Goal: Information Seeking & Learning: Learn about a topic

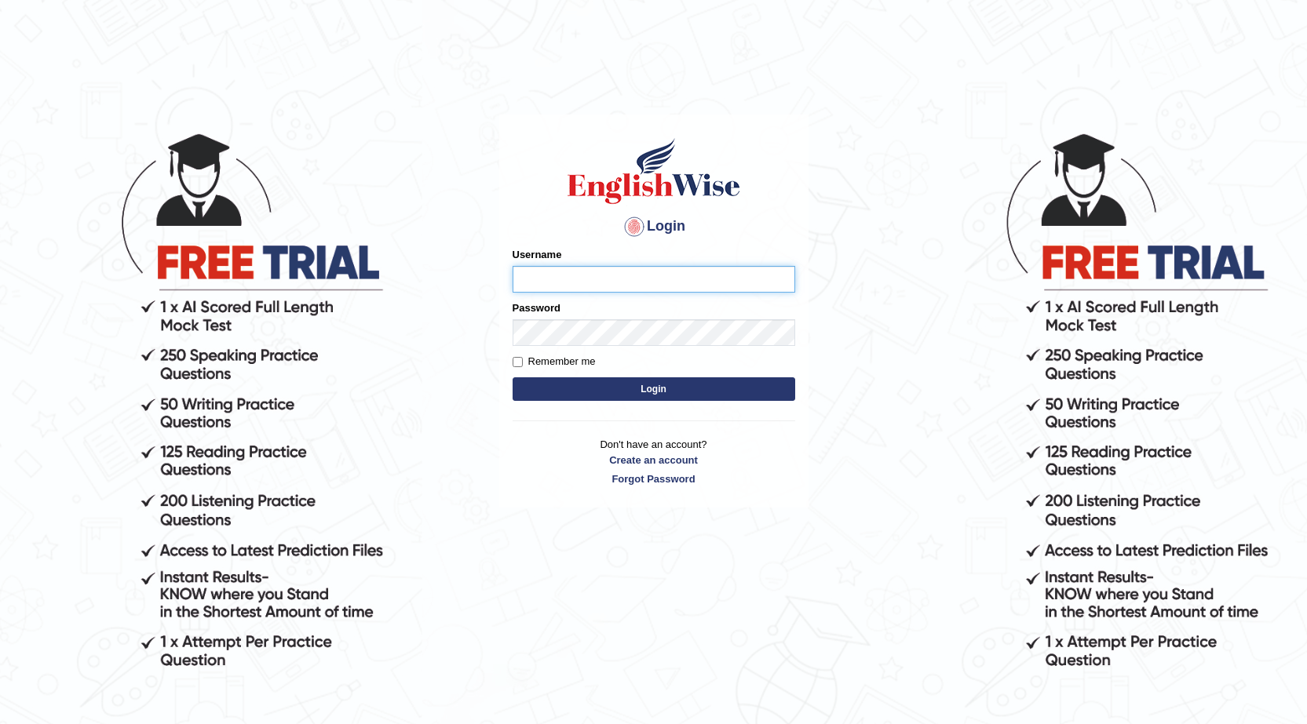
click at [593, 268] on input "Username" at bounding box center [654, 279] width 283 height 27
type input "0405144665"
click at [669, 391] on button "Login" at bounding box center [654, 390] width 283 height 24
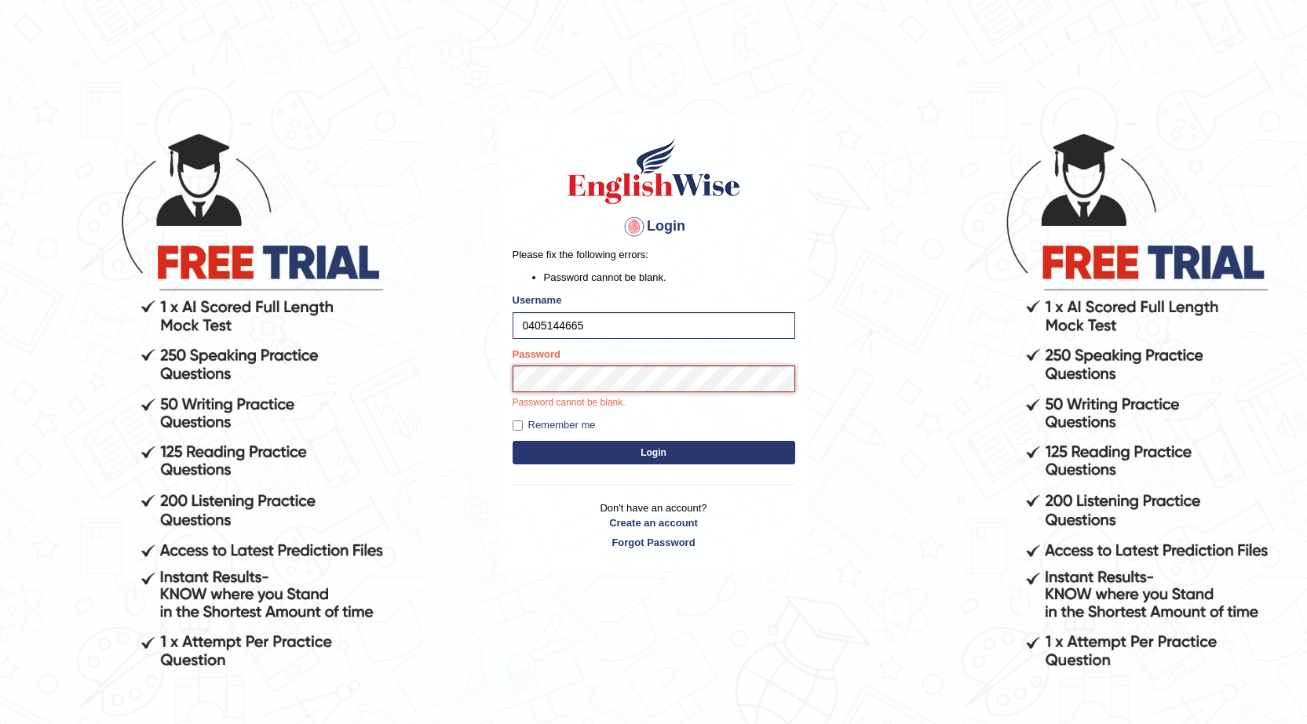
click at [513, 441] on button "Login" at bounding box center [654, 453] width 283 height 24
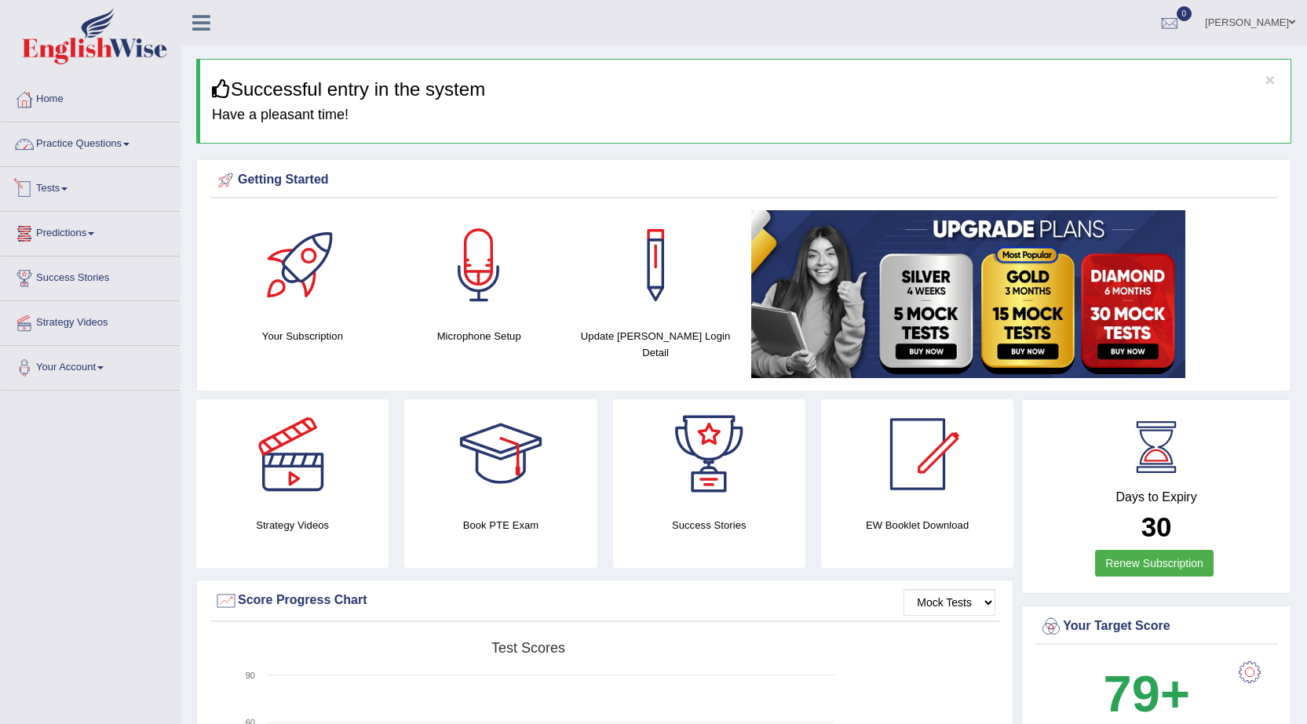
click at [109, 142] on link "Practice Questions" at bounding box center [90, 141] width 179 height 39
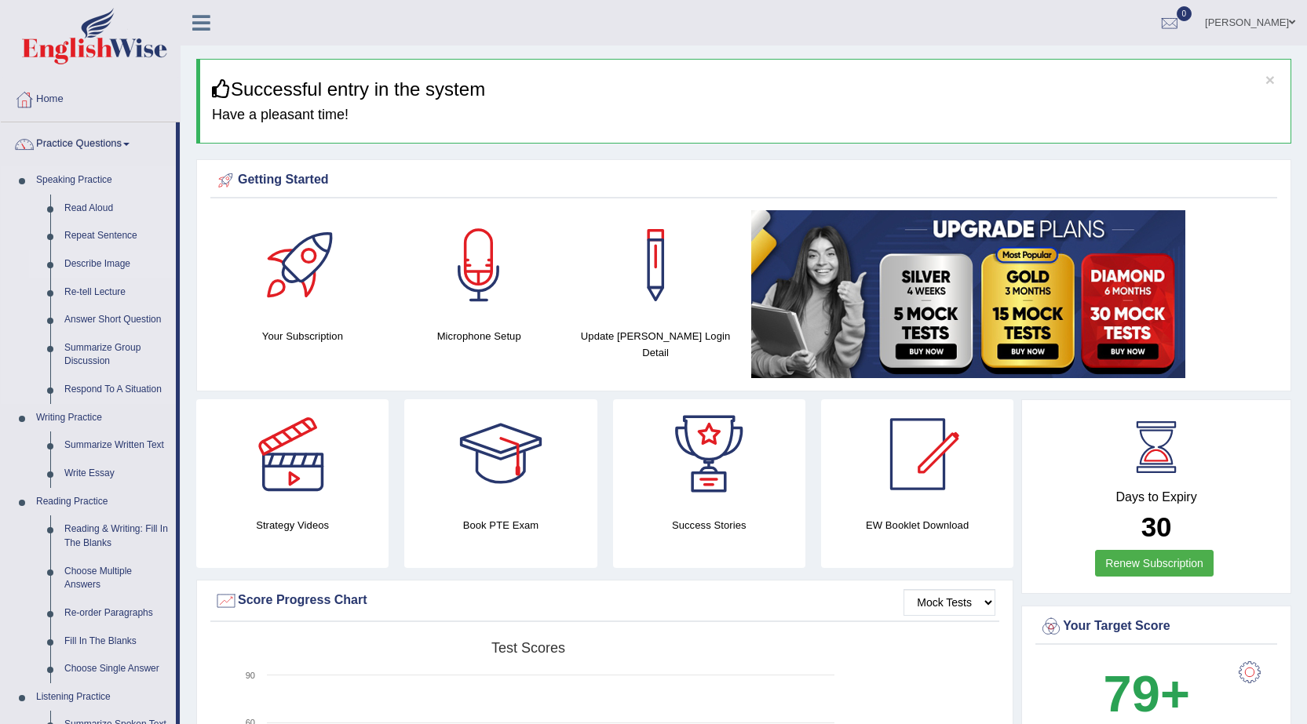
click at [93, 263] on link "Describe Image" at bounding box center [116, 264] width 119 height 28
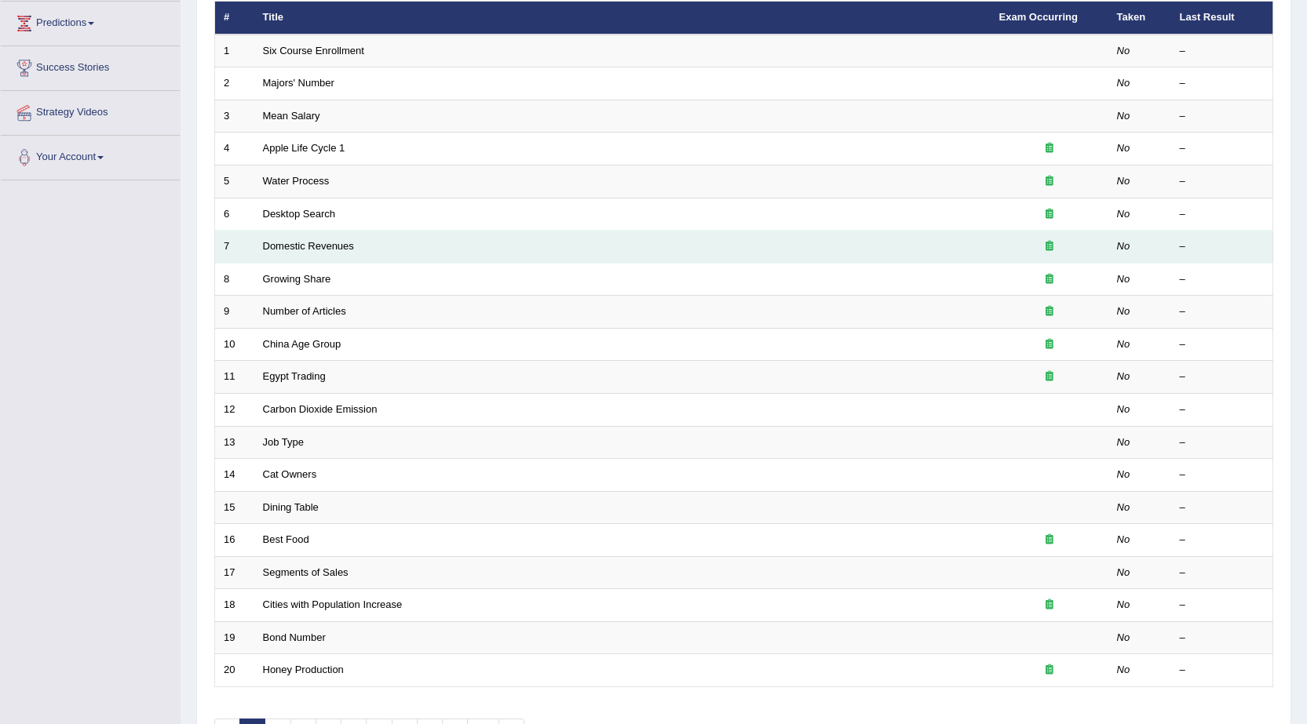
scroll to position [1, 0]
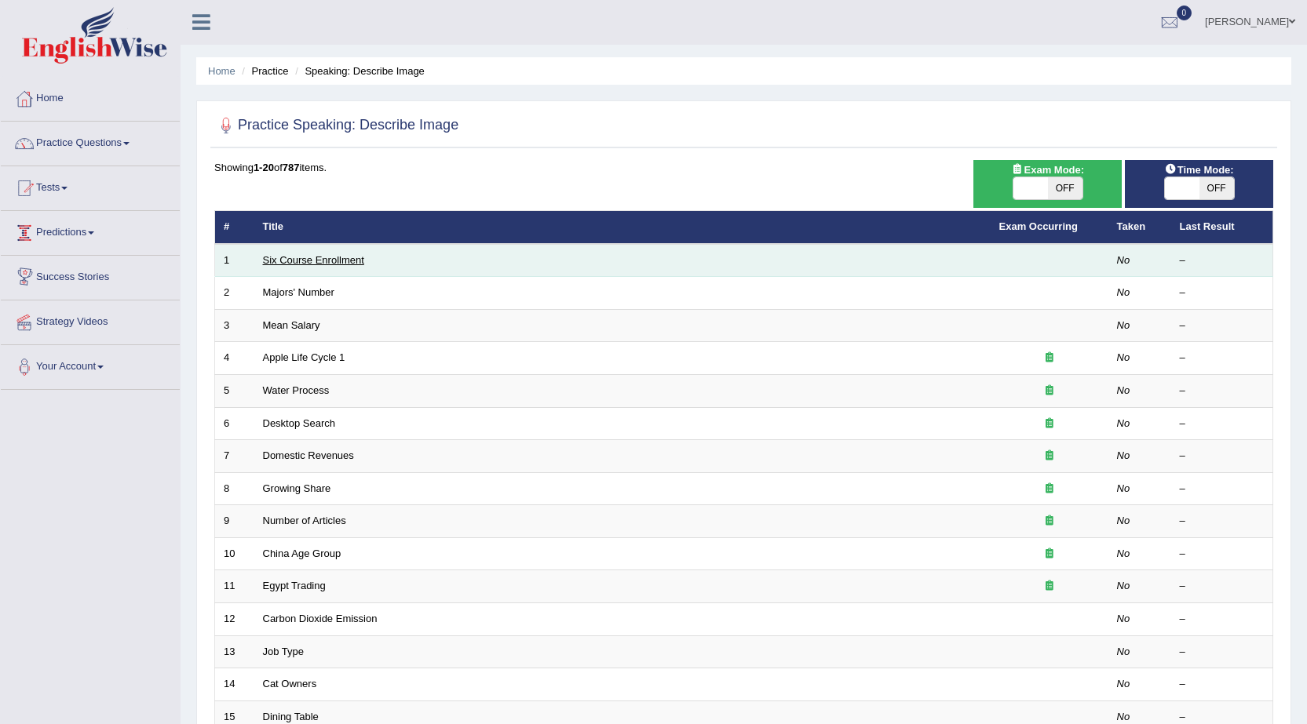
click at [290, 258] on link "Six Course Enrollment" at bounding box center [313, 260] width 101 height 12
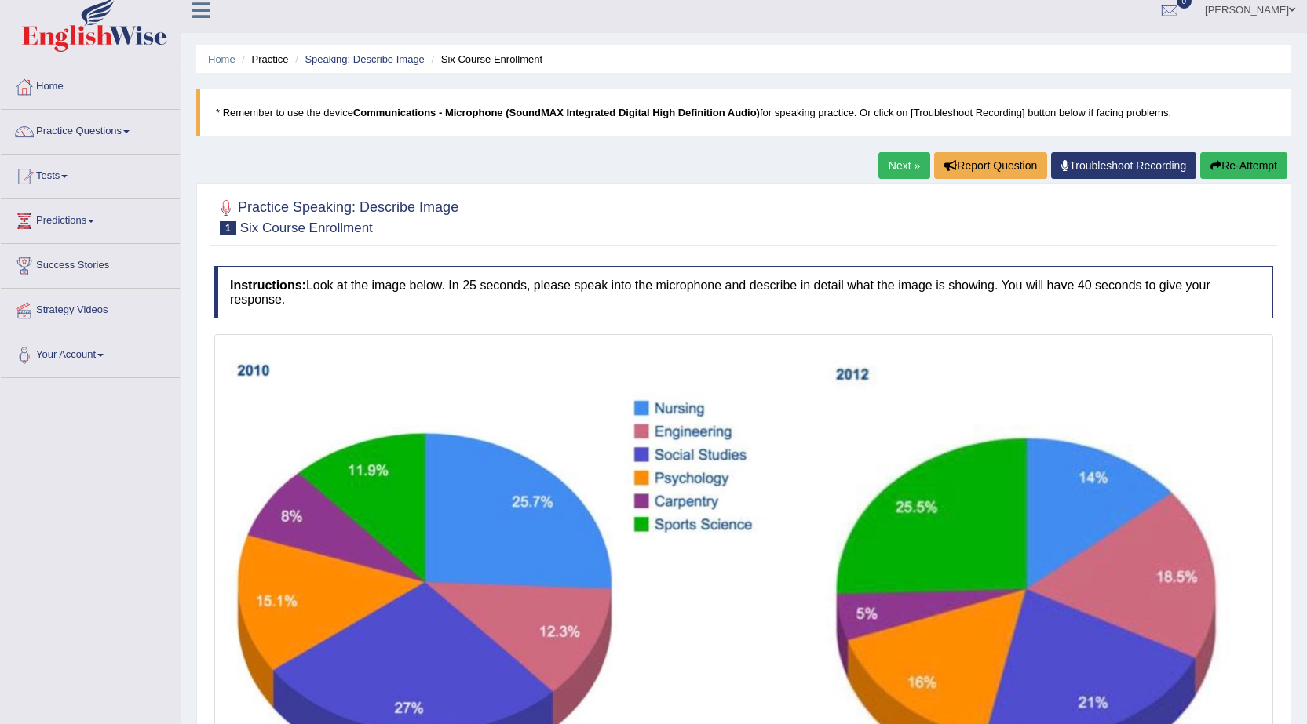
scroll to position [5, 0]
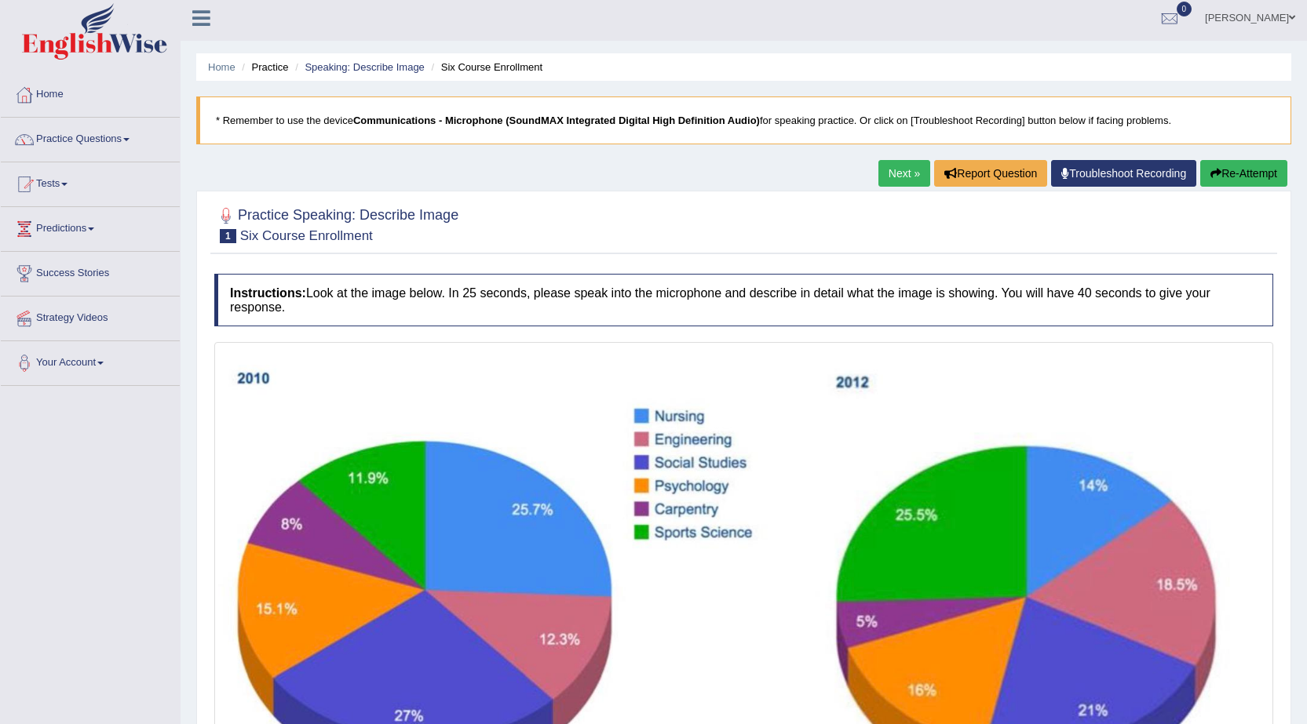
click at [903, 174] on link "Next »" at bounding box center [904, 173] width 52 height 27
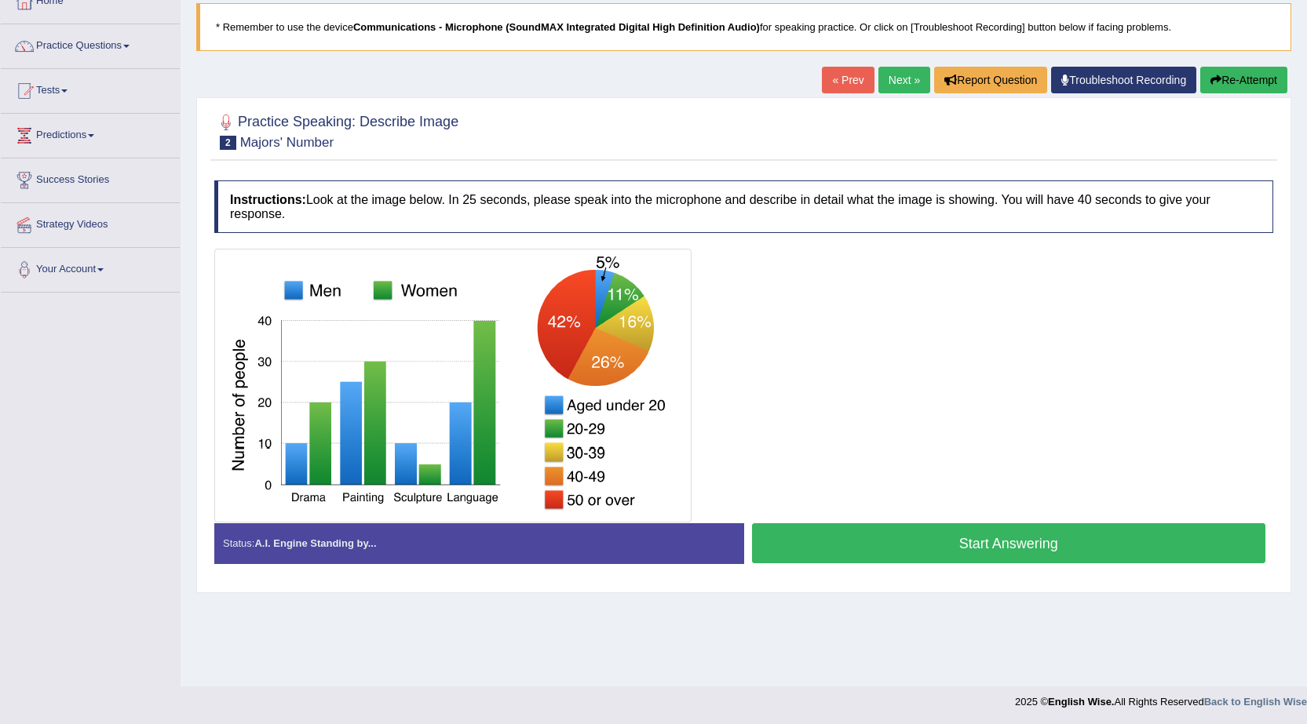
scroll to position [100, 0]
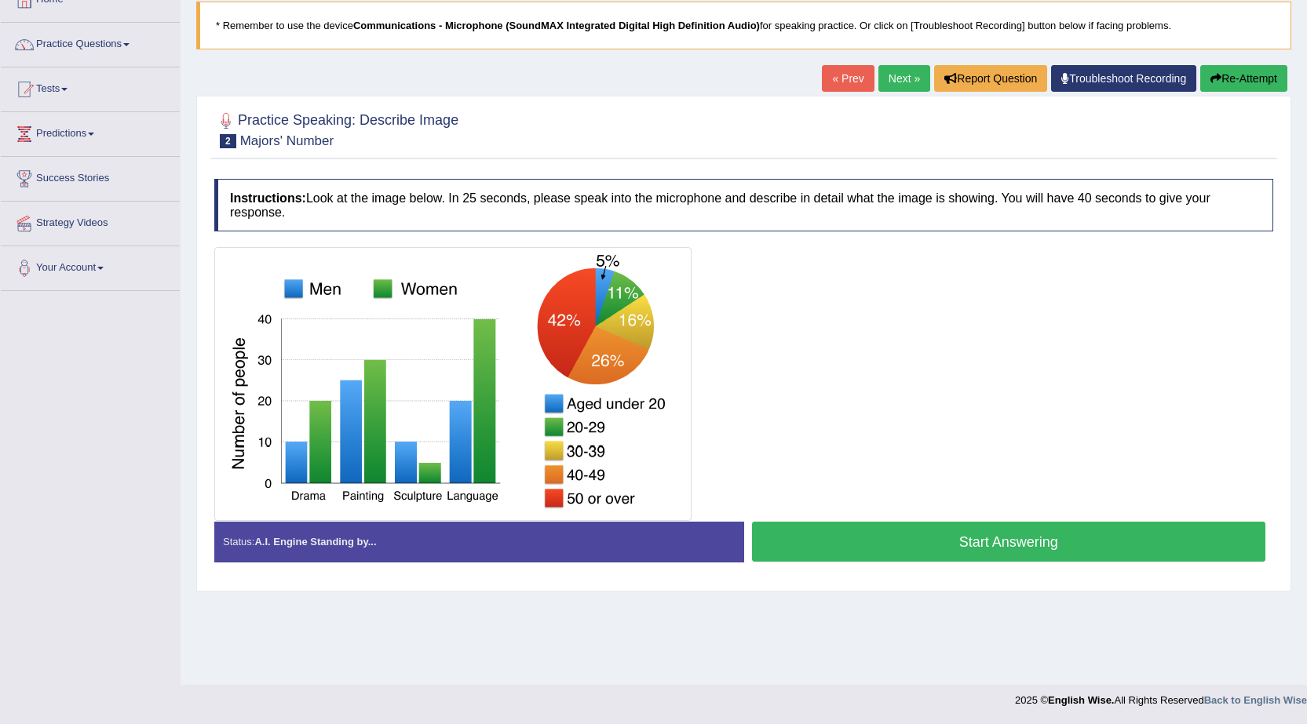
click at [958, 542] on button "Start Answering" at bounding box center [1009, 542] width 514 height 40
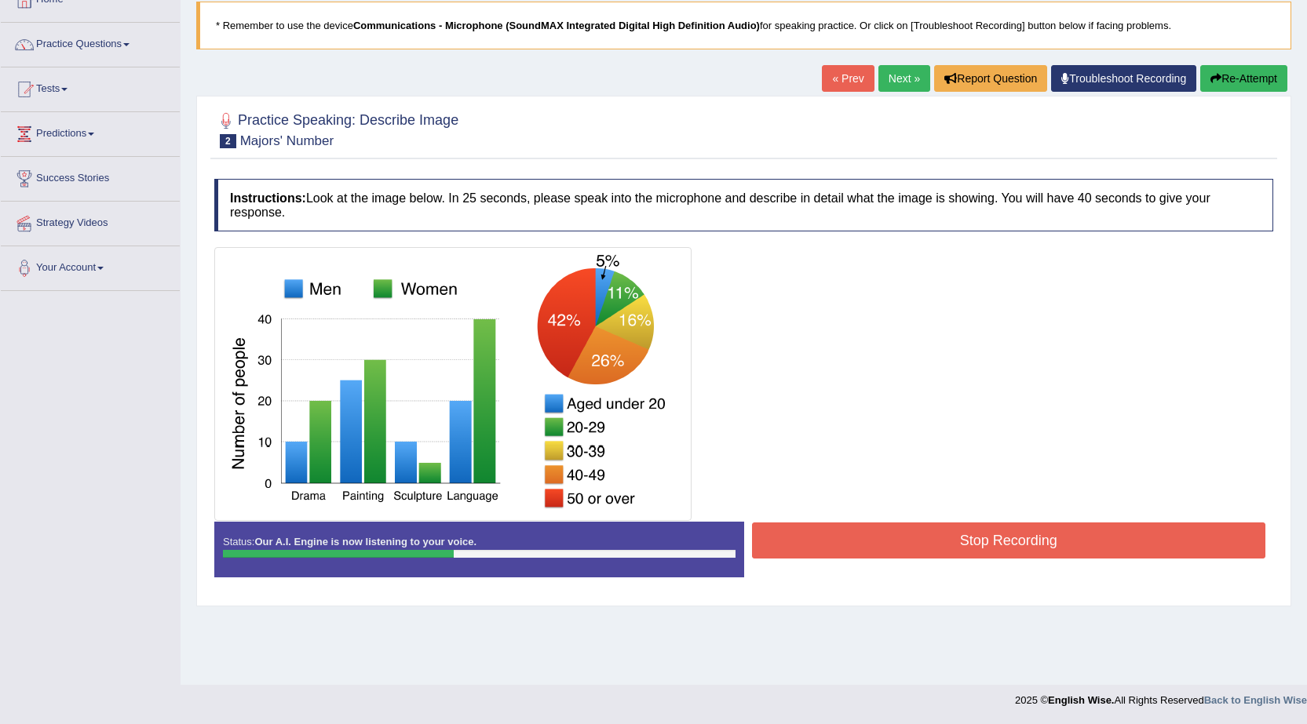
click at [1067, 532] on button "Stop Recording" at bounding box center [1009, 541] width 514 height 36
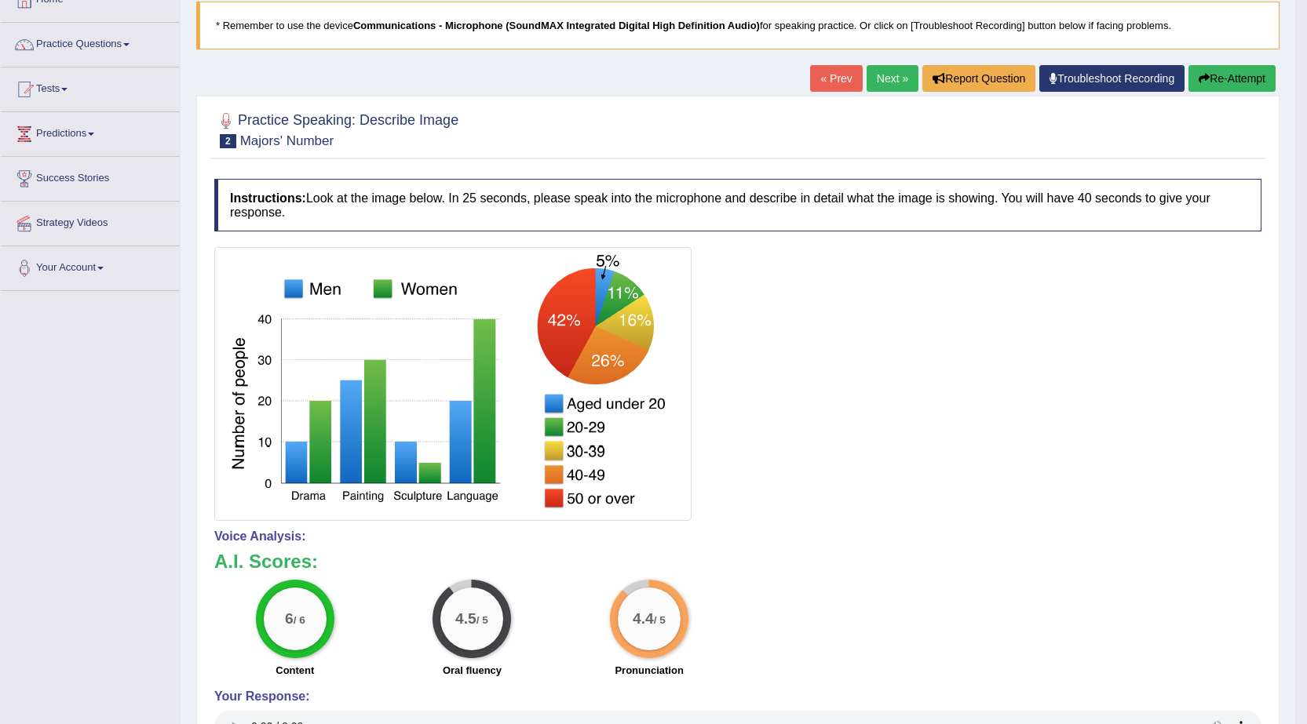
click at [885, 80] on link "Next »" at bounding box center [892, 78] width 52 height 27
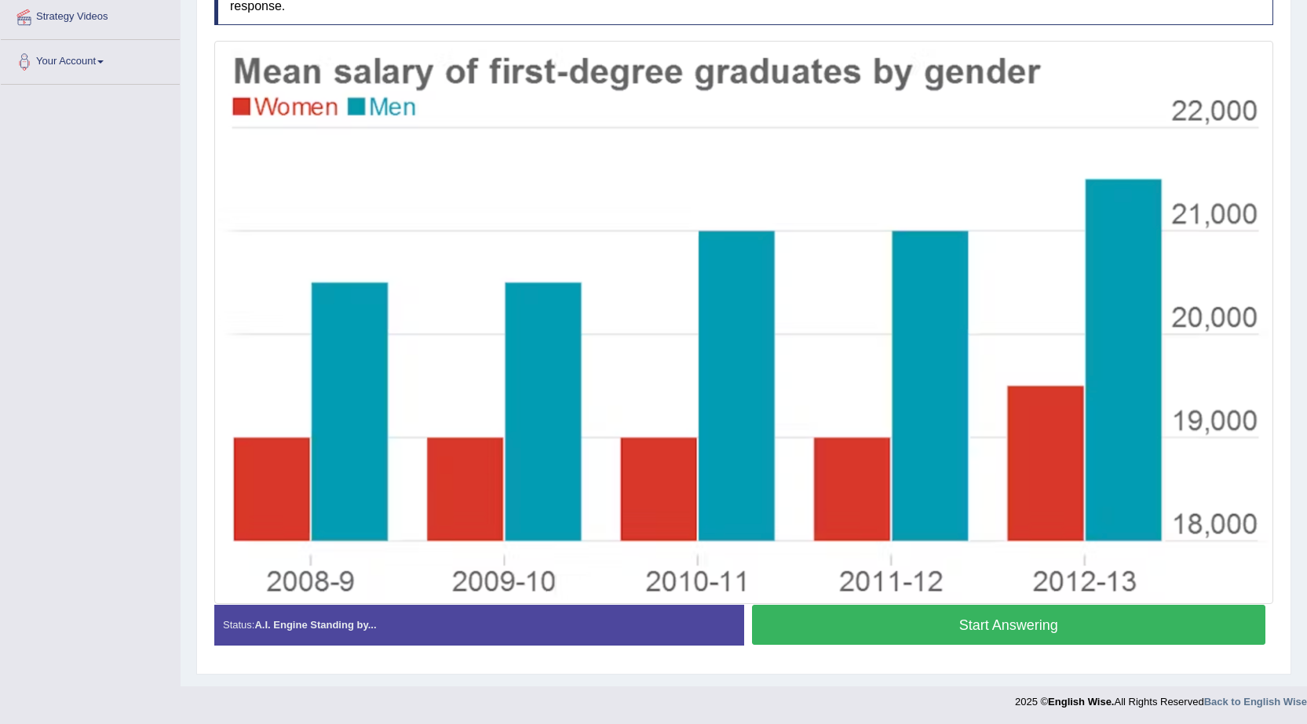
scroll to position [308, 0]
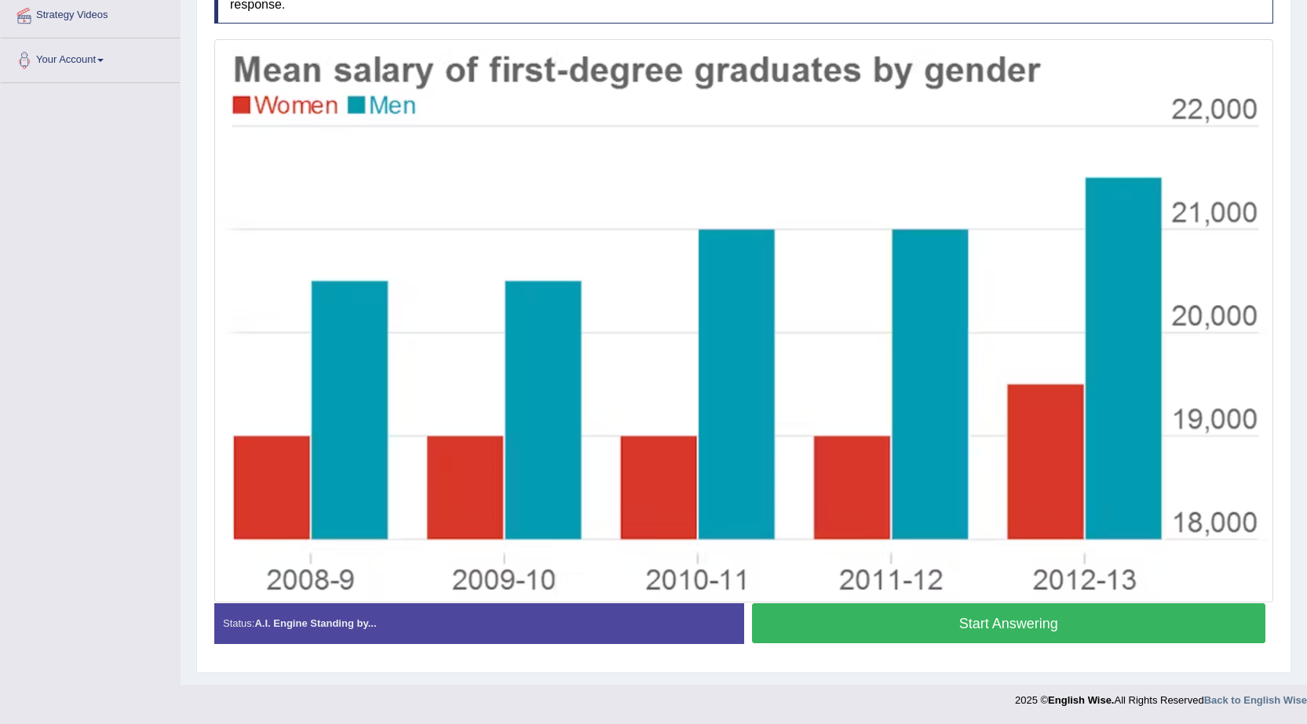
click at [989, 626] on button "Start Answering" at bounding box center [1009, 624] width 514 height 40
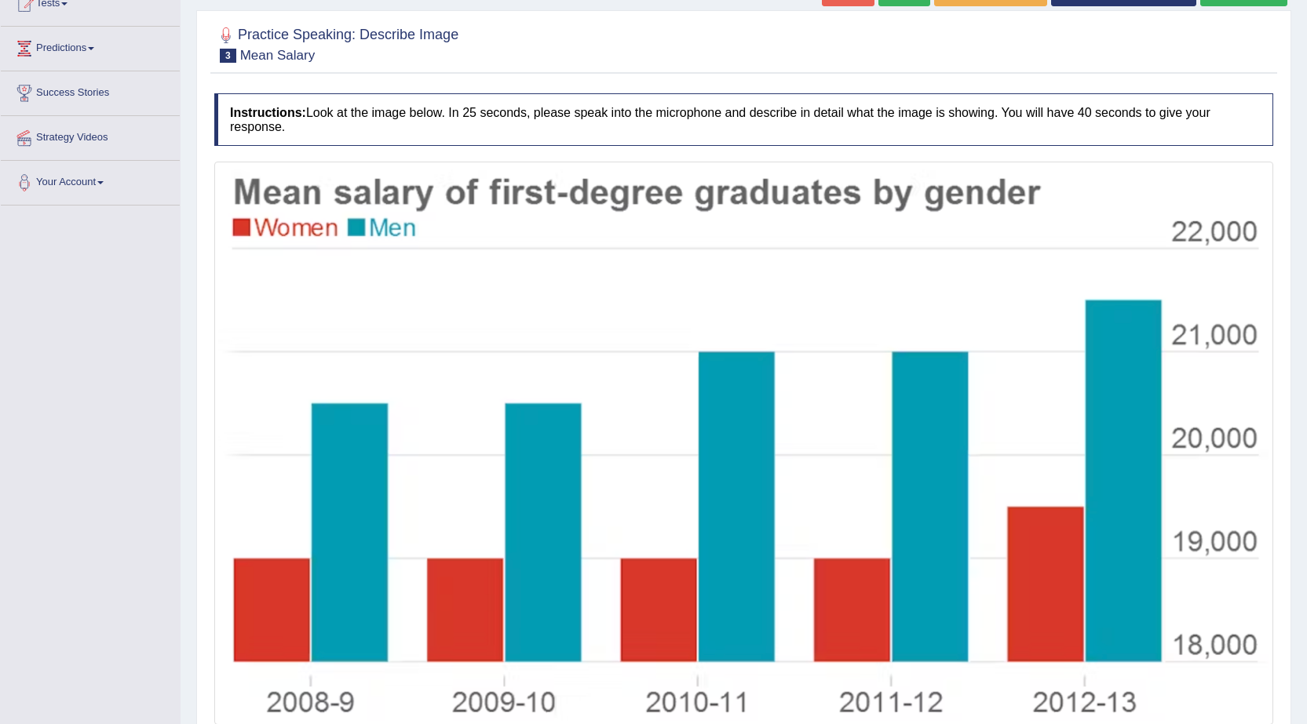
scroll to position [323, 0]
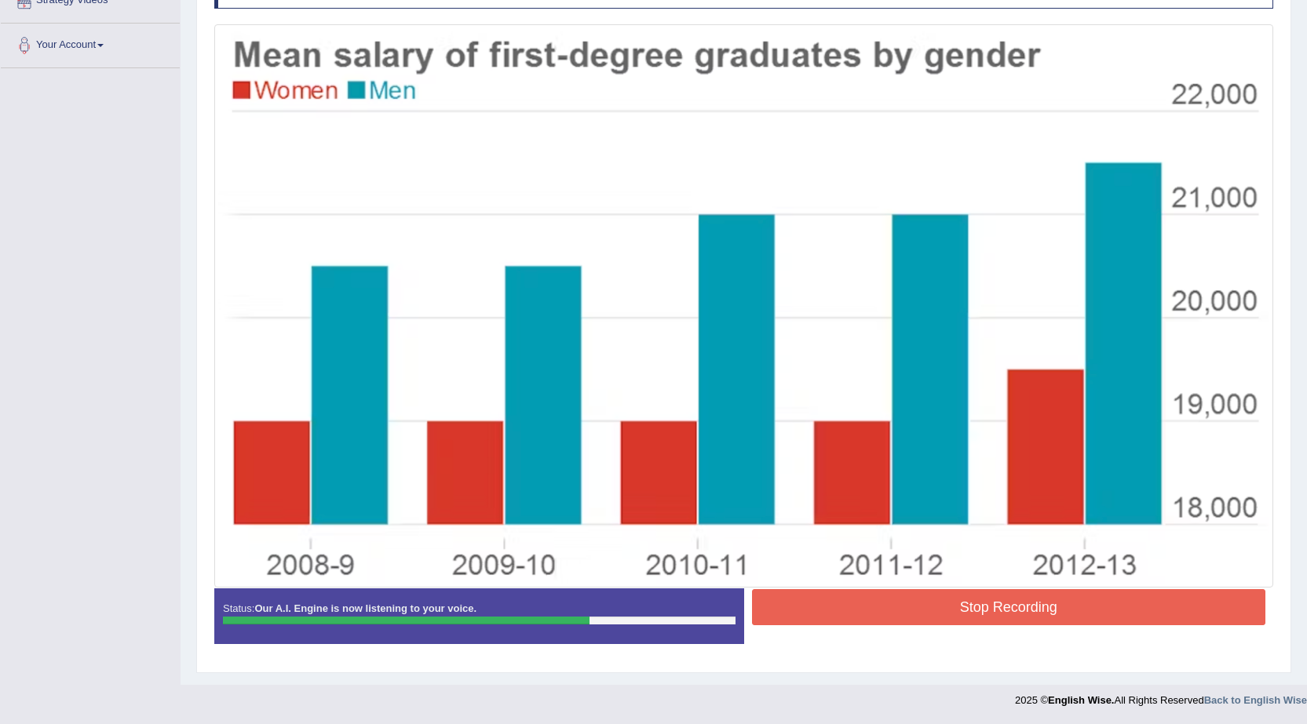
click at [1046, 610] on button "Stop Recording" at bounding box center [1009, 607] width 514 height 36
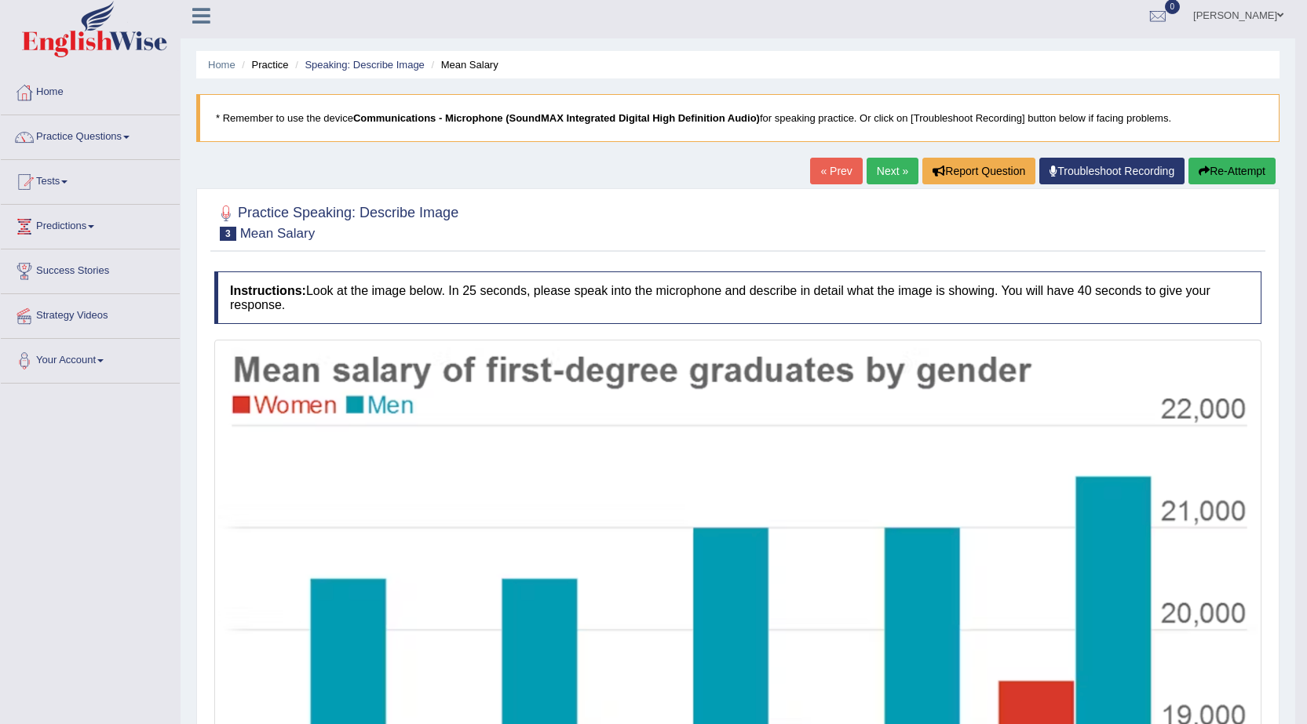
scroll to position [0, 0]
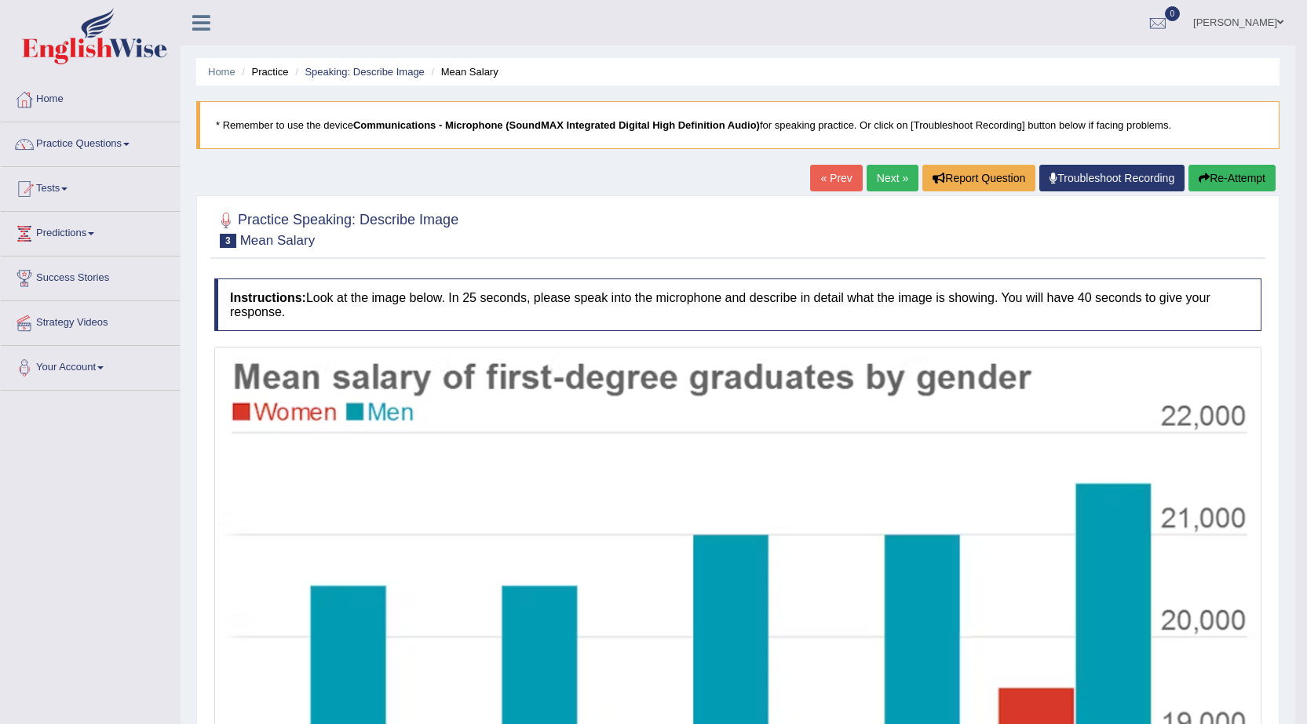
click at [871, 176] on link "Next »" at bounding box center [892, 178] width 52 height 27
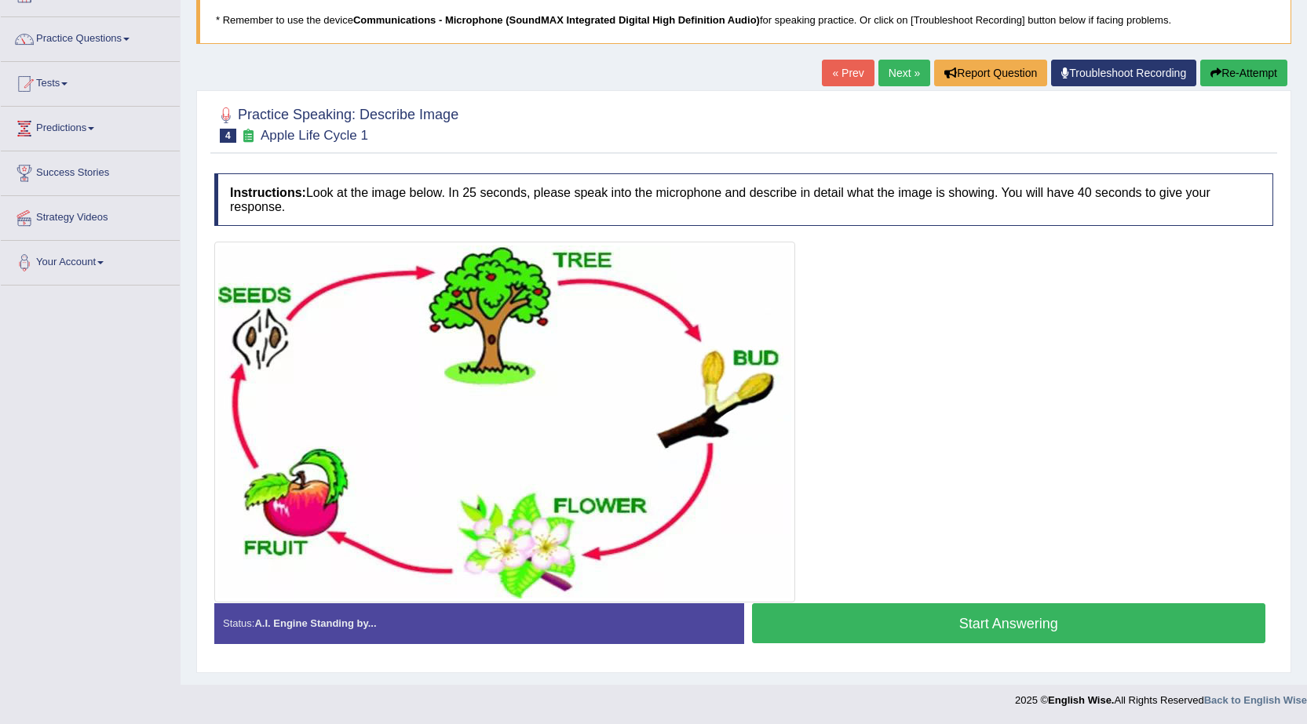
click at [901, 74] on link "Next »" at bounding box center [904, 73] width 52 height 27
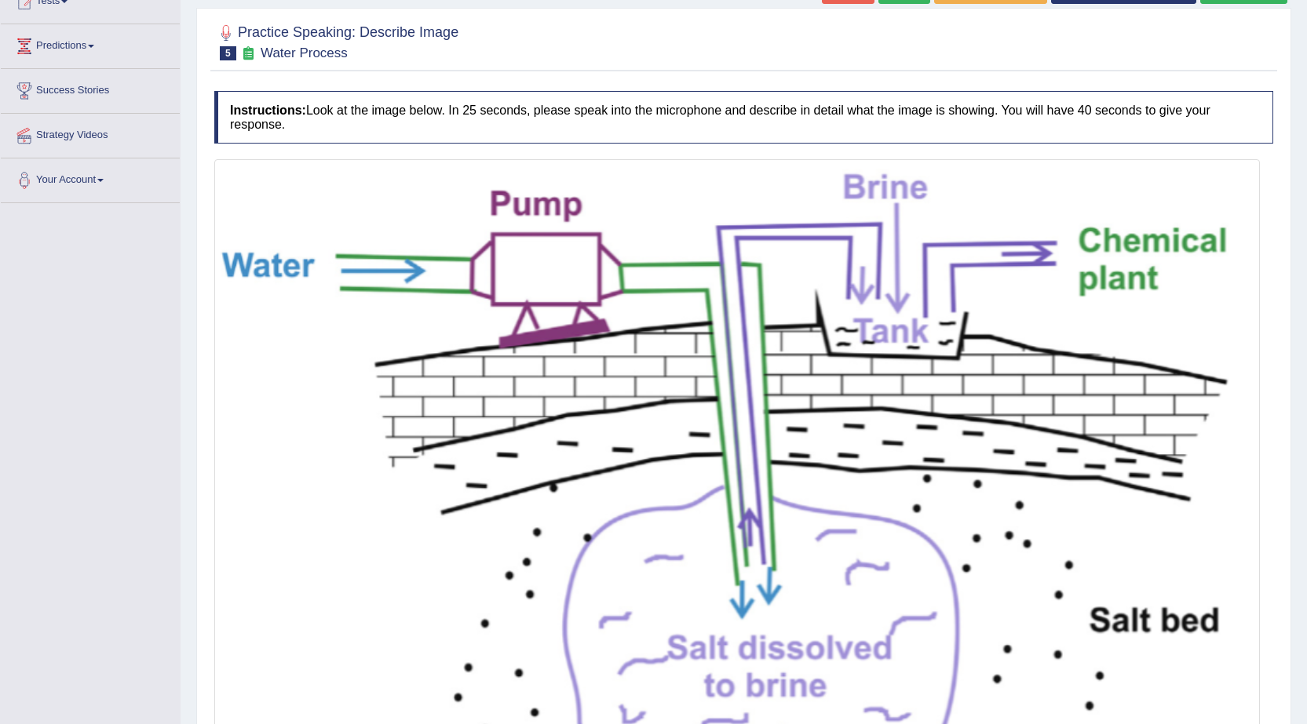
scroll to position [78, 0]
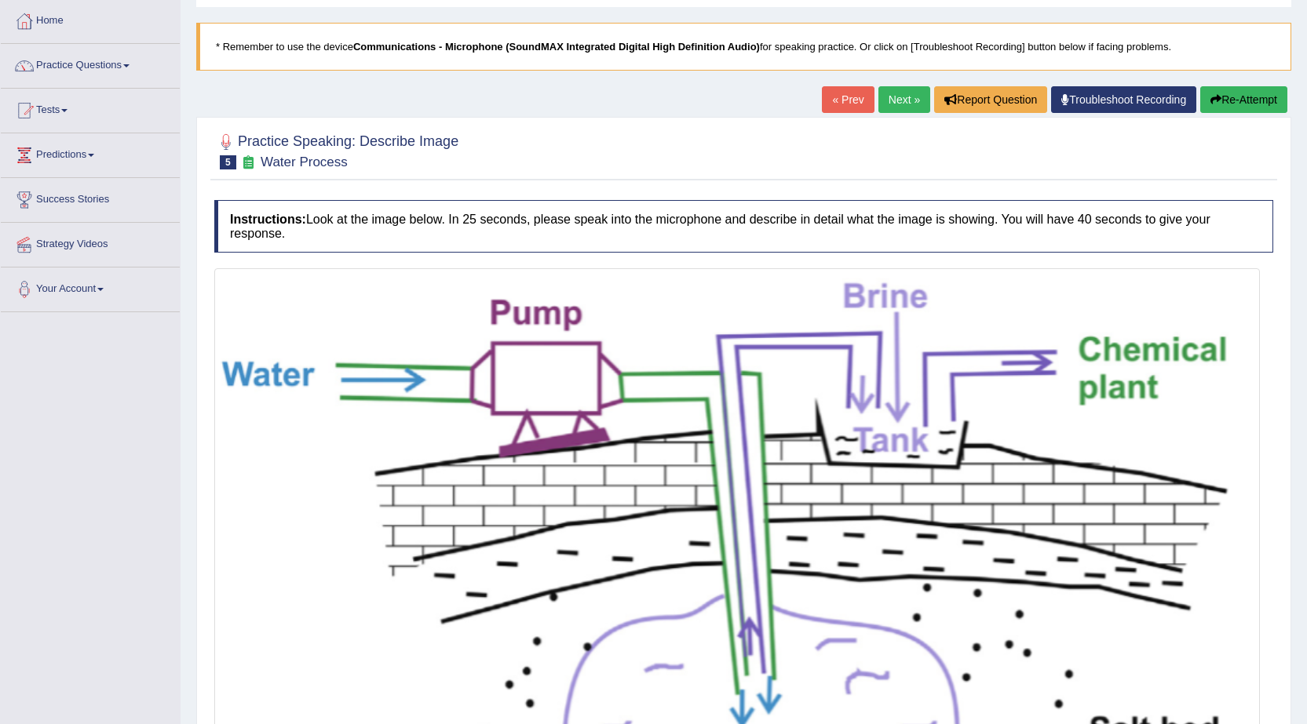
click at [896, 100] on link "Next »" at bounding box center [904, 99] width 52 height 27
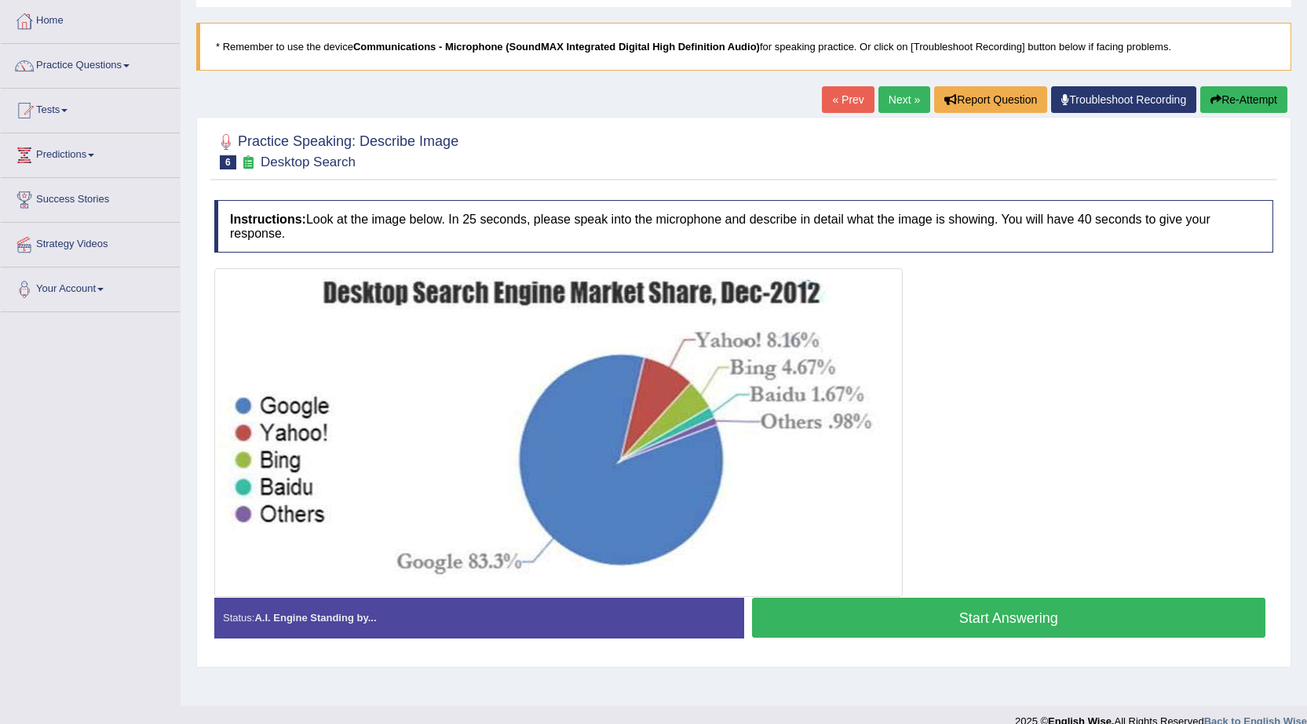
click at [1031, 624] on button "Start Answering" at bounding box center [1009, 618] width 514 height 40
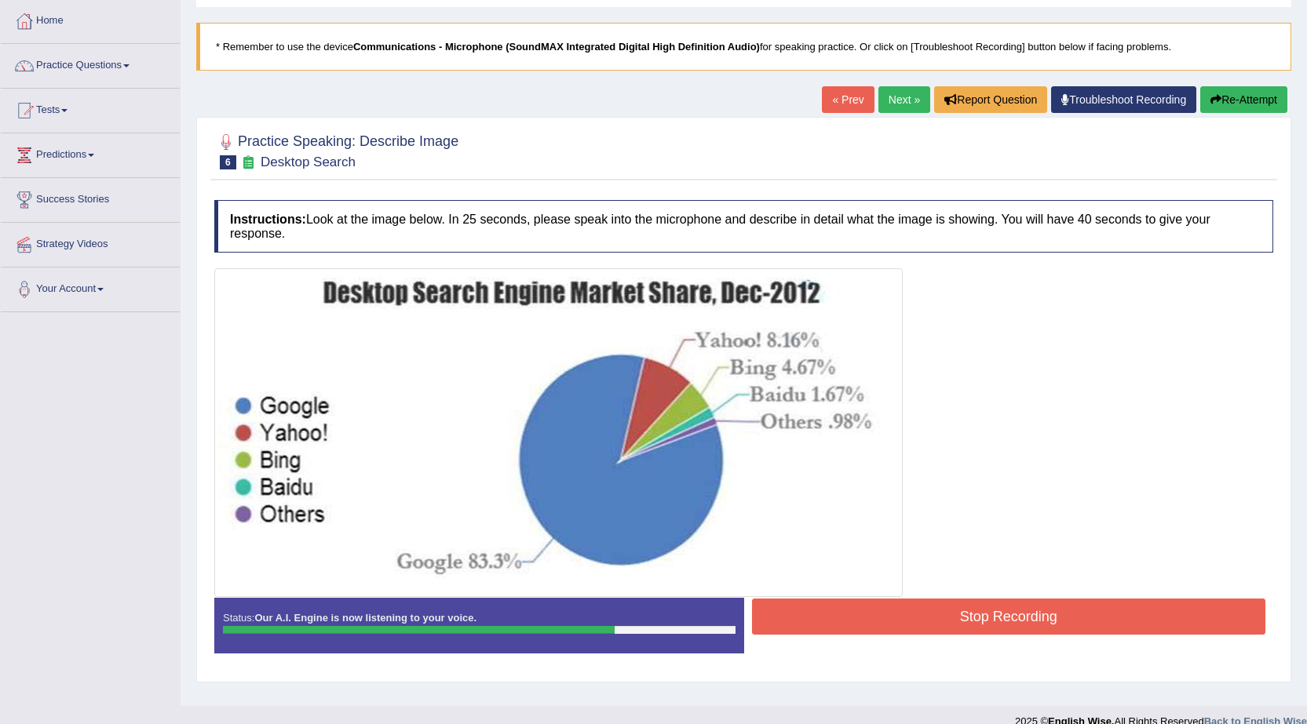
click at [1011, 623] on button "Stop Recording" at bounding box center [1009, 617] width 514 height 36
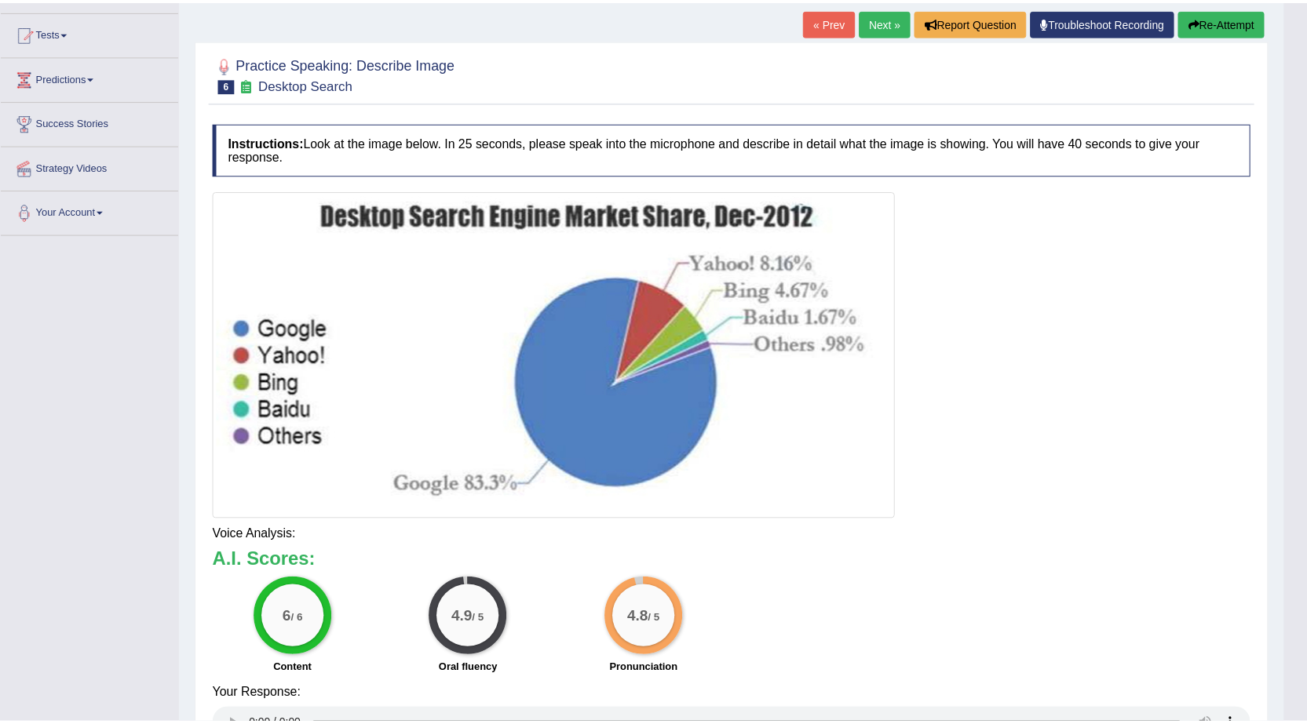
scroll to position [157, 0]
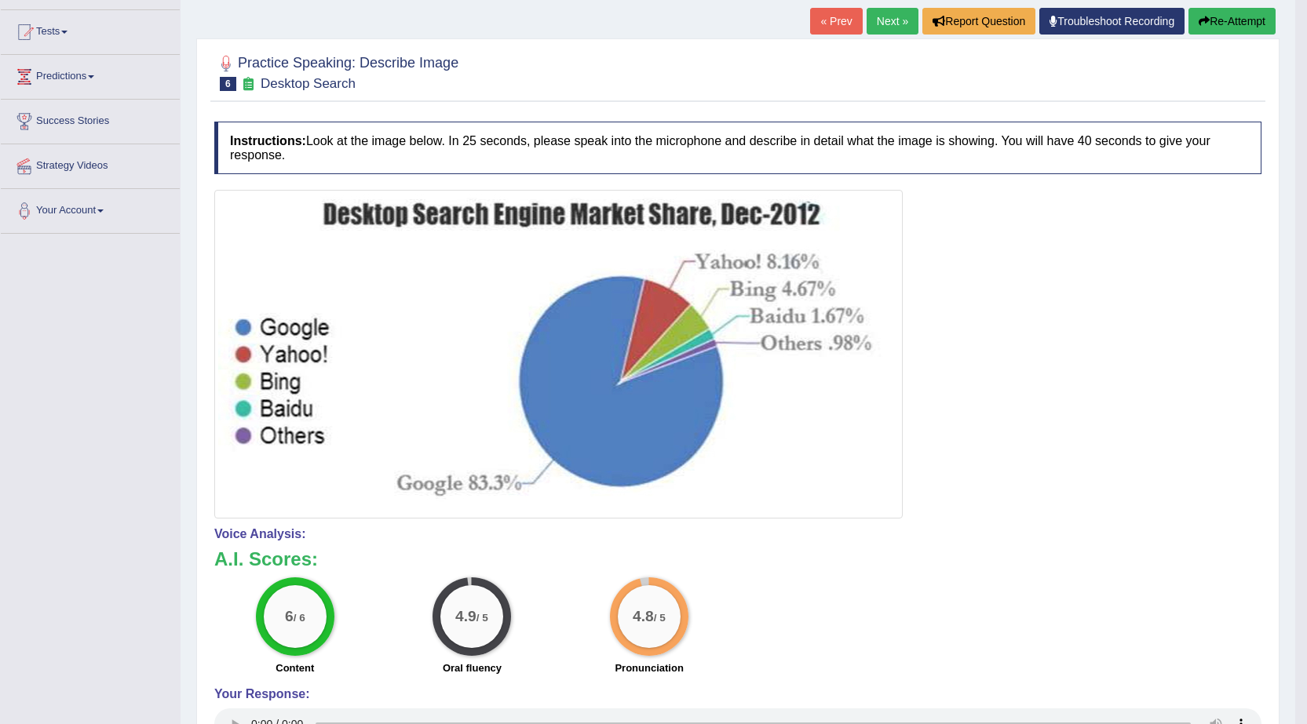
click at [885, 24] on link "Next »" at bounding box center [892, 21] width 52 height 27
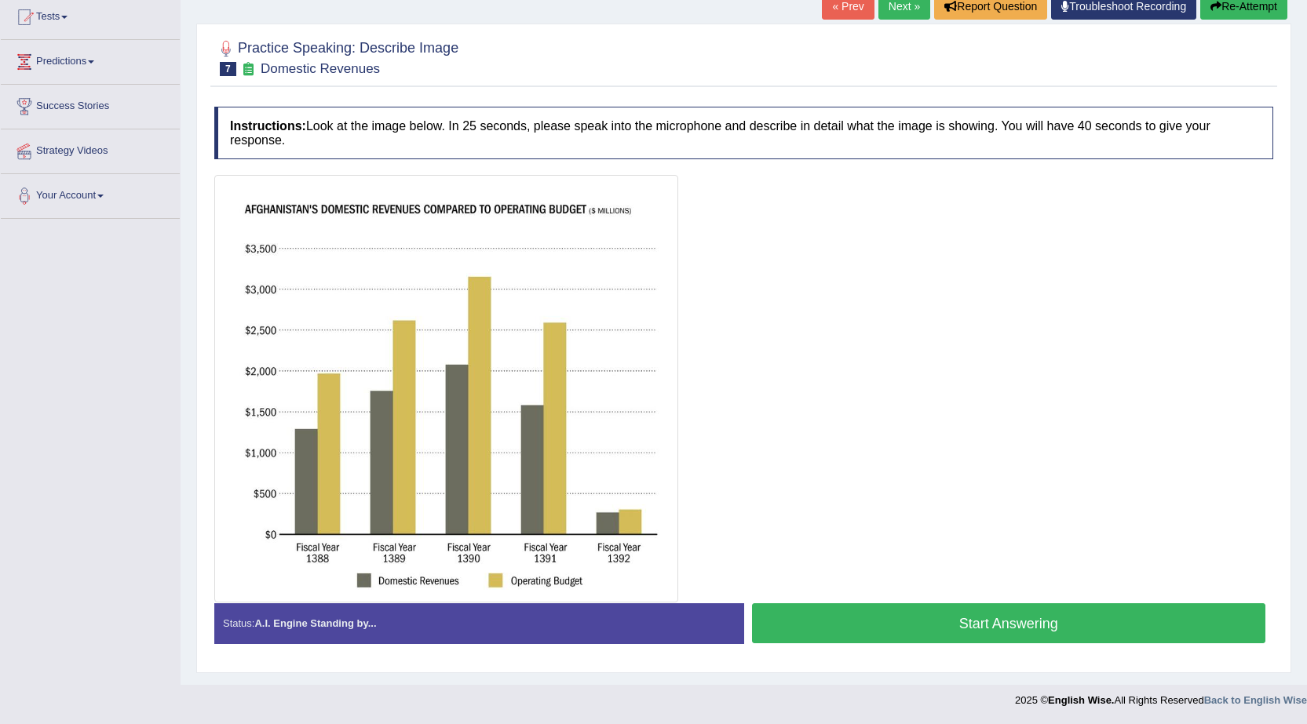
click at [1005, 630] on button "Start Answering" at bounding box center [1009, 624] width 514 height 40
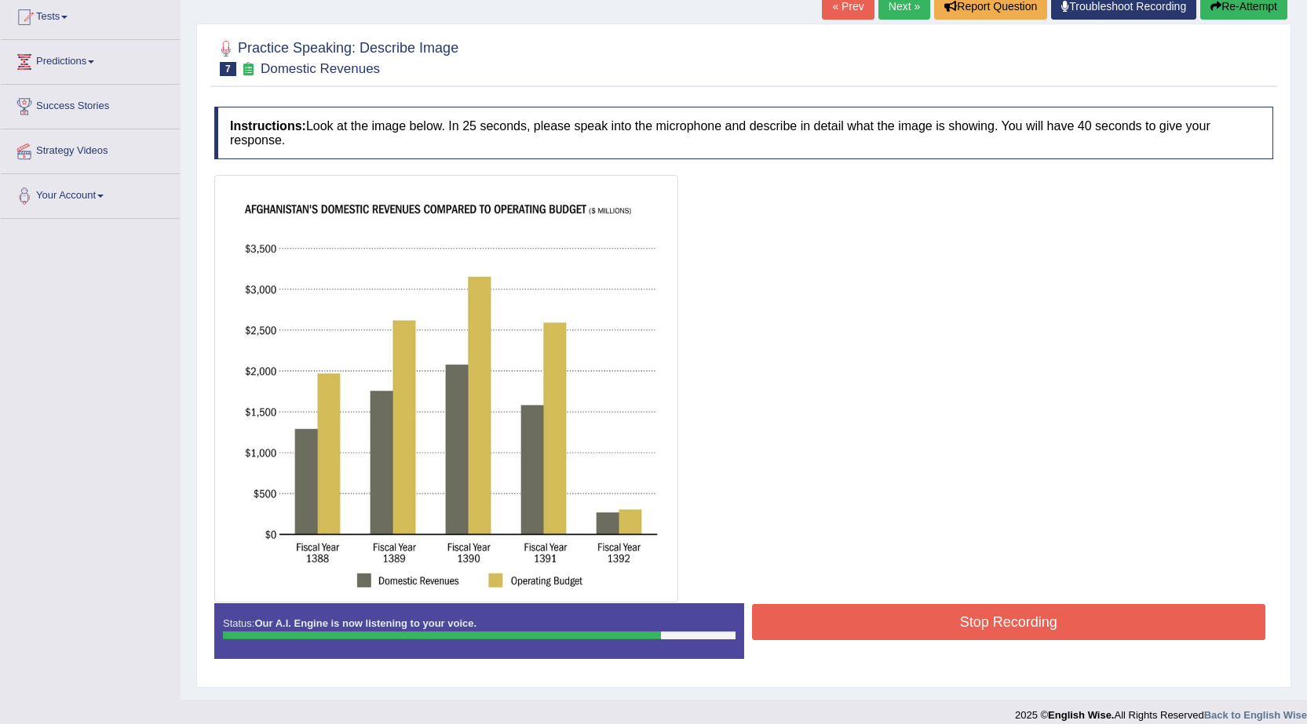
click at [1008, 634] on button "Stop Recording" at bounding box center [1009, 622] width 514 height 36
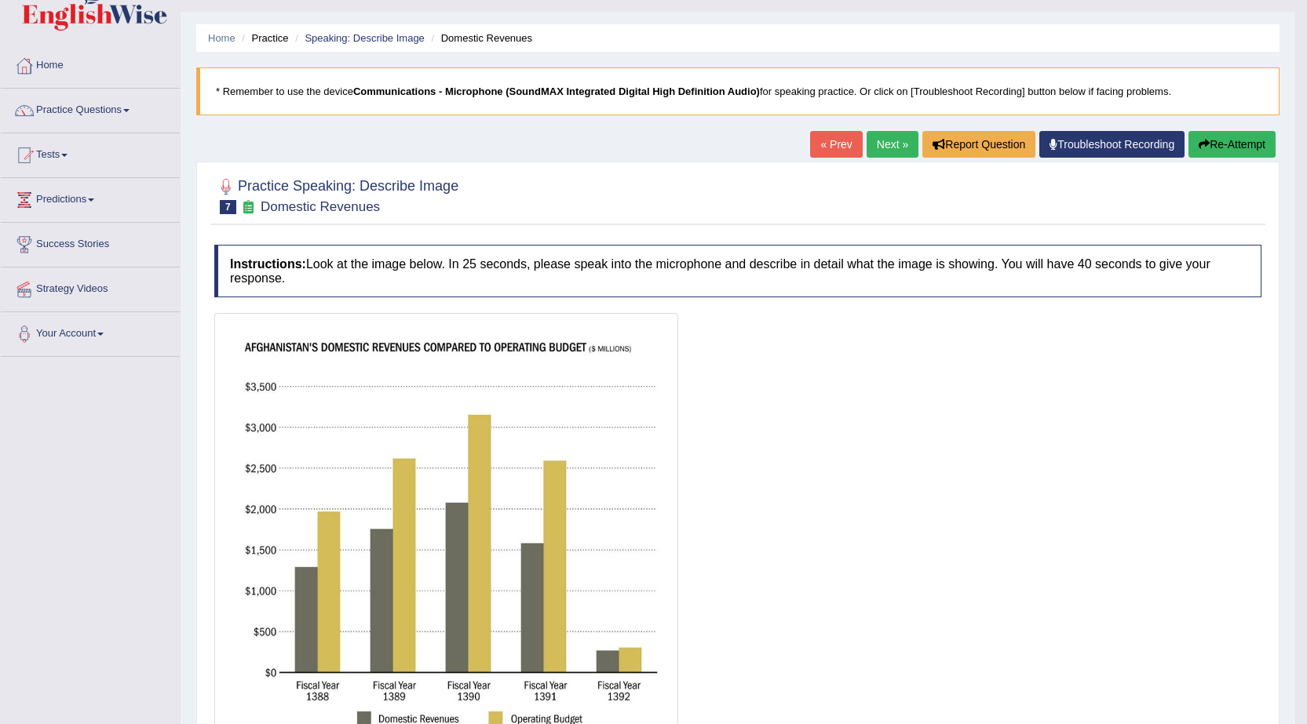
scroll to position [15, 0]
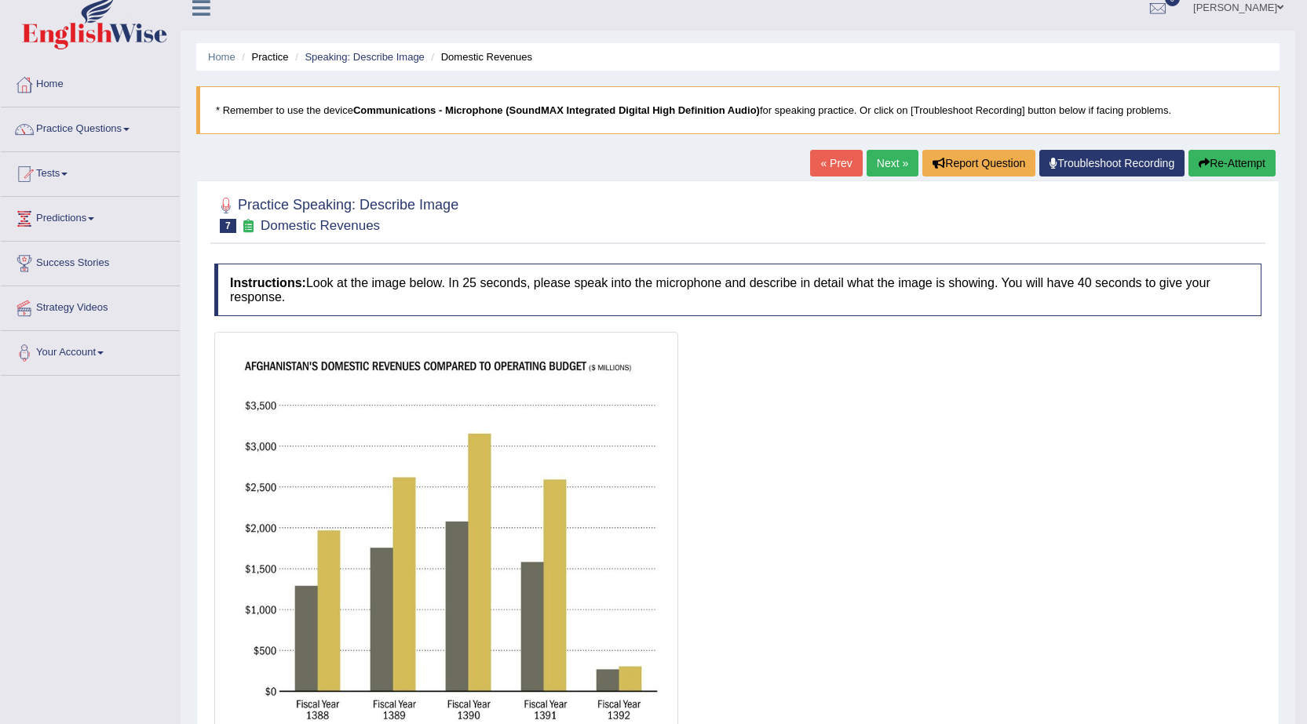
click at [883, 170] on link "Next »" at bounding box center [892, 163] width 52 height 27
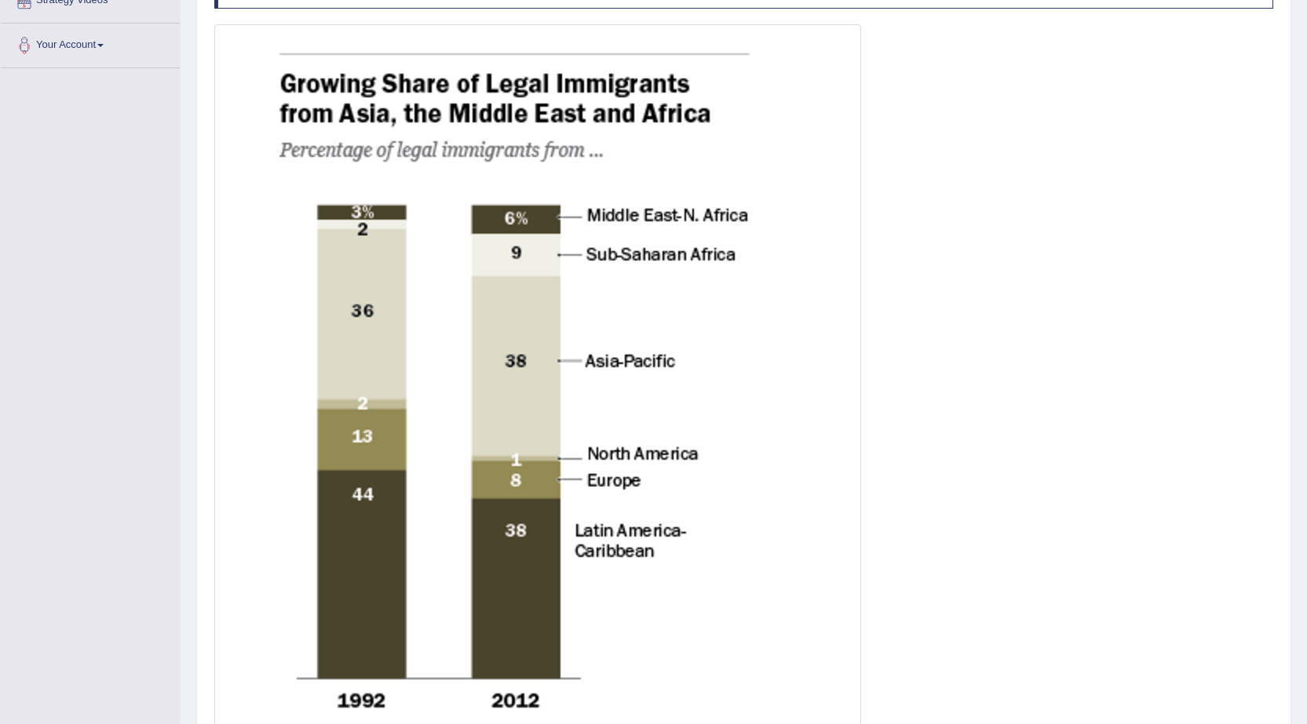
scroll to position [549, 0]
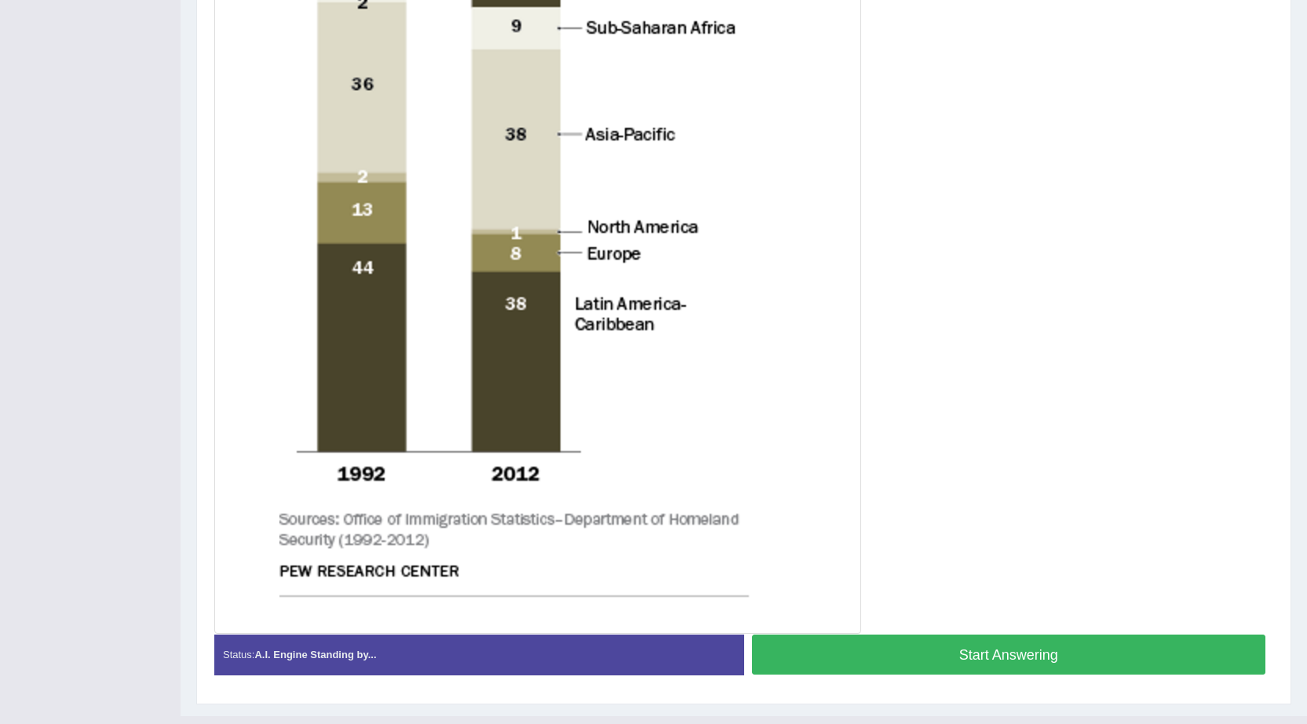
click at [1031, 646] on button "Start Answering" at bounding box center [1009, 655] width 514 height 40
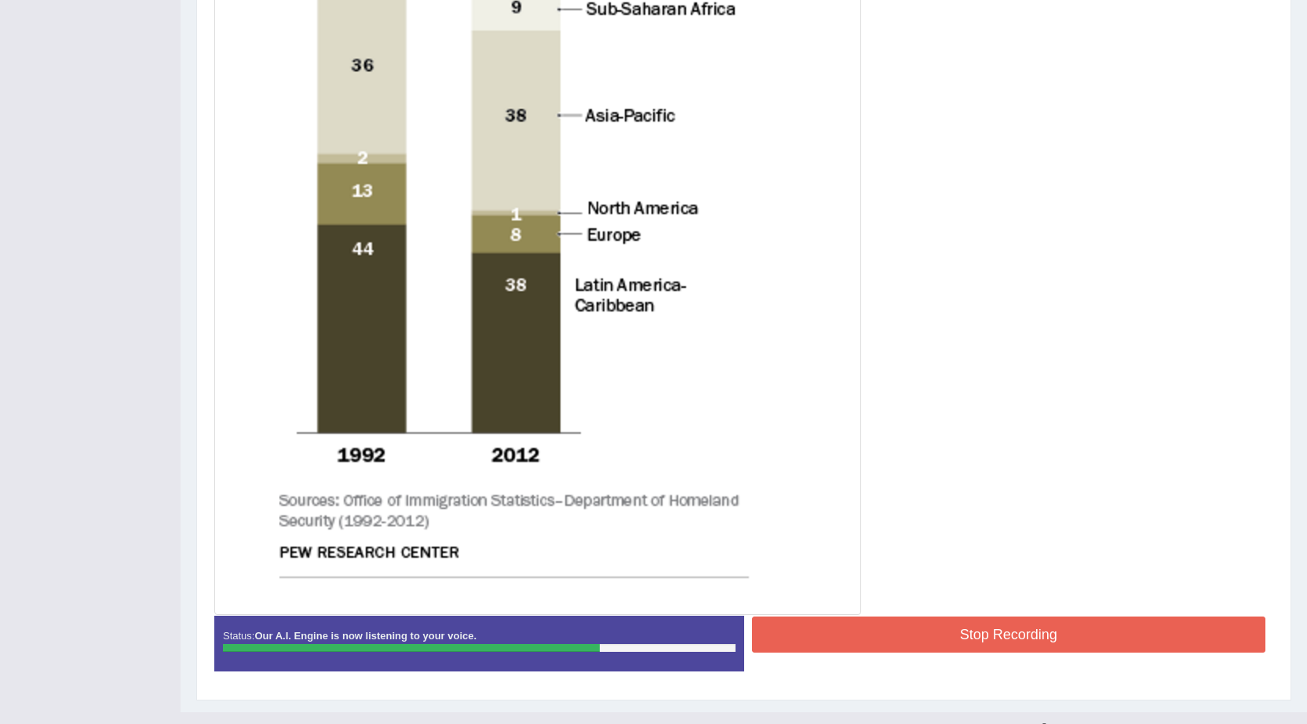
scroll to position [596, 0]
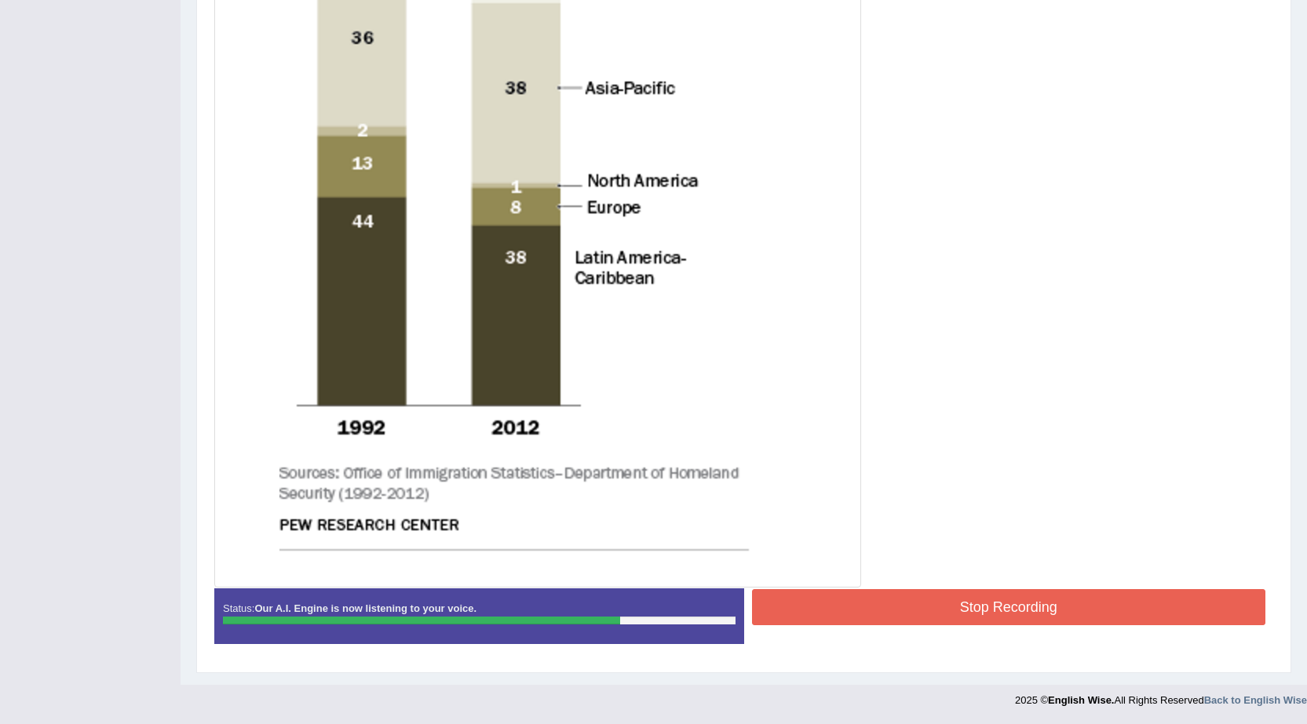
click at [980, 610] on button "Stop Recording" at bounding box center [1009, 607] width 514 height 36
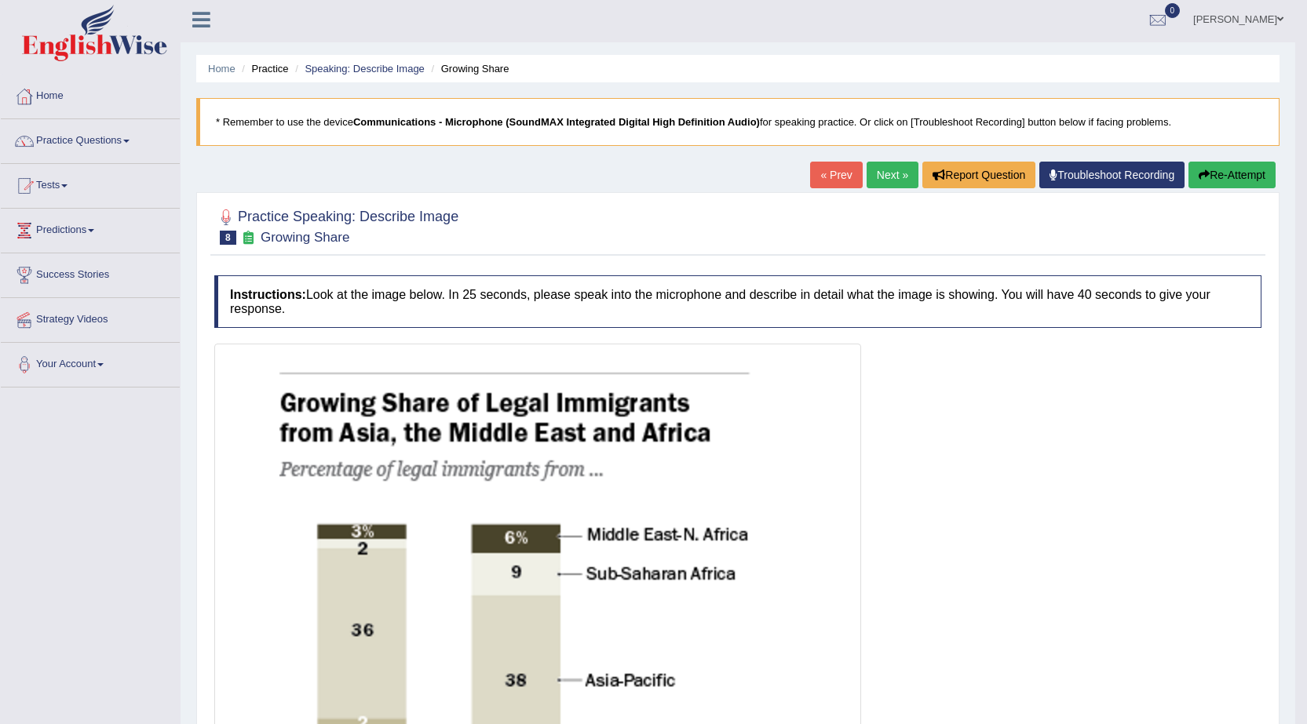
scroll to position [0, 0]
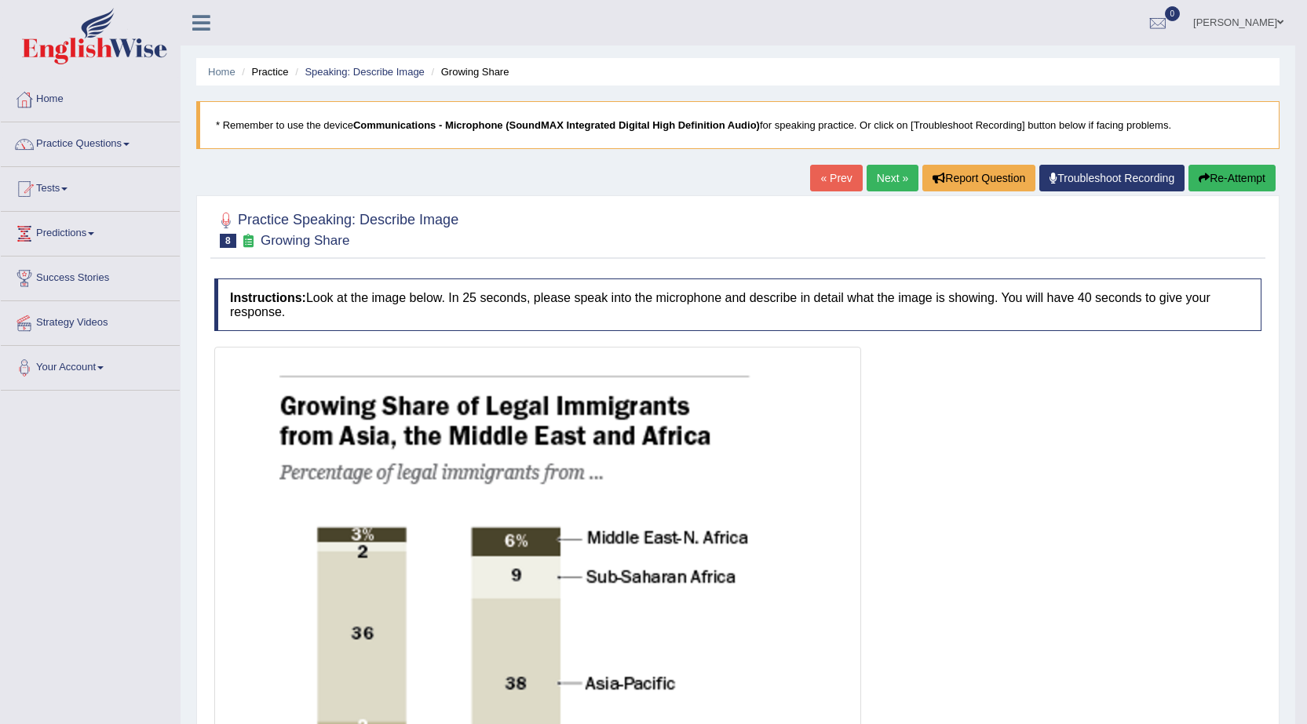
click at [886, 177] on link "Next »" at bounding box center [892, 178] width 52 height 27
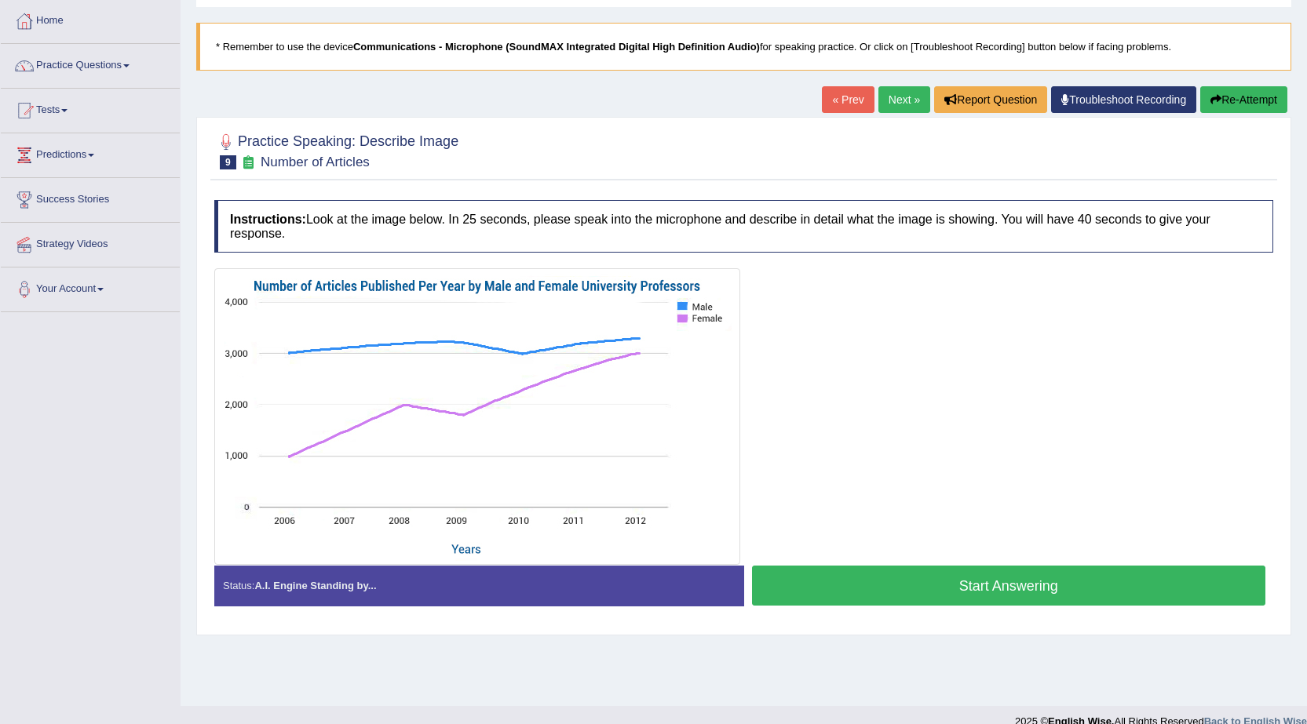
click at [1012, 582] on button "Start Answering" at bounding box center [1009, 586] width 514 height 40
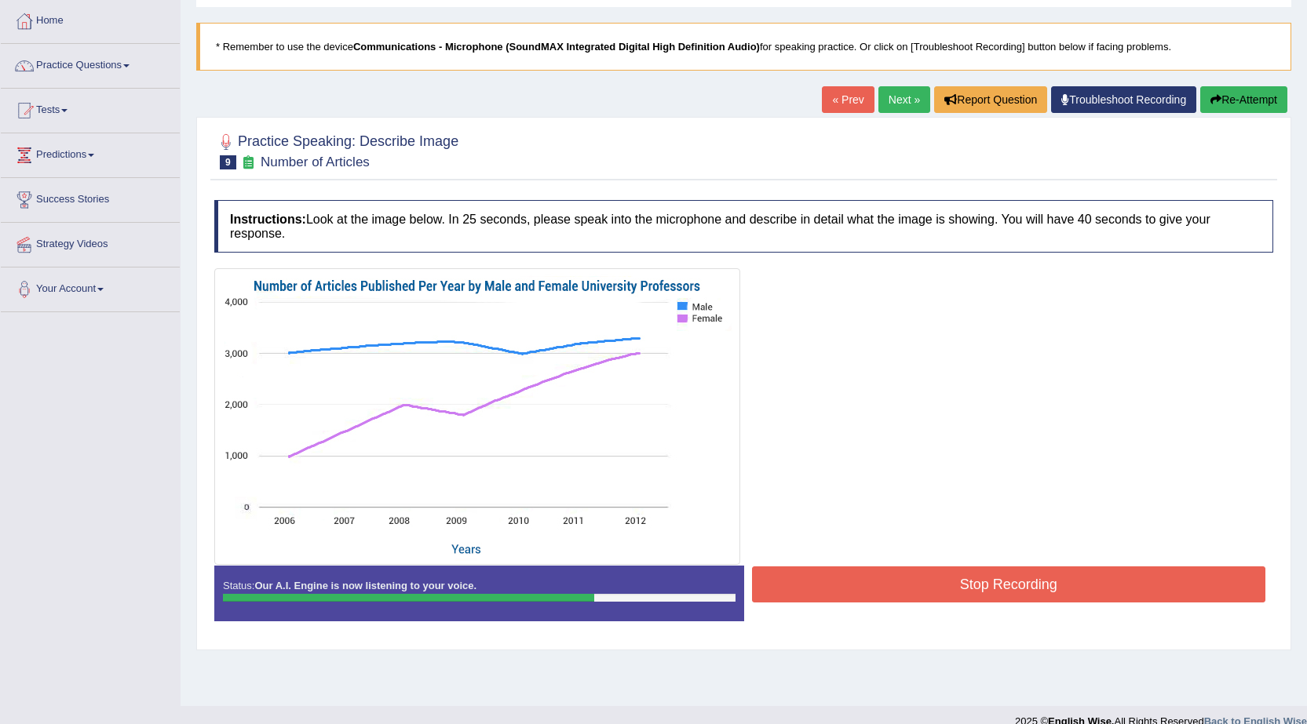
click at [1027, 587] on button "Stop Recording" at bounding box center [1009, 585] width 514 height 36
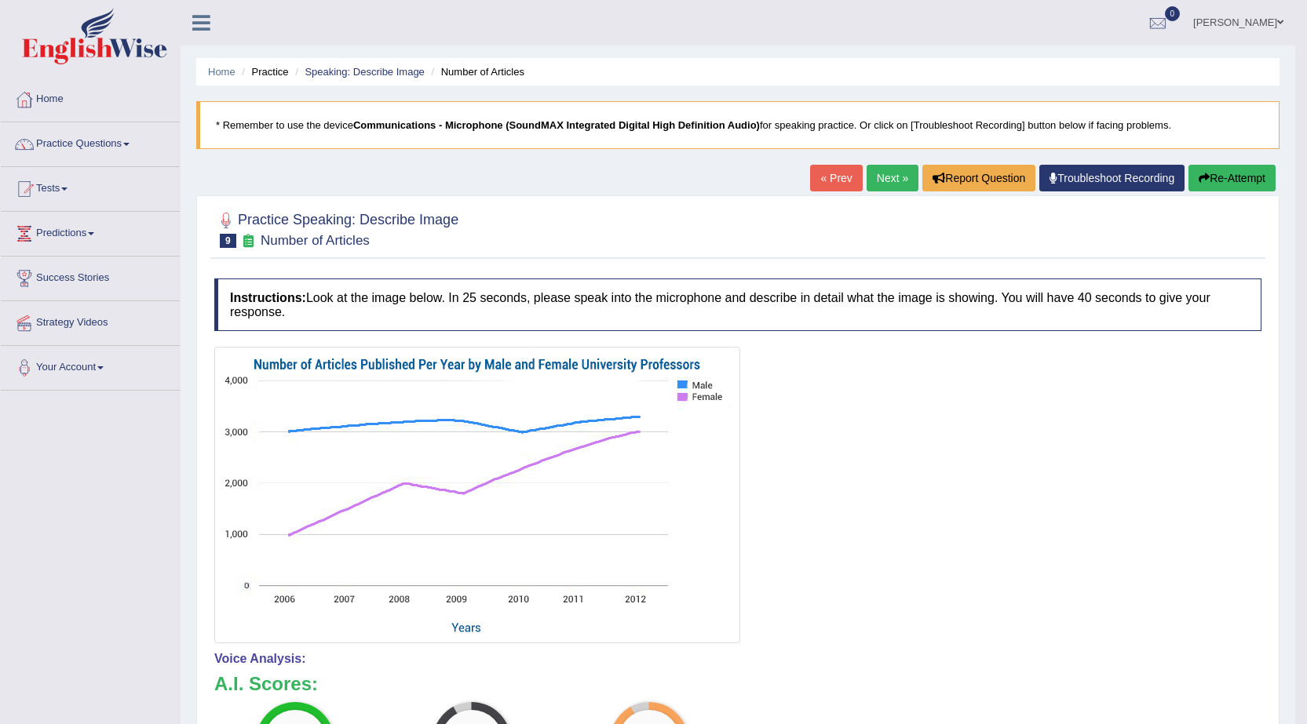
click at [888, 175] on link "Next »" at bounding box center [892, 178] width 52 height 27
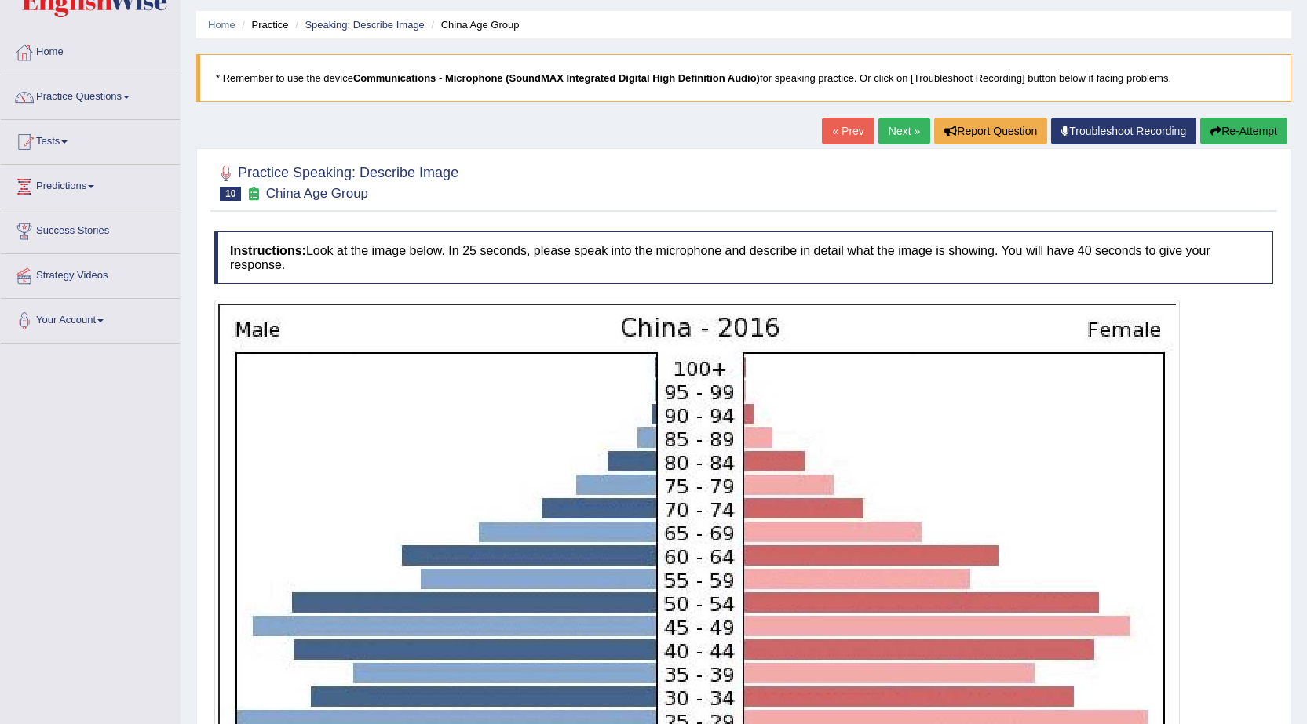
scroll to position [422, 0]
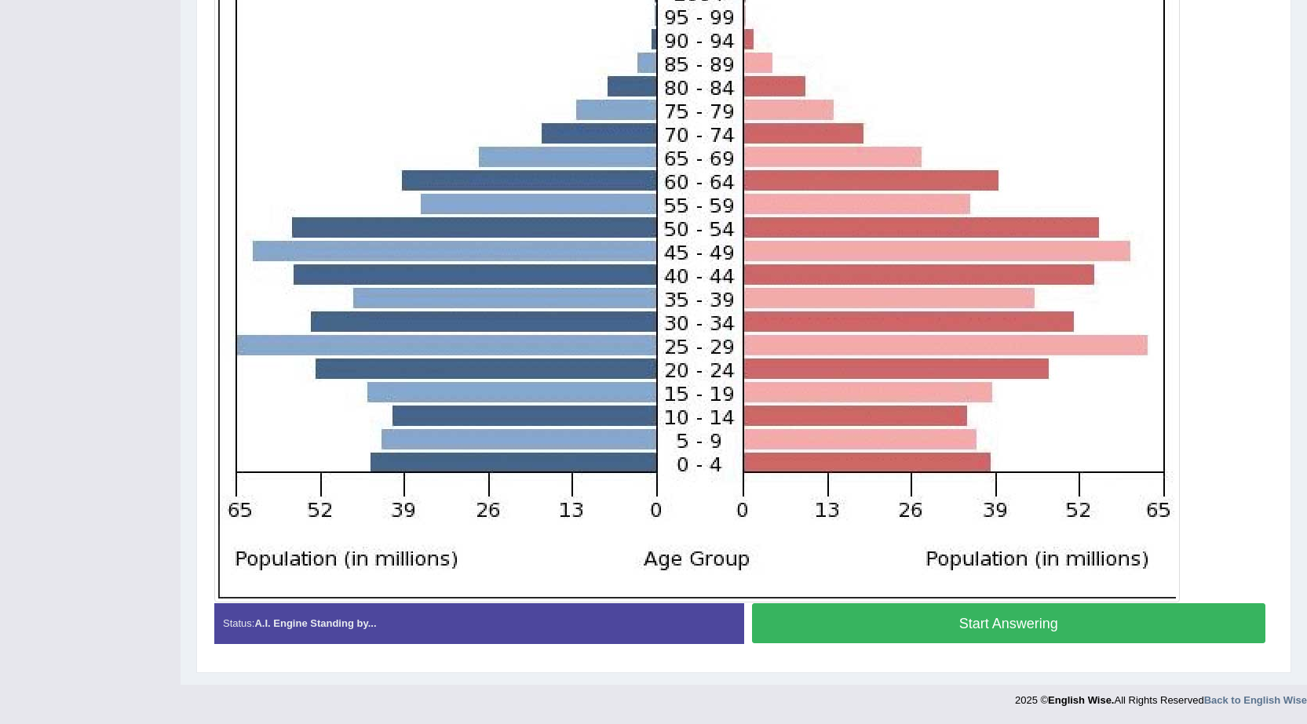
click at [1041, 633] on button "Start Answering" at bounding box center [1009, 624] width 514 height 40
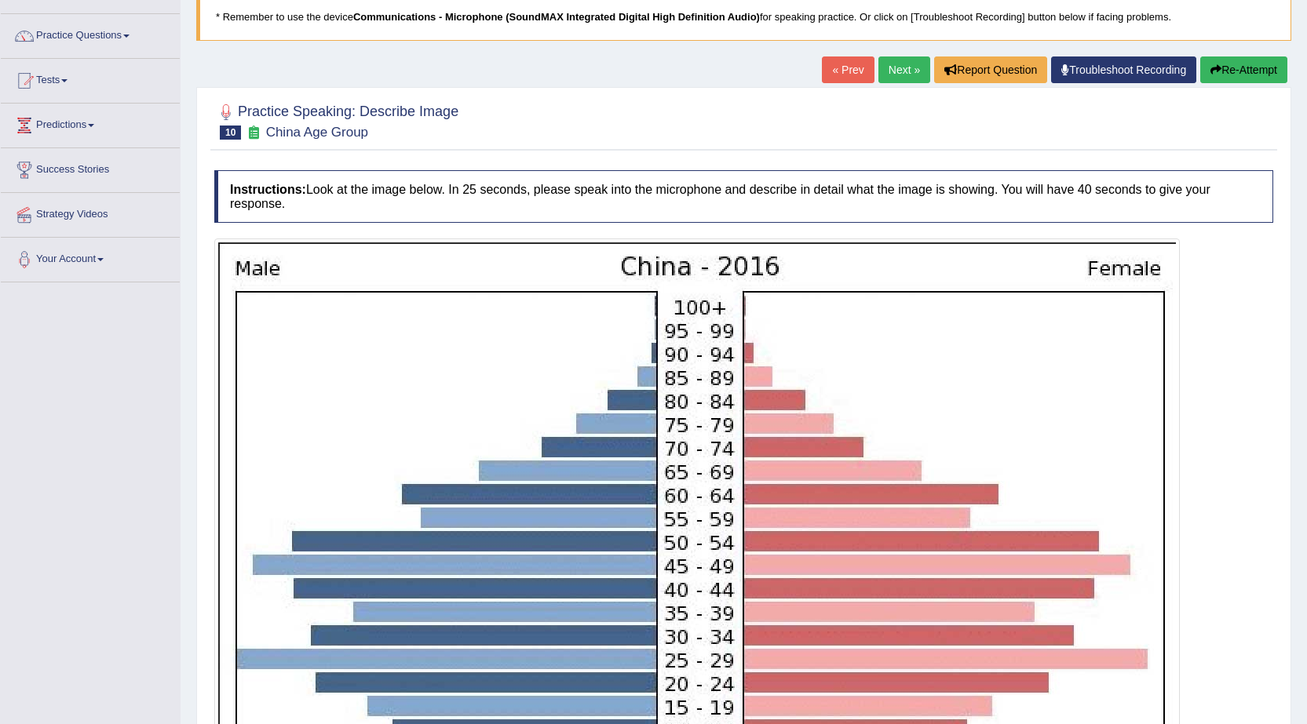
scroll to position [437, 0]
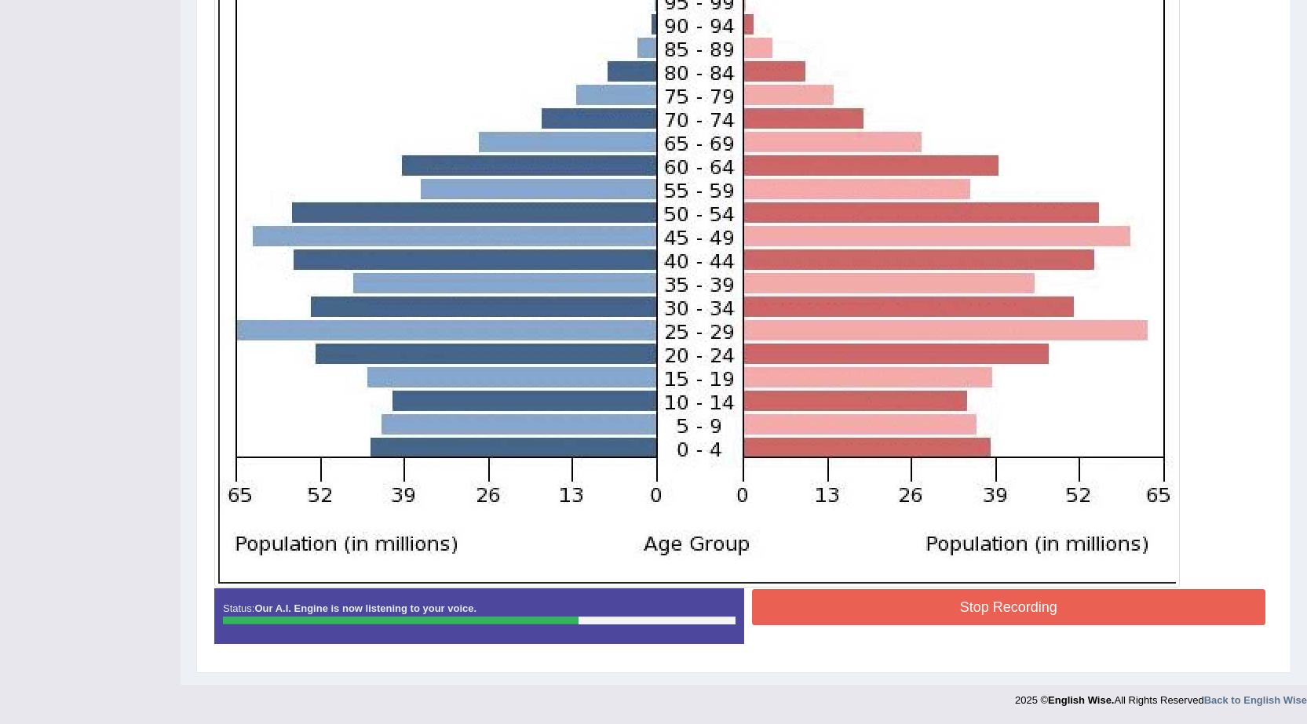
click at [1020, 609] on button "Stop Recording" at bounding box center [1009, 607] width 514 height 36
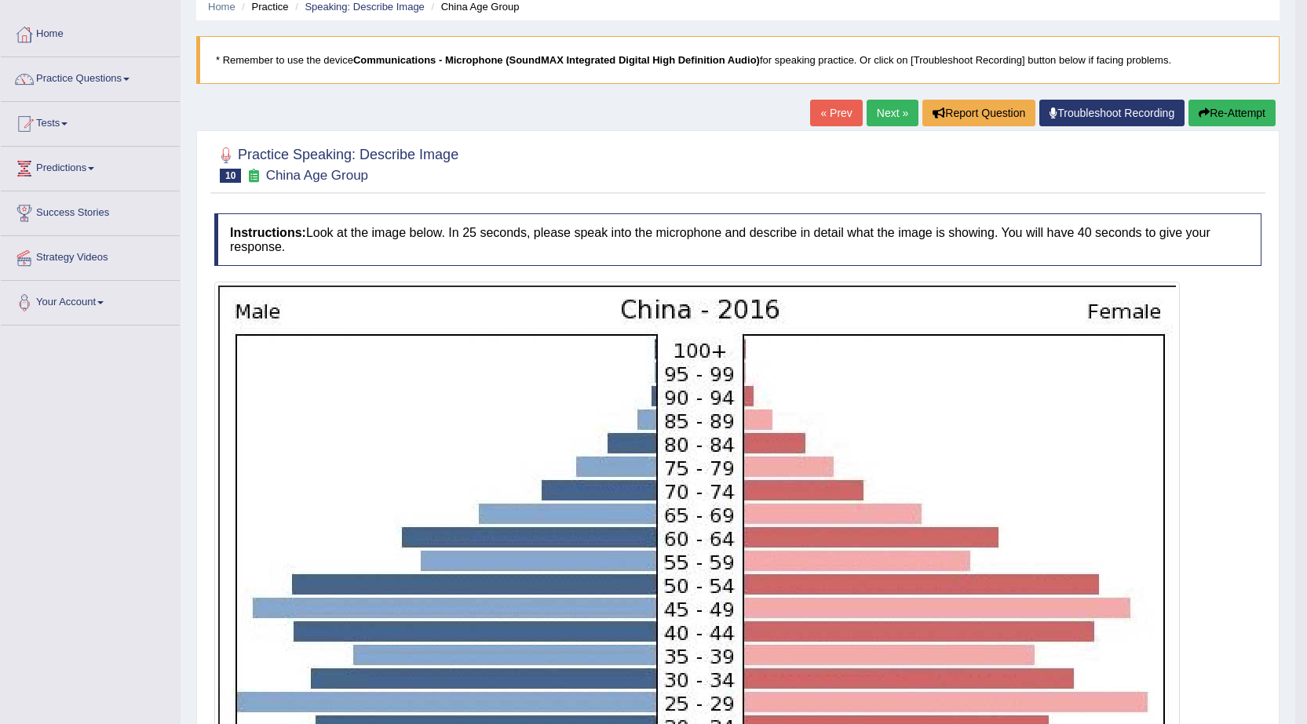
scroll to position [0, 0]
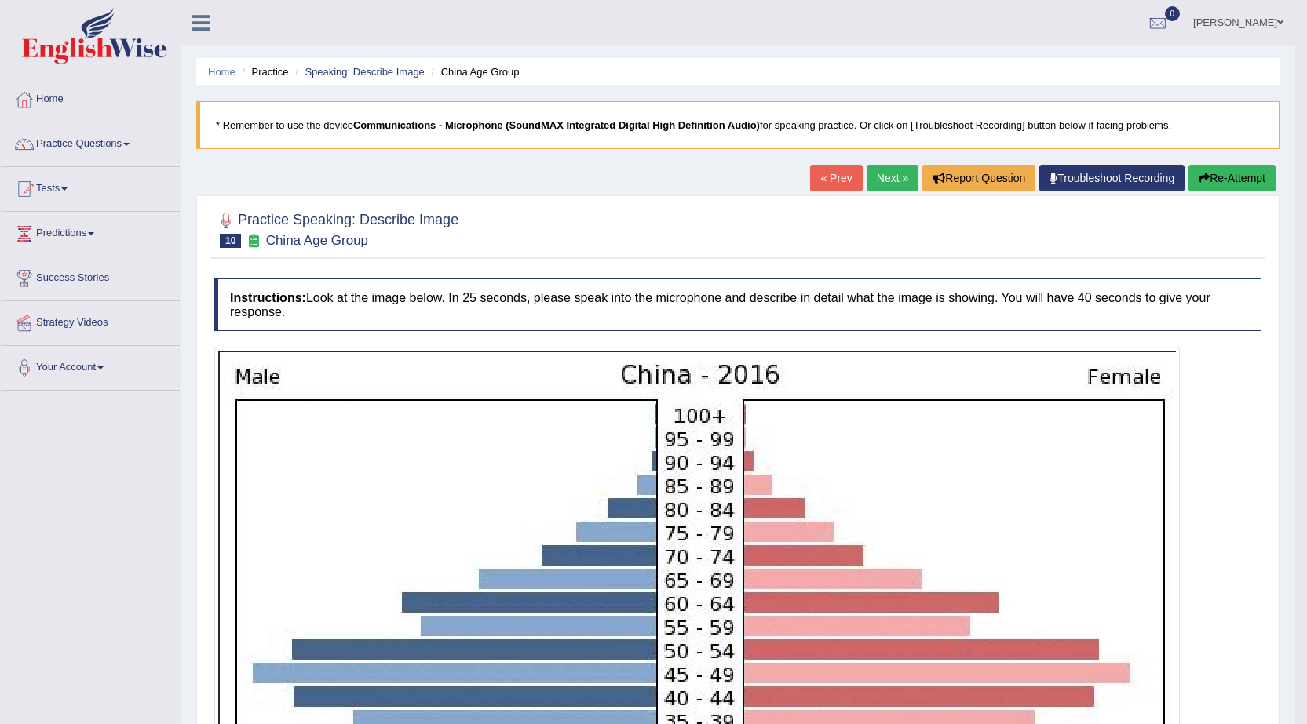
click at [895, 179] on link "Next »" at bounding box center [892, 178] width 52 height 27
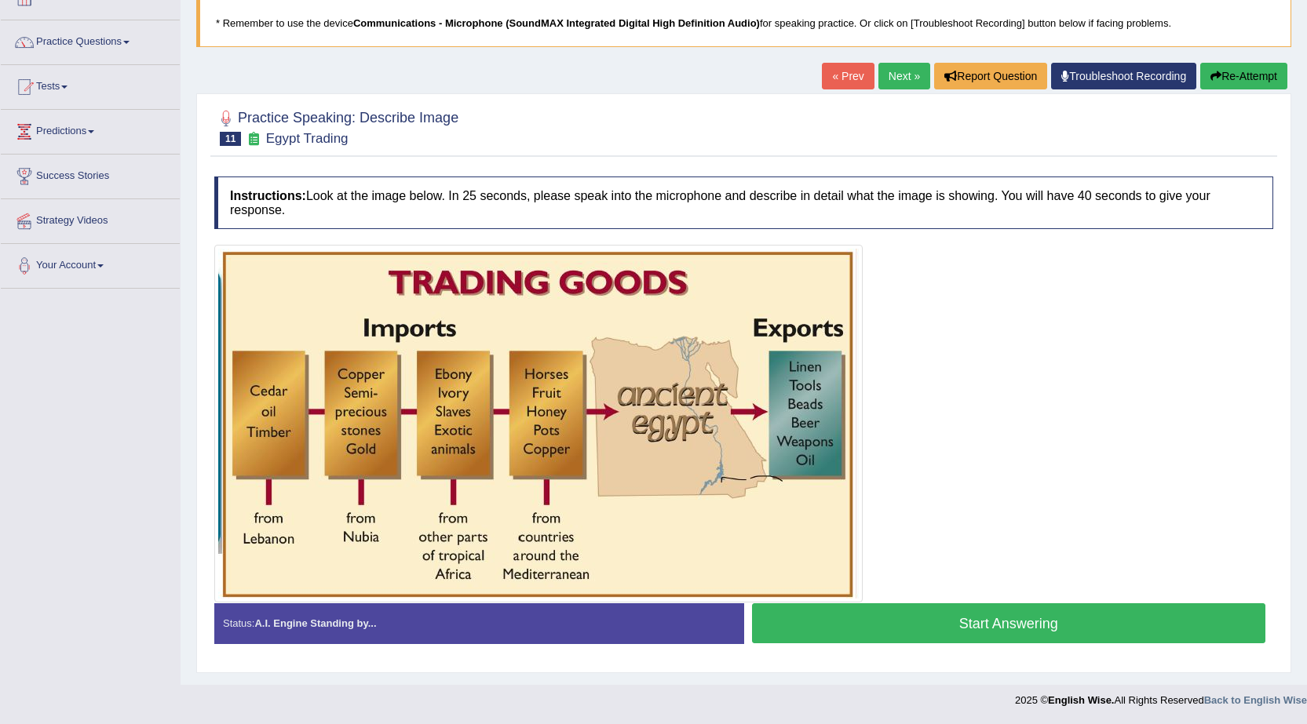
click at [987, 620] on button "Start Answering" at bounding box center [1009, 624] width 514 height 40
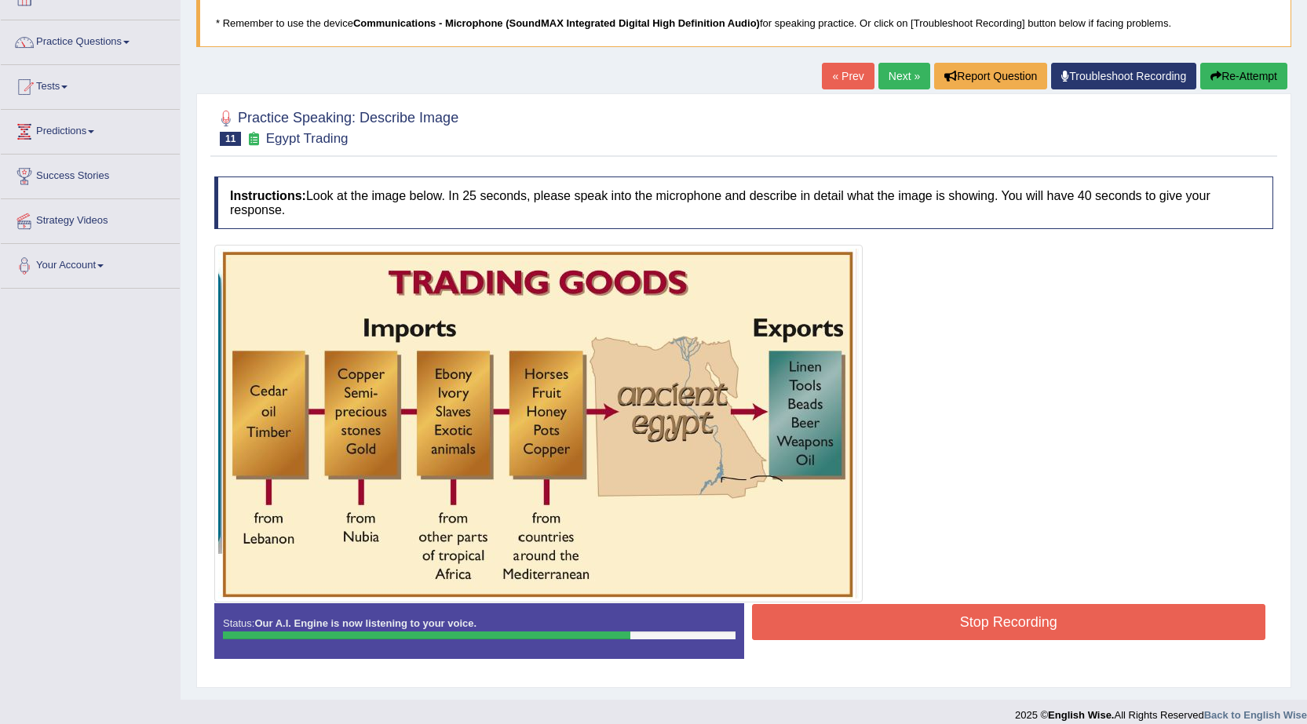
click at [1009, 627] on button "Stop Recording" at bounding box center [1009, 622] width 514 height 36
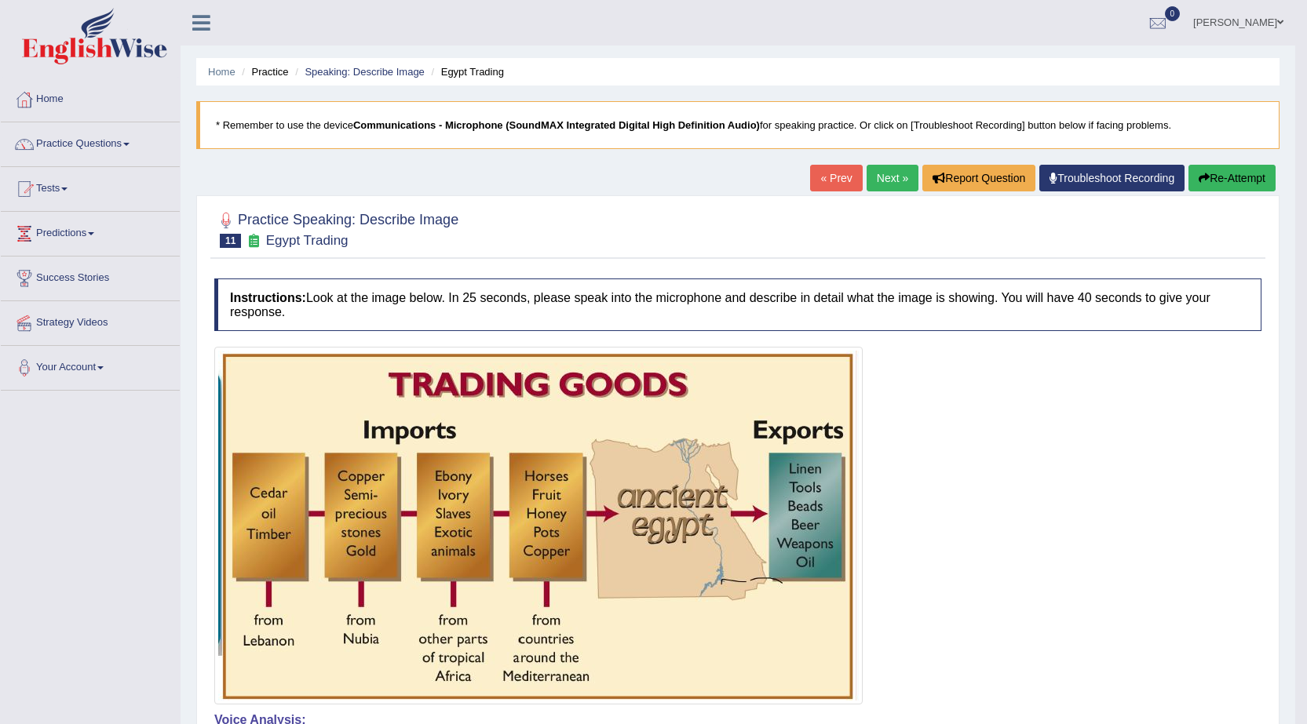
click at [881, 176] on link "Next »" at bounding box center [892, 178] width 52 height 27
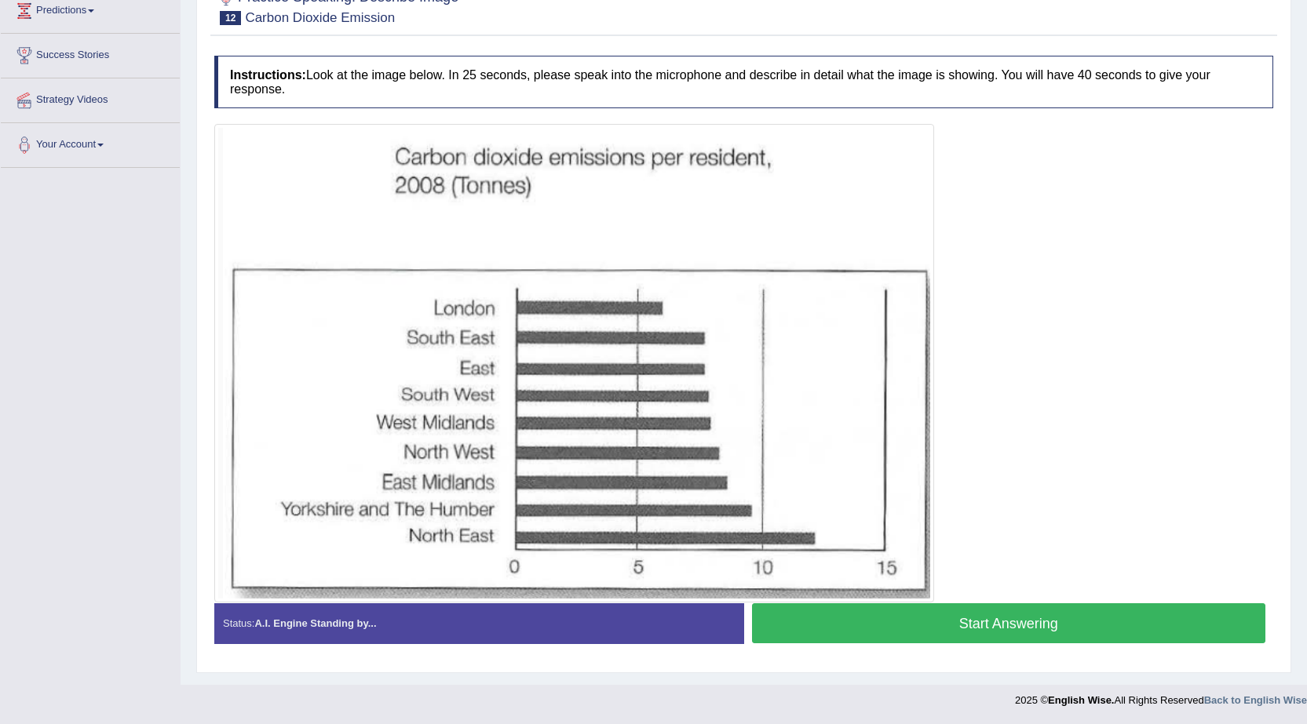
click at [965, 633] on button "Start Answering" at bounding box center [1009, 624] width 514 height 40
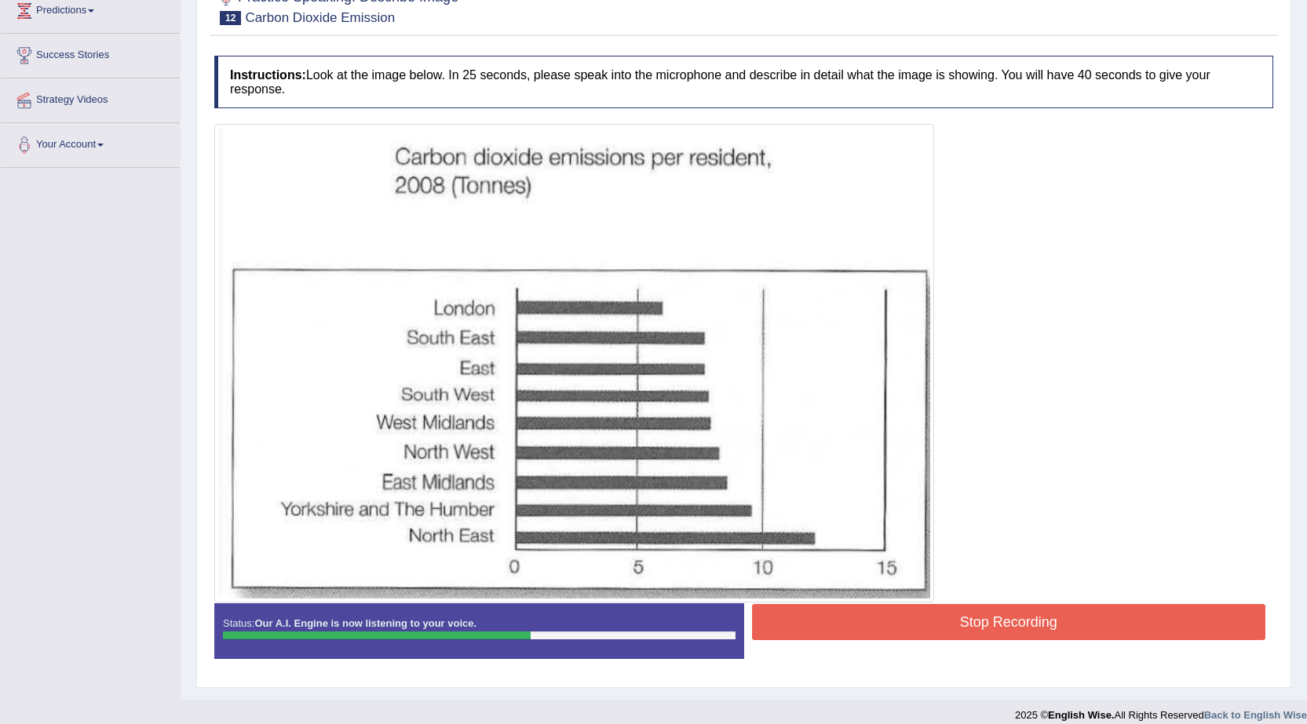
click at [1005, 622] on button "Stop Recording" at bounding box center [1009, 622] width 514 height 36
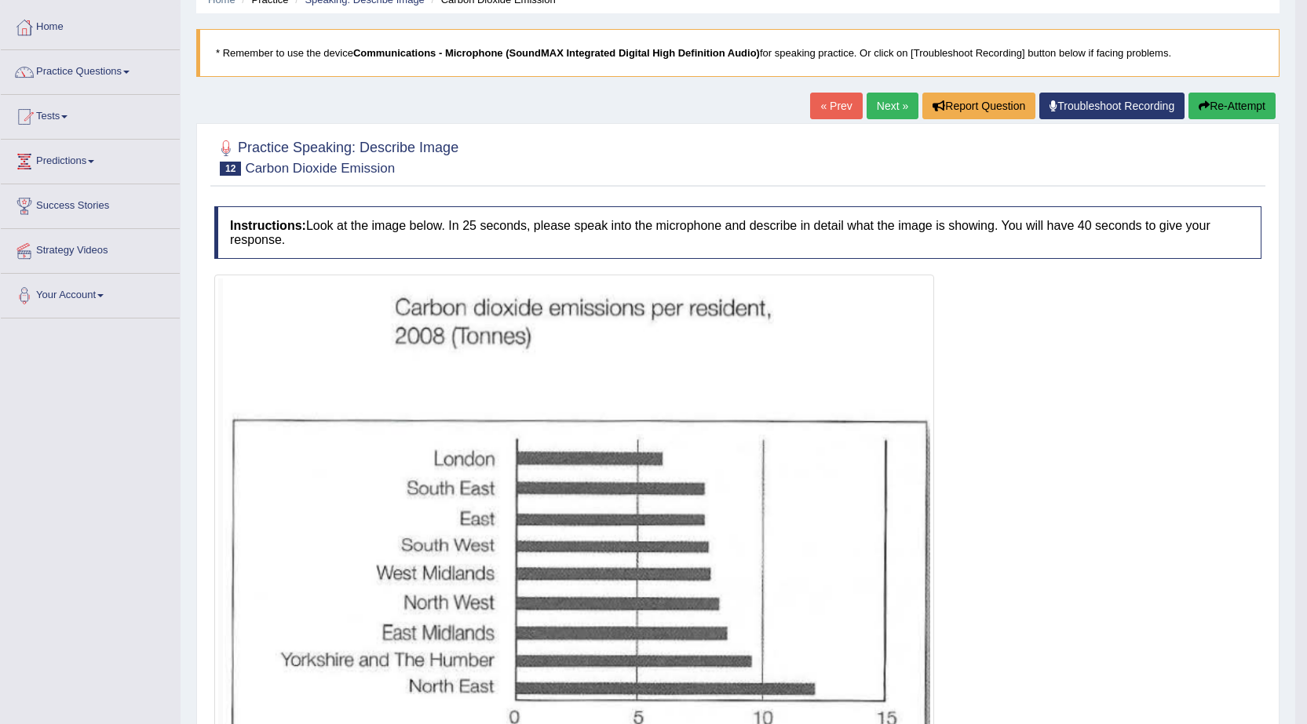
scroll to position [66, 0]
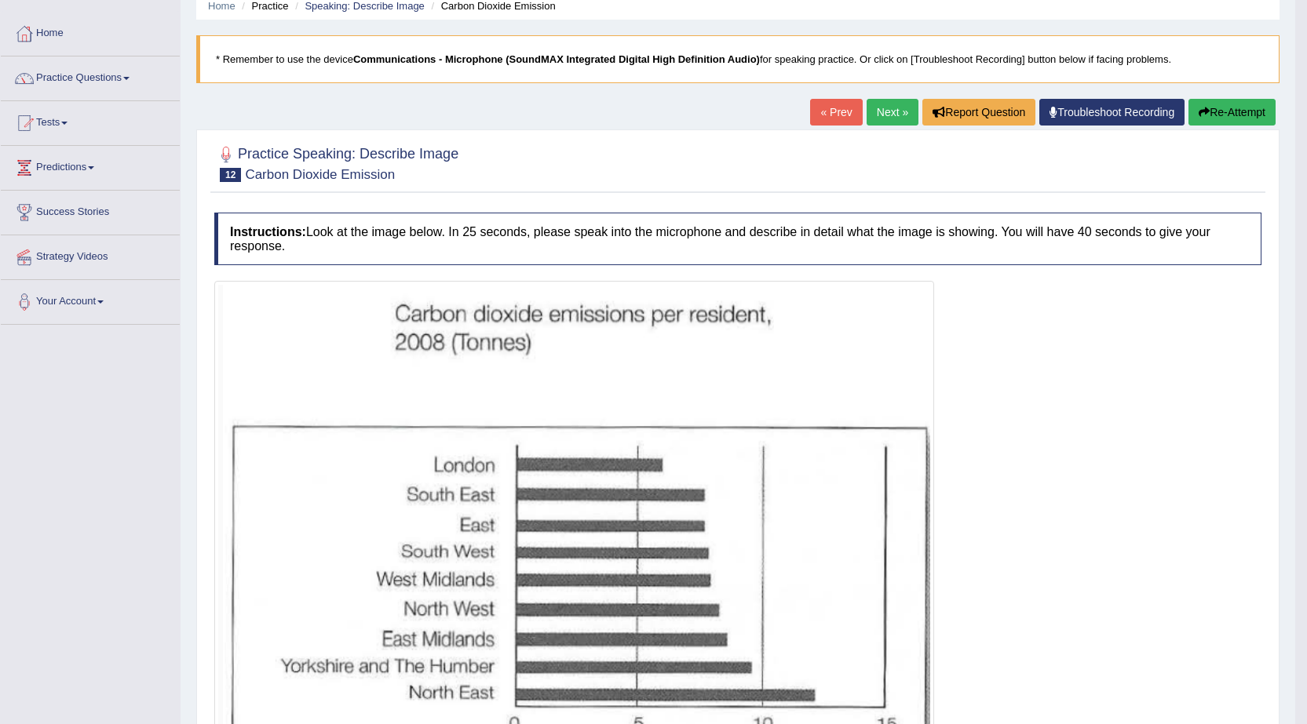
click at [885, 112] on link "Next »" at bounding box center [892, 112] width 52 height 27
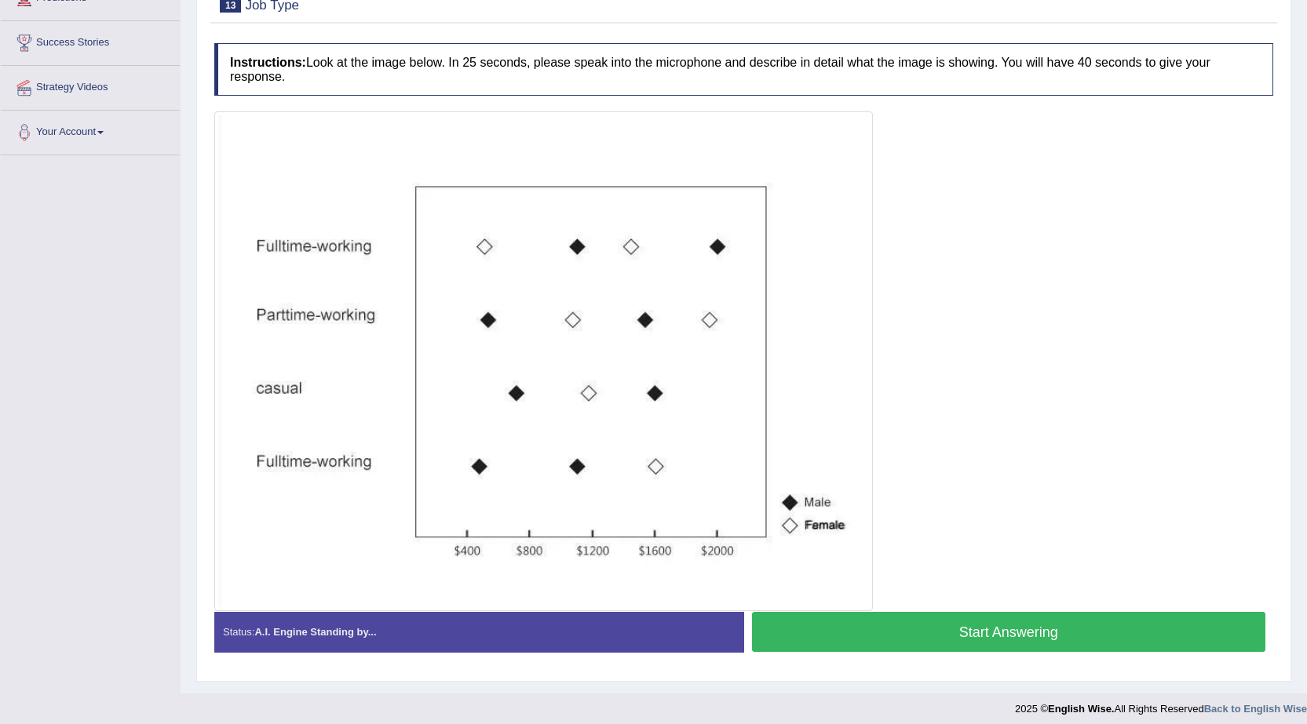
click at [1028, 632] on button "Start Answering" at bounding box center [1009, 632] width 514 height 40
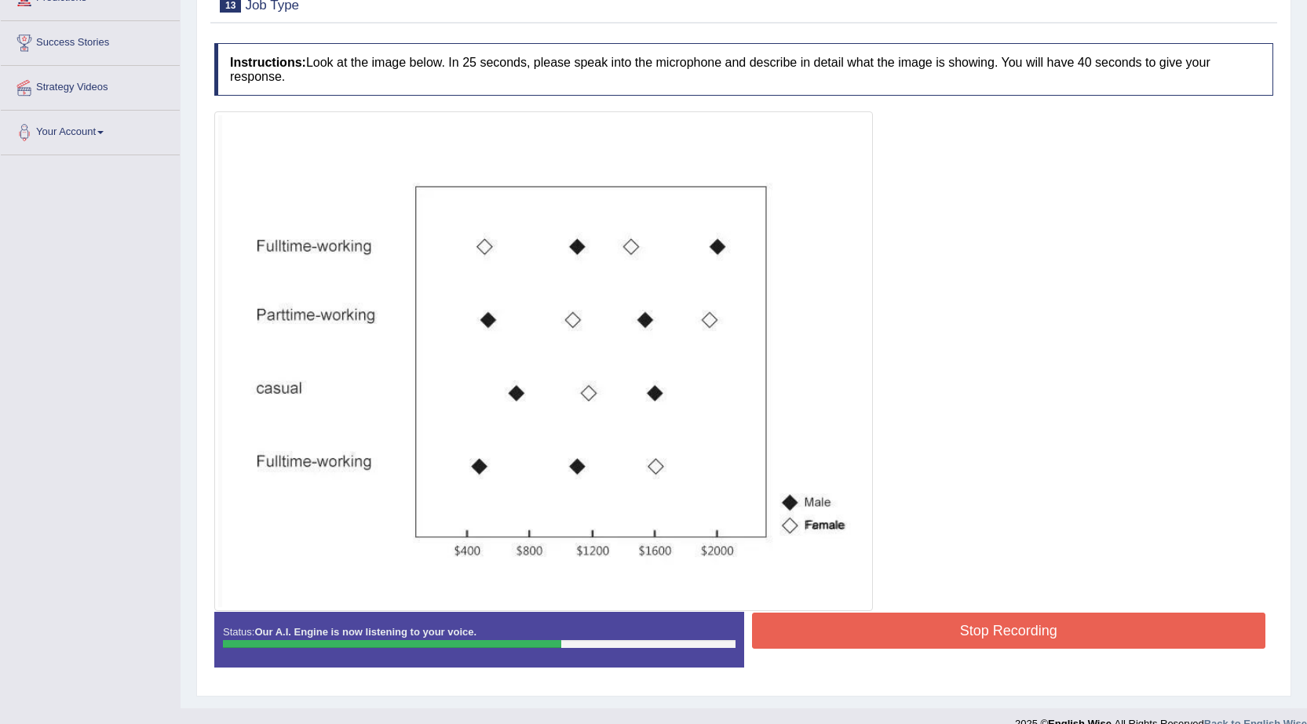
click at [980, 637] on button "Stop Recording" at bounding box center [1009, 631] width 514 height 36
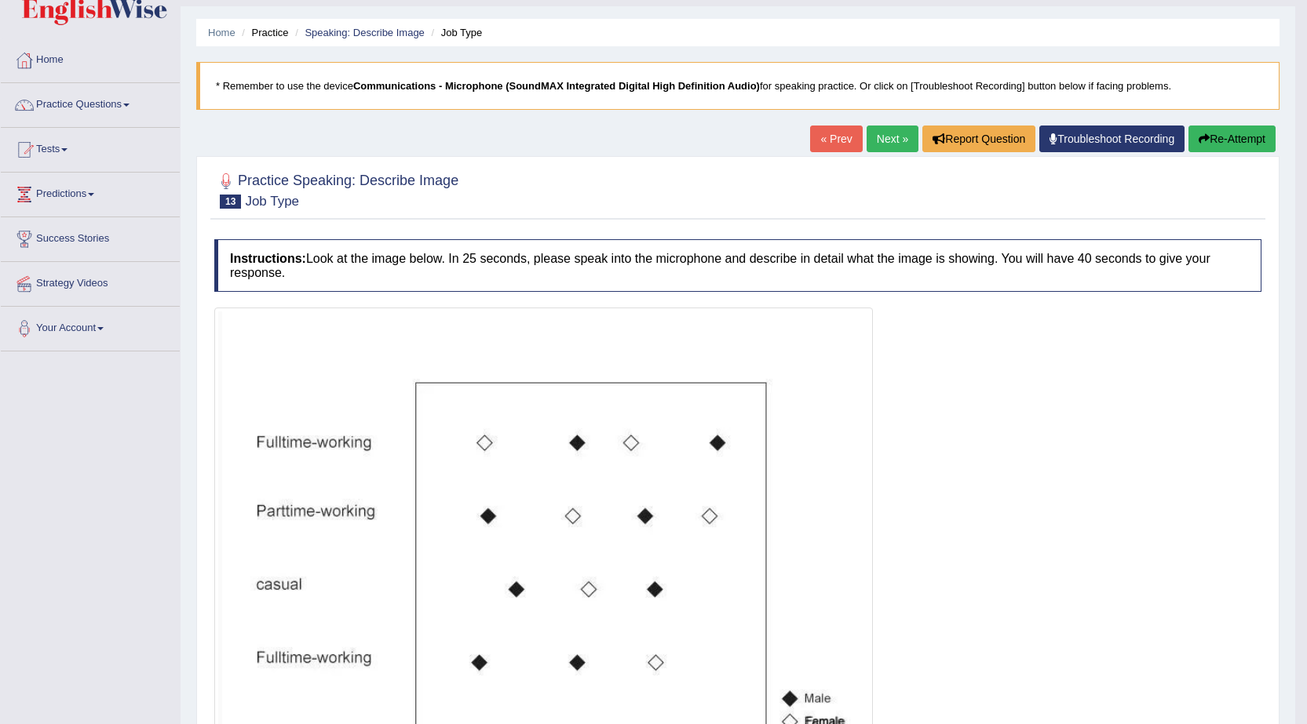
scroll to position [27, 0]
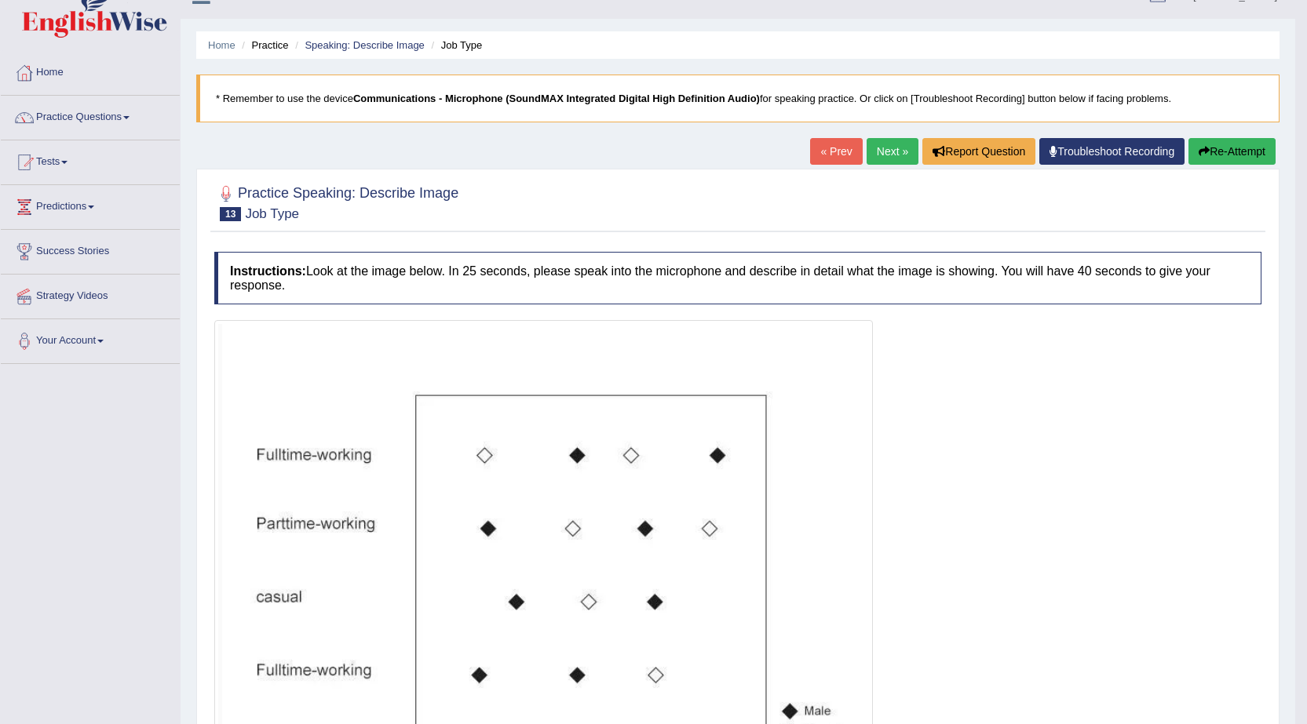
click at [876, 147] on link "Next »" at bounding box center [892, 151] width 52 height 27
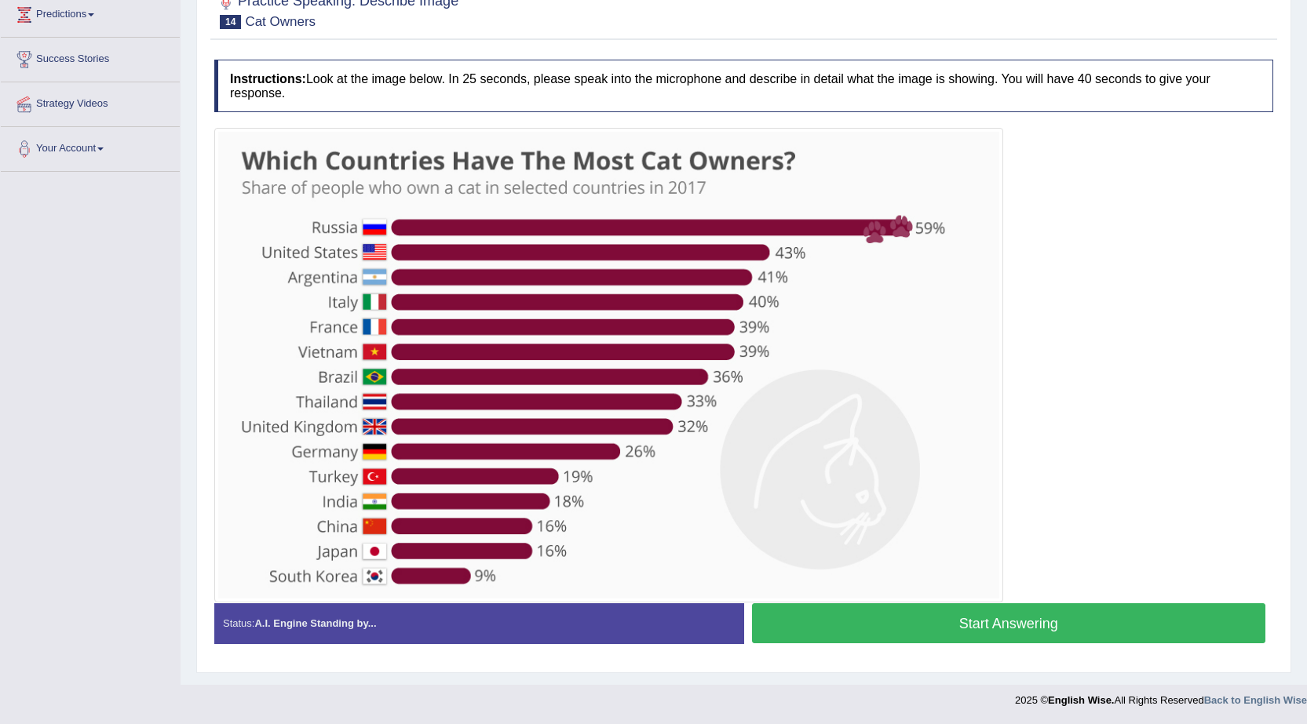
scroll to position [219, 0]
click at [972, 627] on button "Start Answering" at bounding box center [1009, 624] width 514 height 40
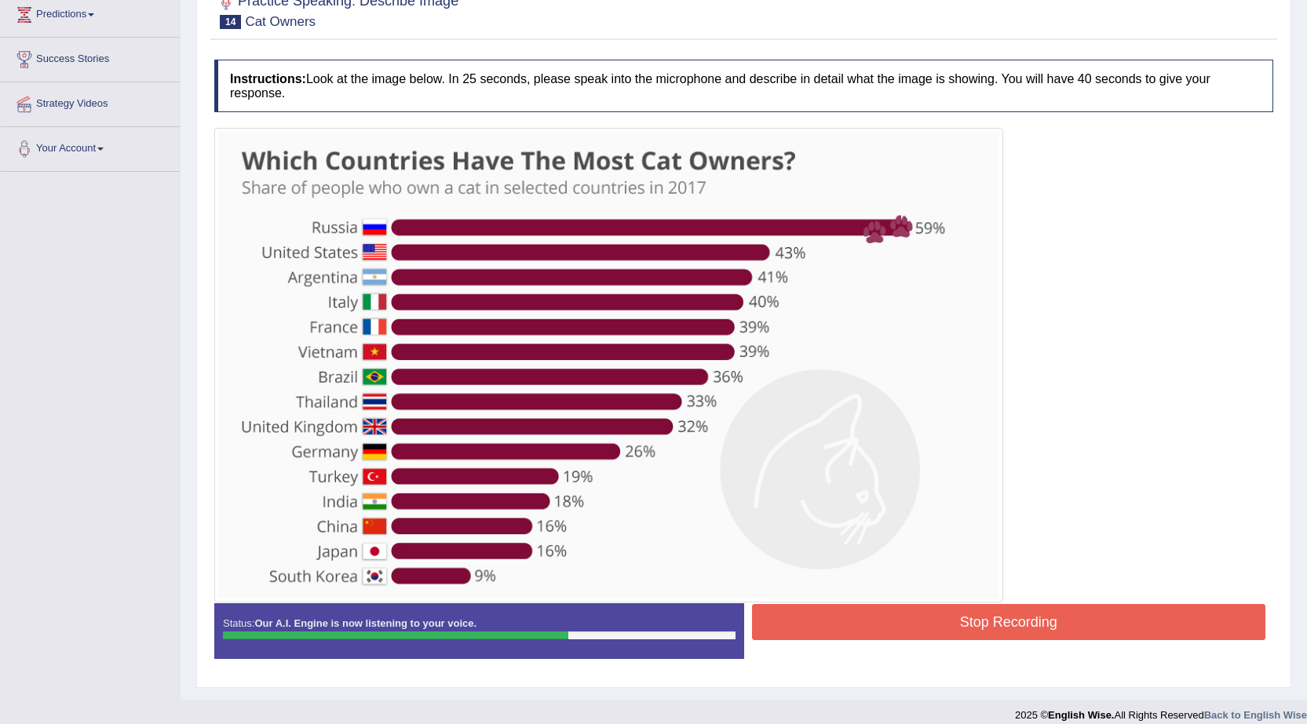
click at [939, 614] on button "Stop Recording" at bounding box center [1009, 622] width 514 height 36
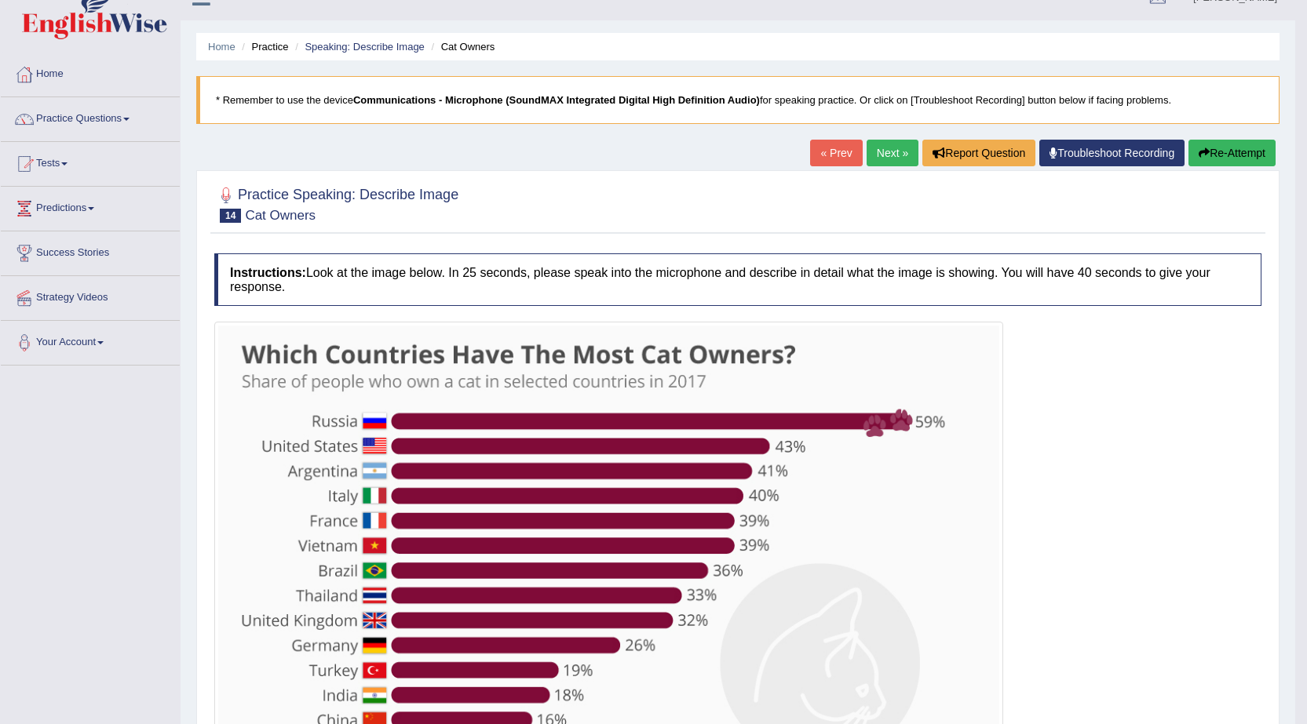
scroll to position [0, 0]
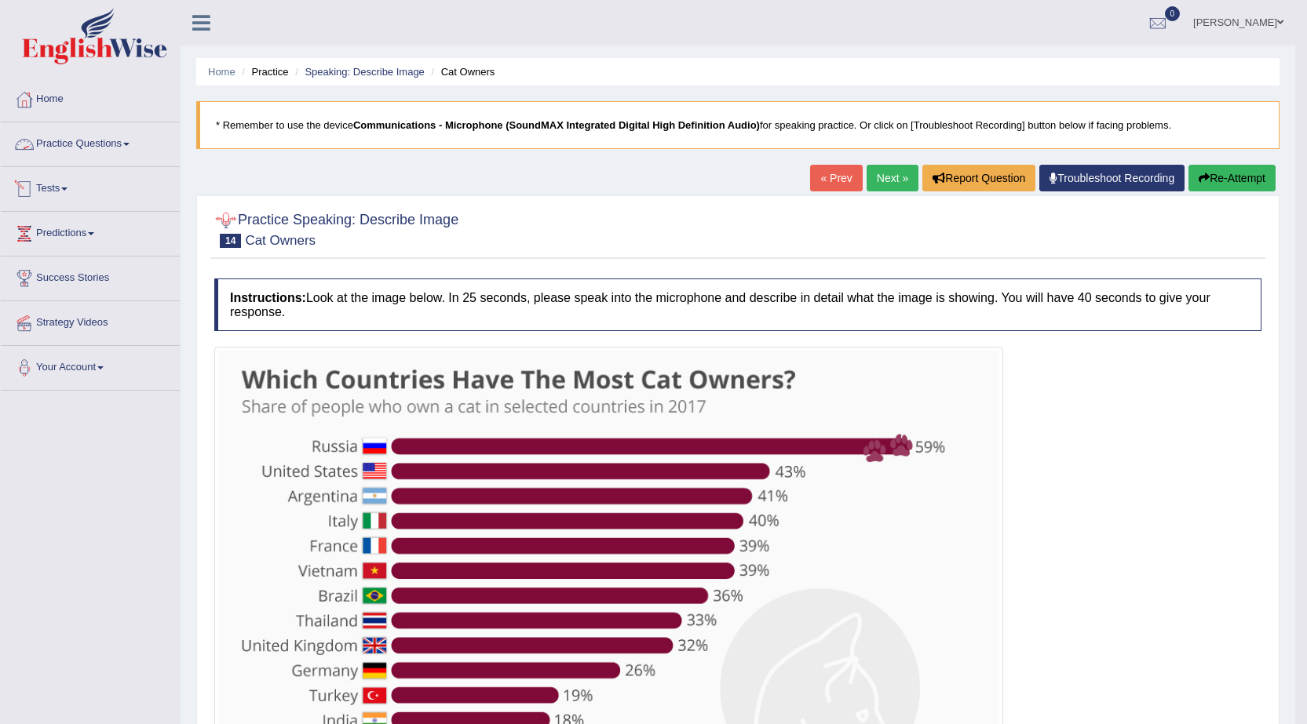
click at [111, 138] on link "Practice Questions" at bounding box center [90, 141] width 179 height 39
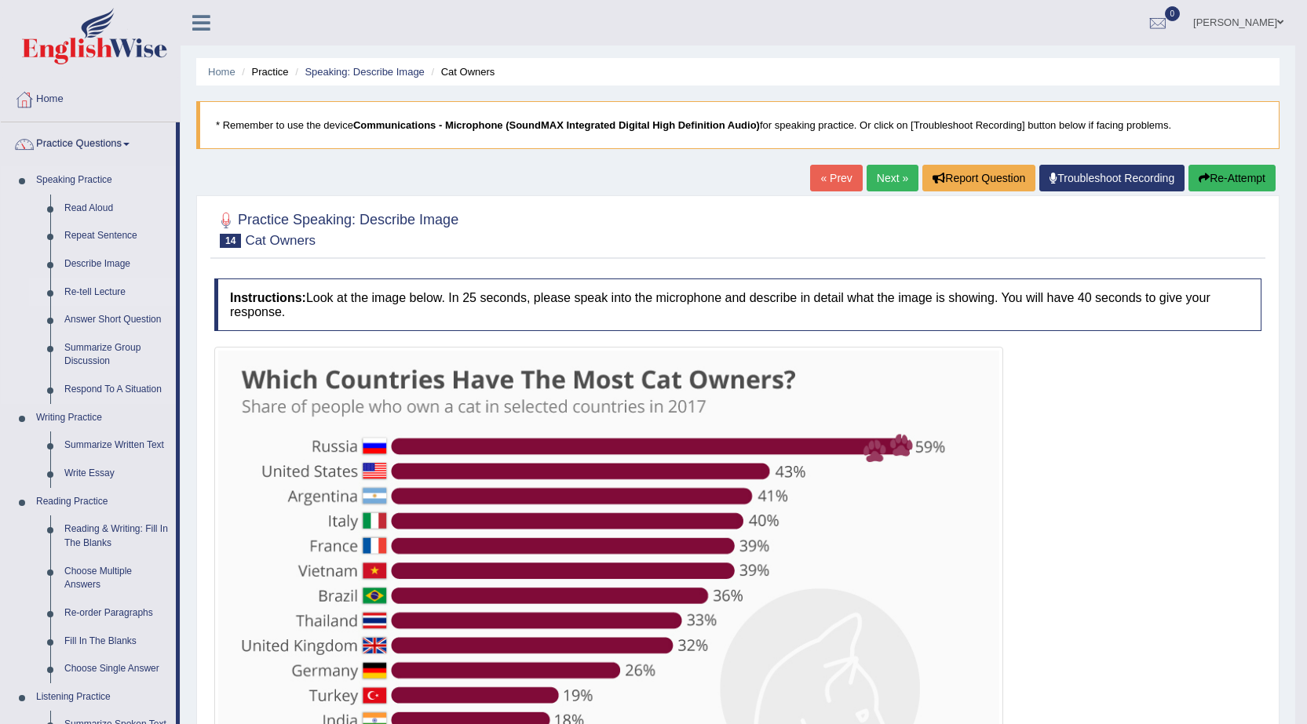
click at [104, 289] on link "Re-tell Lecture" at bounding box center [116, 293] width 119 height 28
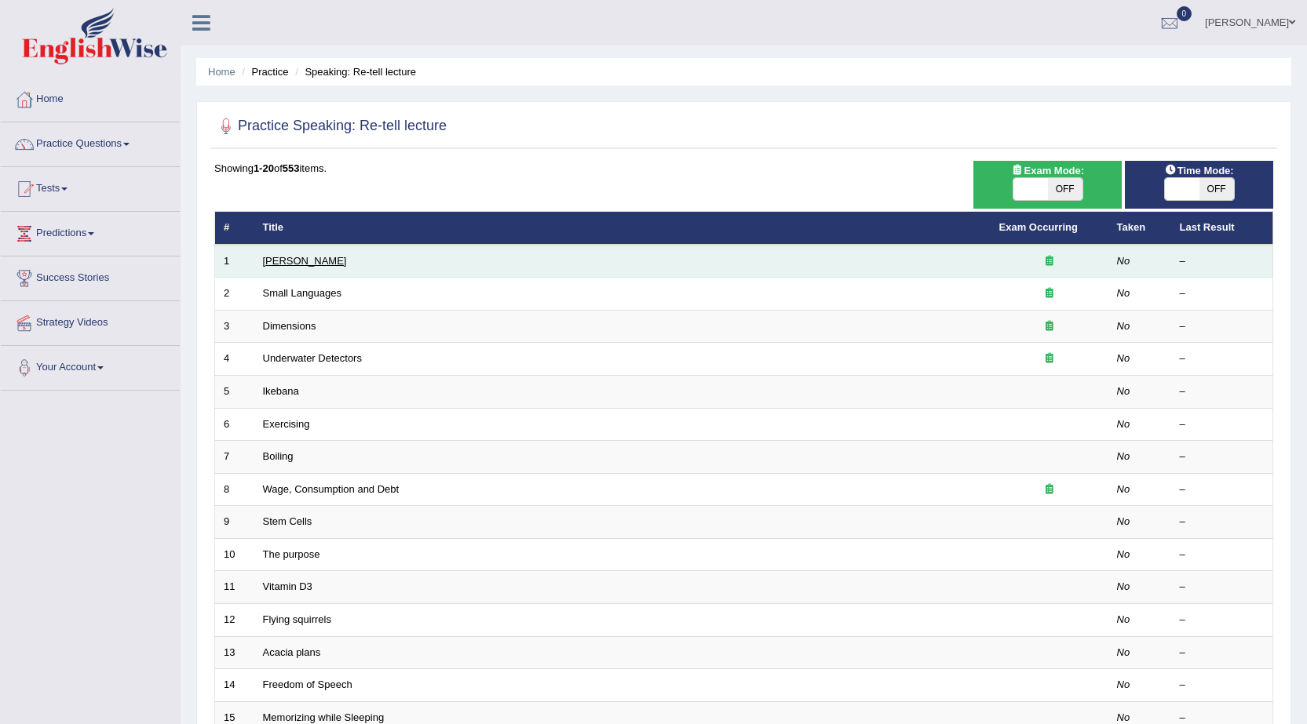
click at [309, 261] on link "[PERSON_NAME]" at bounding box center [305, 261] width 84 height 12
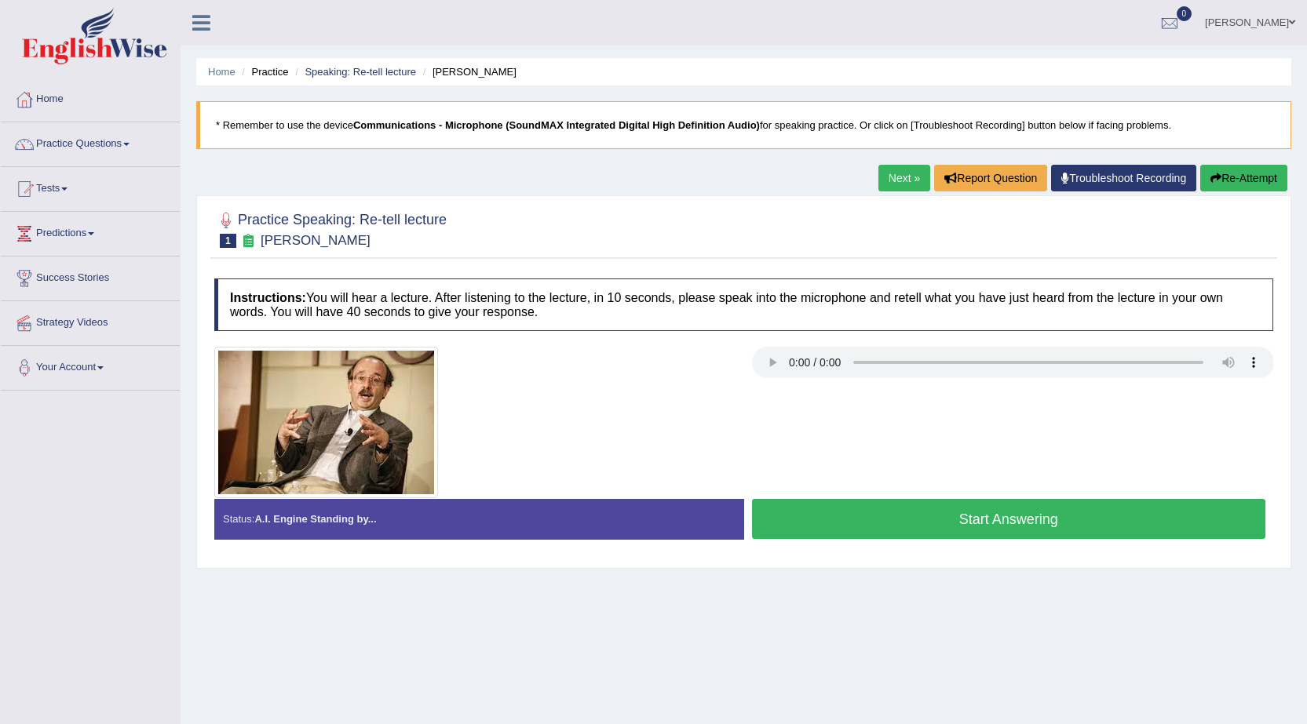
click at [982, 516] on button "Start Answering" at bounding box center [1009, 519] width 514 height 40
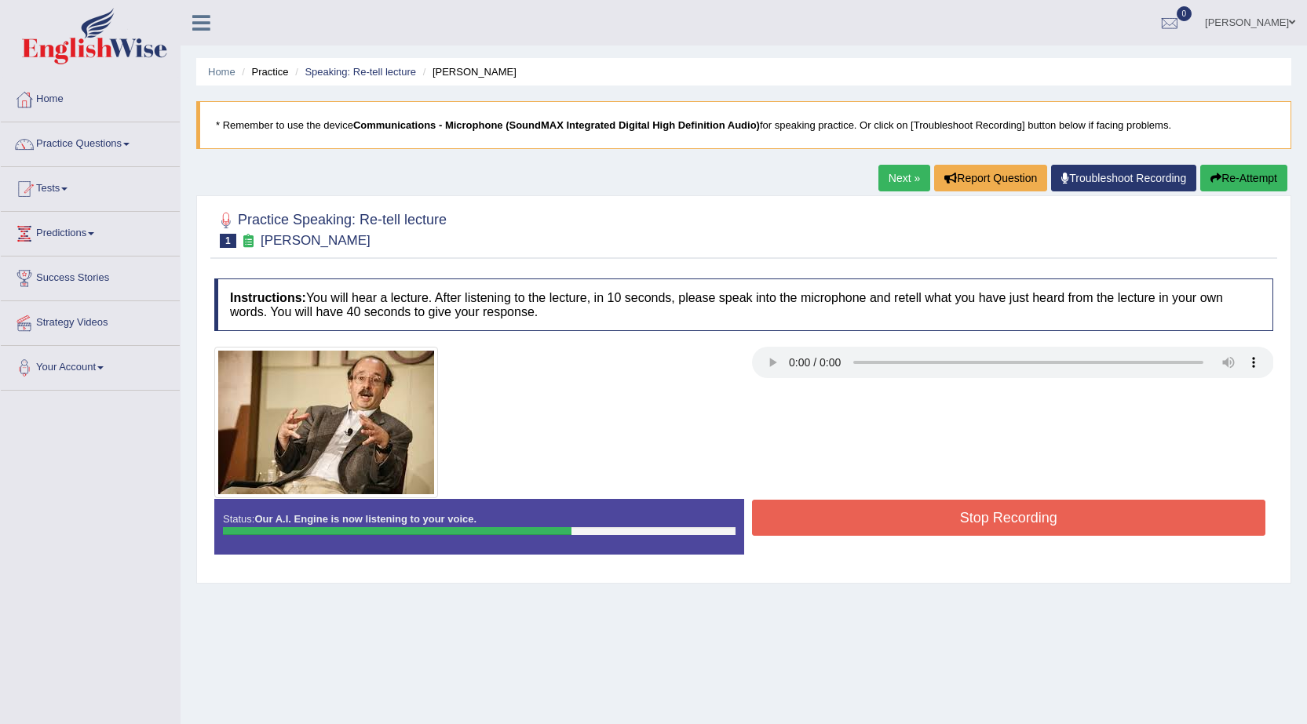
click at [1005, 525] on button "Stop Recording" at bounding box center [1009, 518] width 514 height 36
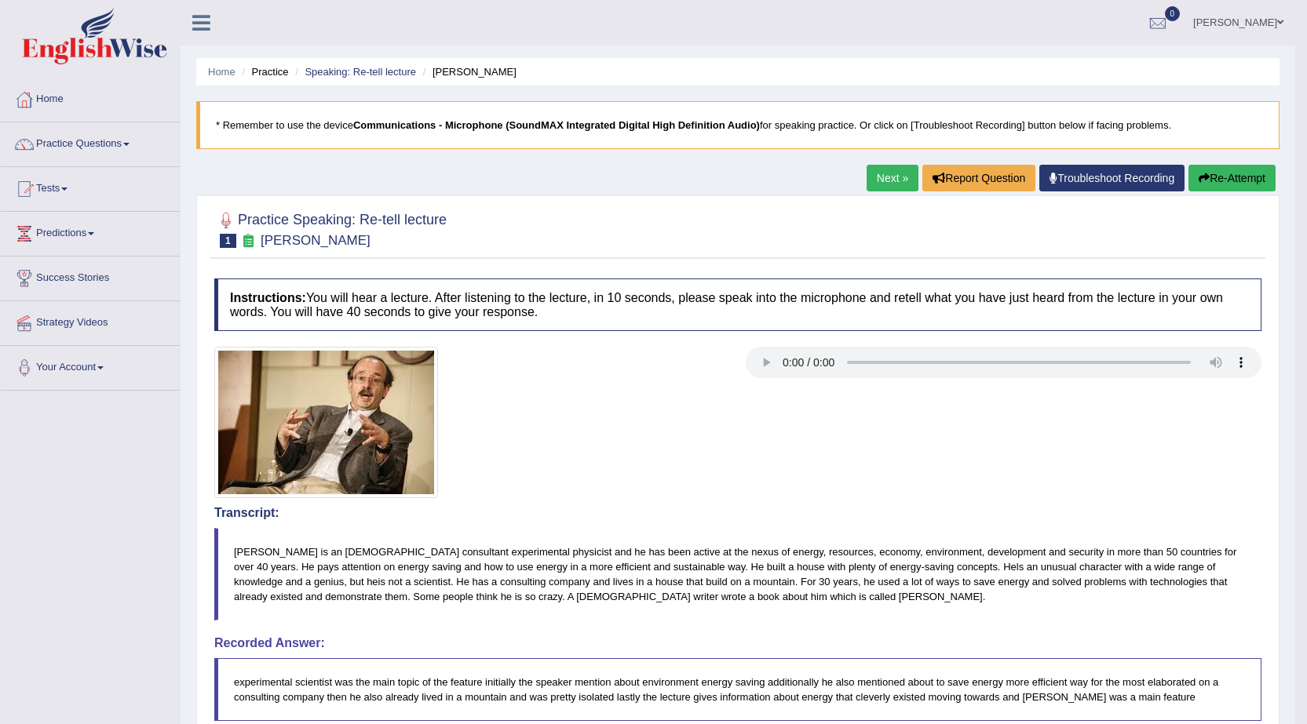
click at [881, 177] on link "Next »" at bounding box center [892, 178] width 52 height 27
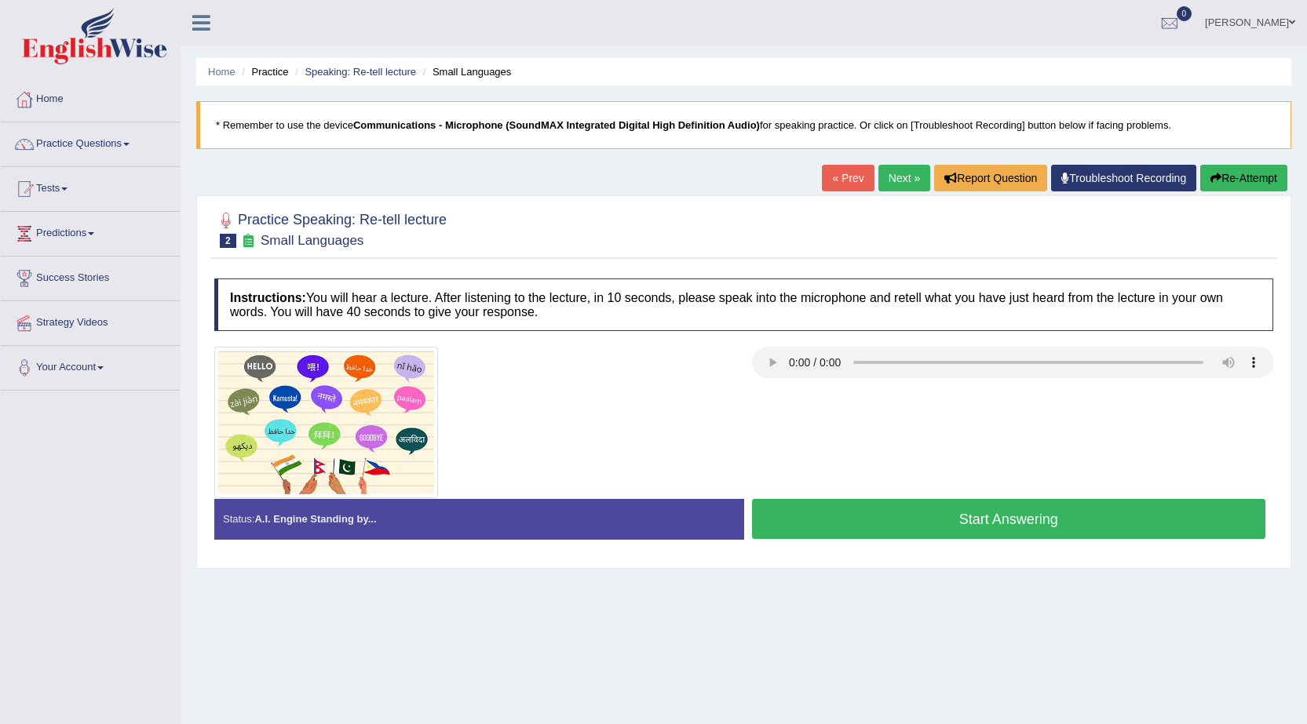
click at [965, 520] on button "Start Answering" at bounding box center [1009, 519] width 514 height 40
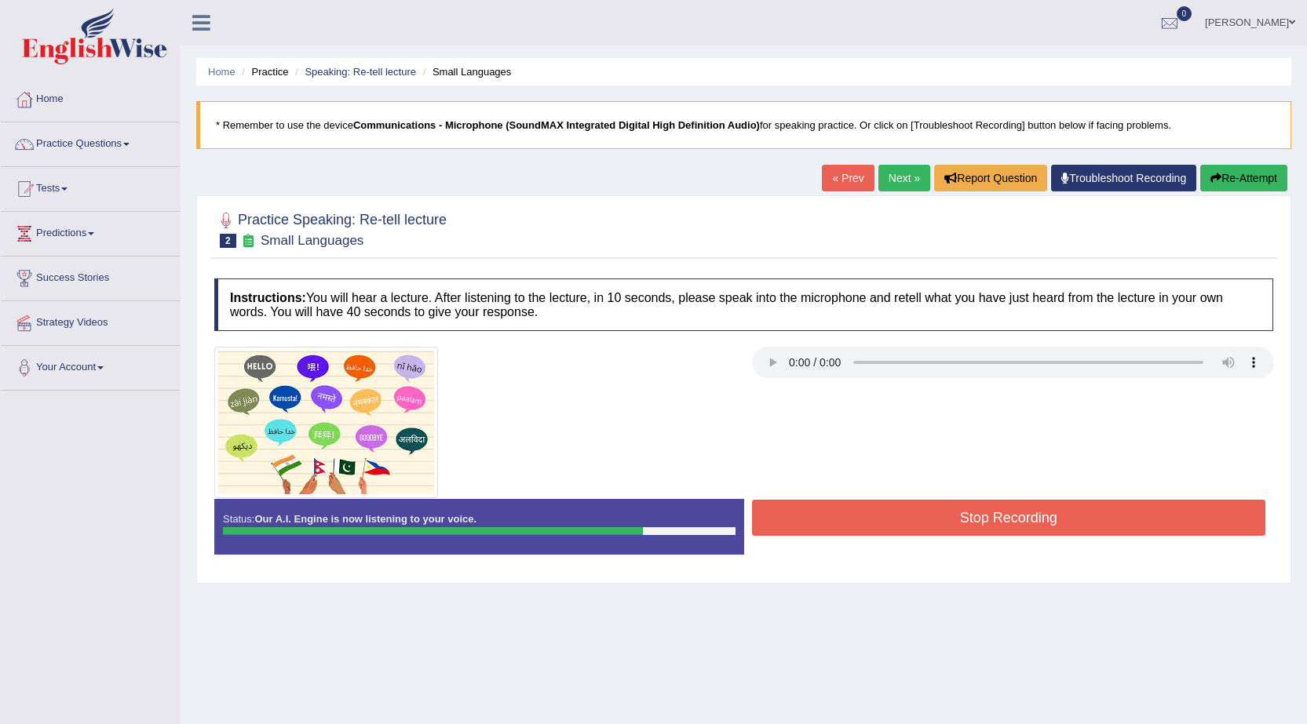
click at [968, 523] on button "Stop Recording" at bounding box center [1009, 518] width 514 height 36
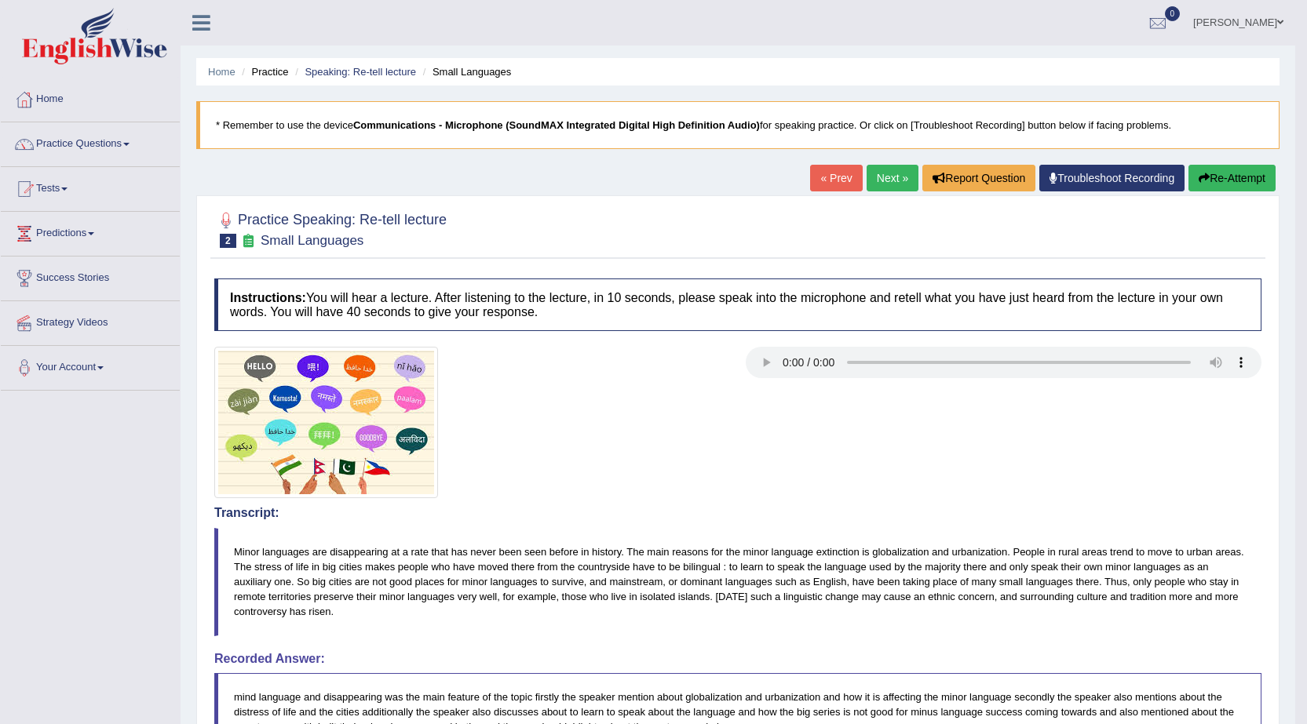
click at [882, 181] on link "Next »" at bounding box center [892, 178] width 52 height 27
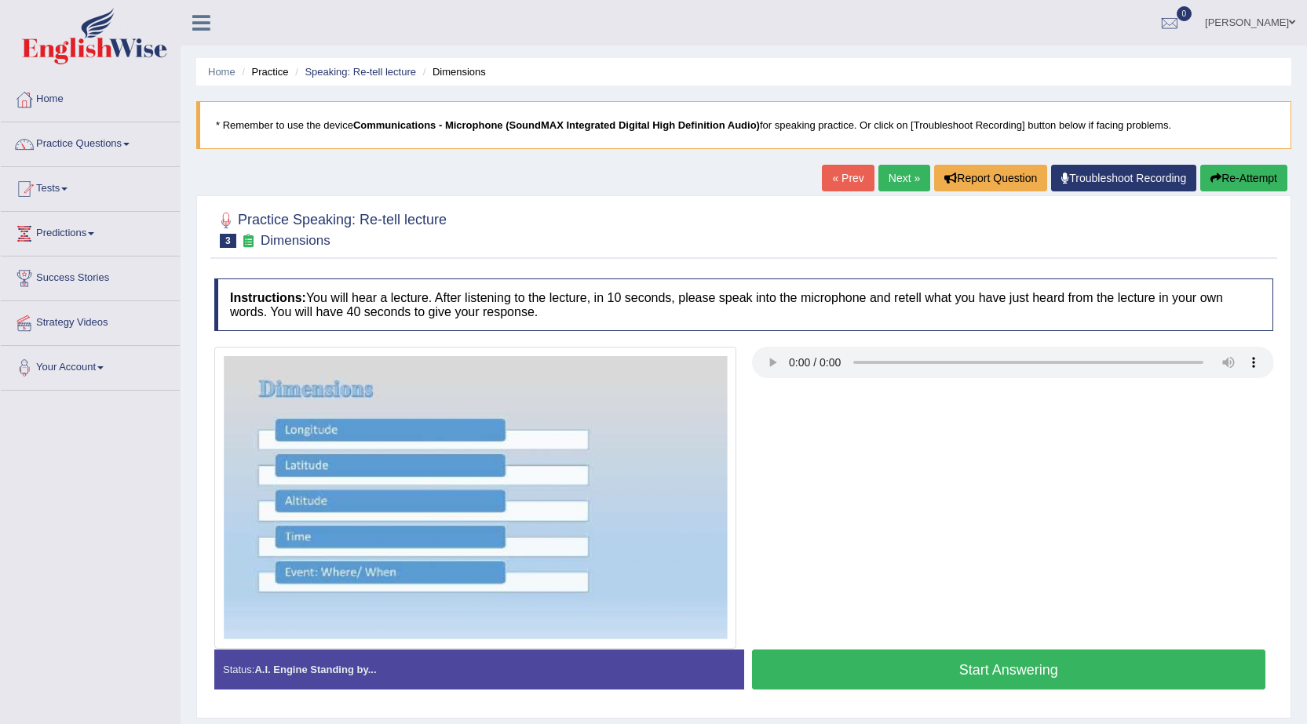
click at [976, 668] on button "Start Answering" at bounding box center [1009, 670] width 514 height 40
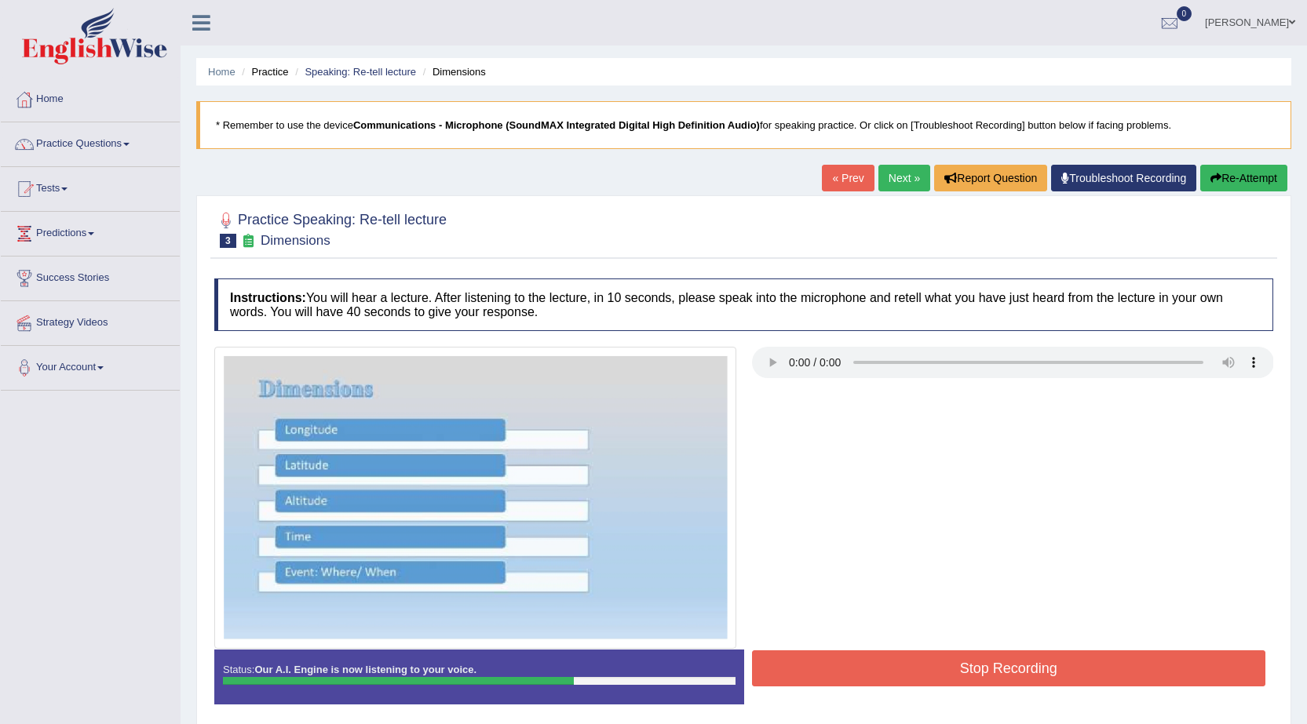
click at [1043, 664] on button "Stop Recording" at bounding box center [1009, 669] width 514 height 36
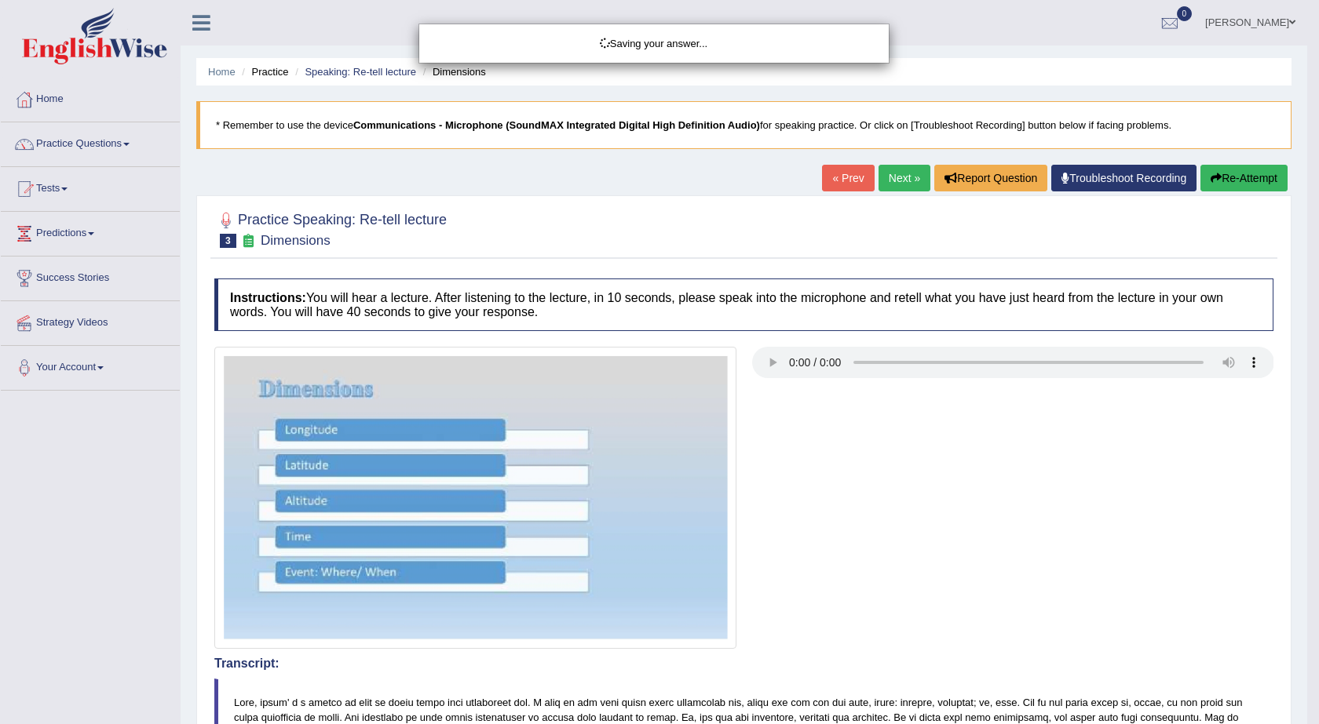
click at [1228, 172] on div "Saving your answer..." at bounding box center [659, 362] width 1319 height 724
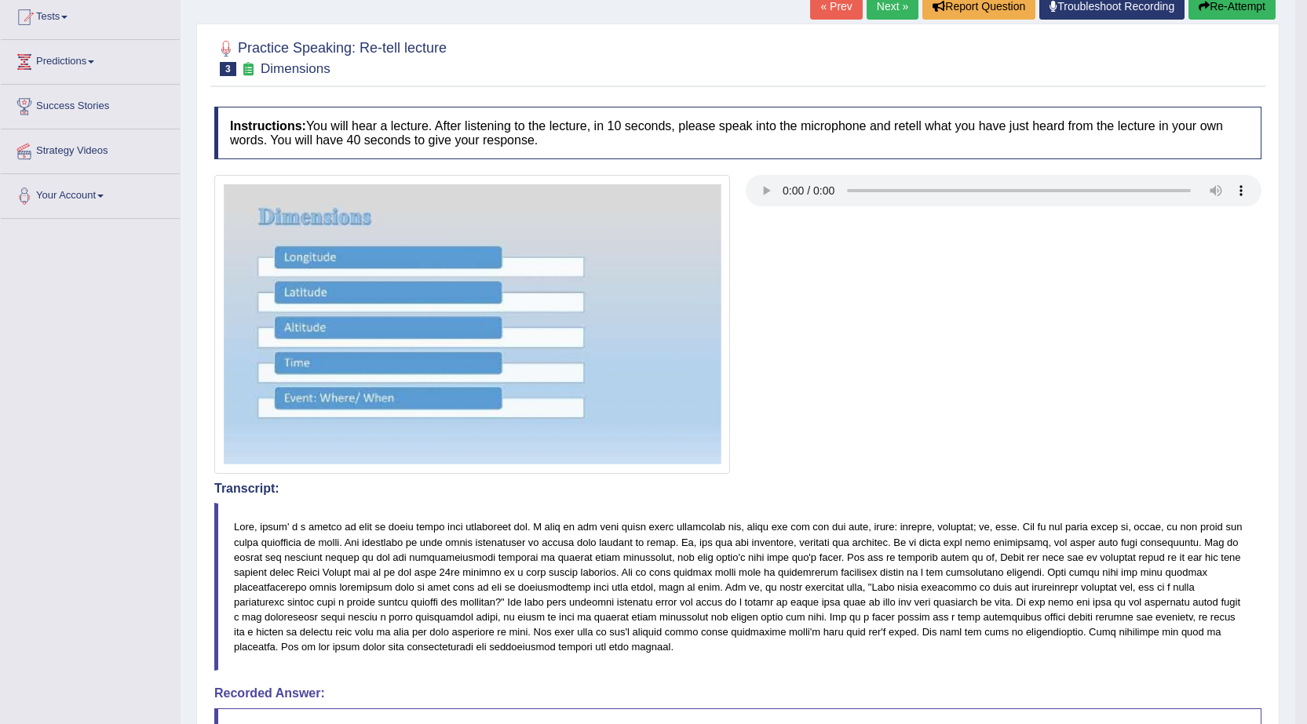
scroll to position [157, 0]
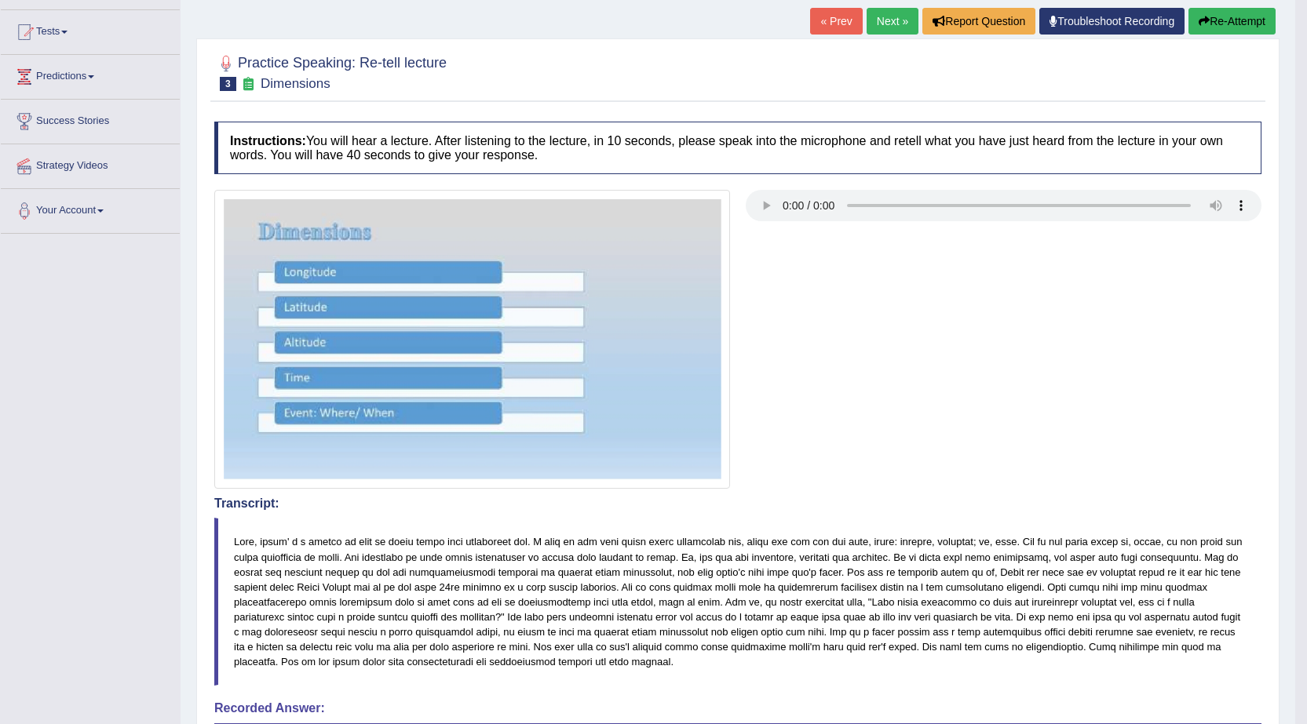
click at [1212, 24] on button "Re-Attempt" at bounding box center [1231, 21] width 87 height 27
click at [1211, 24] on button "Re-Attempt" at bounding box center [1231, 21] width 87 height 27
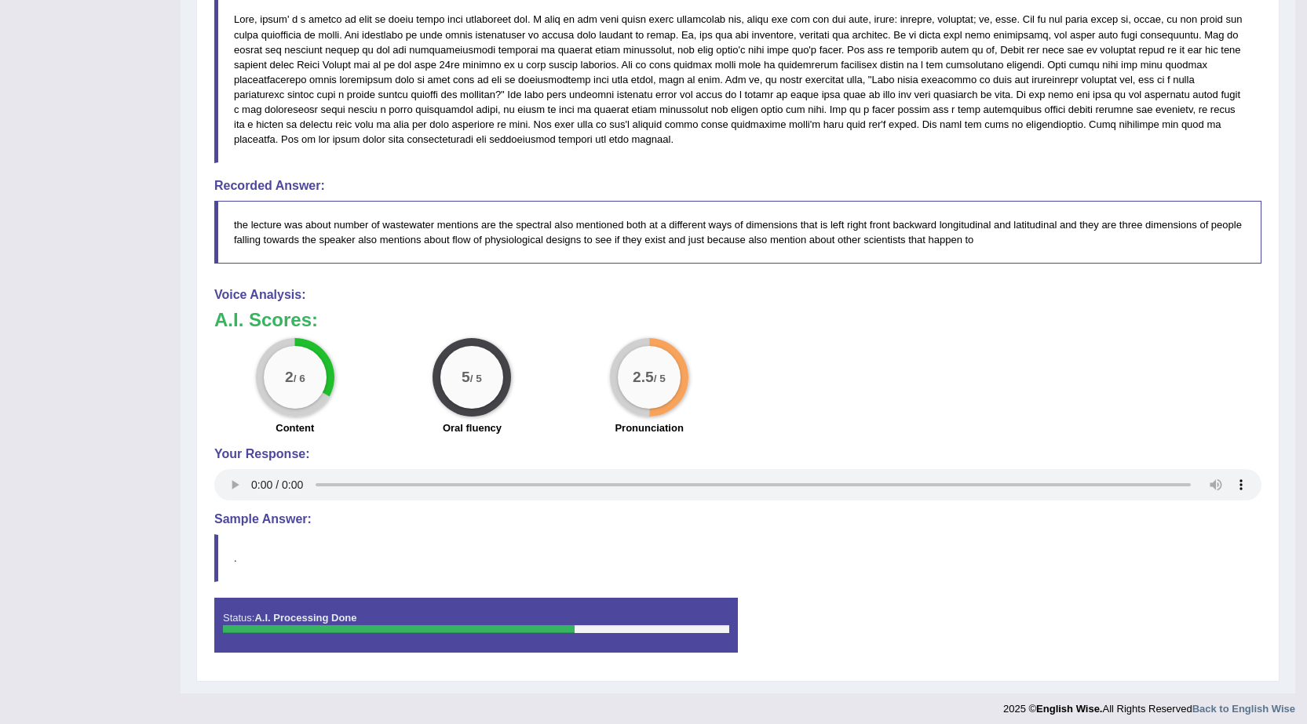
scroll to position [688, 0]
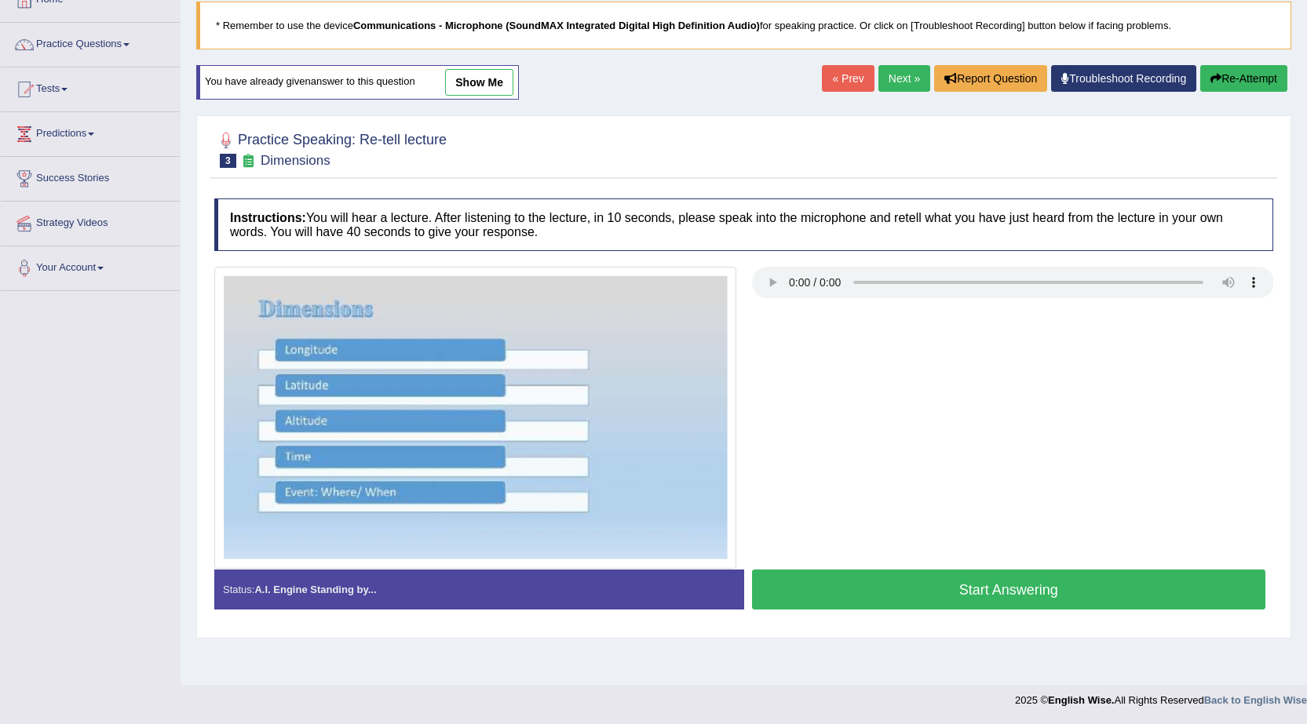
click at [988, 591] on button "Start Answering" at bounding box center [1009, 590] width 514 height 40
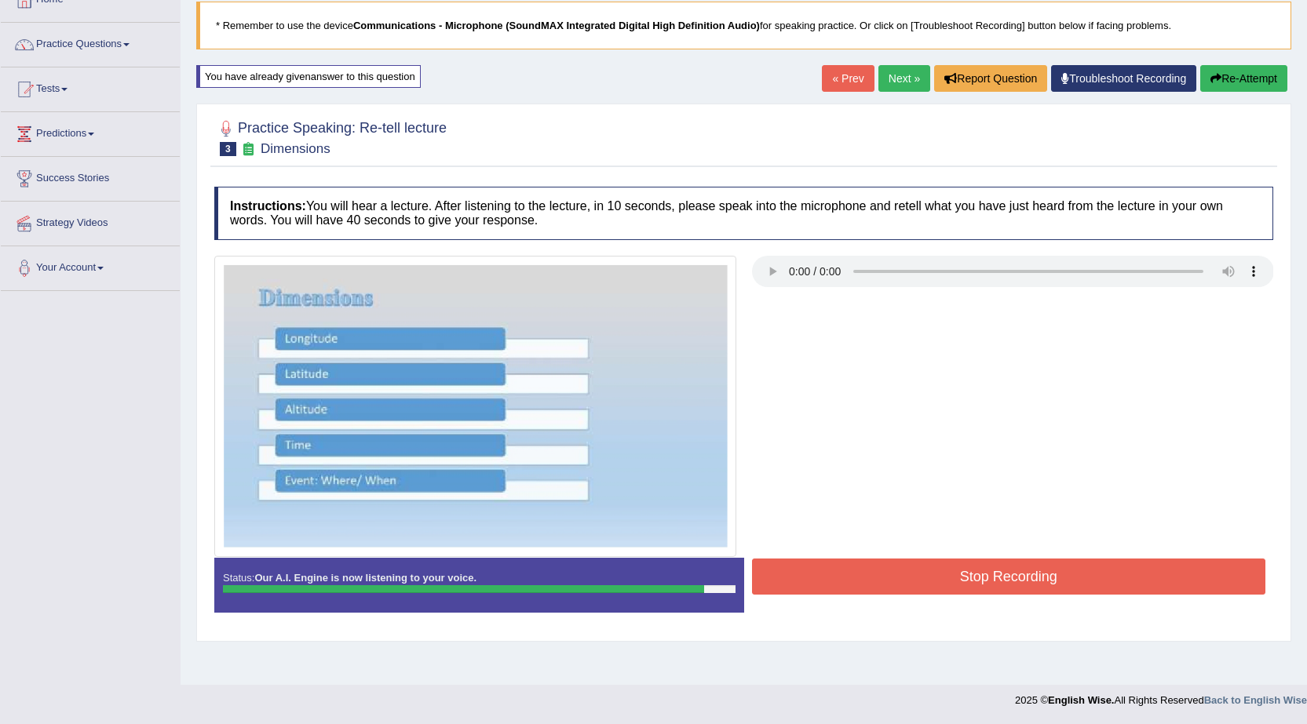
click at [990, 577] on button "Stop Recording" at bounding box center [1009, 577] width 514 height 36
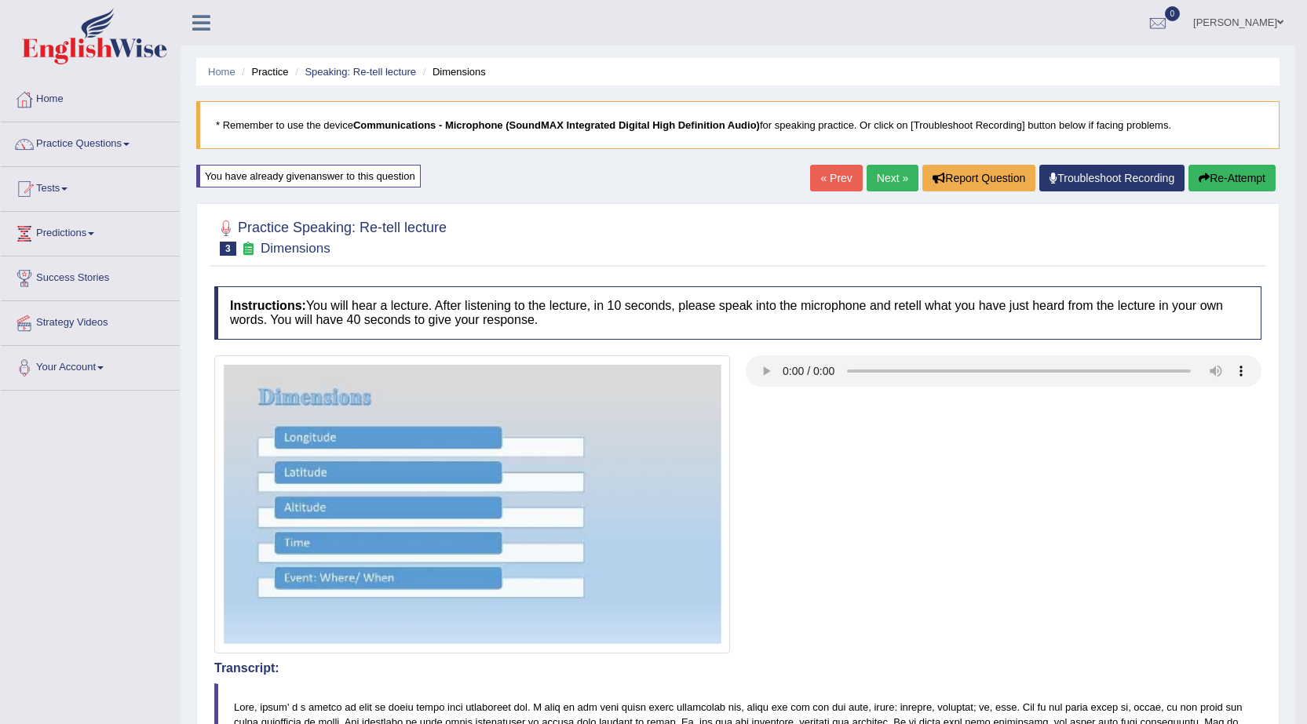
click at [891, 182] on link "Next »" at bounding box center [892, 178] width 52 height 27
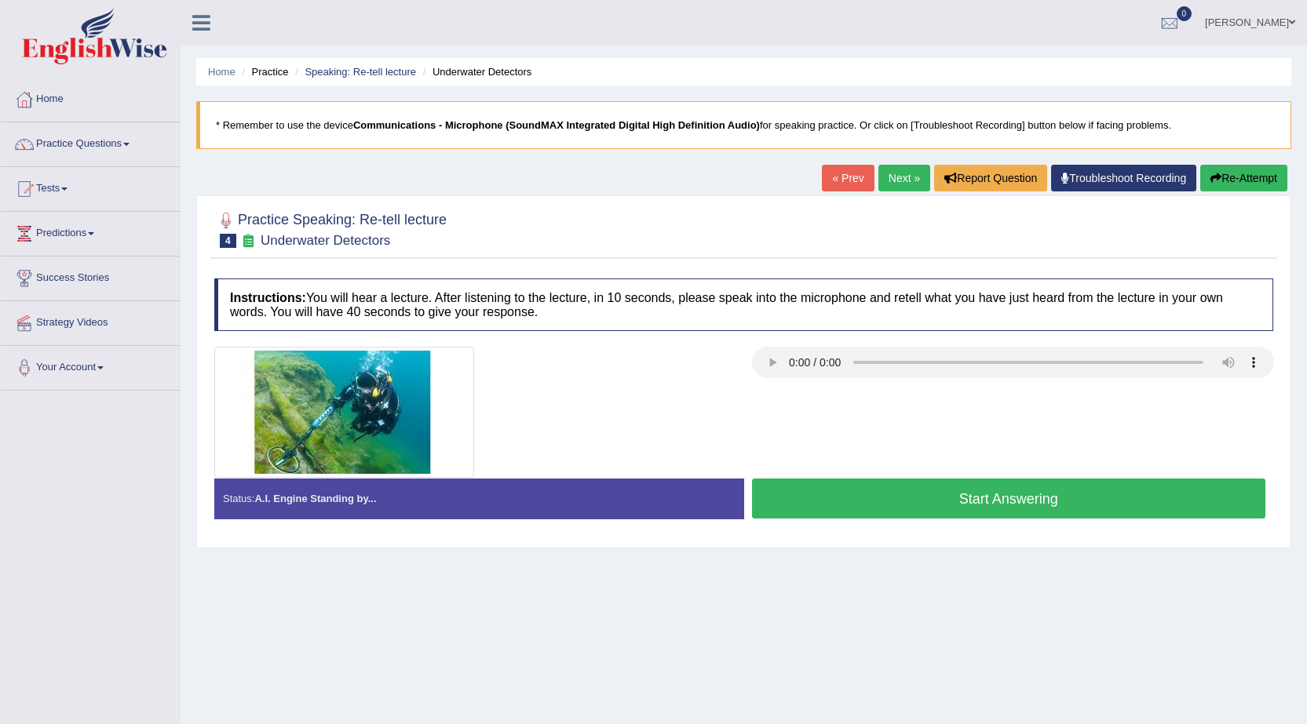
click at [1009, 502] on button "Start Answering" at bounding box center [1009, 499] width 514 height 40
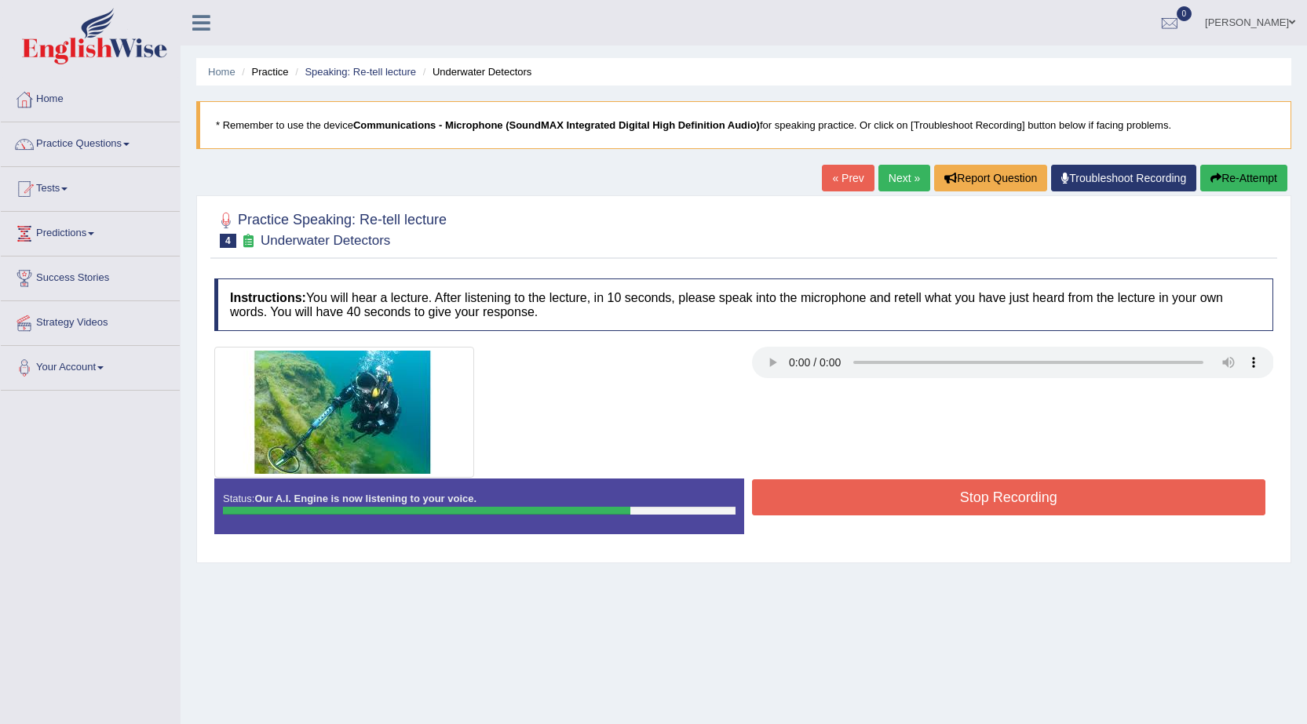
click at [958, 501] on button "Stop Recording" at bounding box center [1009, 498] width 514 height 36
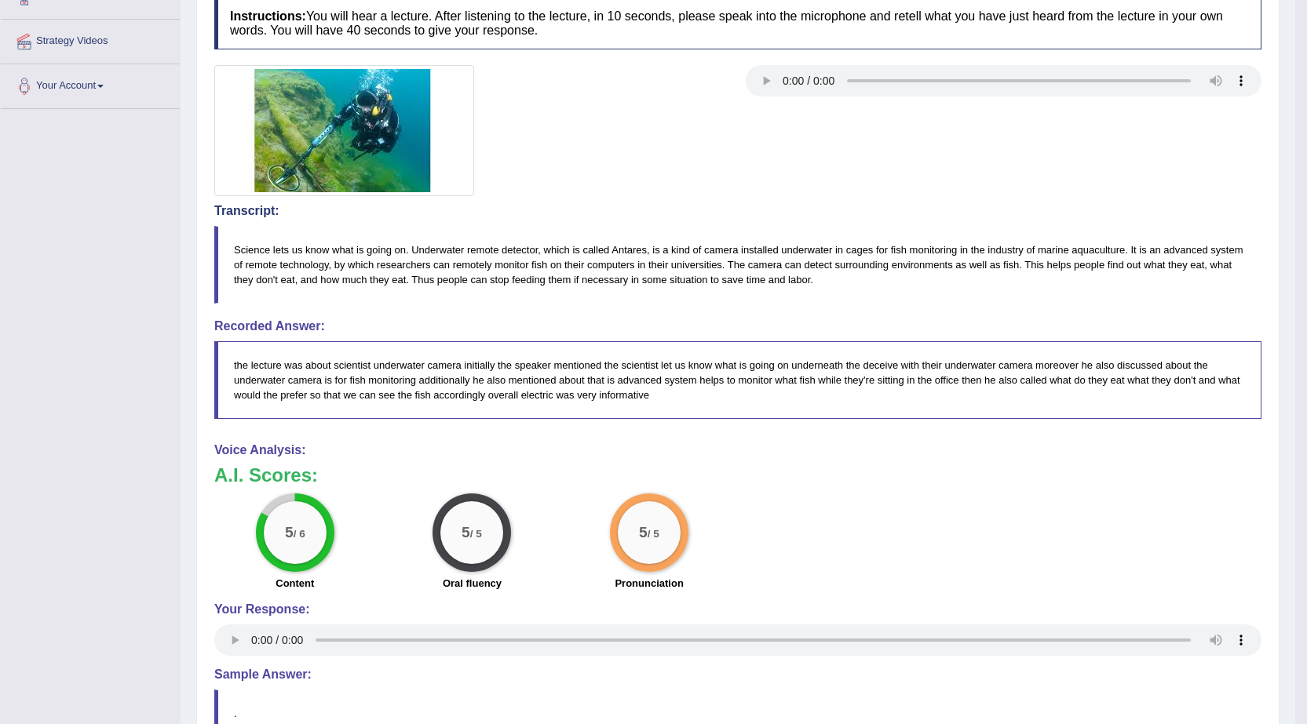
scroll to position [53, 0]
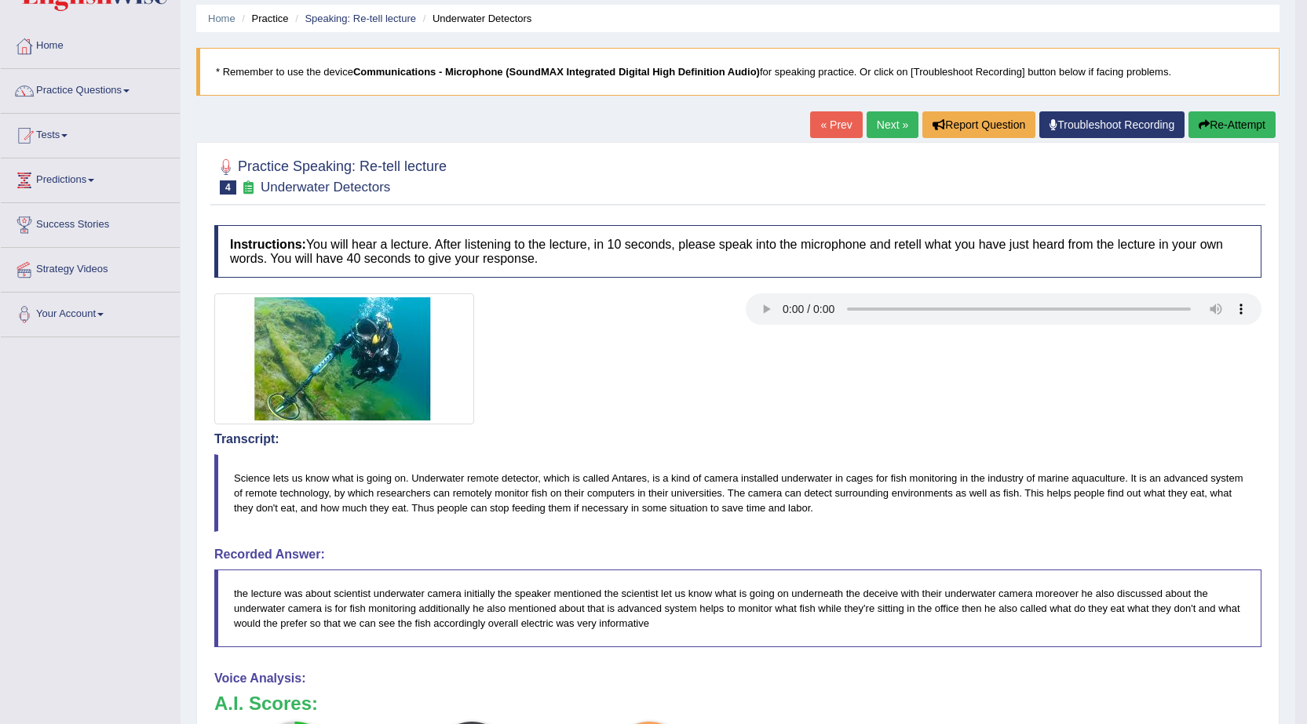
click at [874, 127] on link "Next »" at bounding box center [892, 124] width 52 height 27
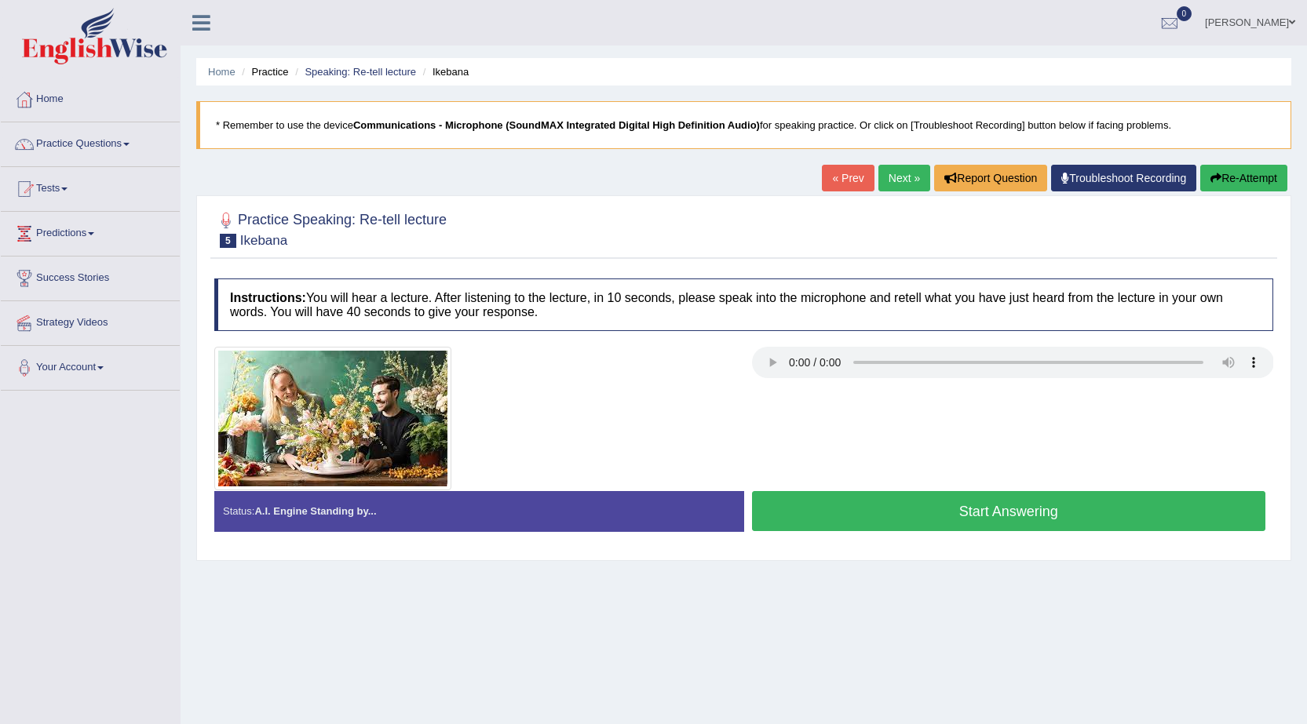
click at [970, 509] on button "Start Answering" at bounding box center [1009, 511] width 514 height 40
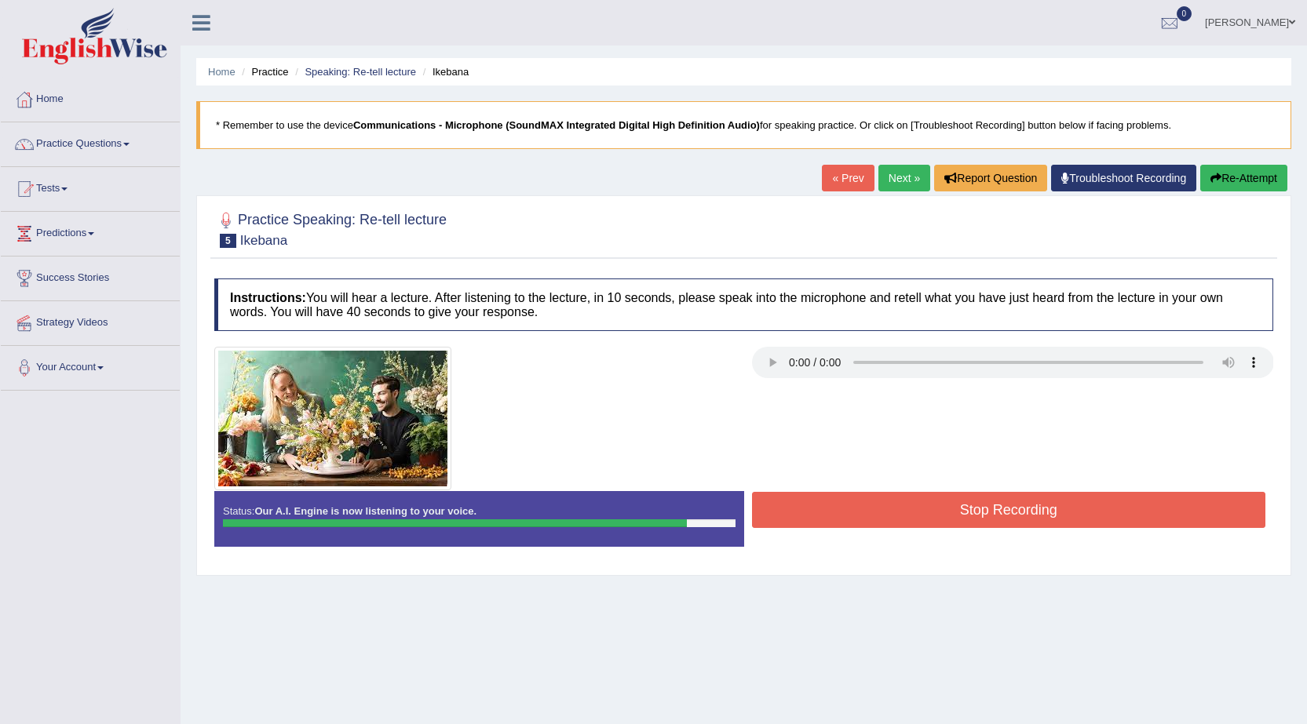
click at [980, 509] on button "Stop Recording" at bounding box center [1009, 510] width 514 height 36
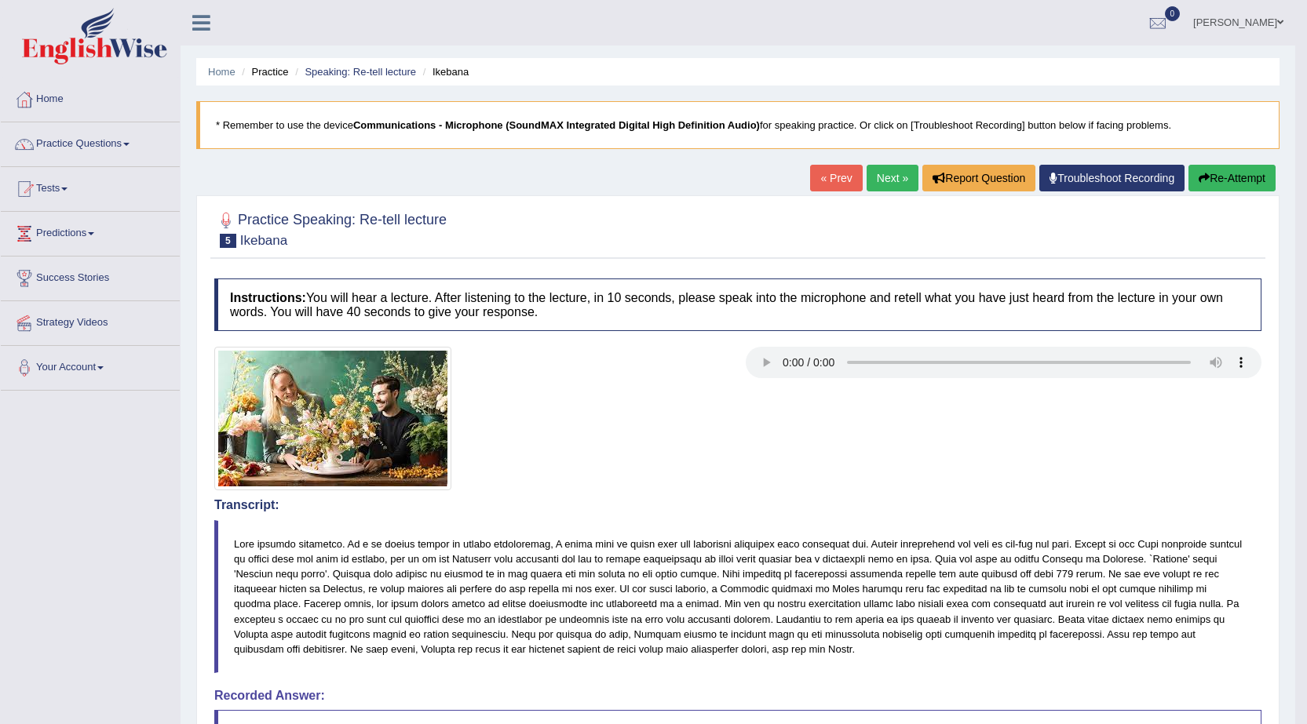
click at [892, 178] on link "Next »" at bounding box center [892, 178] width 52 height 27
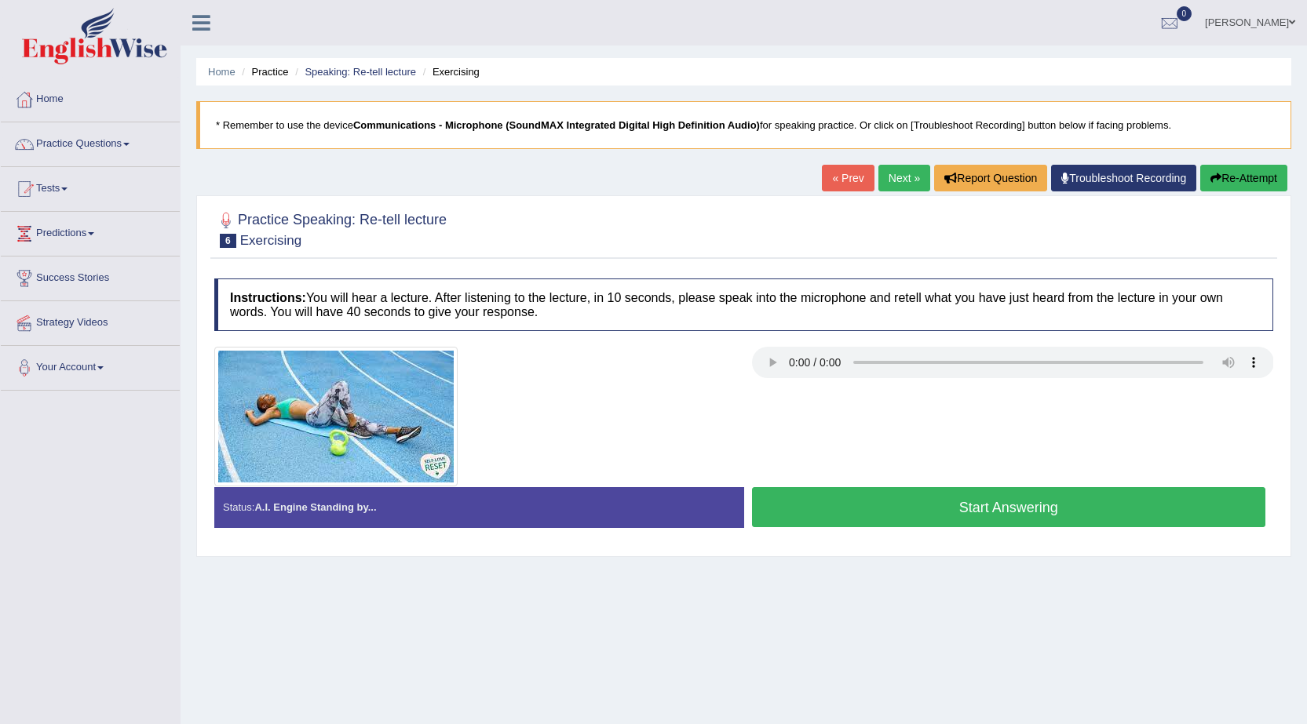
click at [1242, 176] on button "Re-Attempt" at bounding box center [1243, 178] width 87 height 27
click at [999, 517] on button "Start Answering" at bounding box center [1009, 507] width 514 height 40
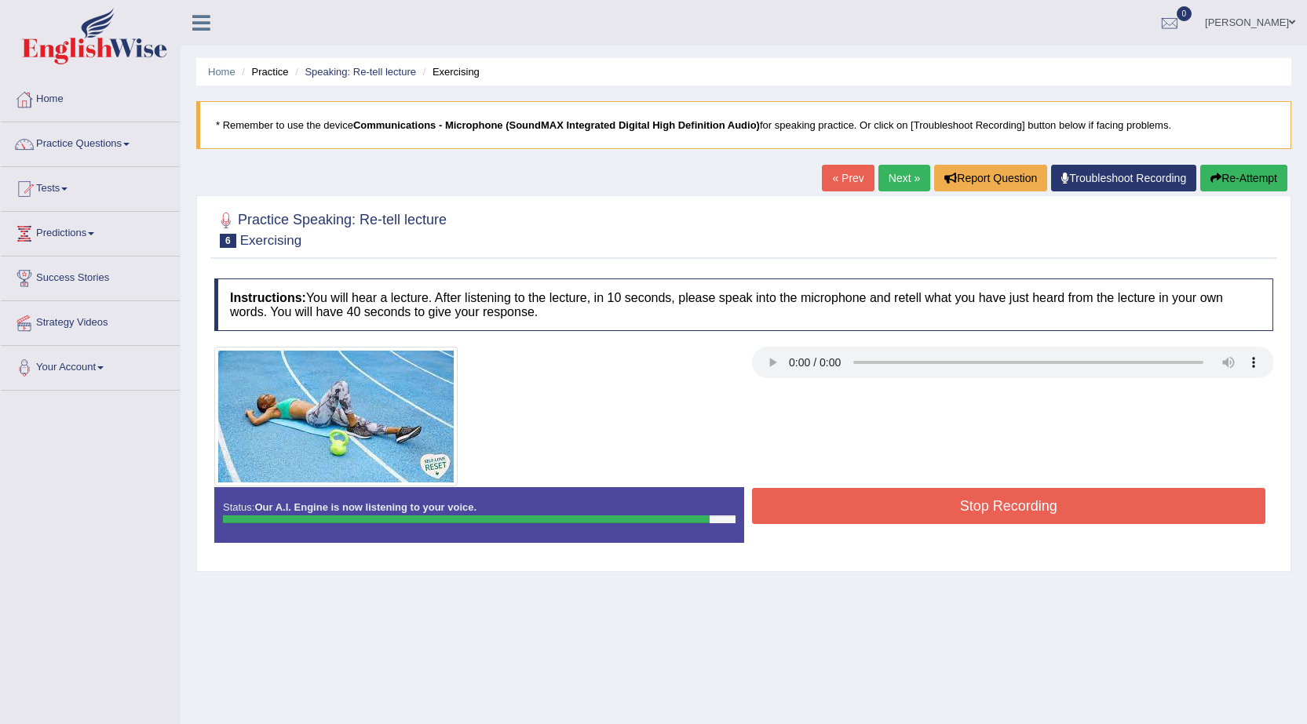
click at [987, 519] on button "Stop Recording" at bounding box center [1009, 506] width 514 height 36
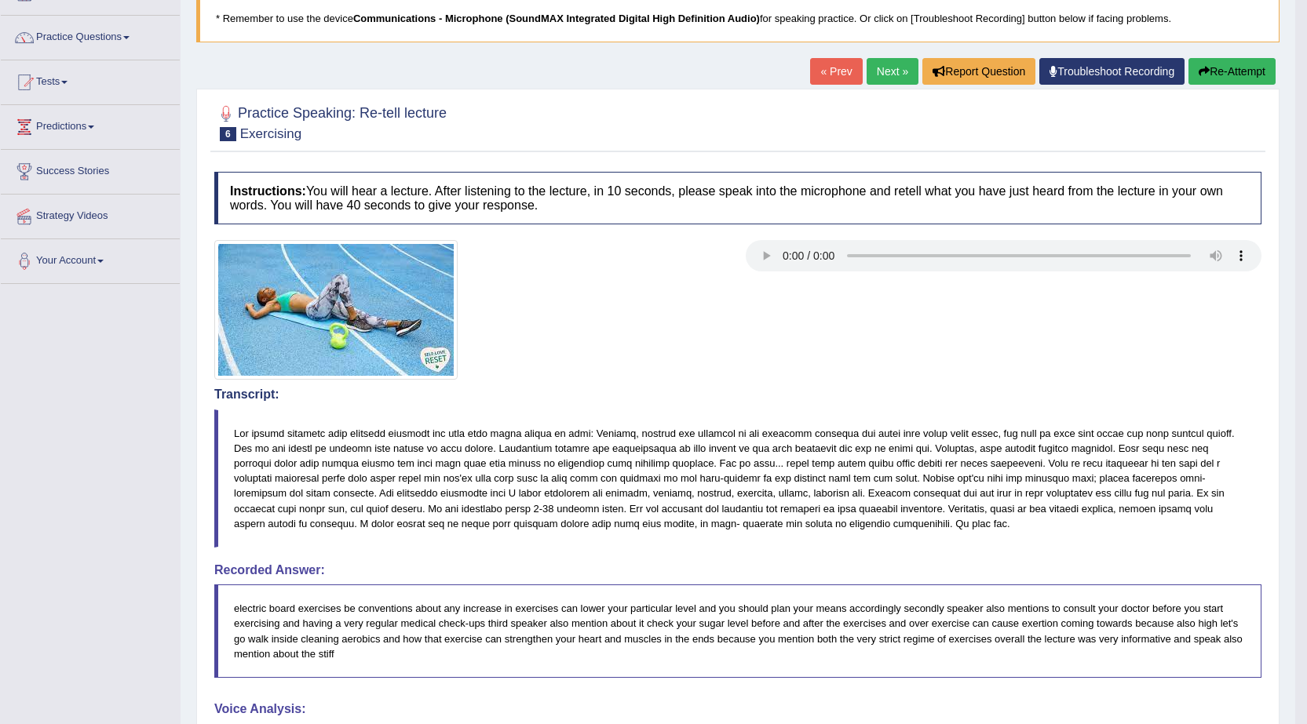
scroll to position [78, 0]
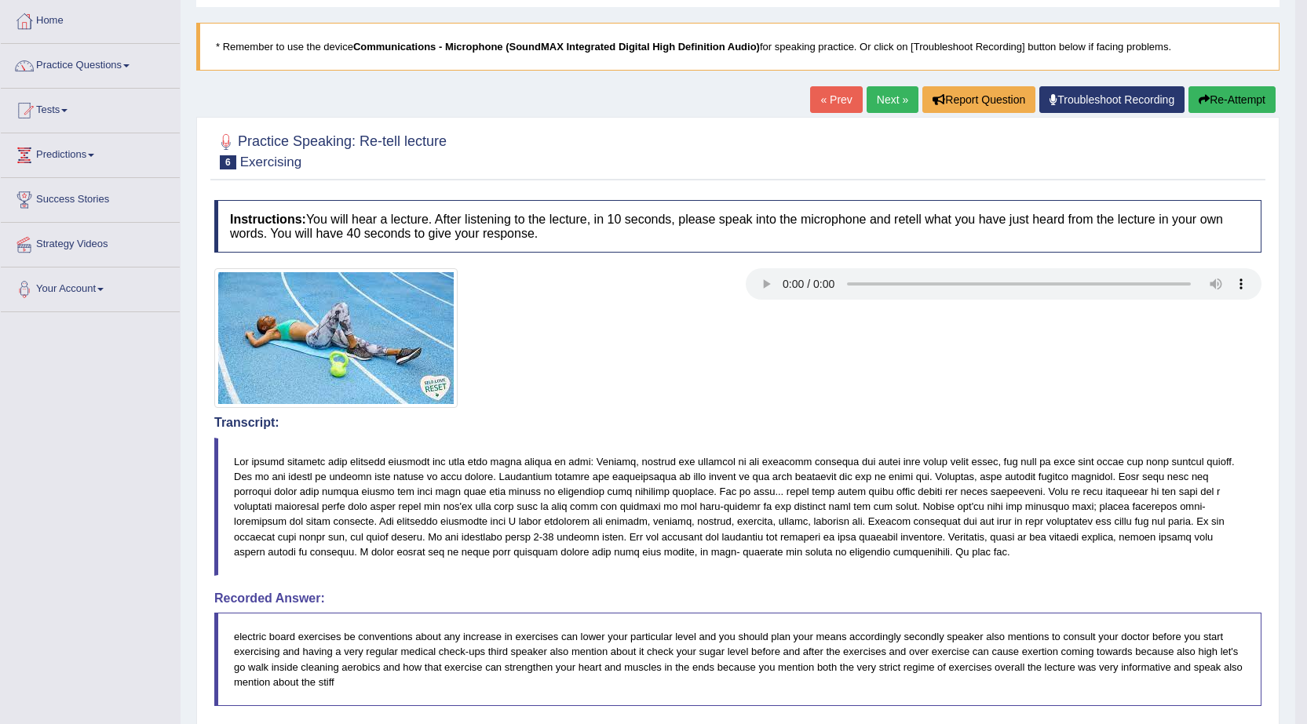
click at [886, 97] on link "Next »" at bounding box center [892, 99] width 52 height 27
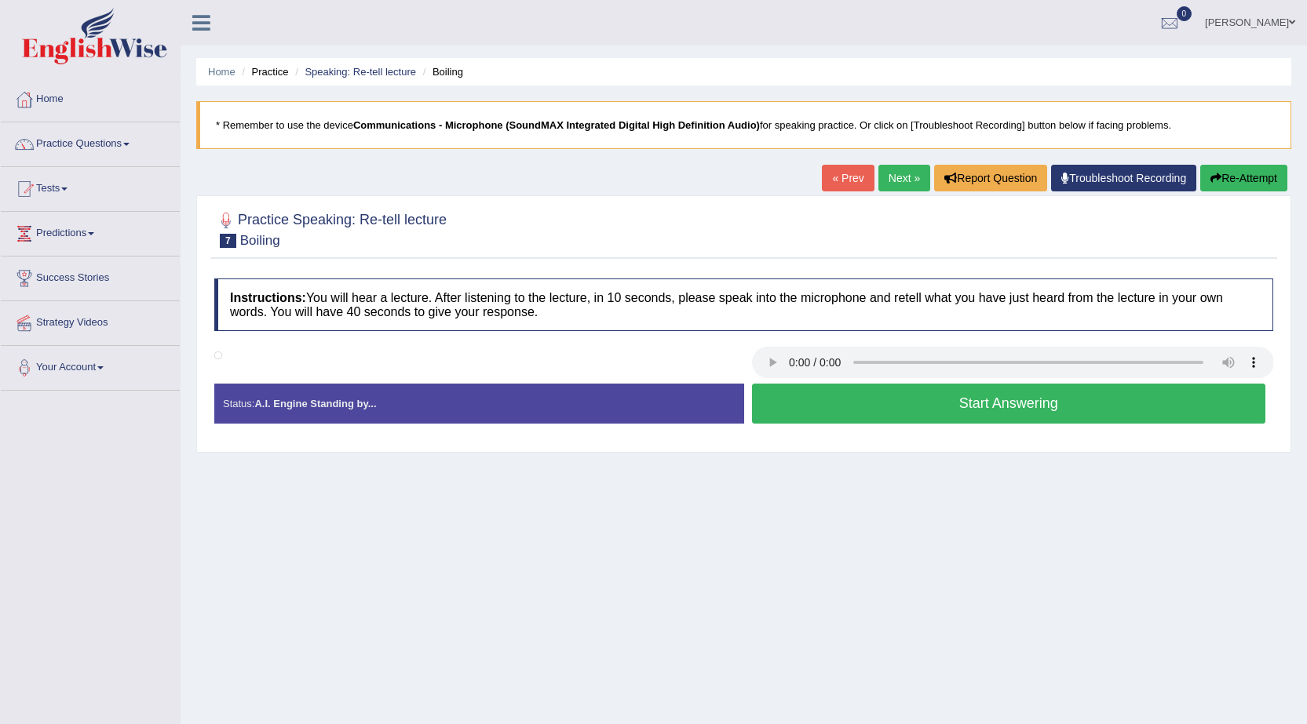
click at [925, 405] on button "Start Answering" at bounding box center [1009, 404] width 514 height 40
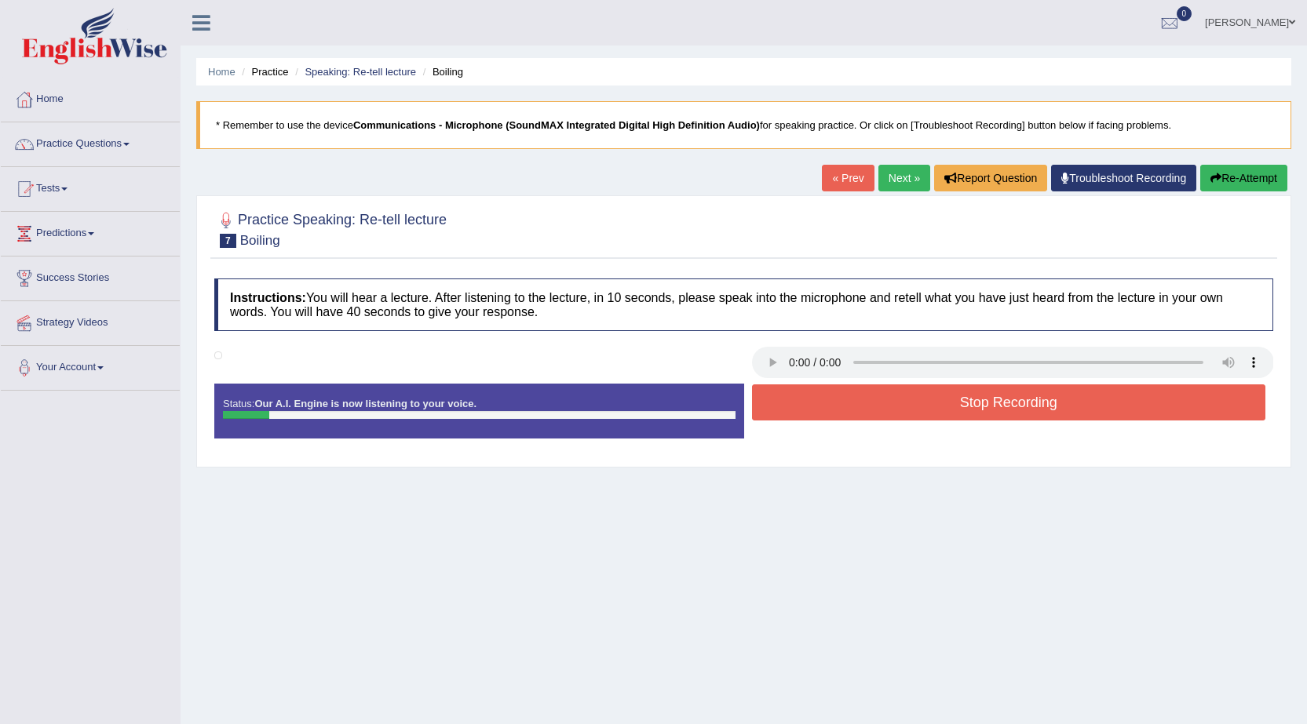
click at [903, 414] on button "Stop Recording" at bounding box center [1009, 403] width 514 height 36
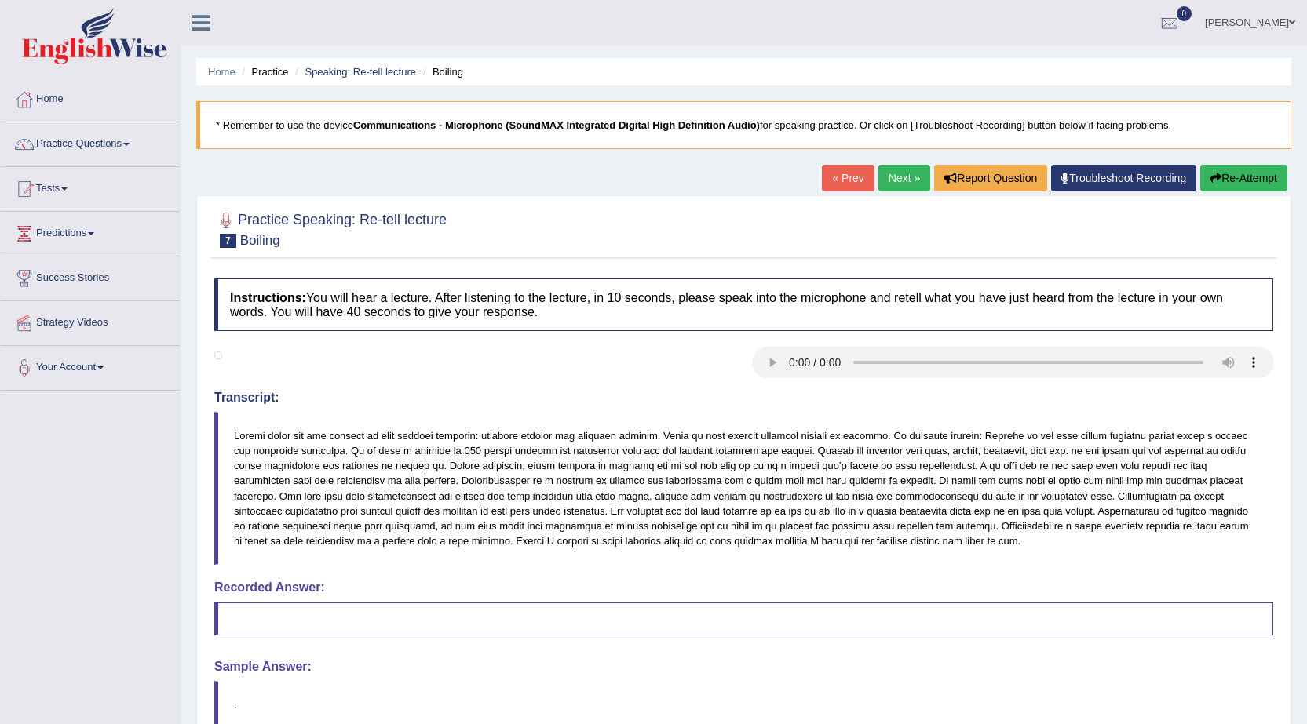
click at [1224, 170] on button "Re-Attempt" at bounding box center [1243, 178] width 87 height 27
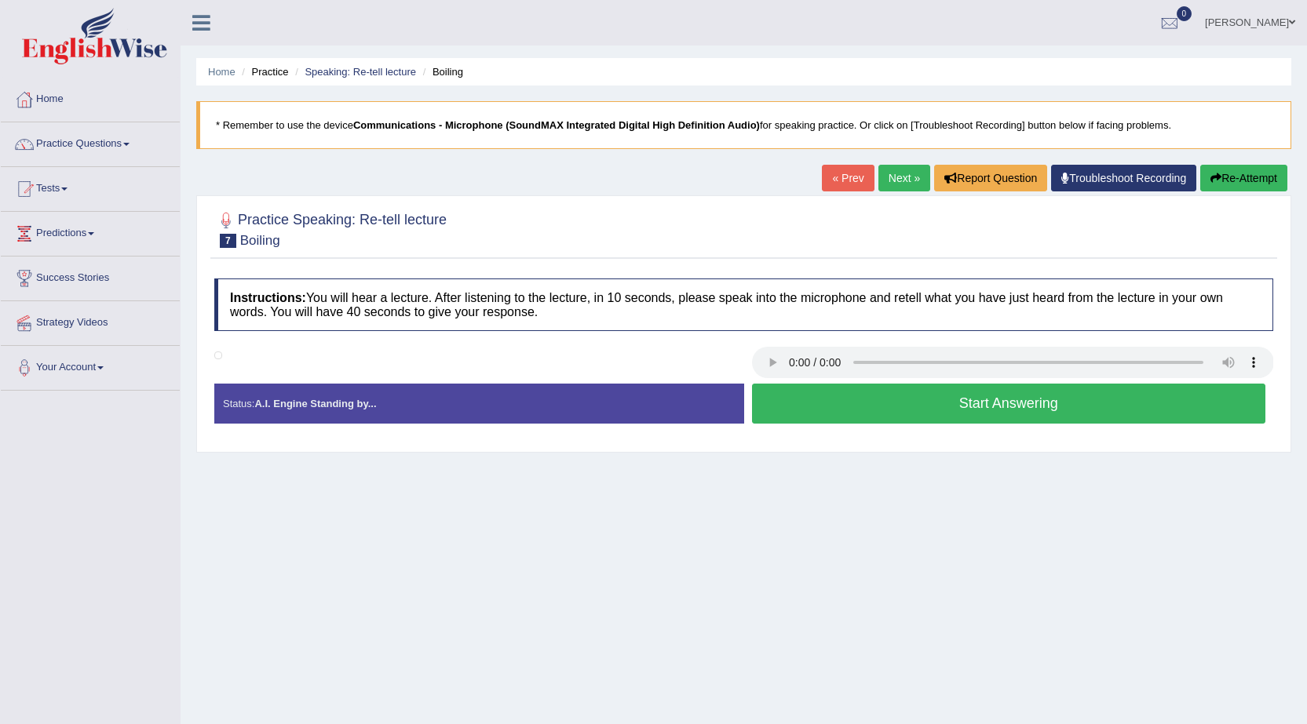
click at [852, 396] on button "Start Answering" at bounding box center [1009, 404] width 514 height 40
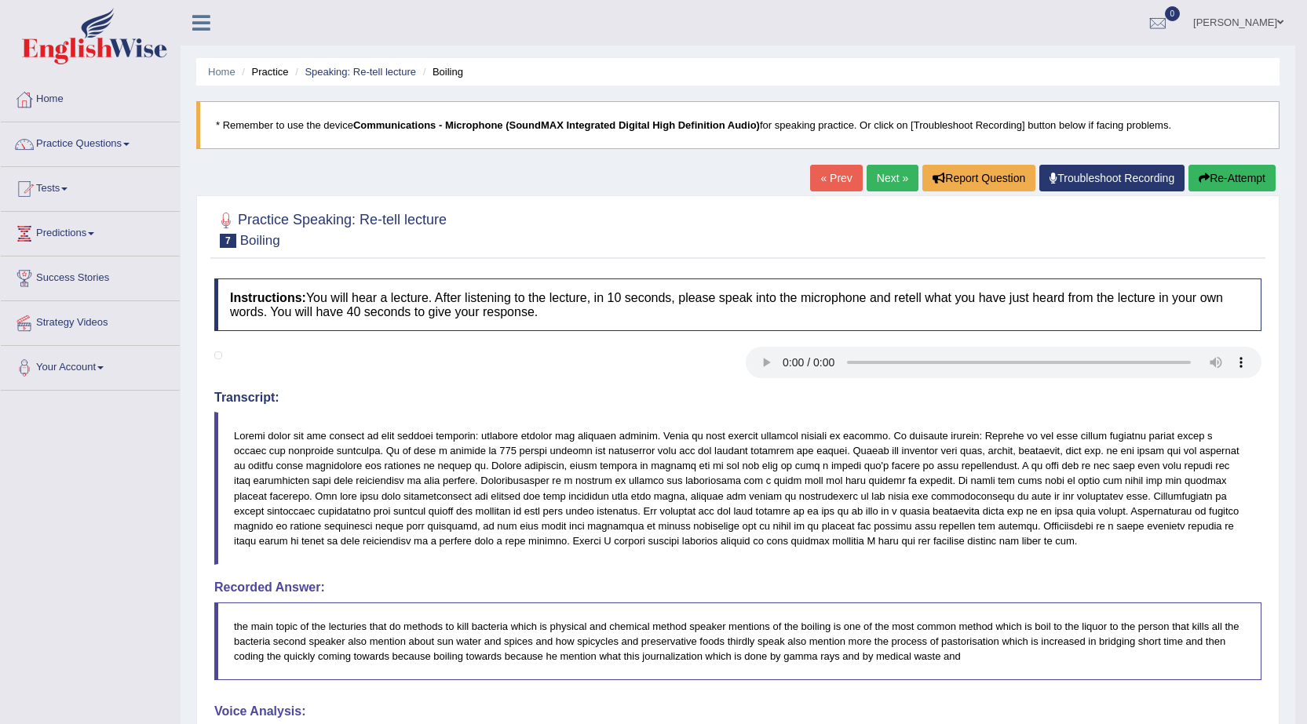
click at [885, 181] on link "Next »" at bounding box center [892, 178] width 52 height 27
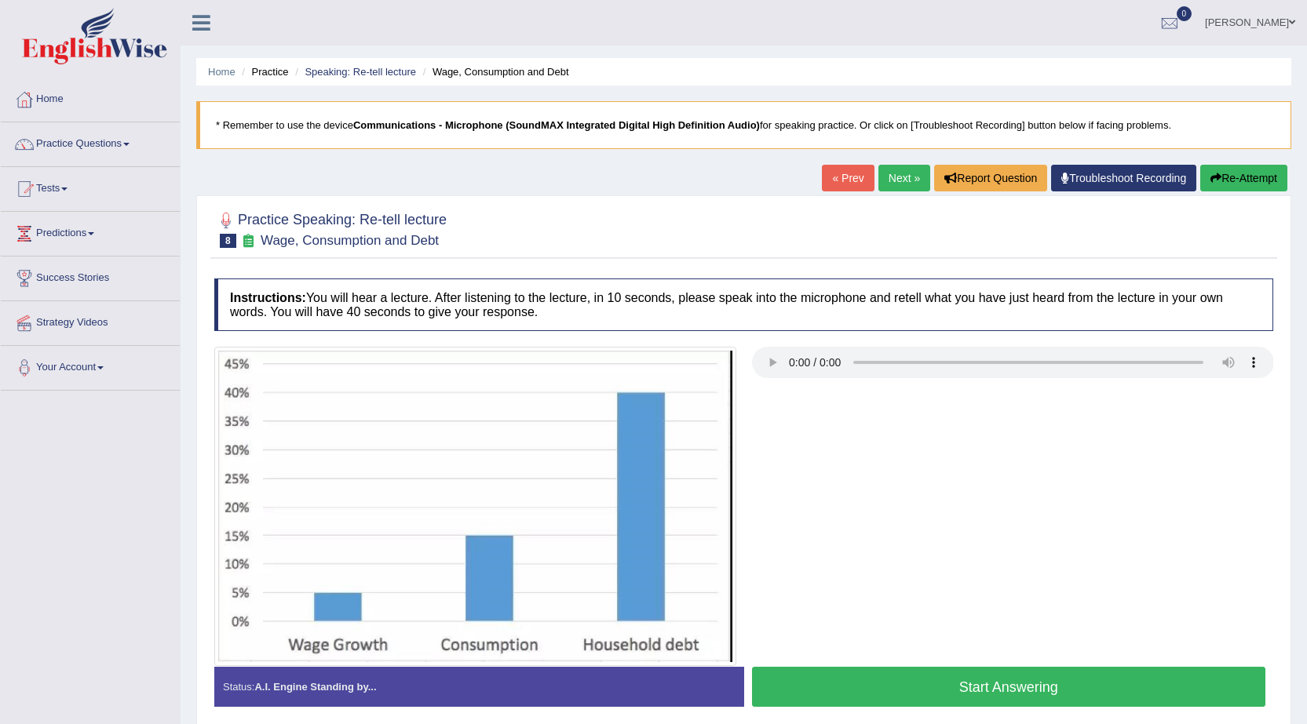
click at [963, 684] on button "Start Answering" at bounding box center [1009, 687] width 514 height 40
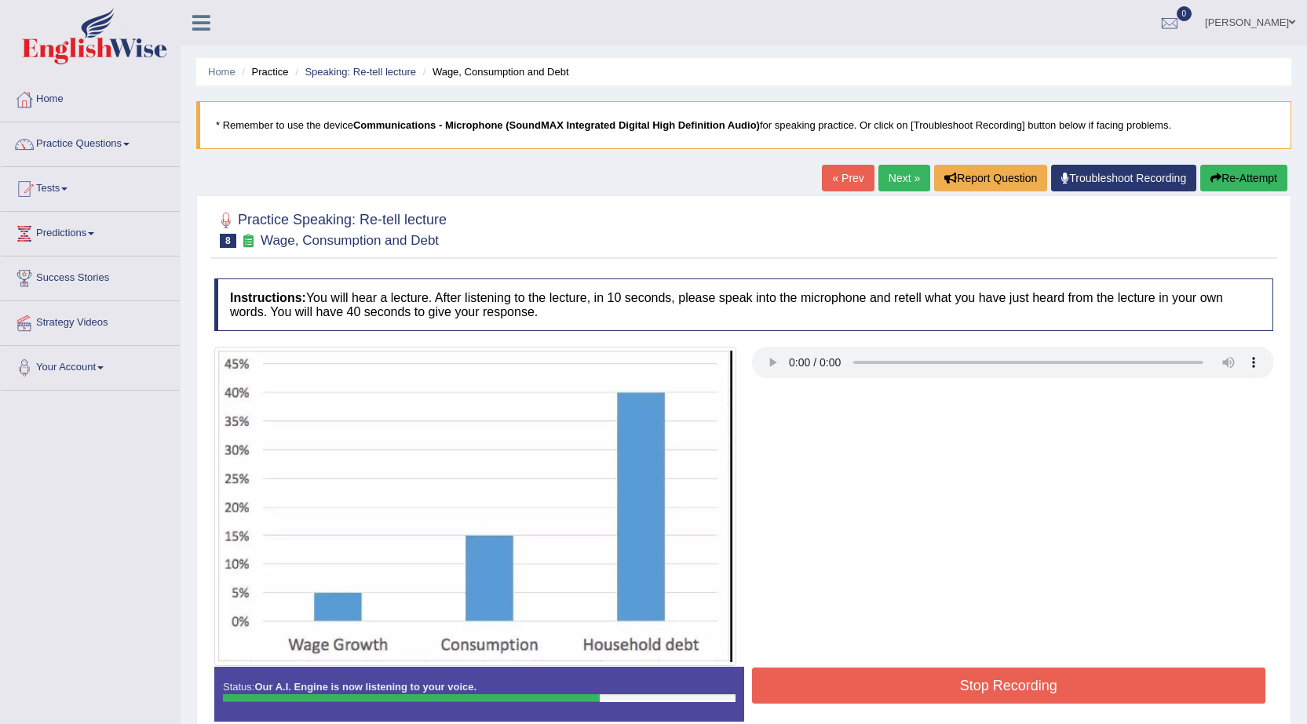
click at [990, 692] on button "Stop Recording" at bounding box center [1009, 686] width 514 height 36
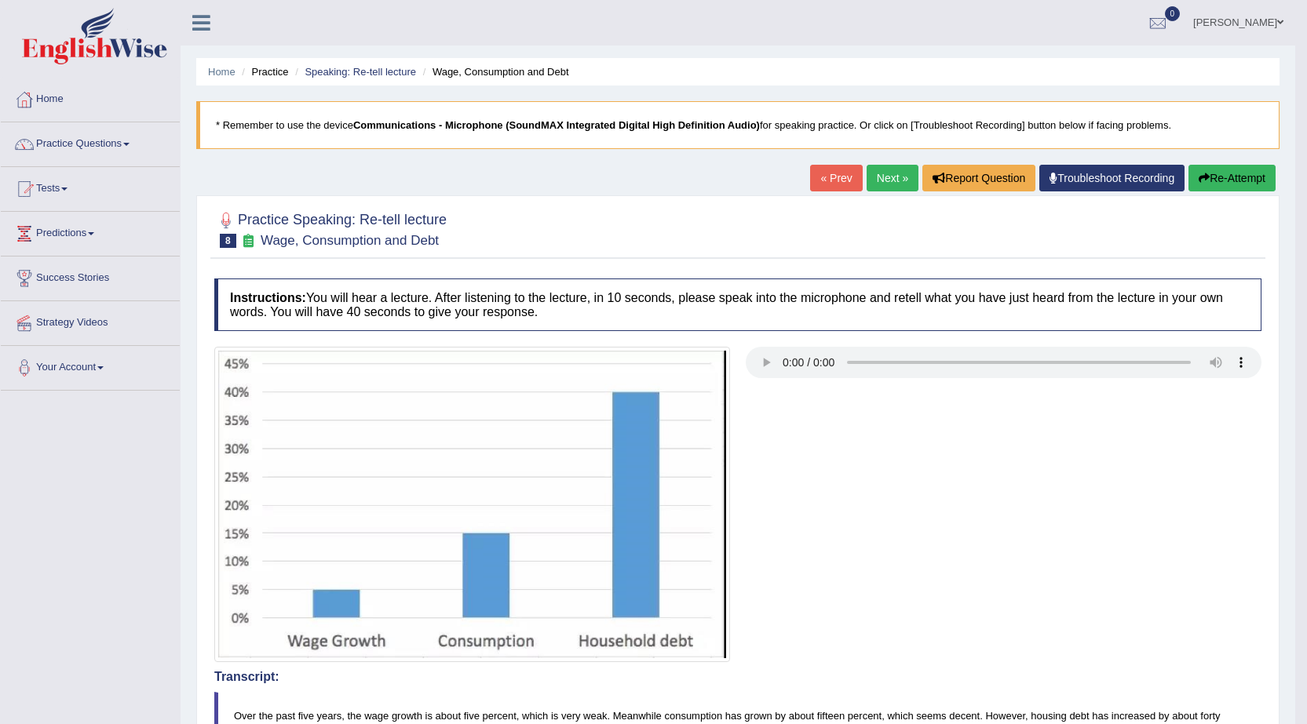
click at [889, 177] on link "Next »" at bounding box center [892, 178] width 52 height 27
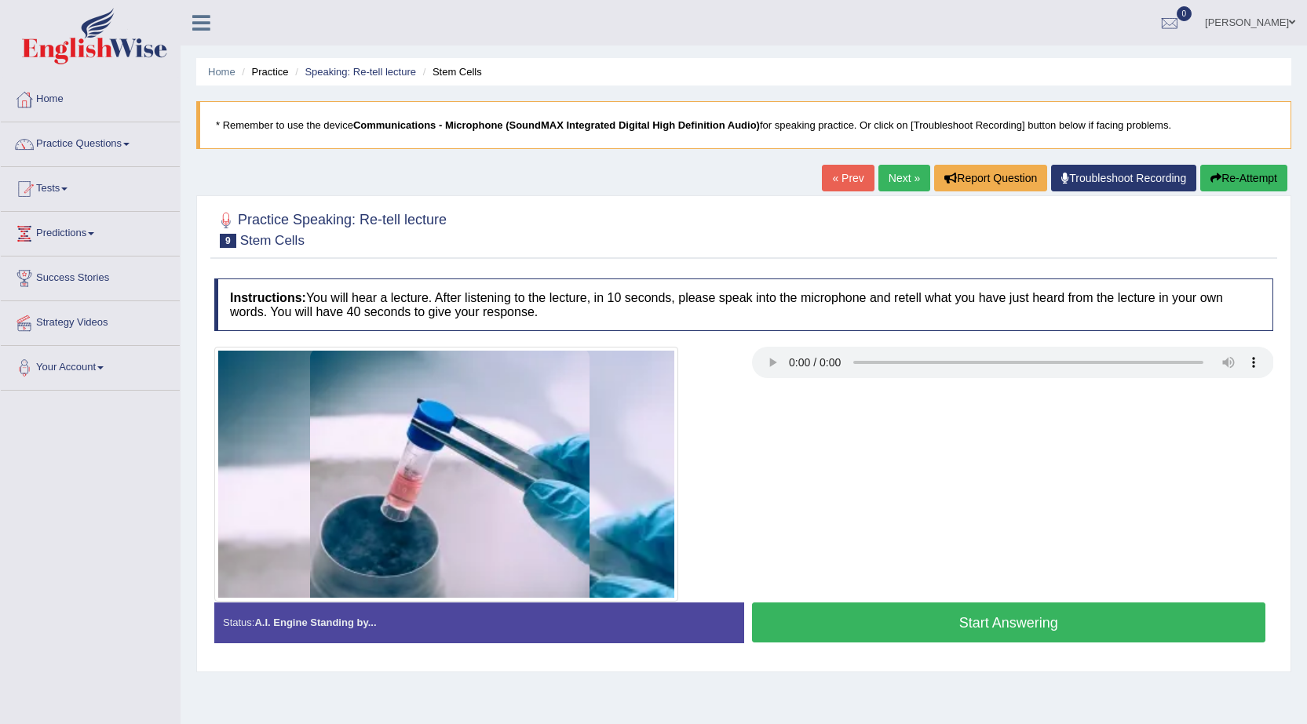
click at [1068, 629] on button "Start Answering" at bounding box center [1009, 623] width 514 height 40
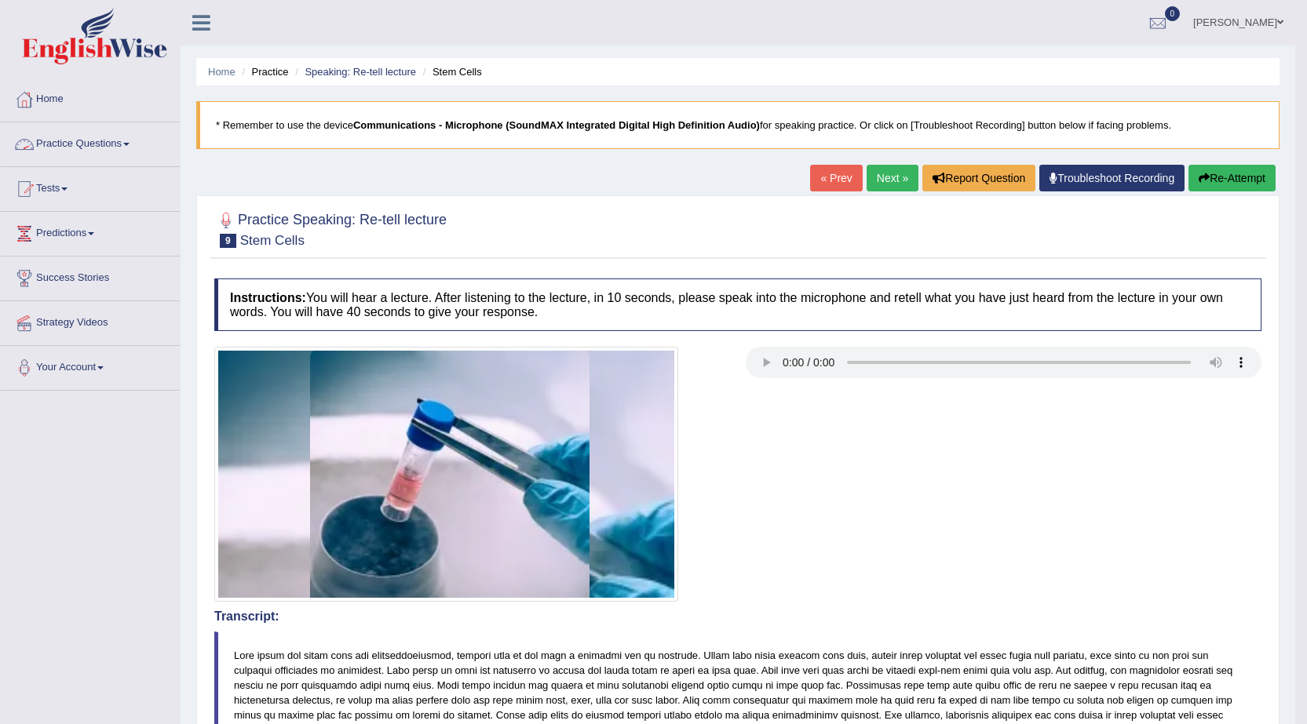
click at [97, 138] on link "Practice Questions" at bounding box center [90, 141] width 179 height 39
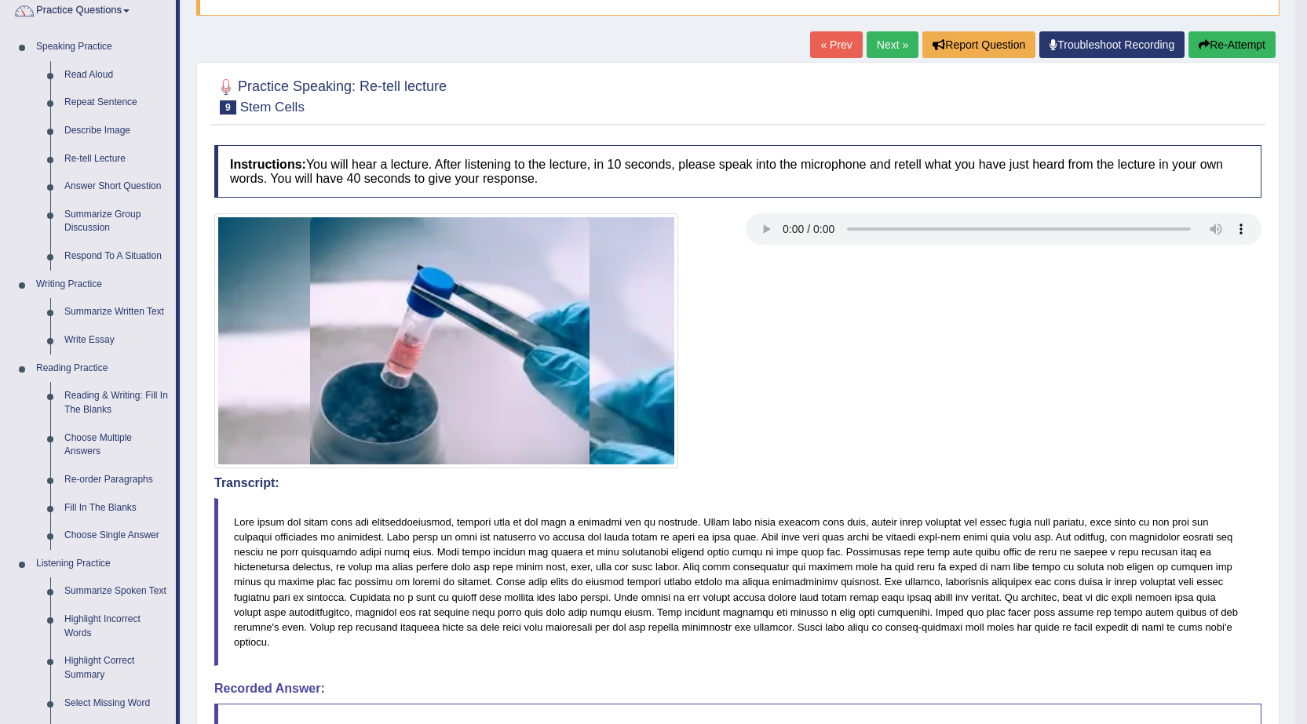
scroll to position [78, 0]
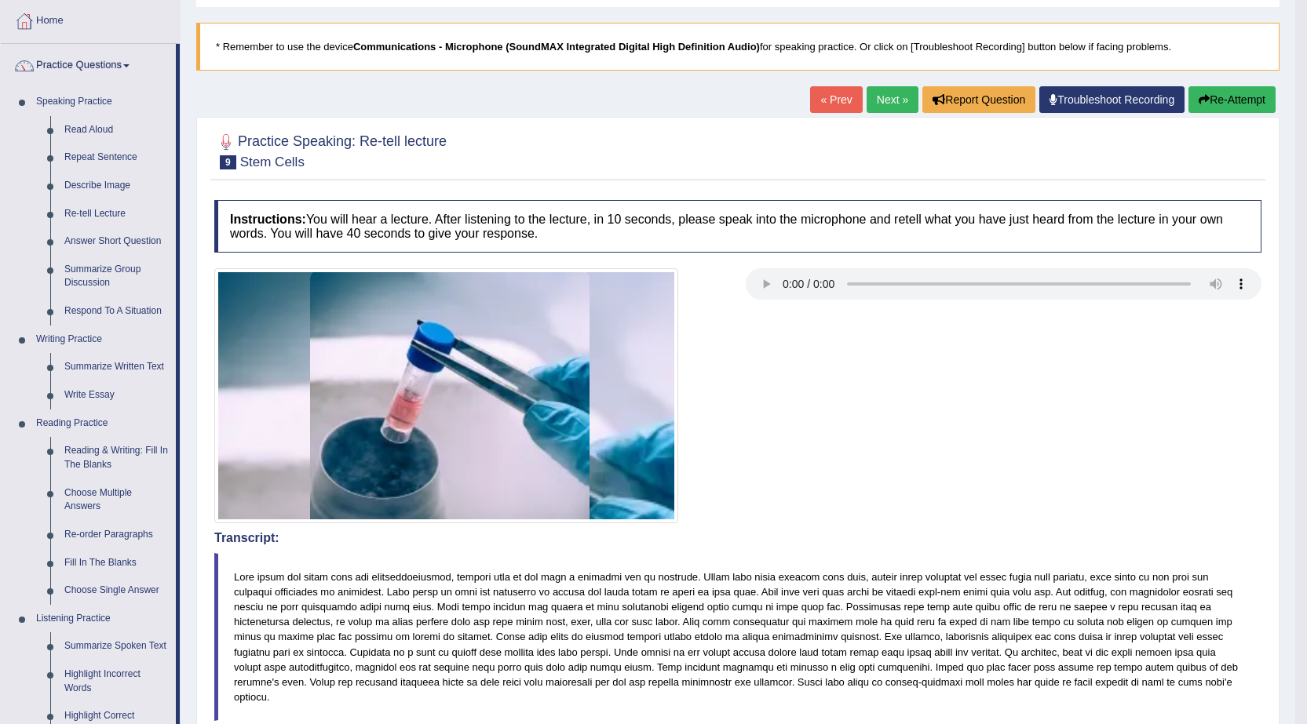
click at [884, 98] on link "Next »" at bounding box center [892, 99] width 52 height 27
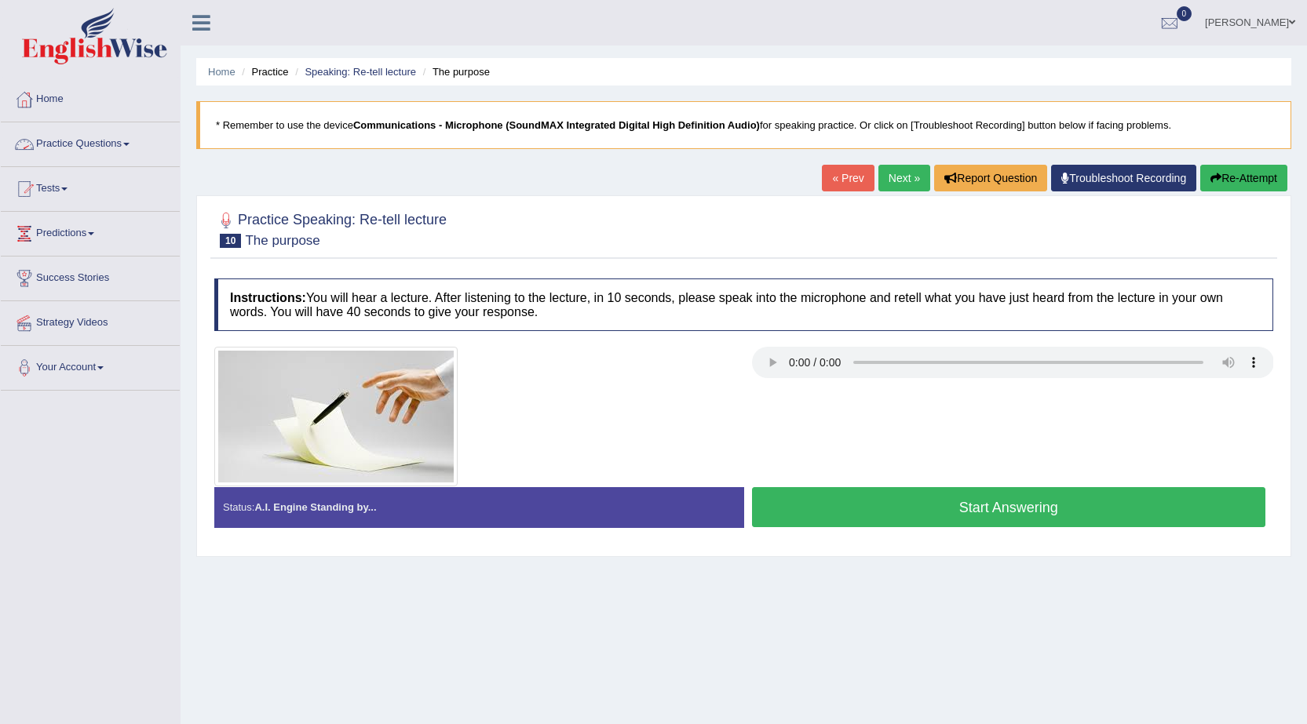
click at [99, 140] on link "Practice Questions" at bounding box center [90, 141] width 179 height 39
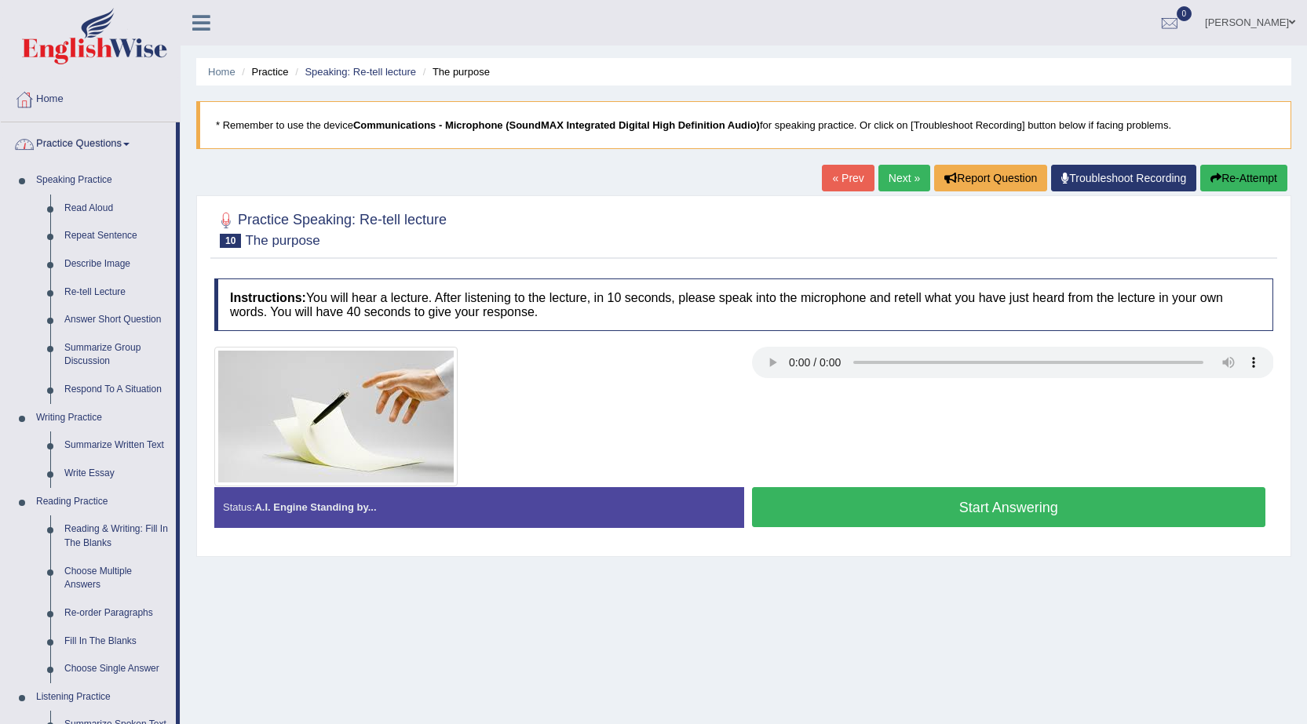
click at [99, 140] on link "Practice Questions" at bounding box center [88, 141] width 175 height 39
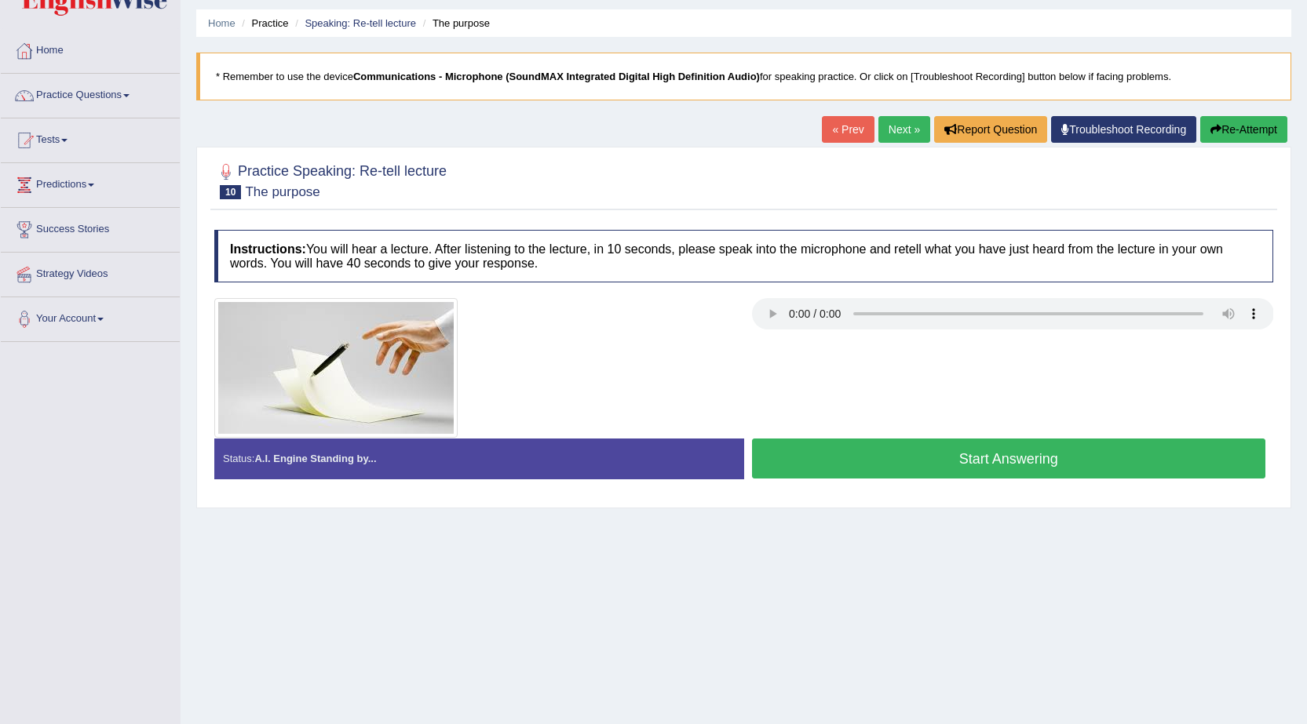
scroll to position [100, 0]
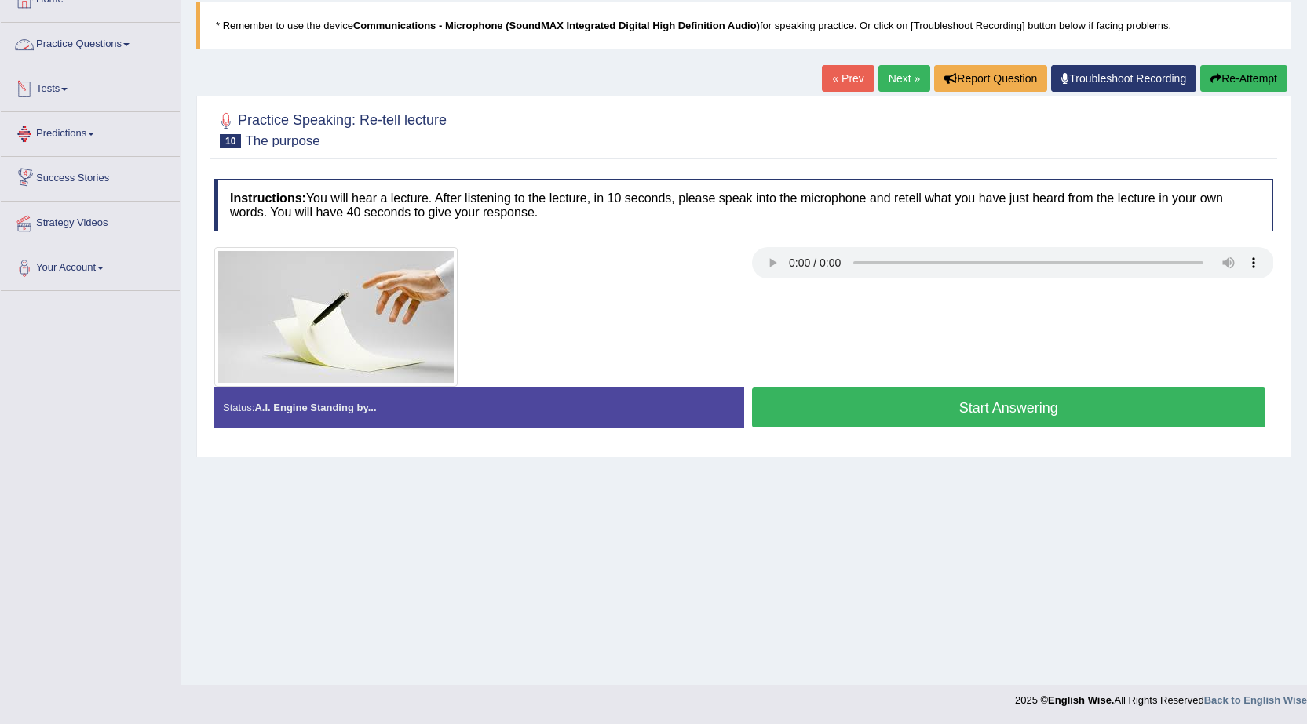
click at [82, 39] on link "Practice Questions" at bounding box center [90, 42] width 179 height 39
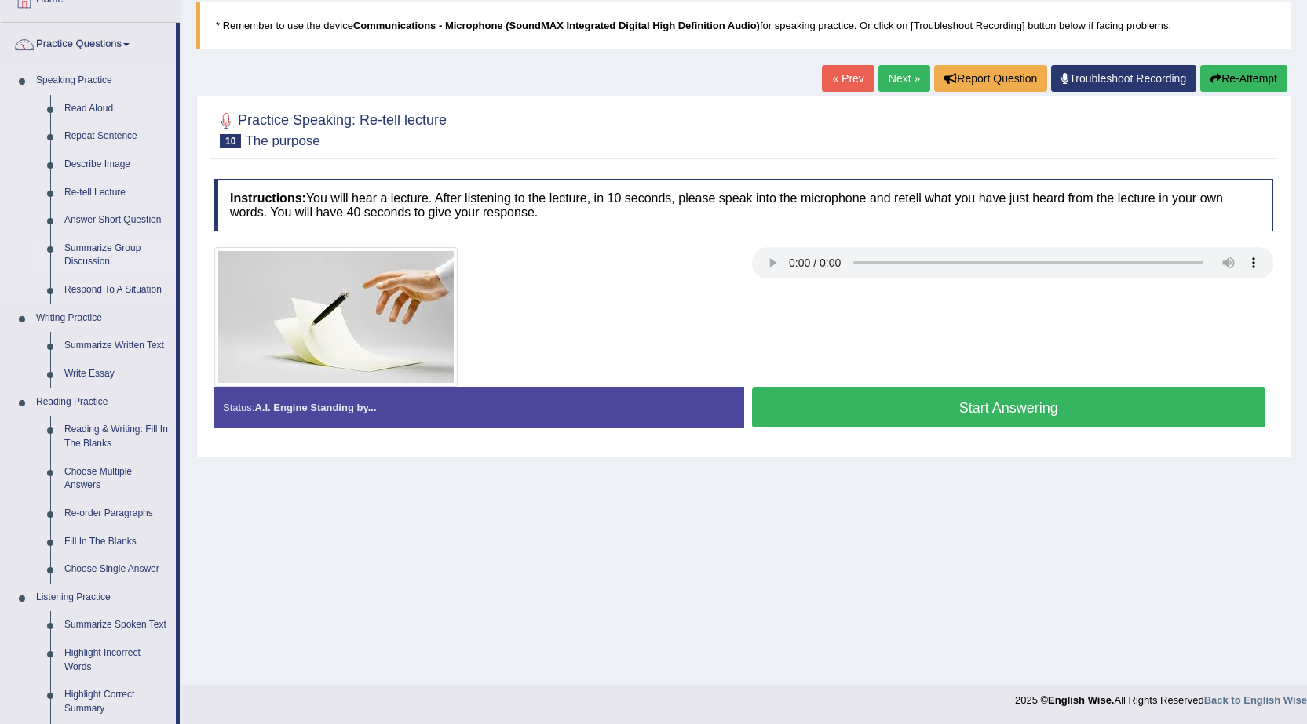
click at [97, 252] on link "Summarize Group Discussion" at bounding box center [116, 256] width 119 height 42
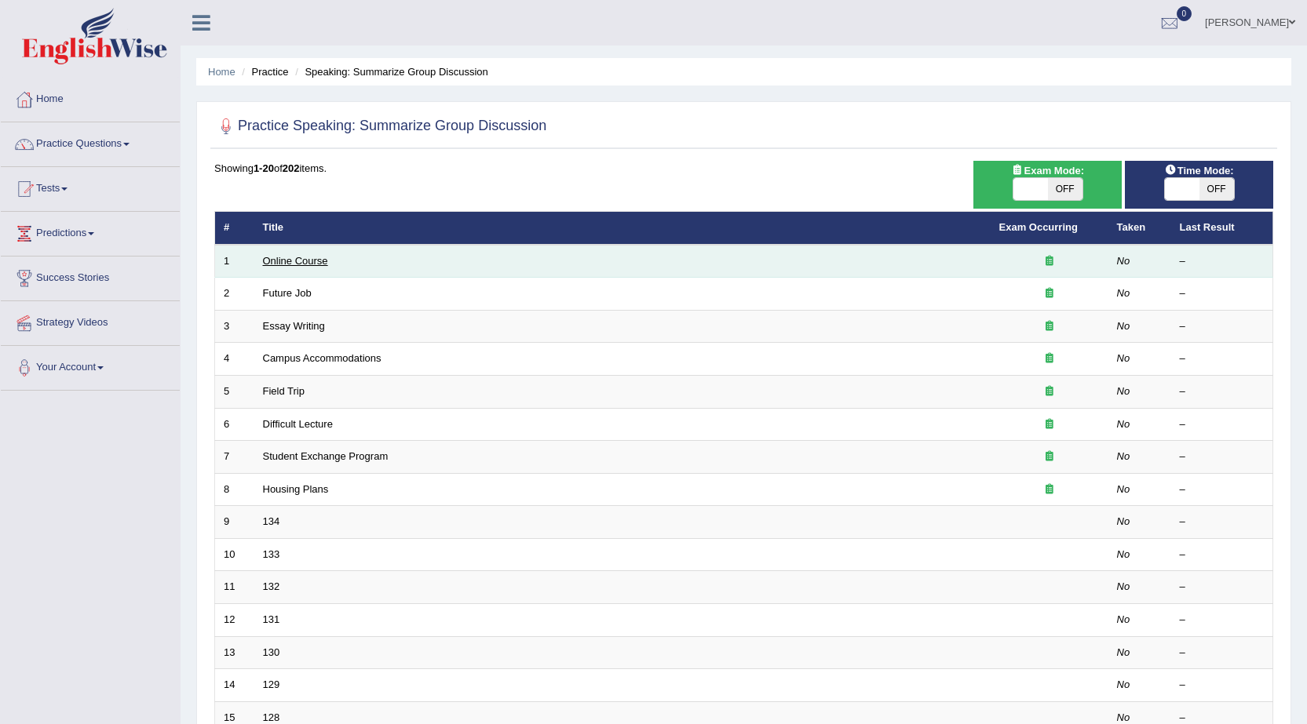
click at [304, 261] on link "Online Course" at bounding box center [295, 261] width 65 height 12
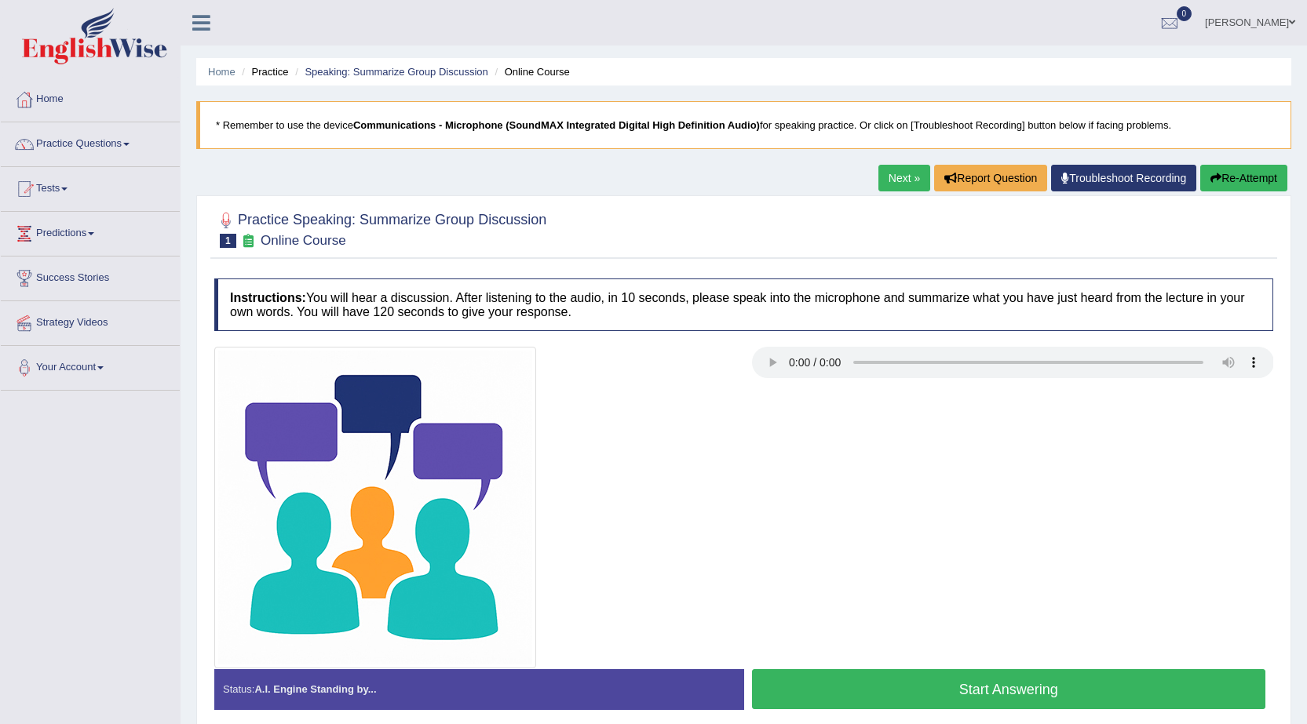
click at [1047, 686] on button "Start Answering" at bounding box center [1009, 689] width 514 height 40
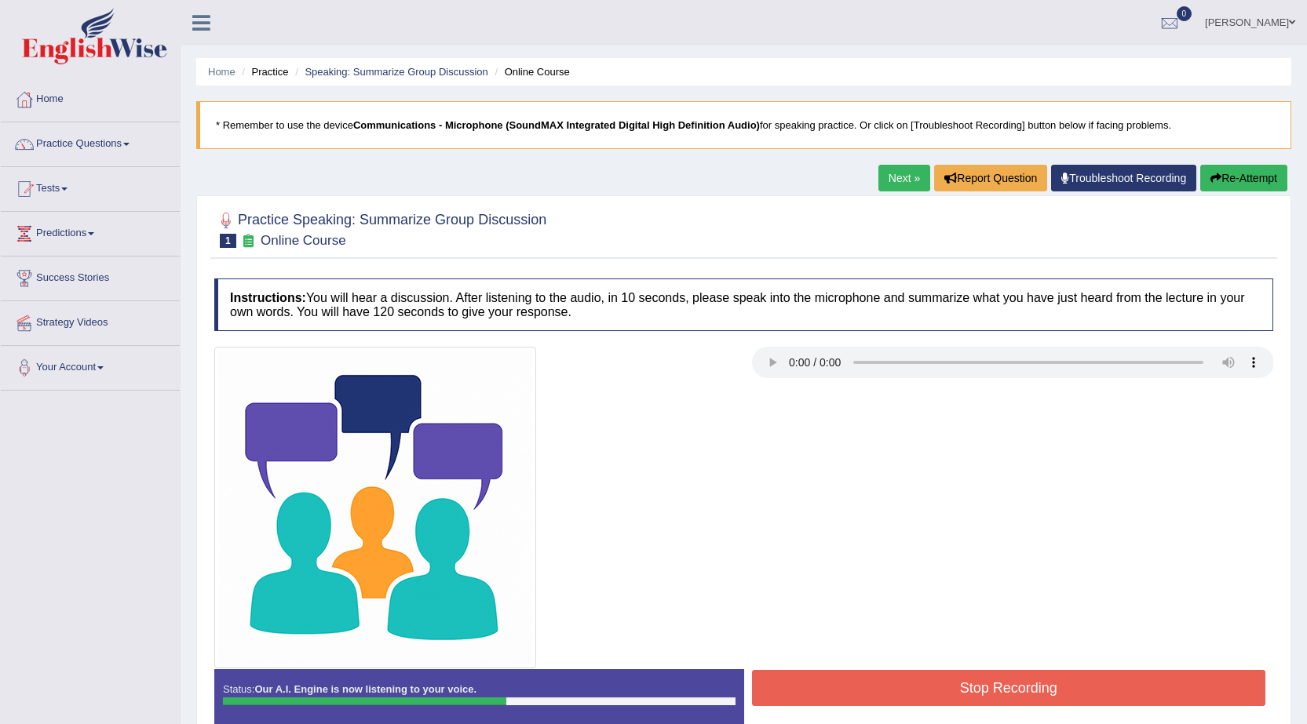
click at [933, 692] on button "Stop Recording" at bounding box center [1009, 688] width 514 height 36
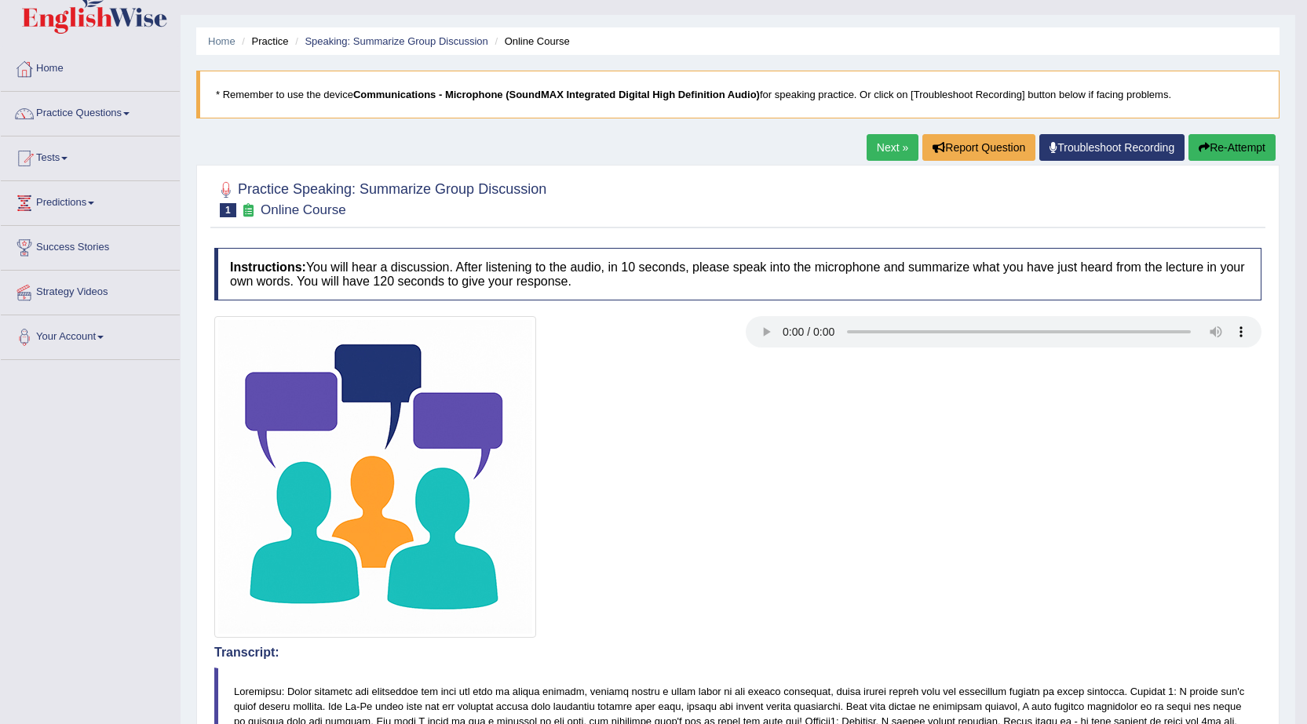
scroll to position [27, 0]
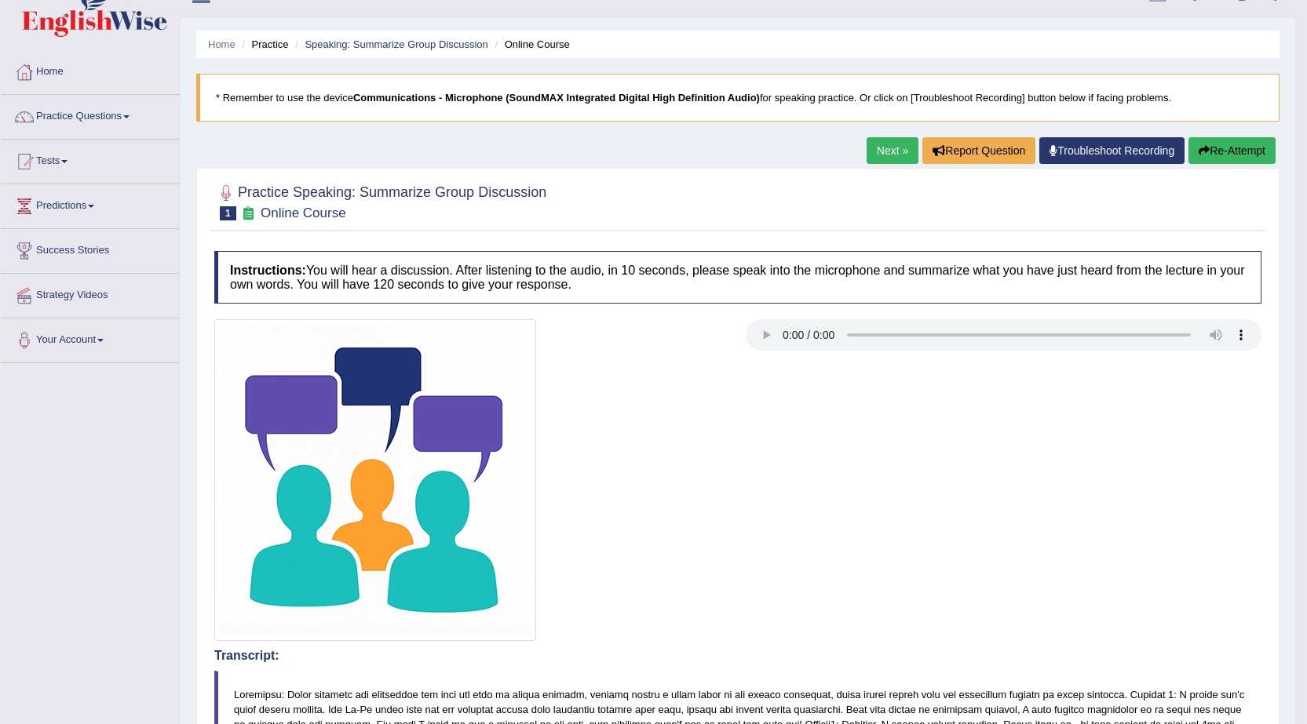
click at [1219, 155] on button "Re-Attempt" at bounding box center [1231, 150] width 87 height 27
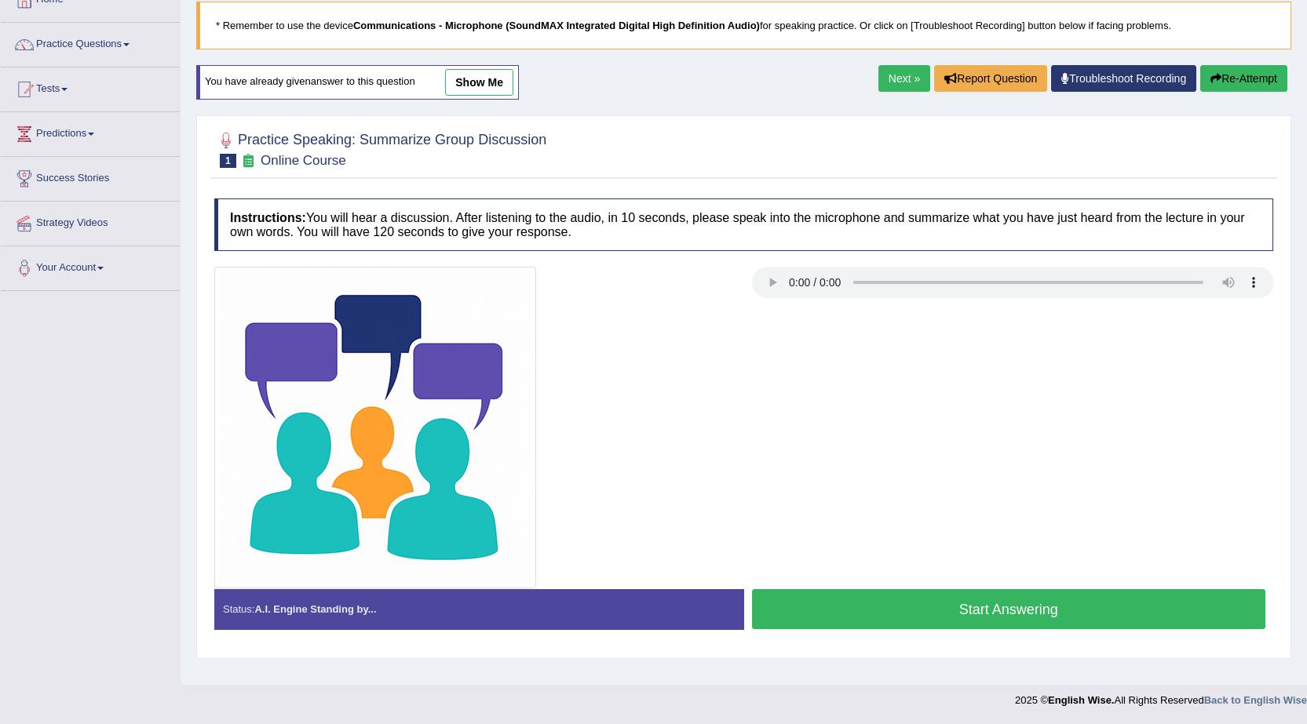
scroll to position [100, 0]
click at [1018, 605] on button "Start Answering" at bounding box center [1009, 609] width 514 height 40
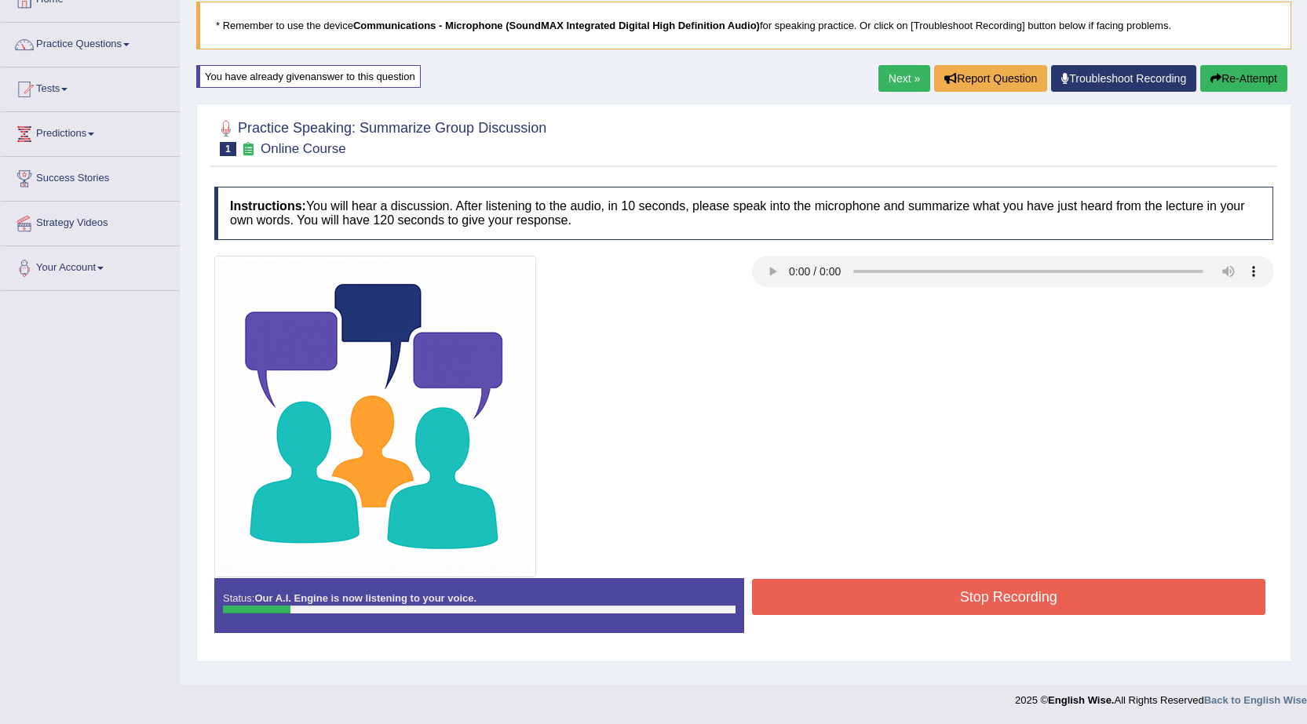
click at [1020, 605] on button "Stop Recording" at bounding box center [1009, 597] width 514 height 36
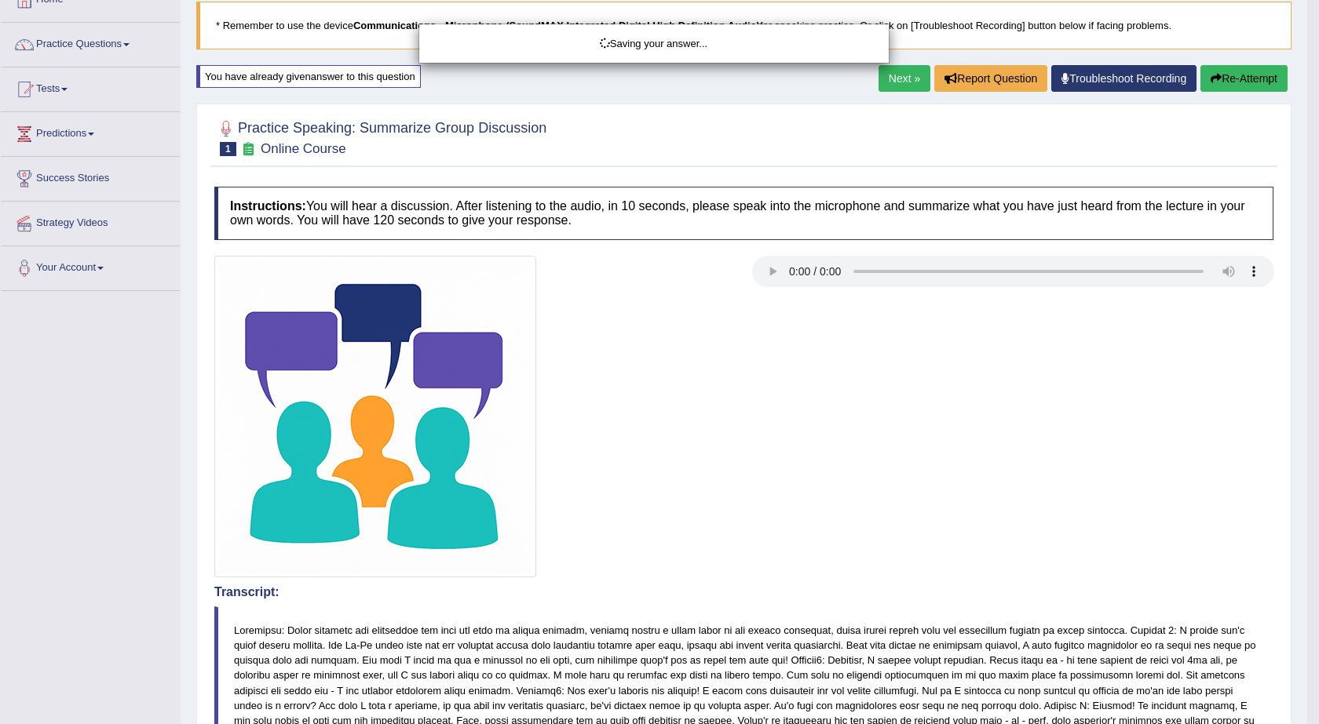
click at [1238, 78] on div "Saving your answer..." at bounding box center [659, 362] width 1319 height 724
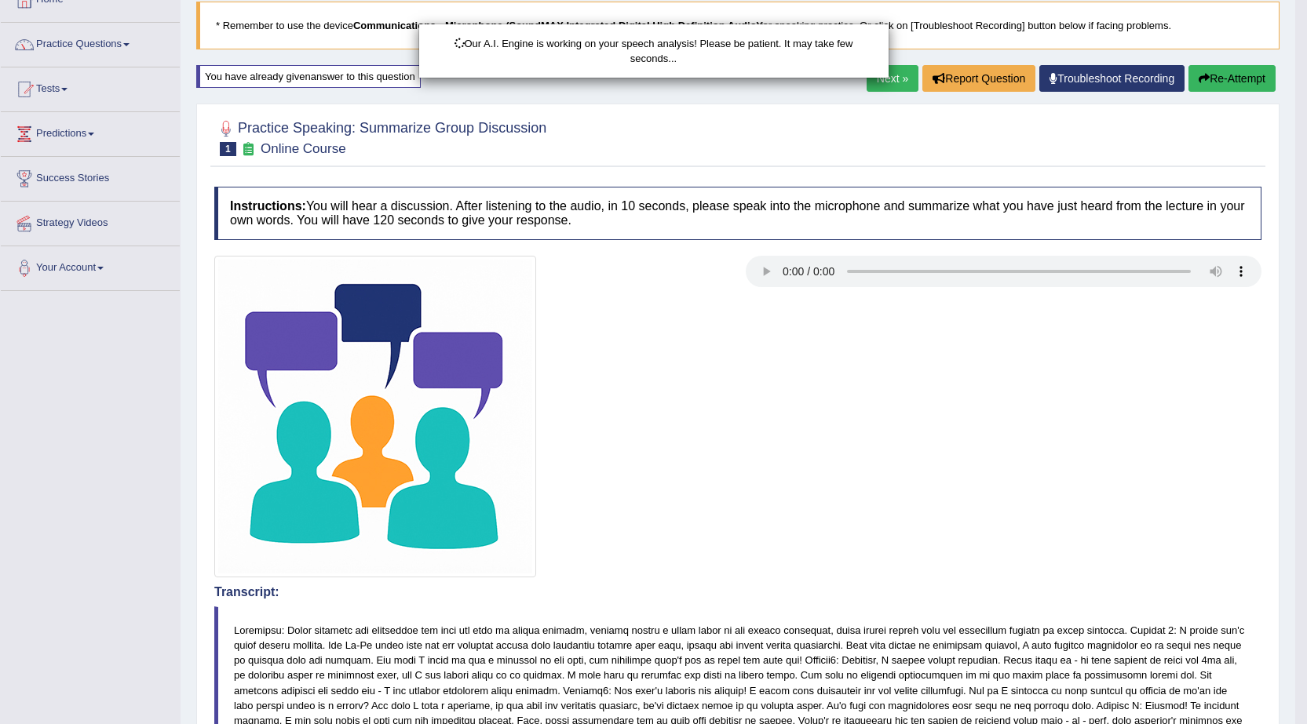
click at [1242, 81] on div "Our A.I. Engine is working on your speech analysis! Please be patient. It may t…" at bounding box center [653, 362] width 1307 height 724
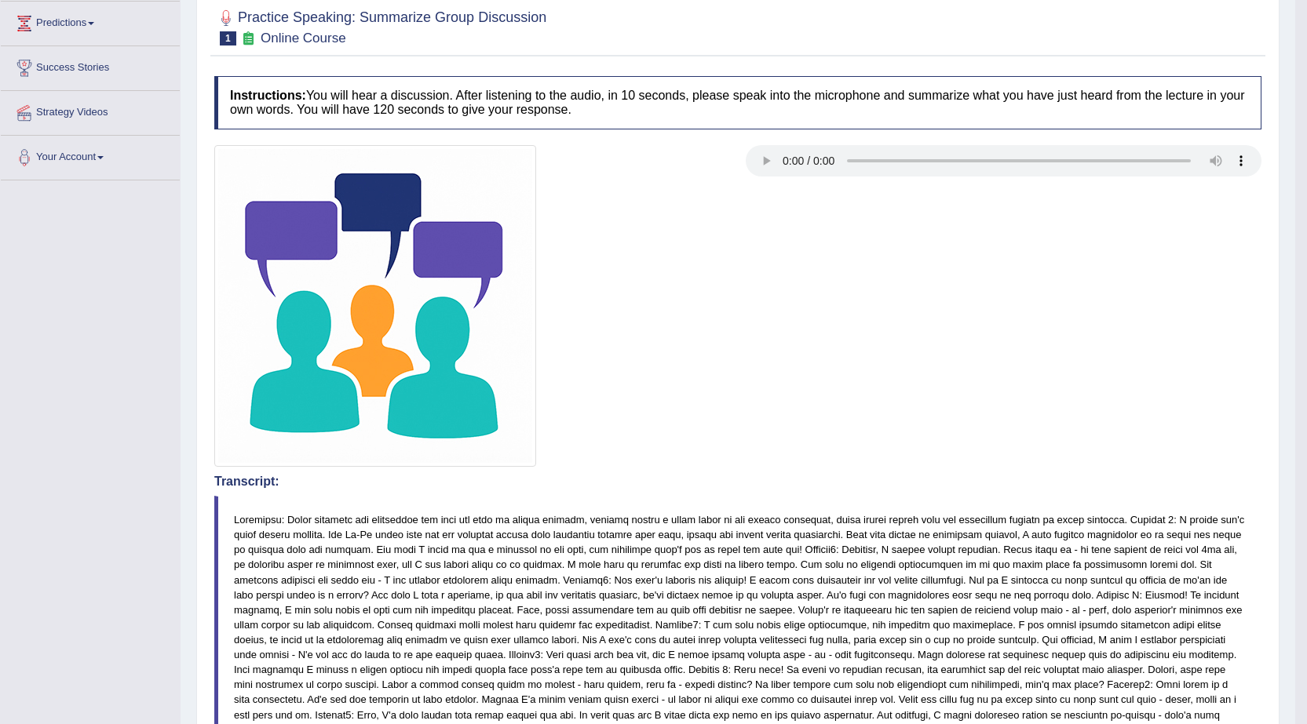
scroll to position [151, 0]
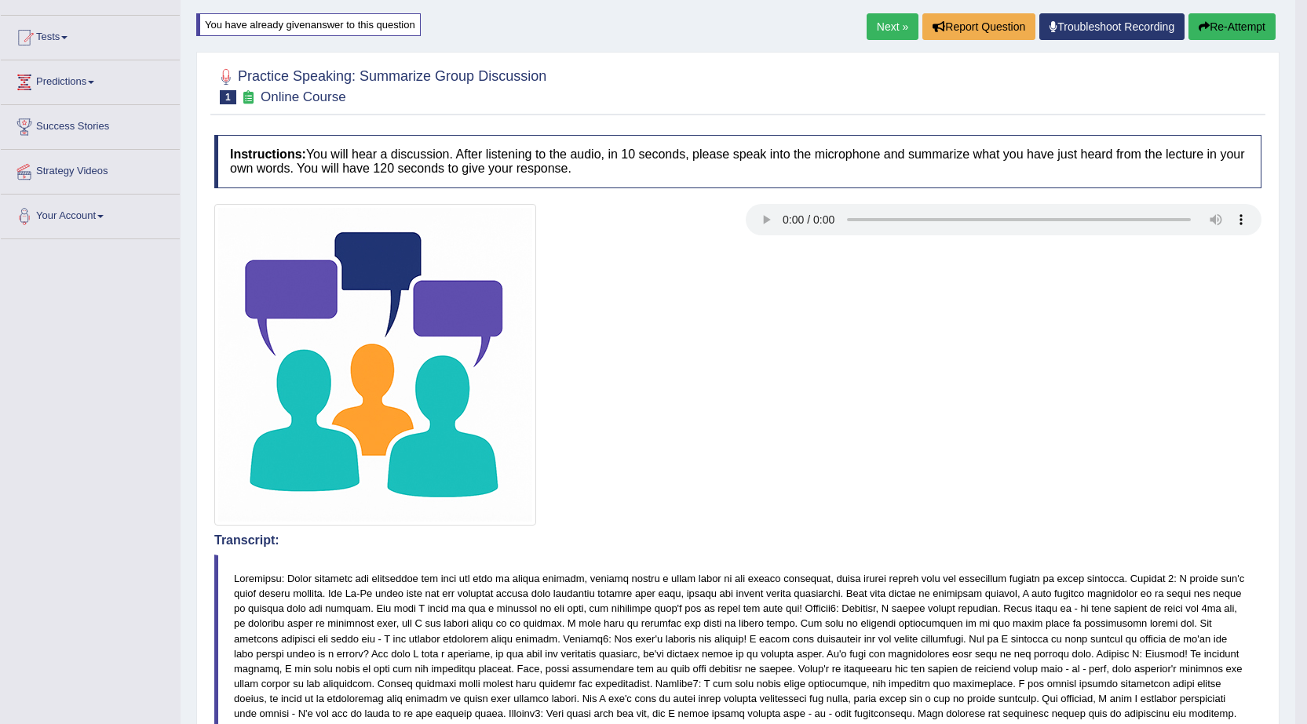
click at [1236, 26] on button "Re-Attempt" at bounding box center [1231, 26] width 87 height 27
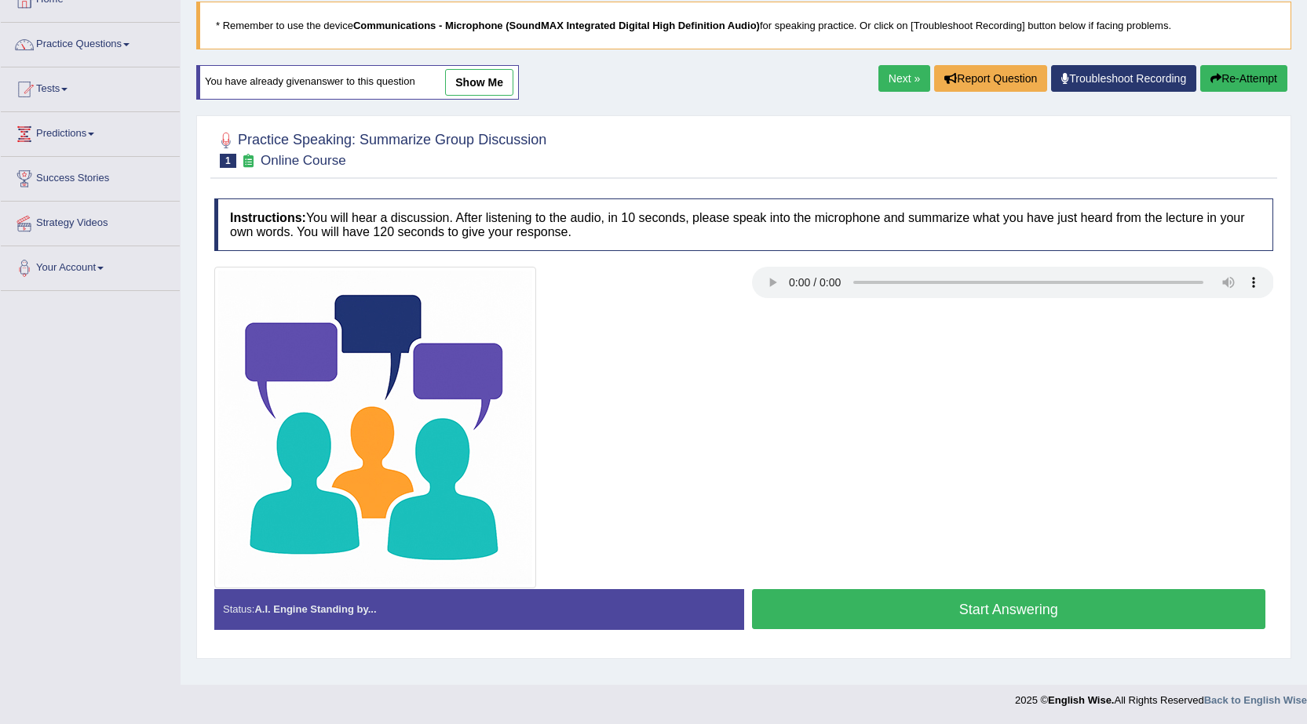
scroll to position [100, 0]
click at [1006, 611] on button "Start Answering" at bounding box center [1009, 609] width 514 height 40
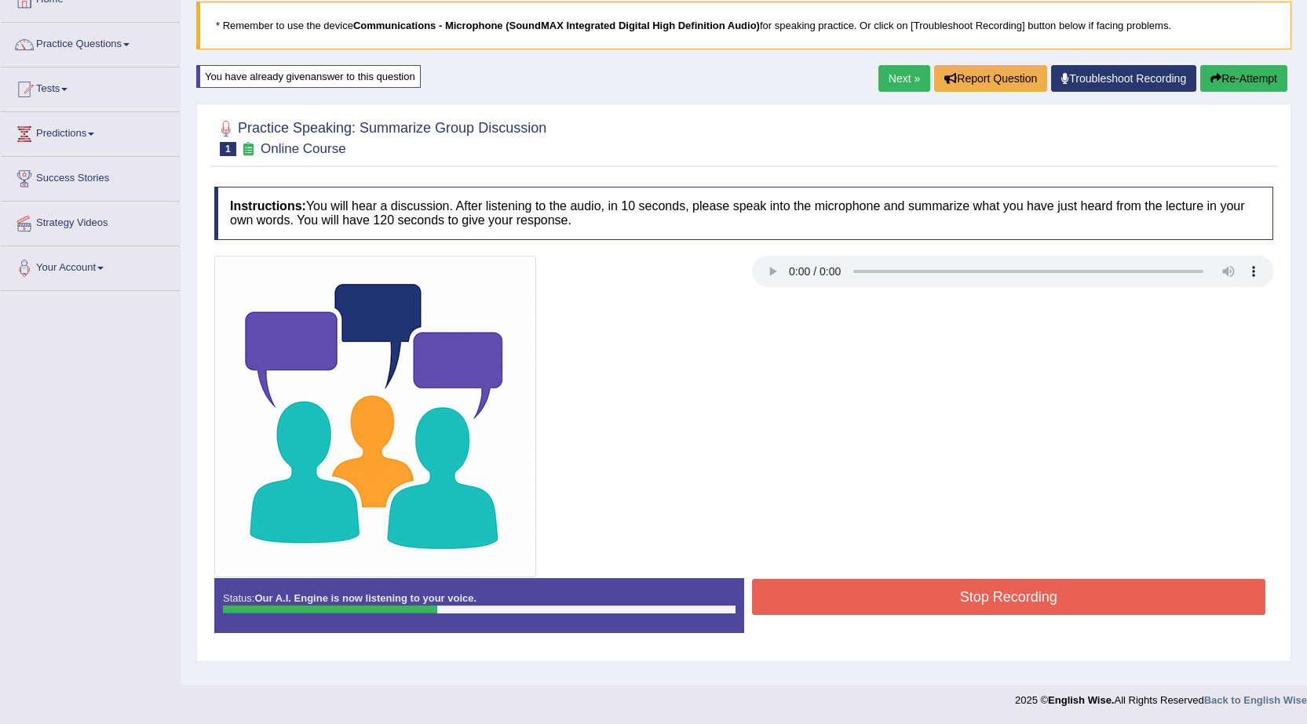
click at [998, 600] on button "Stop Recording" at bounding box center [1009, 597] width 514 height 36
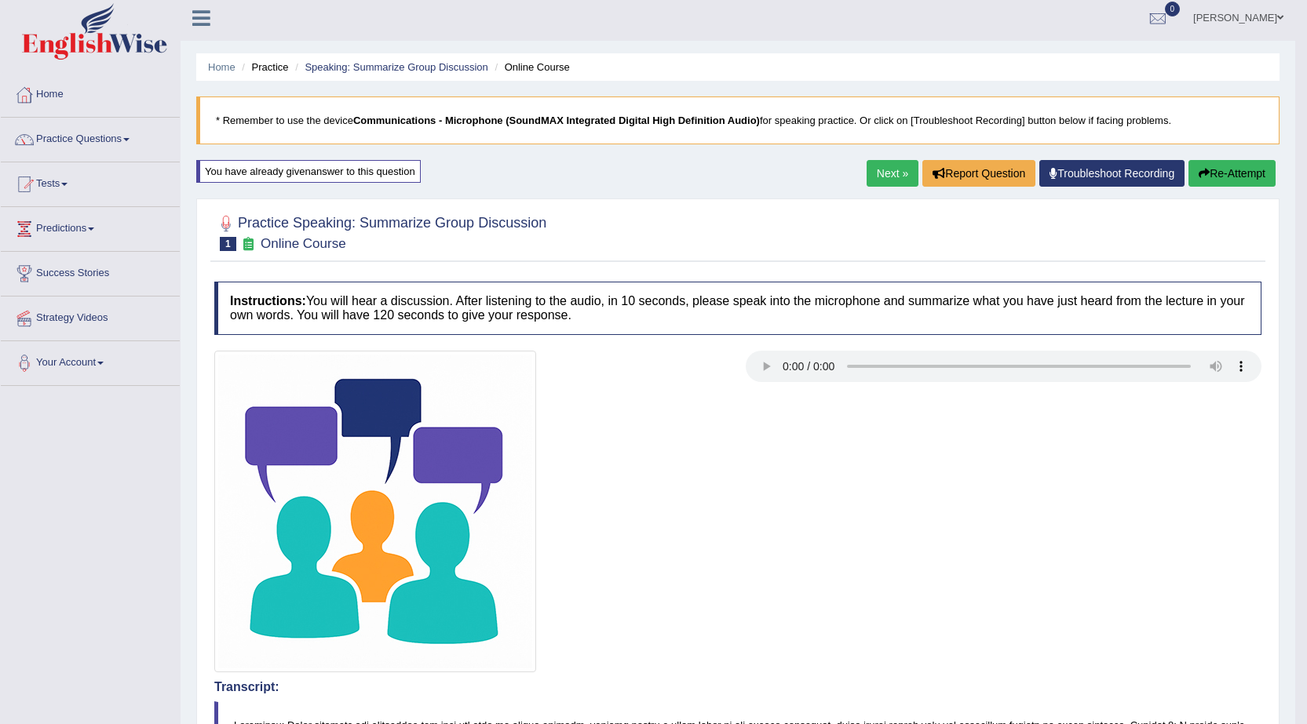
scroll to position [0, 0]
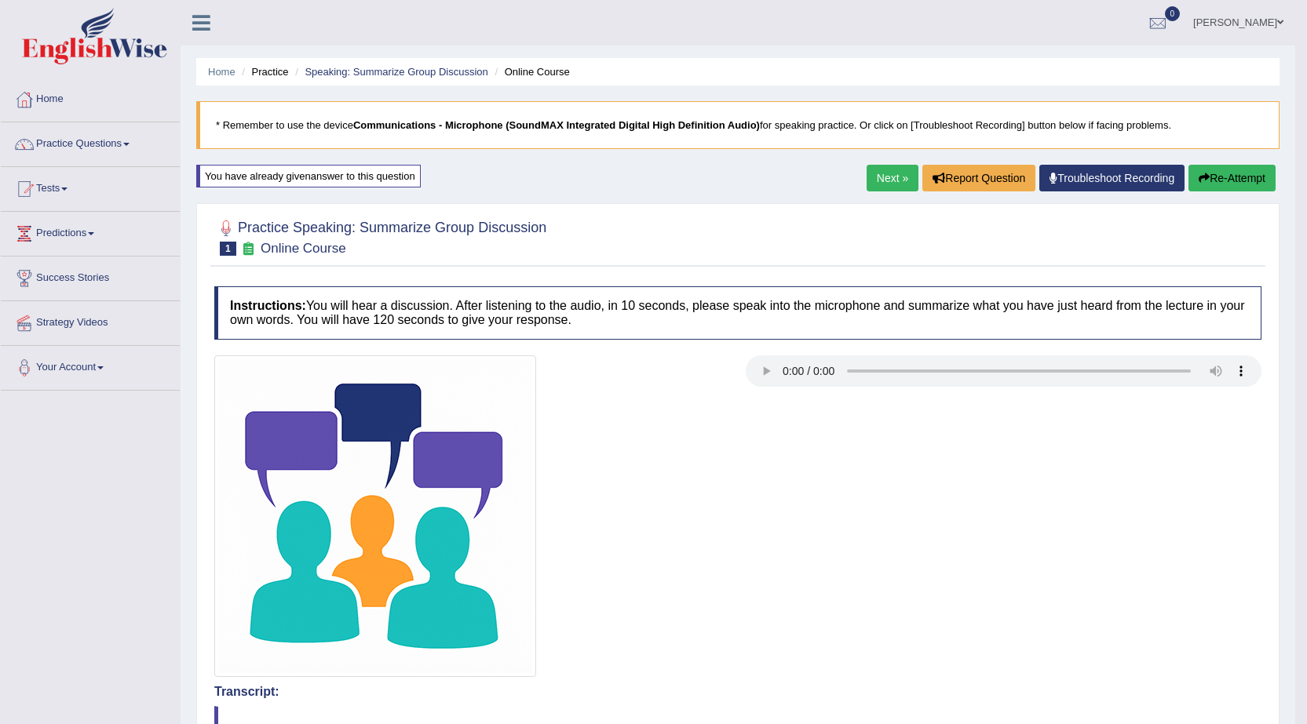
click at [885, 177] on link "Next »" at bounding box center [892, 178] width 52 height 27
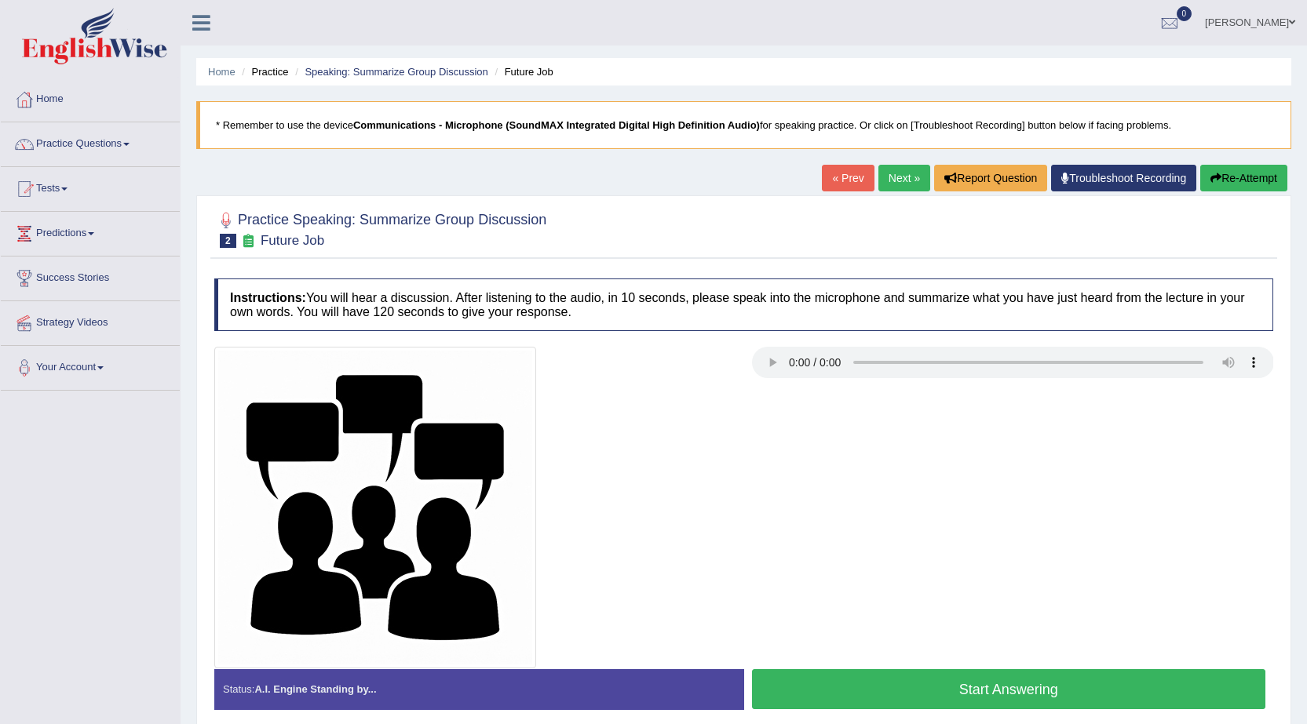
click at [998, 690] on button "Start Answering" at bounding box center [1009, 689] width 514 height 40
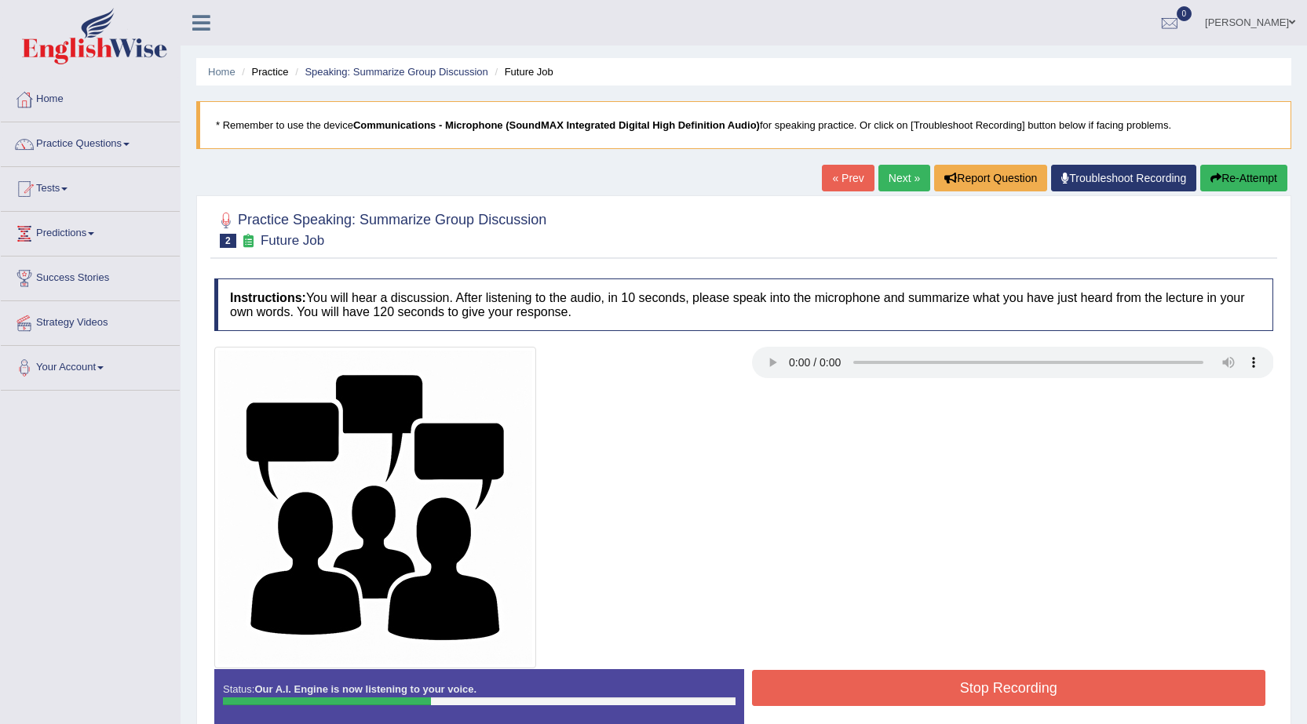
click at [992, 691] on button "Stop Recording" at bounding box center [1009, 688] width 514 height 36
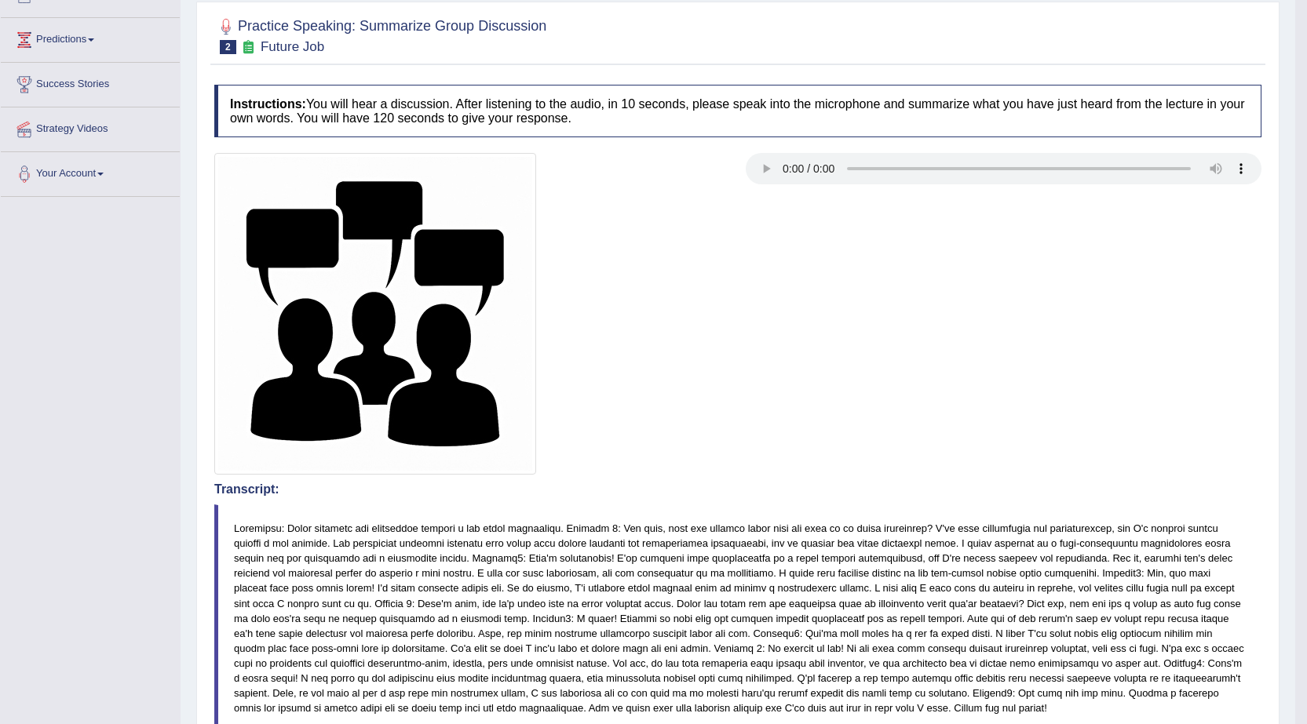
scroll to position [144, 0]
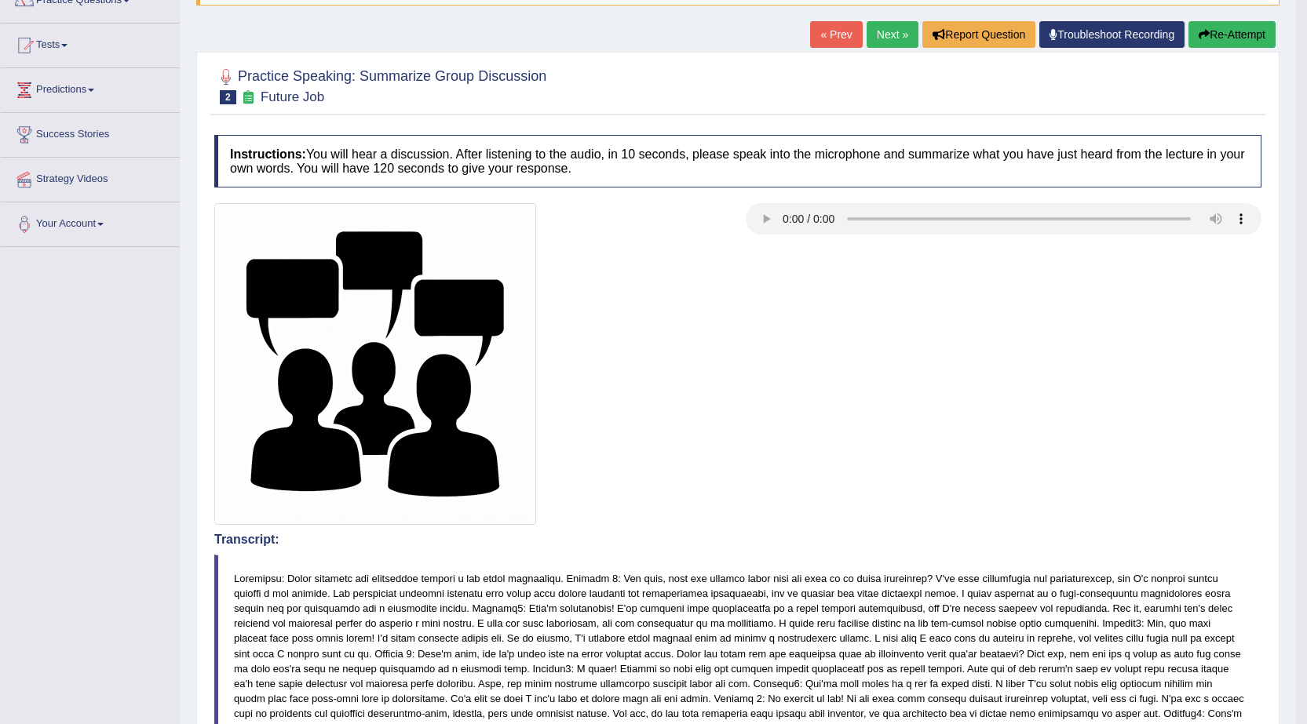
click at [1223, 31] on button "Re-Attempt" at bounding box center [1231, 34] width 87 height 27
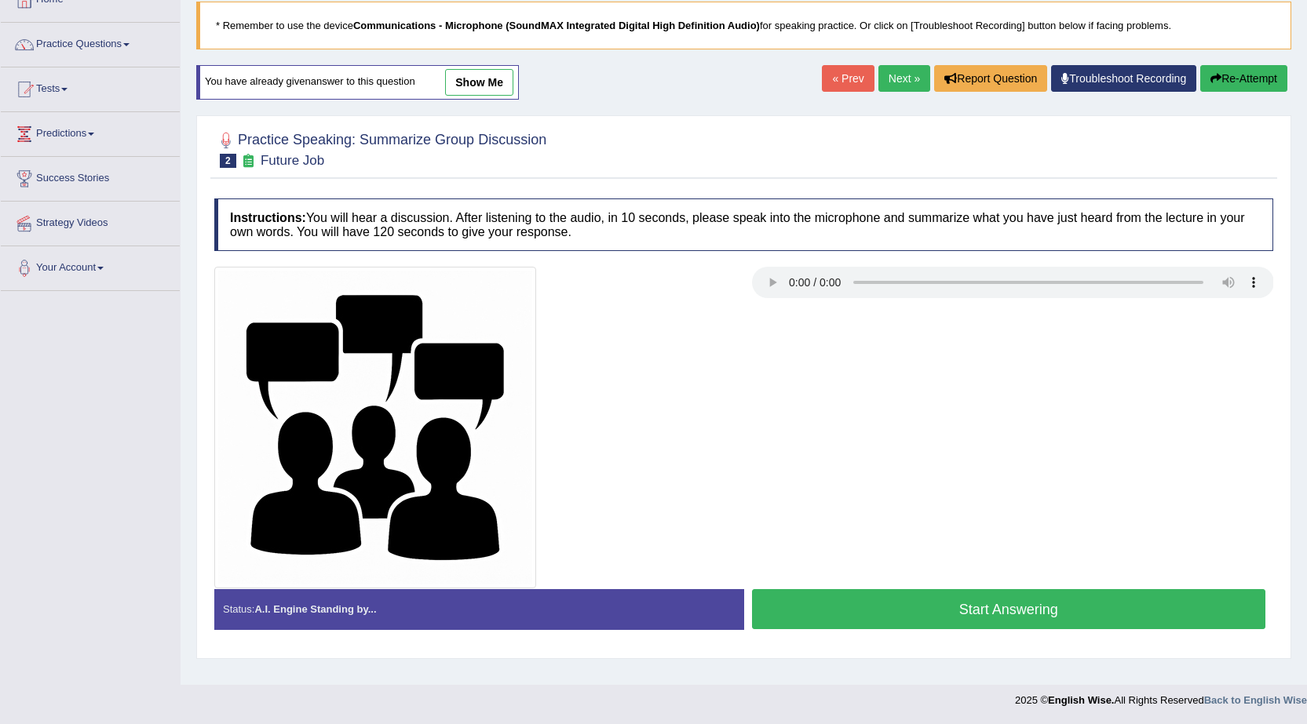
click at [1028, 614] on button "Start Answering" at bounding box center [1009, 609] width 514 height 40
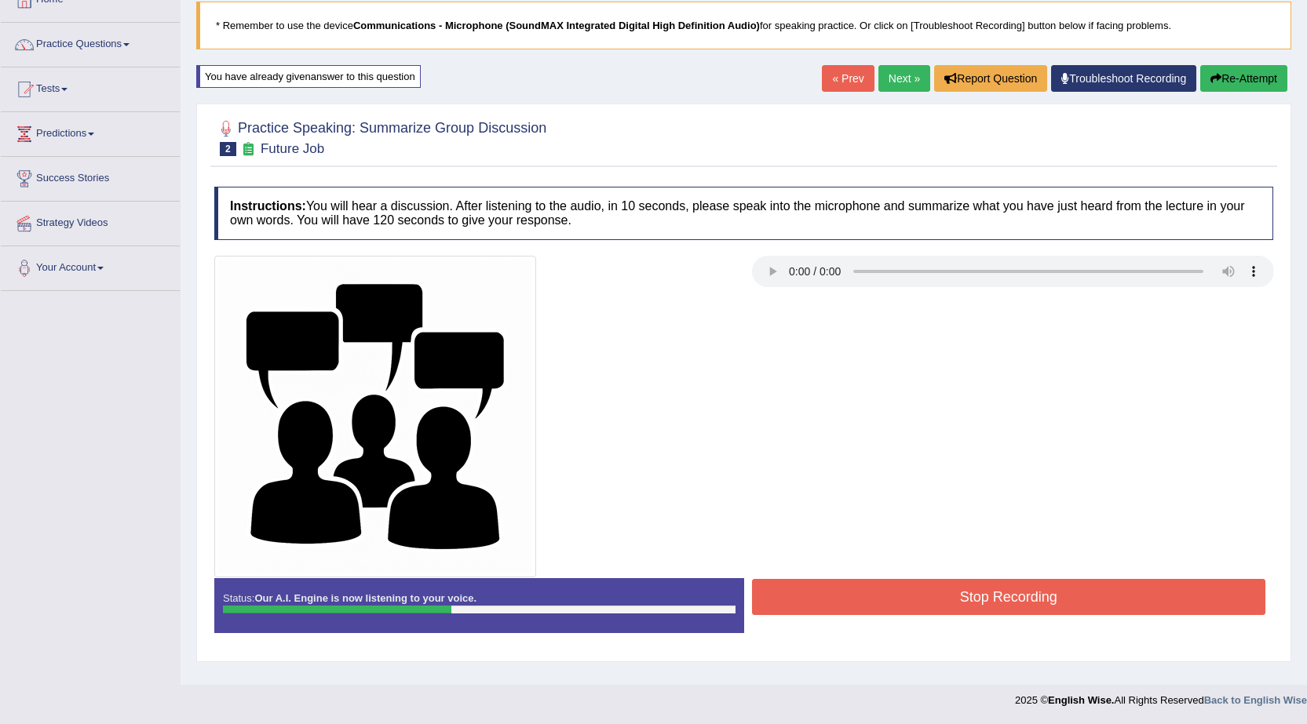
click at [996, 595] on button "Stop Recording" at bounding box center [1009, 597] width 514 height 36
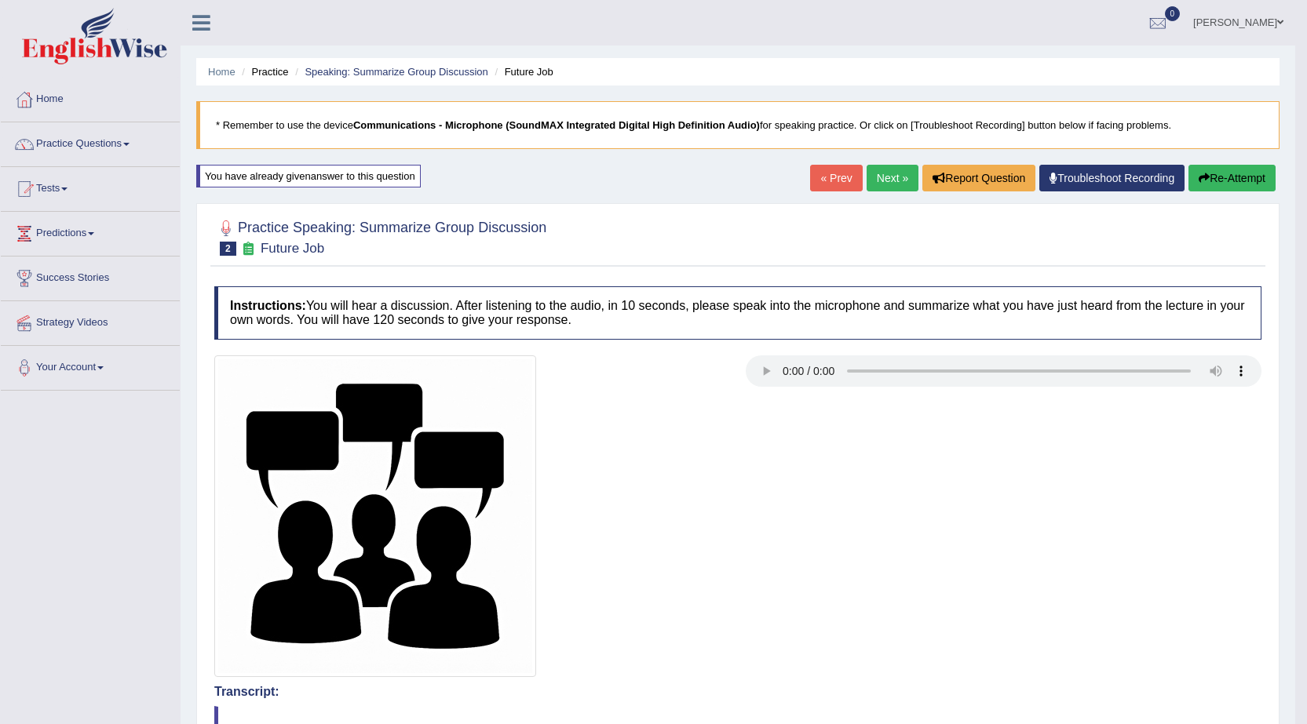
click at [895, 177] on link "Next »" at bounding box center [892, 178] width 52 height 27
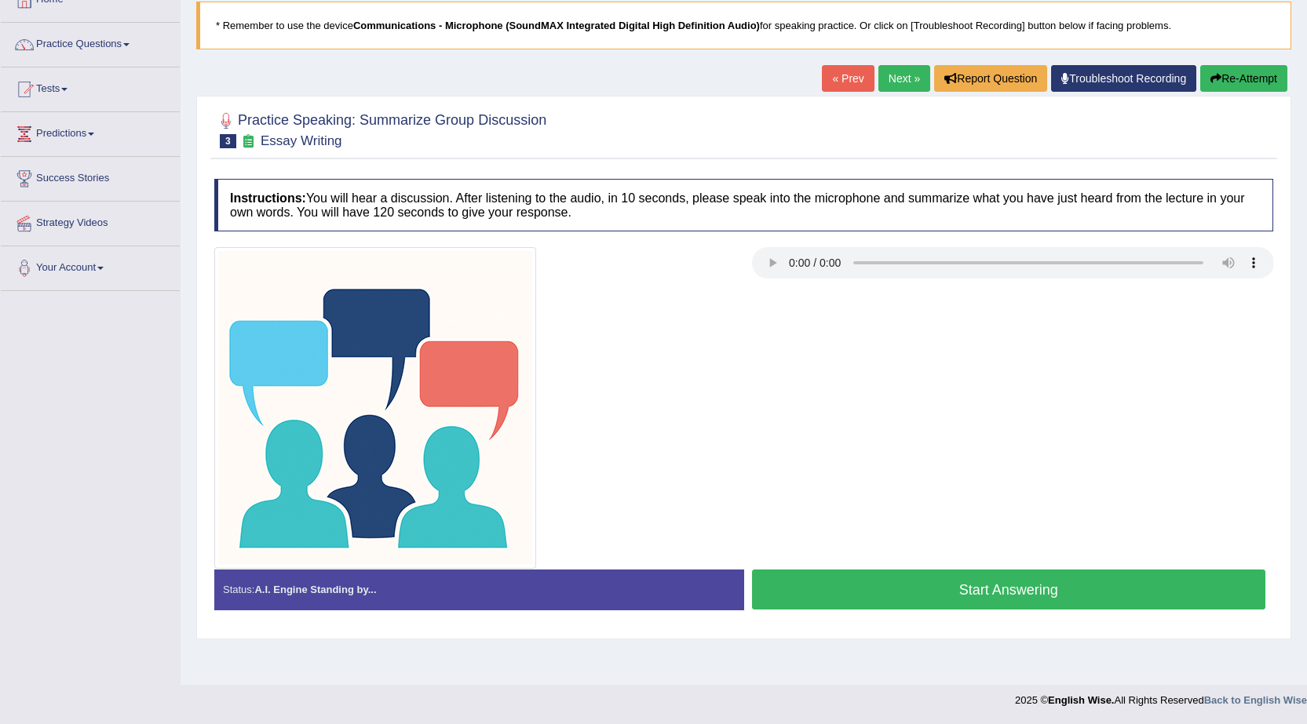
click at [979, 591] on button "Start Answering" at bounding box center [1009, 590] width 514 height 40
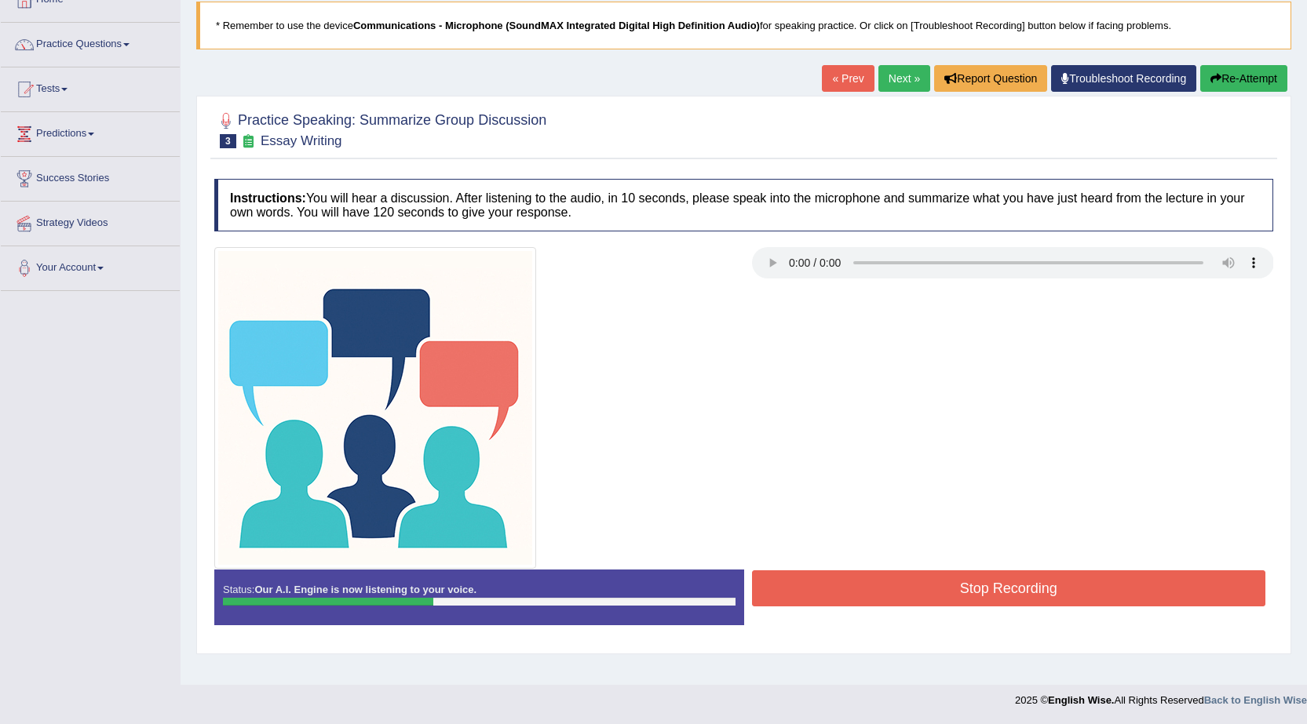
click at [955, 589] on button "Stop Recording" at bounding box center [1009, 589] width 514 height 36
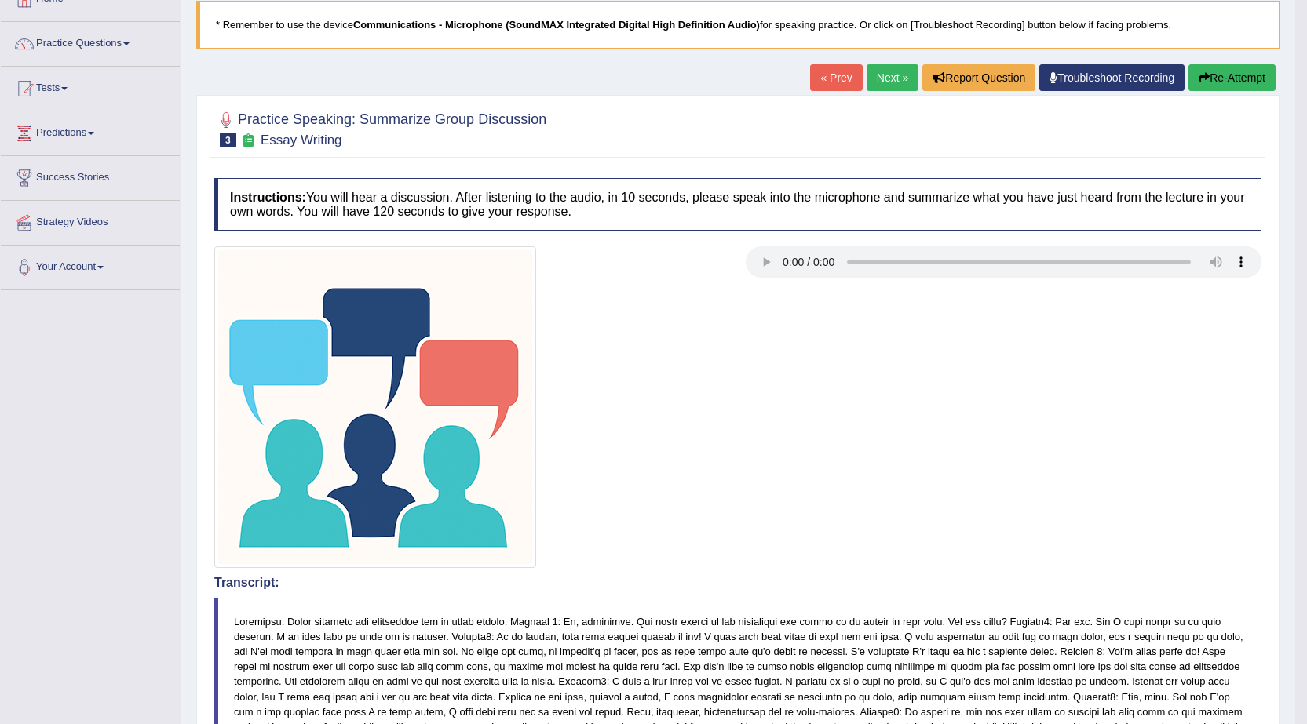
scroll to position [100, 0]
click at [887, 76] on link "Next »" at bounding box center [892, 78] width 52 height 27
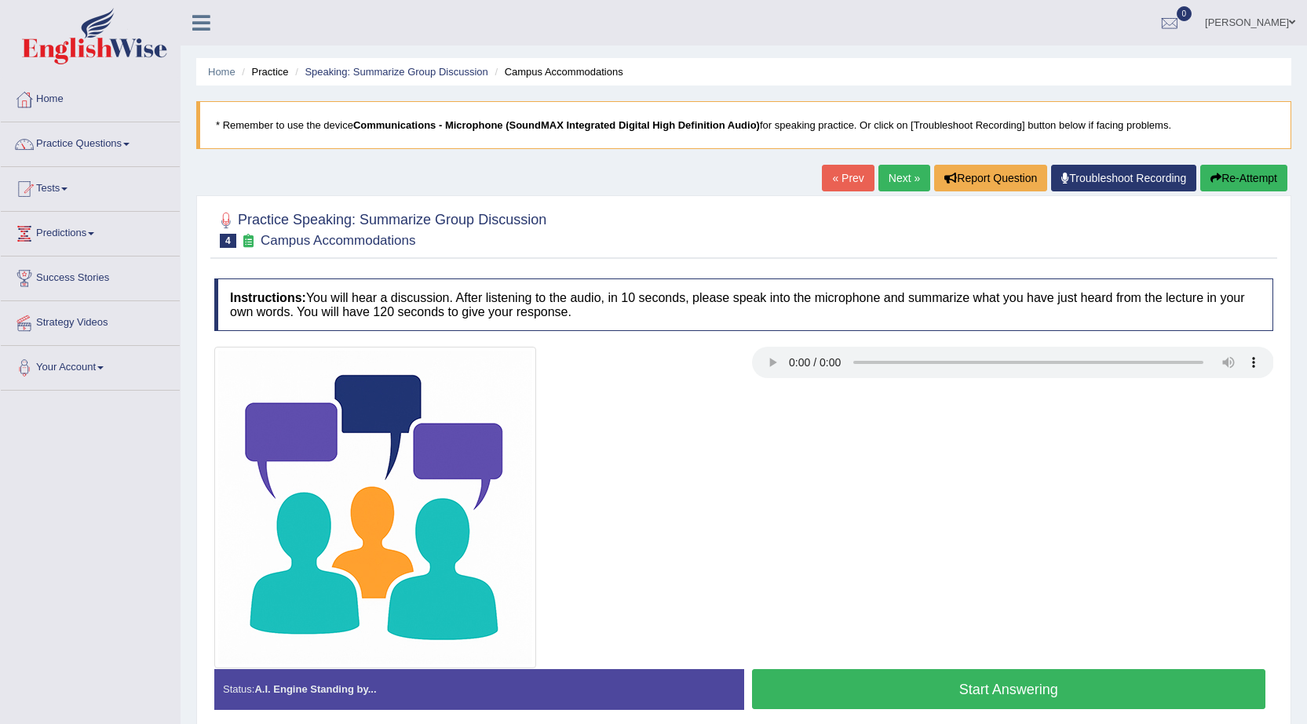
click at [1027, 693] on button "Start Answering" at bounding box center [1009, 689] width 514 height 40
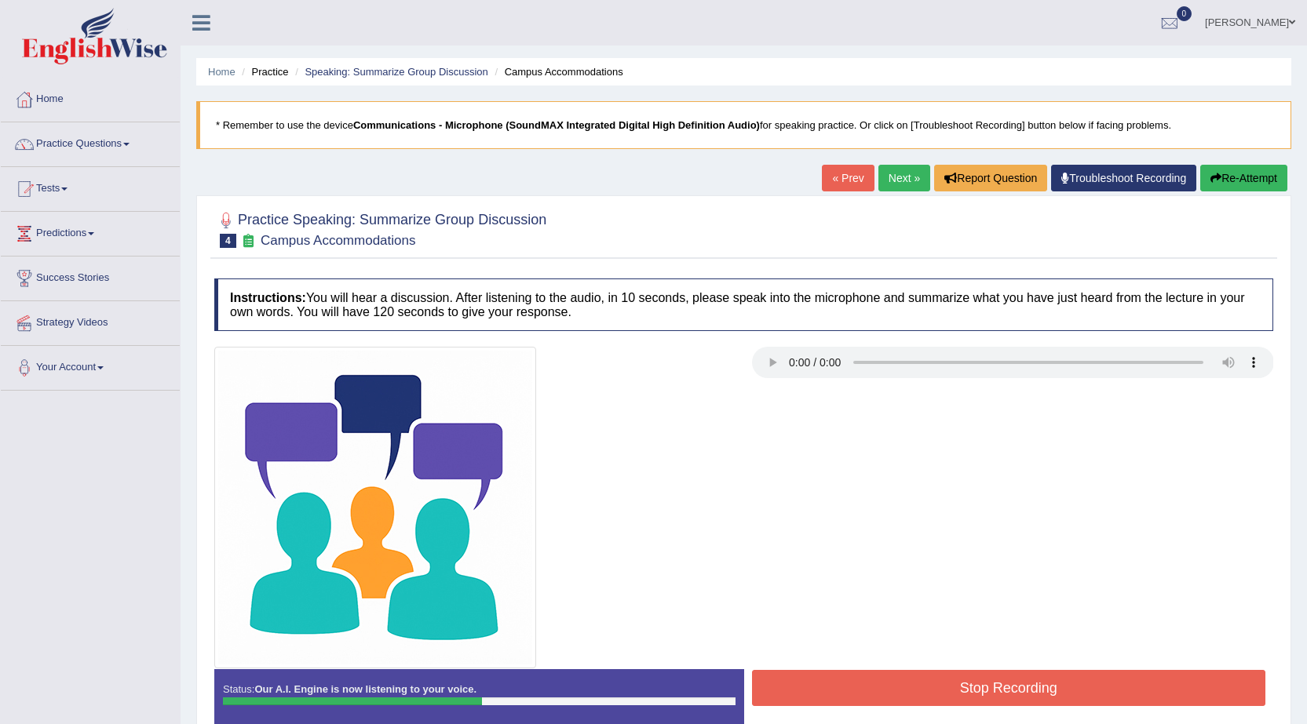
click at [976, 691] on button "Stop Recording" at bounding box center [1009, 688] width 514 height 36
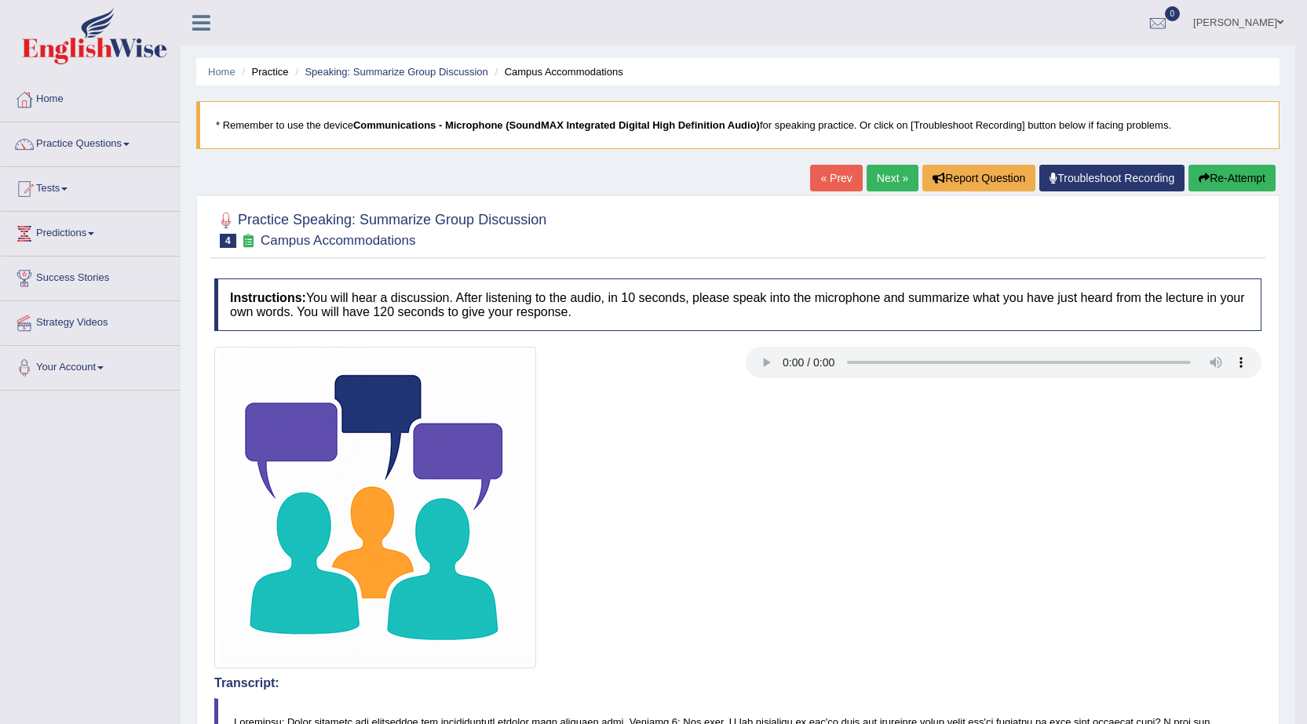
click at [881, 183] on link "Next »" at bounding box center [892, 178] width 52 height 27
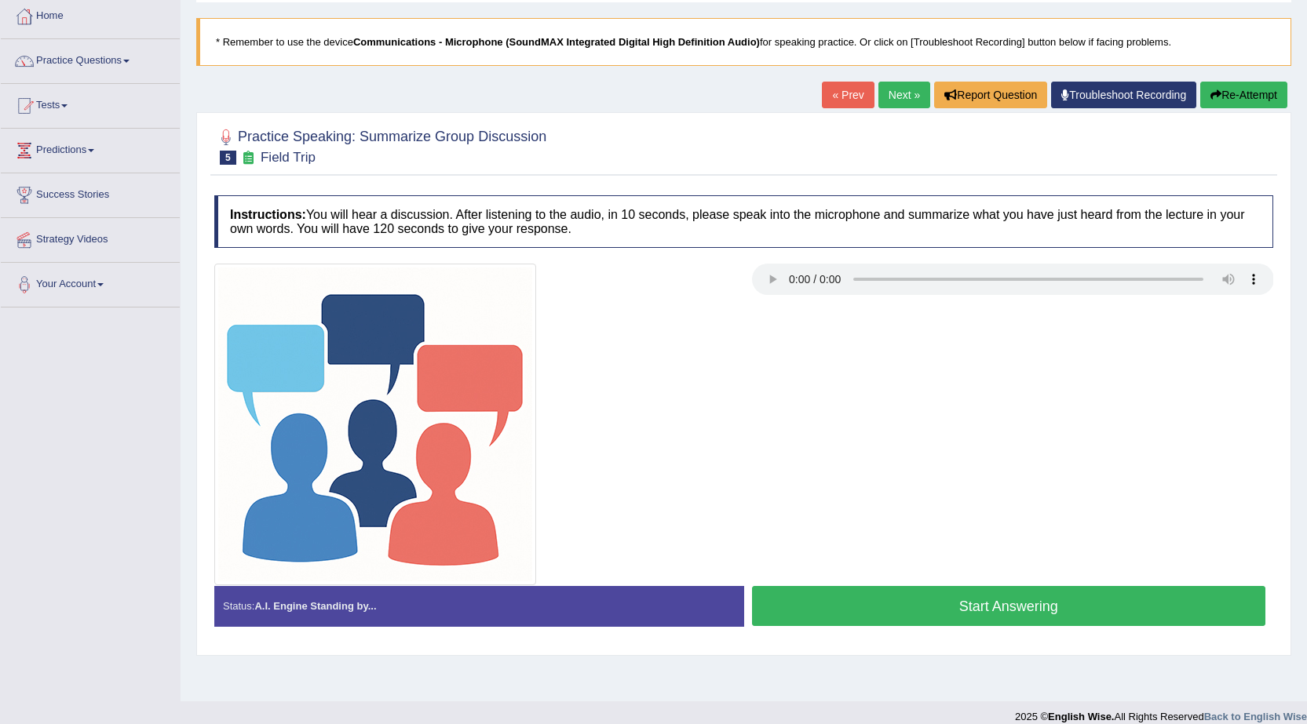
scroll to position [100, 0]
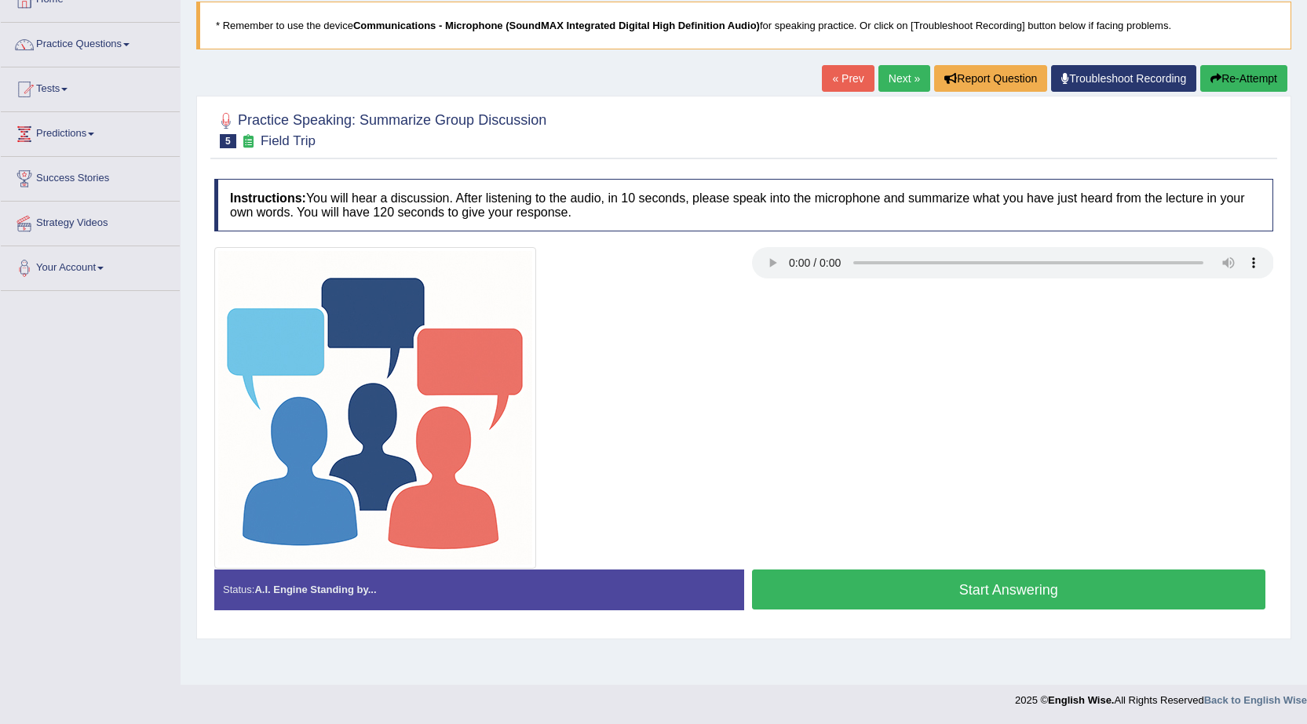
click at [977, 579] on button "Start Answering" at bounding box center [1009, 590] width 514 height 40
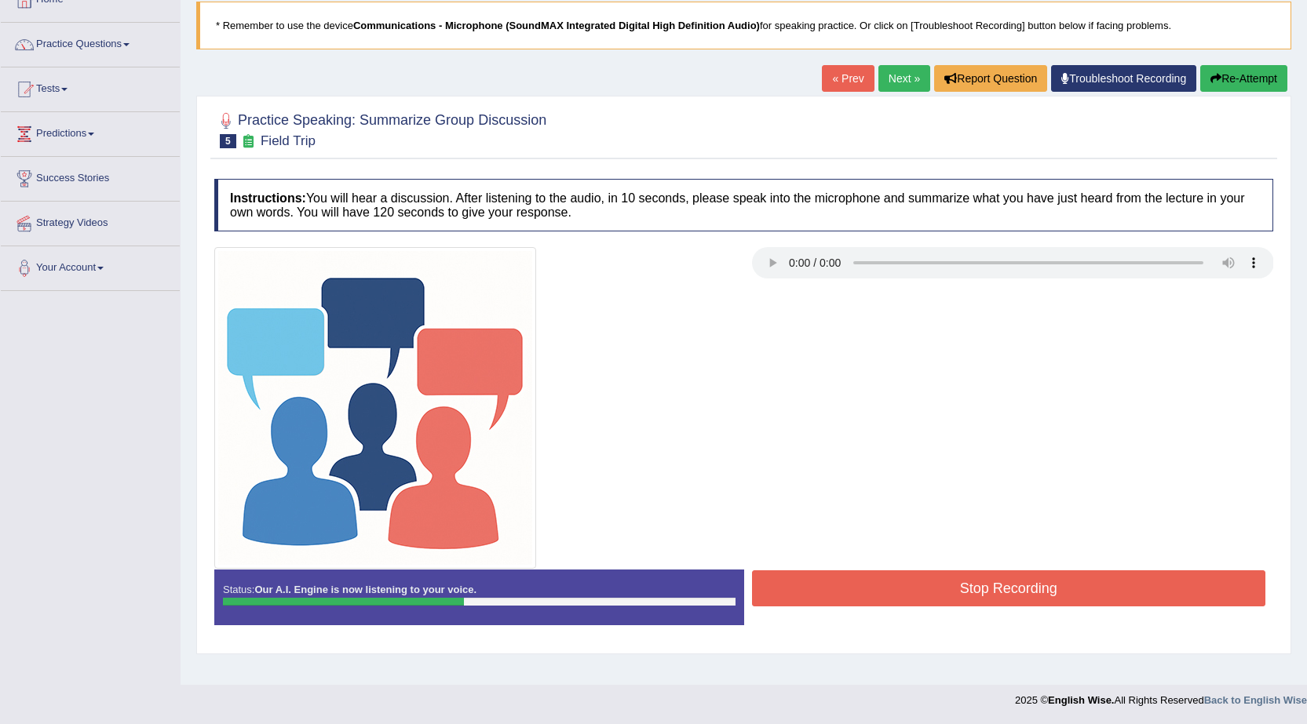
click at [1016, 594] on button "Stop Recording" at bounding box center [1009, 589] width 514 height 36
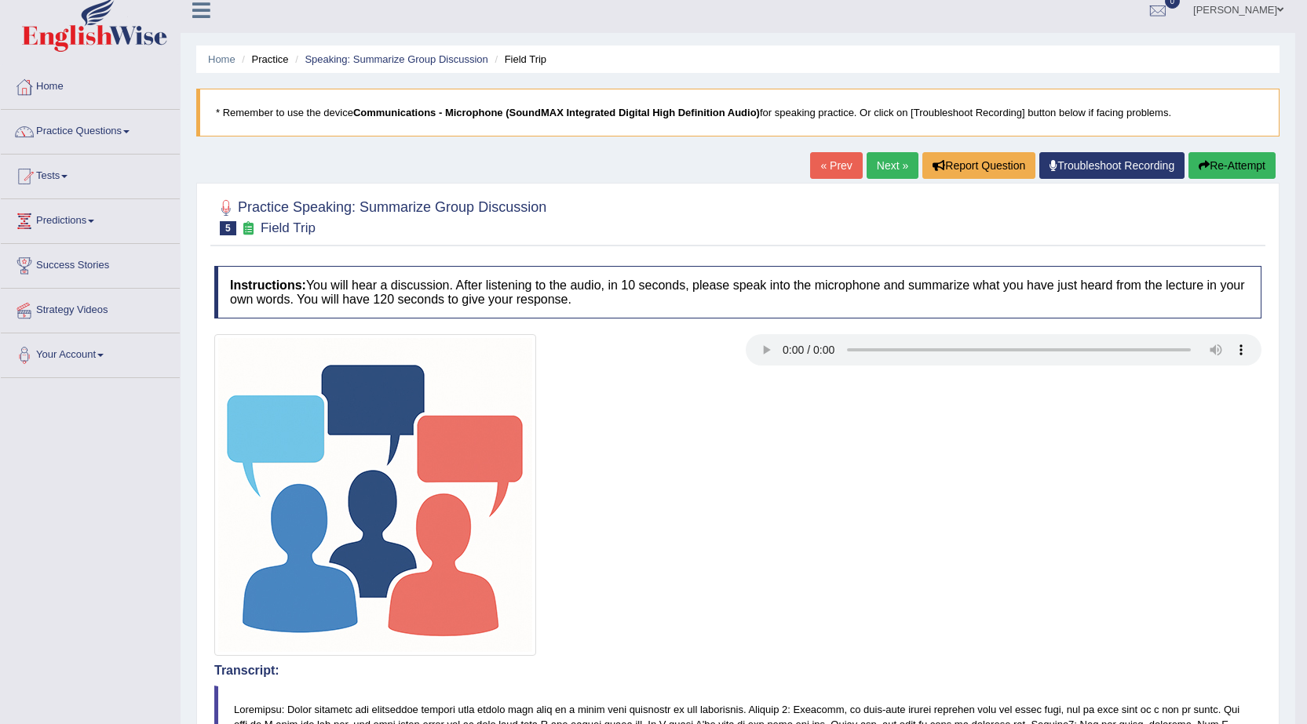
scroll to position [0, 0]
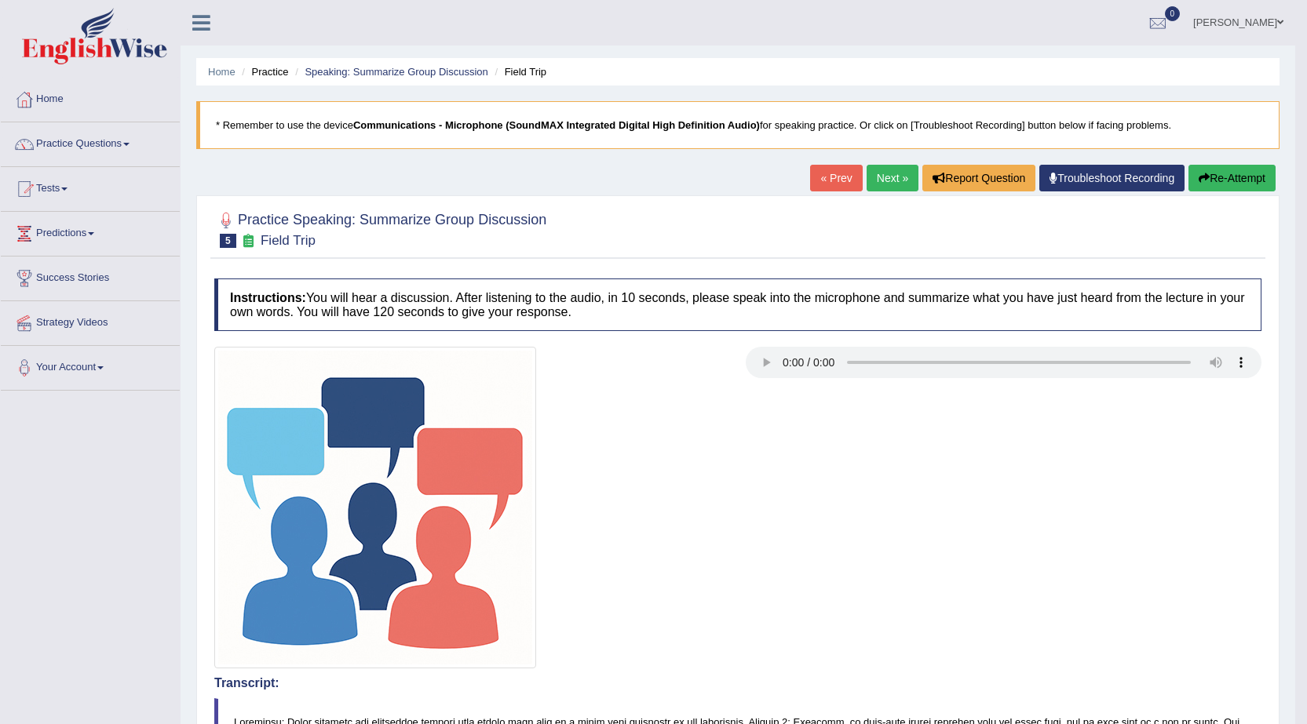
click at [877, 178] on link "Next »" at bounding box center [892, 178] width 52 height 27
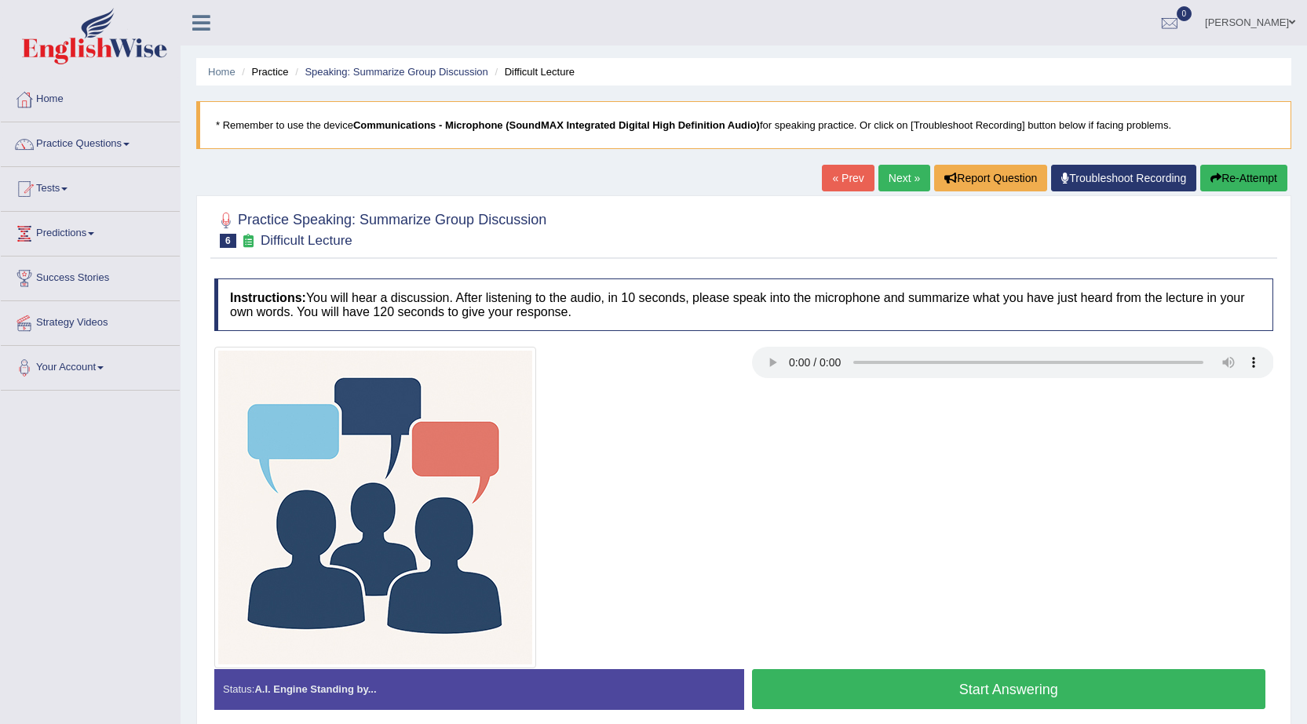
click at [990, 706] on button "Start Answering" at bounding box center [1009, 689] width 514 height 40
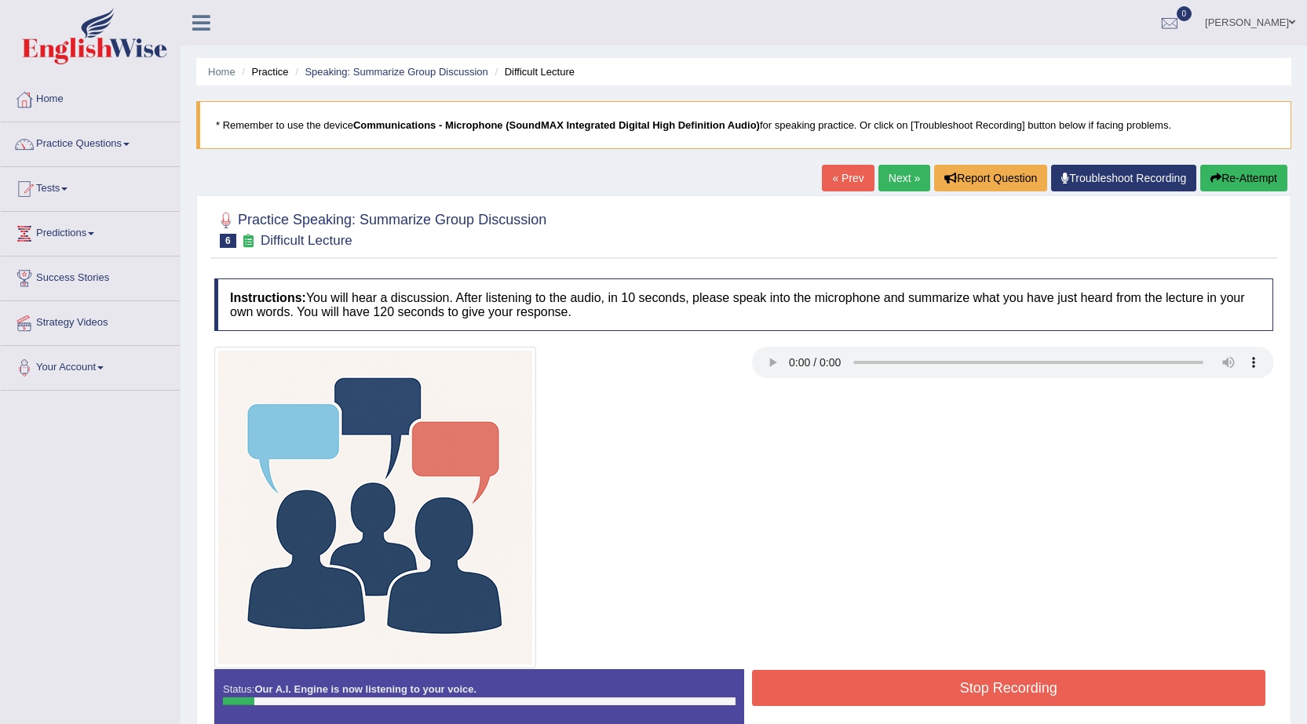
click at [967, 696] on button "Stop Recording" at bounding box center [1009, 688] width 514 height 36
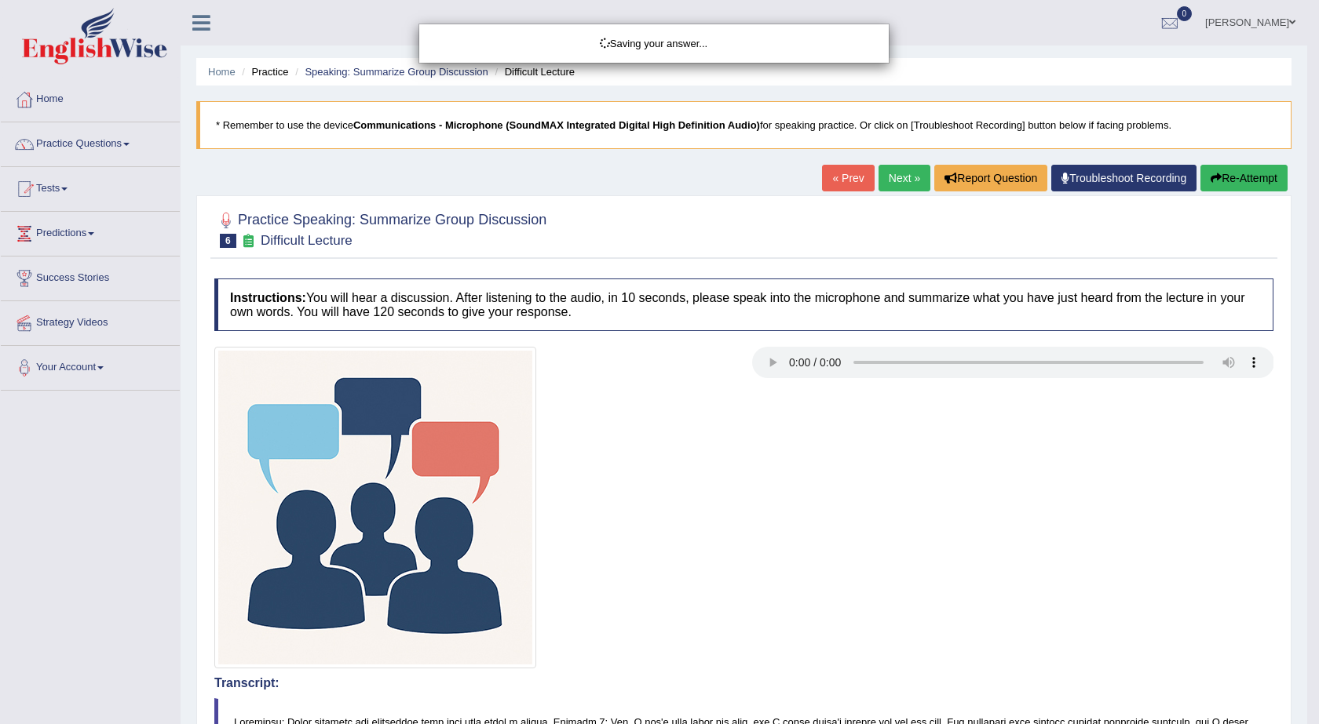
click at [1260, 183] on div "Saving your answer..." at bounding box center [659, 362] width 1319 height 724
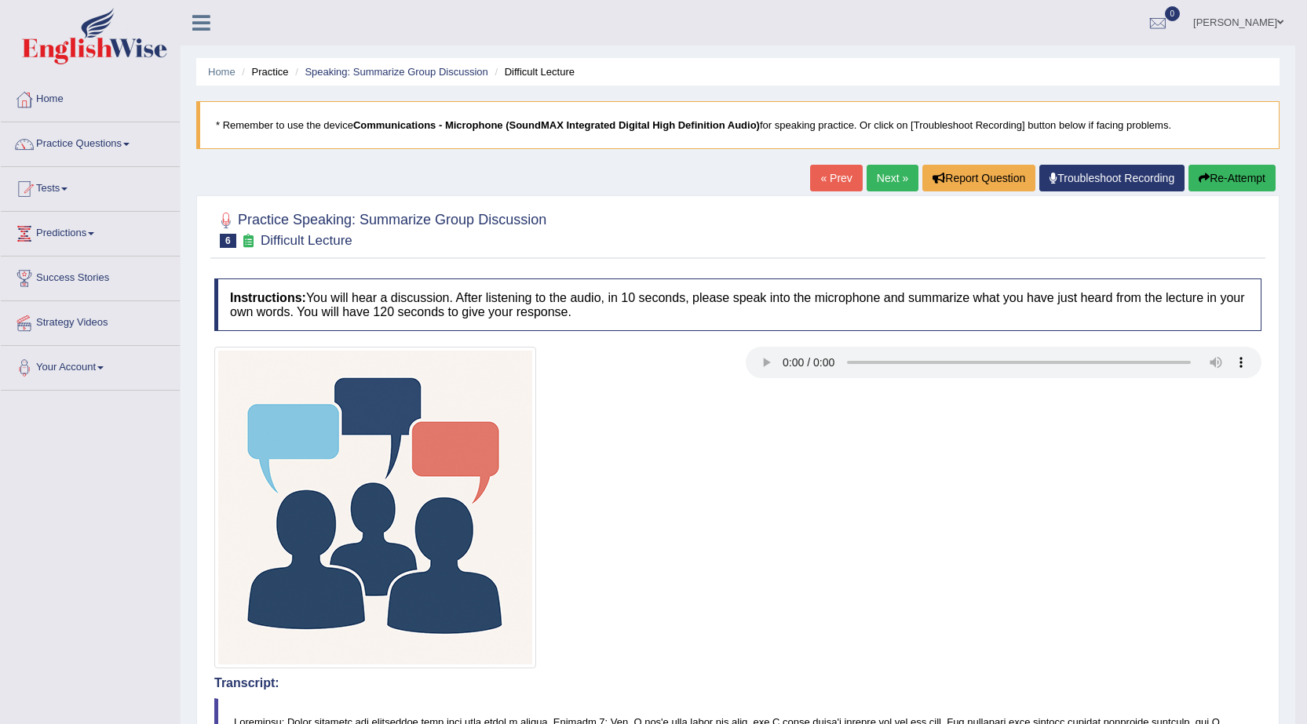
click at [1251, 184] on button "Re-Attempt" at bounding box center [1231, 178] width 87 height 27
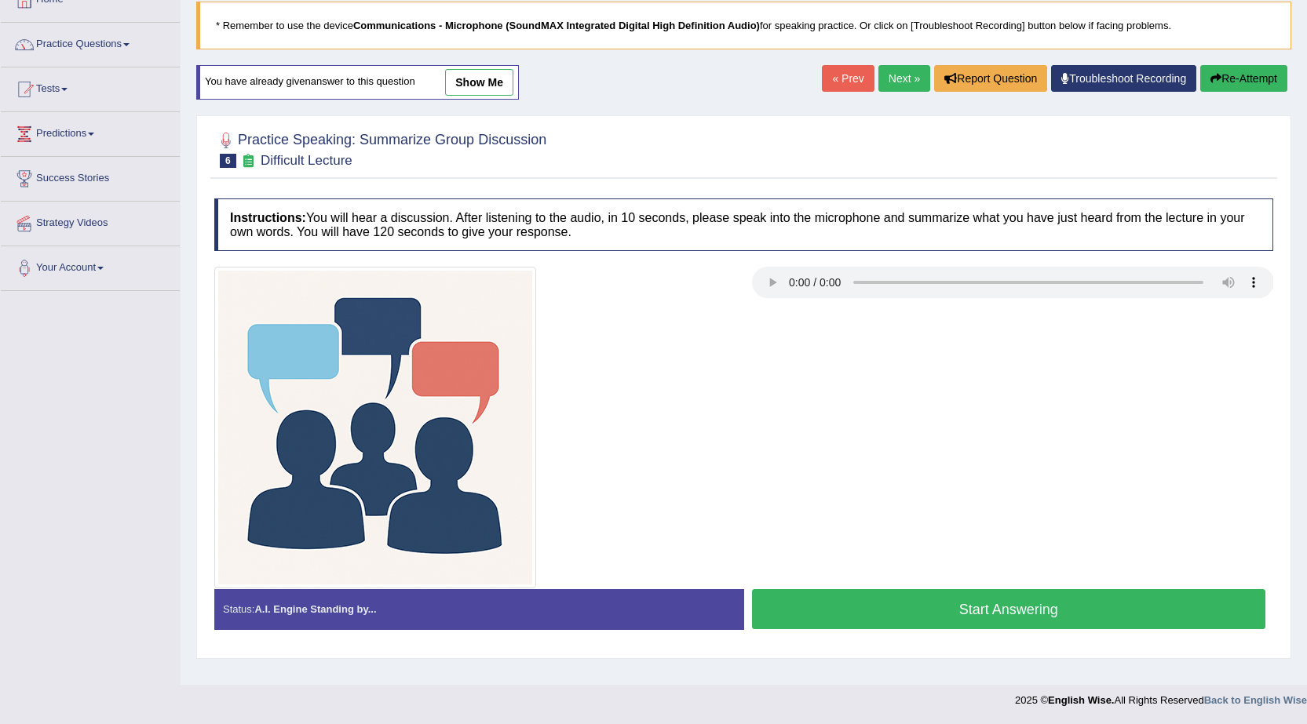
click at [987, 604] on button "Start Answering" at bounding box center [1009, 609] width 514 height 40
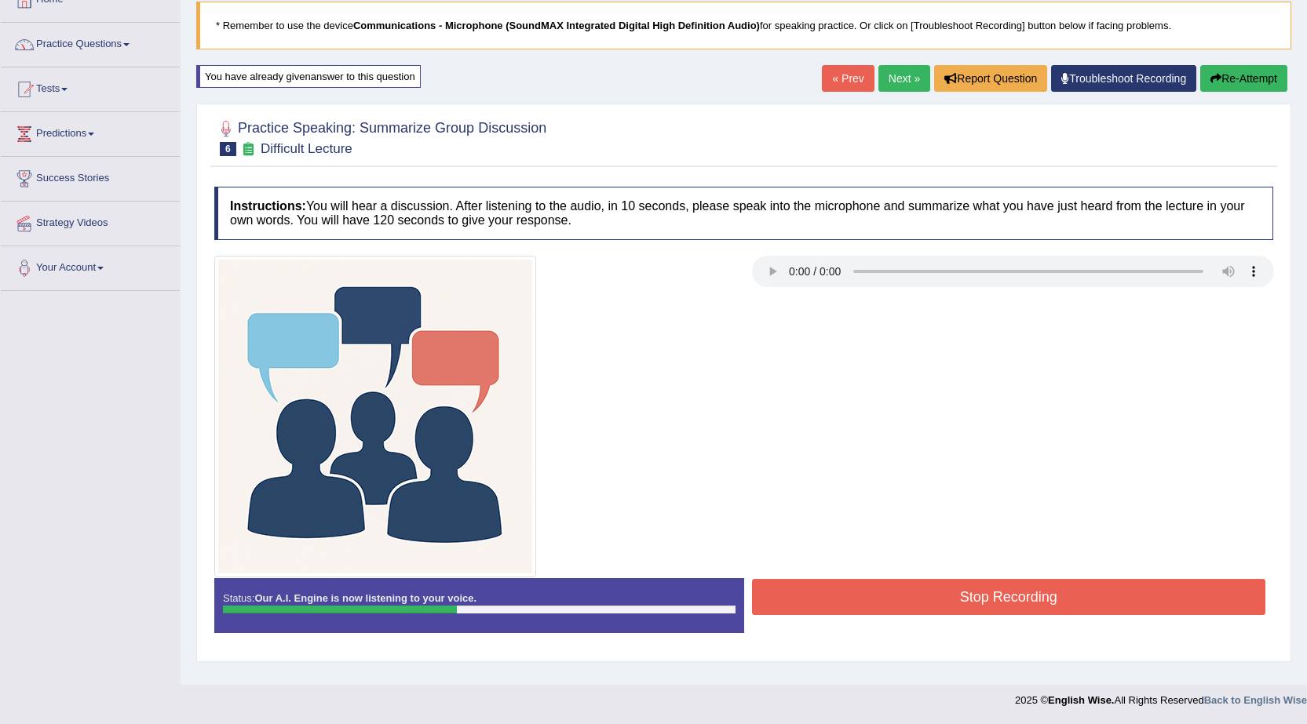
click at [971, 598] on button "Stop Recording" at bounding box center [1009, 597] width 514 height 36
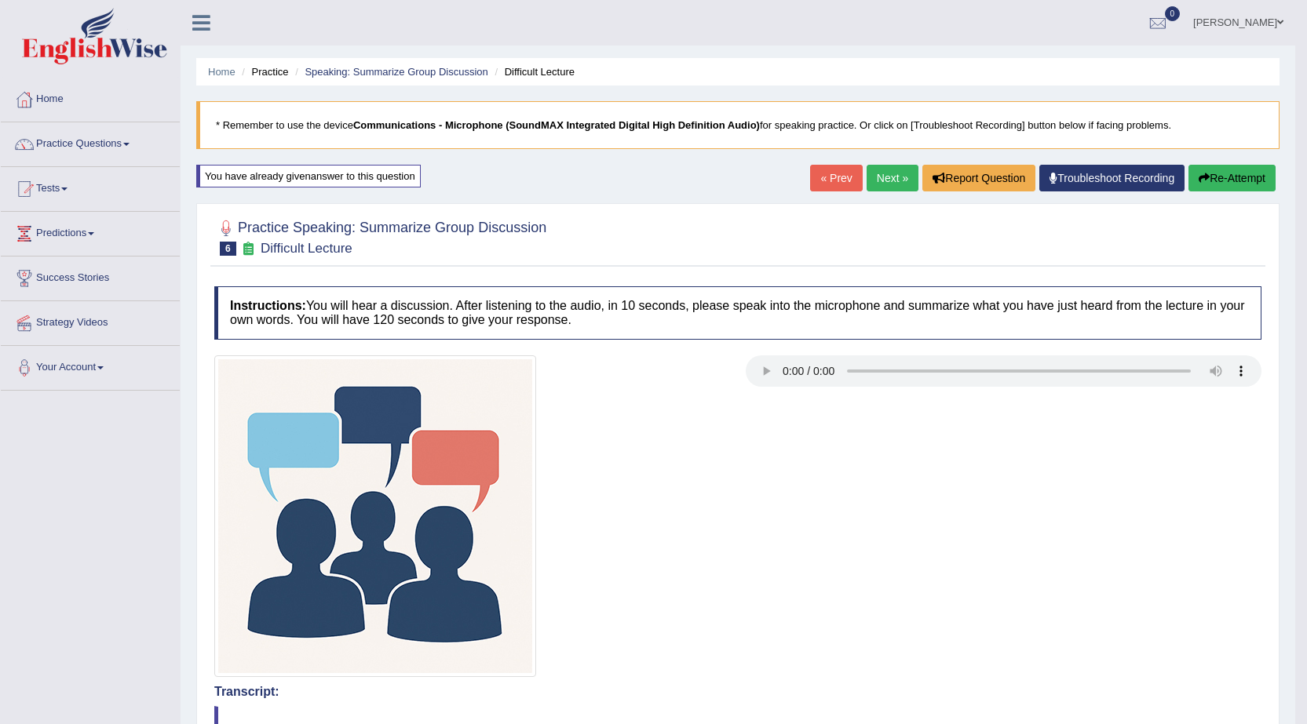
click at [899, 181] on link "Next »" at bounding box center [892, 178] width 52 height 27
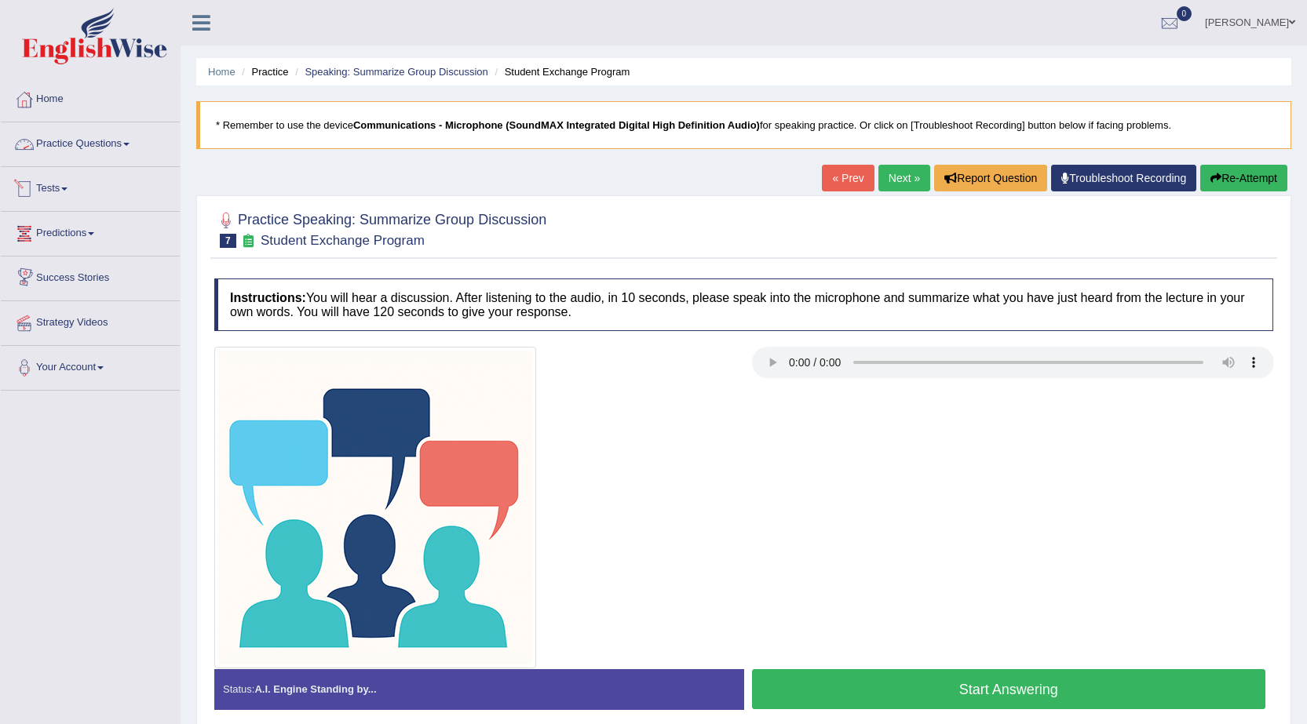
click at [64, 150] on link "Practice Questions" at bounding box center [90, 141] width 179 height 39
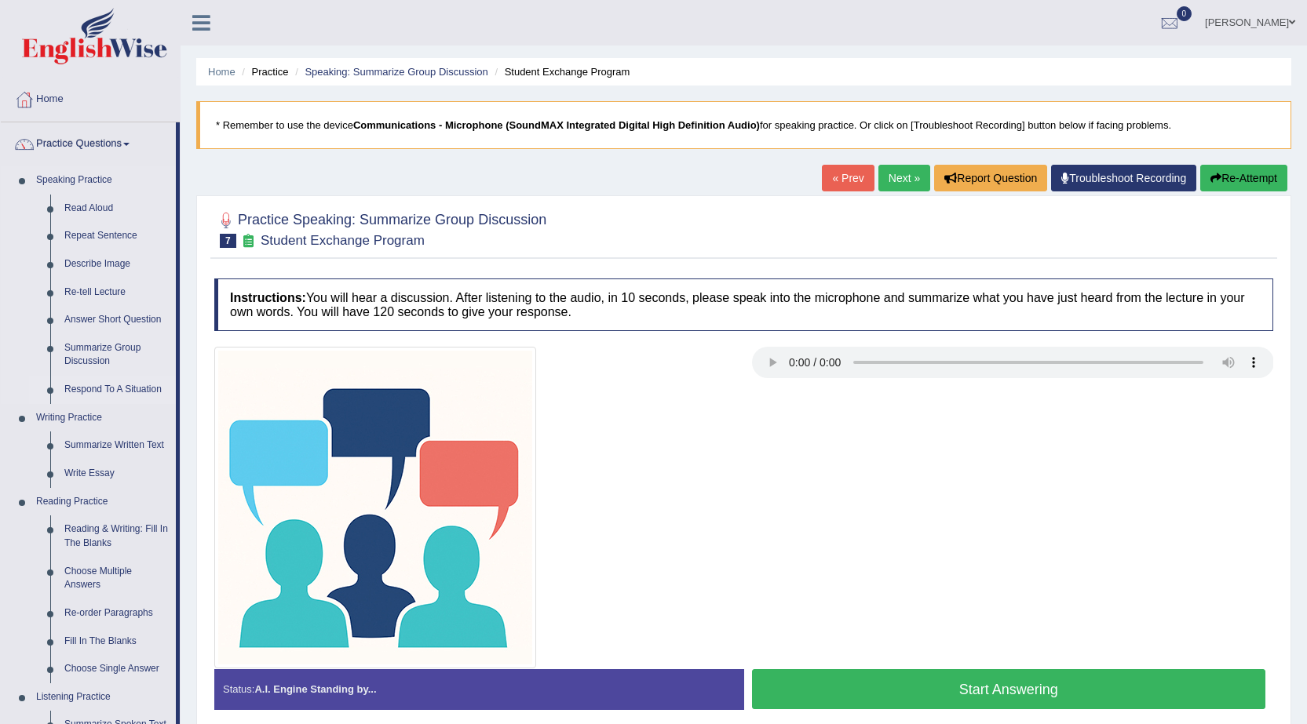
click at [113, 386] on link "Respond To A Situation" at bounding box center [116, 390] width 119 height 28
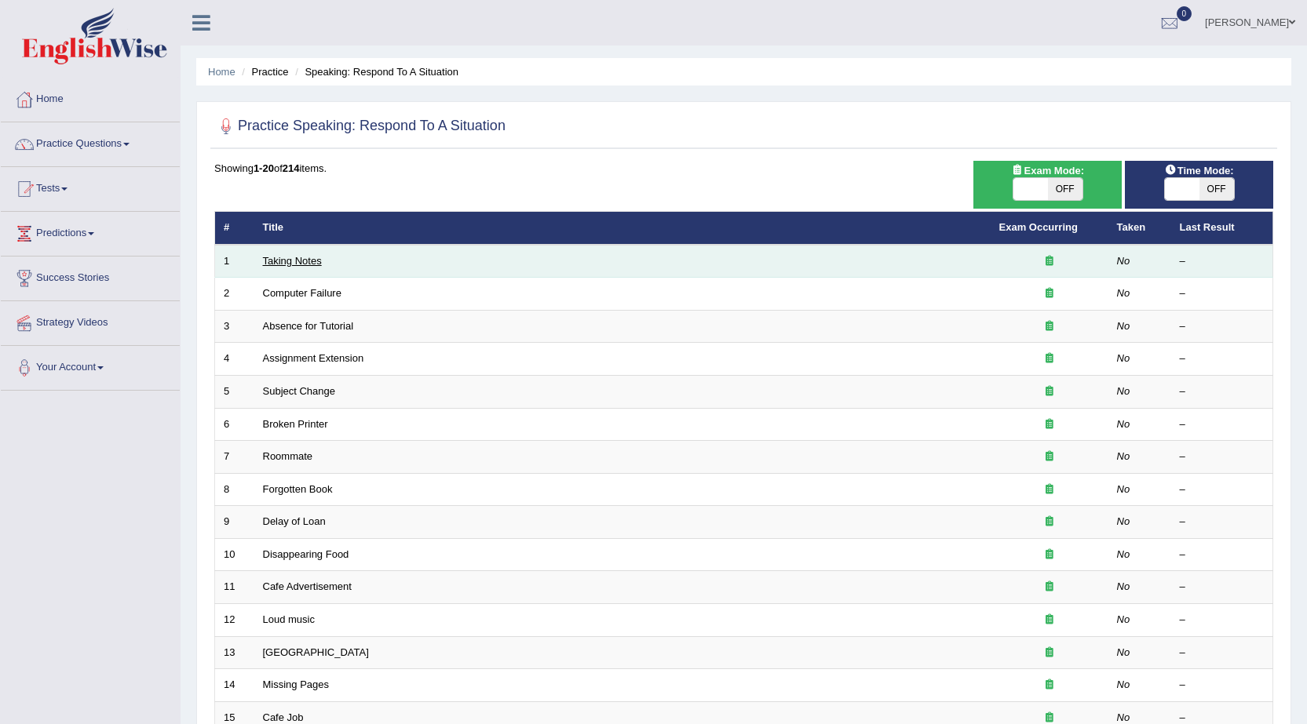
click at [297, 264] on link "Taking Notes" at bounding box center [292, 261] width 59 height 12
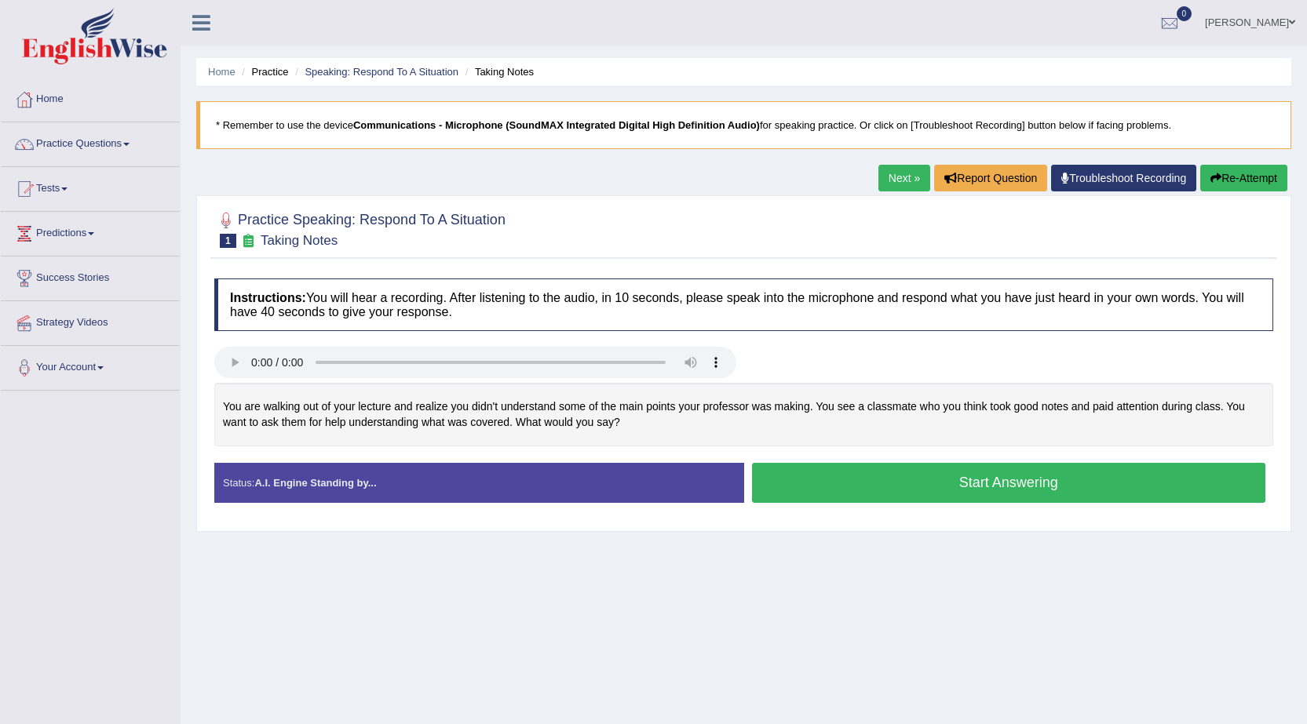
click at [1019, 481] on button "Start Answering" at bounding box center [1009, 483] width 514 height 40
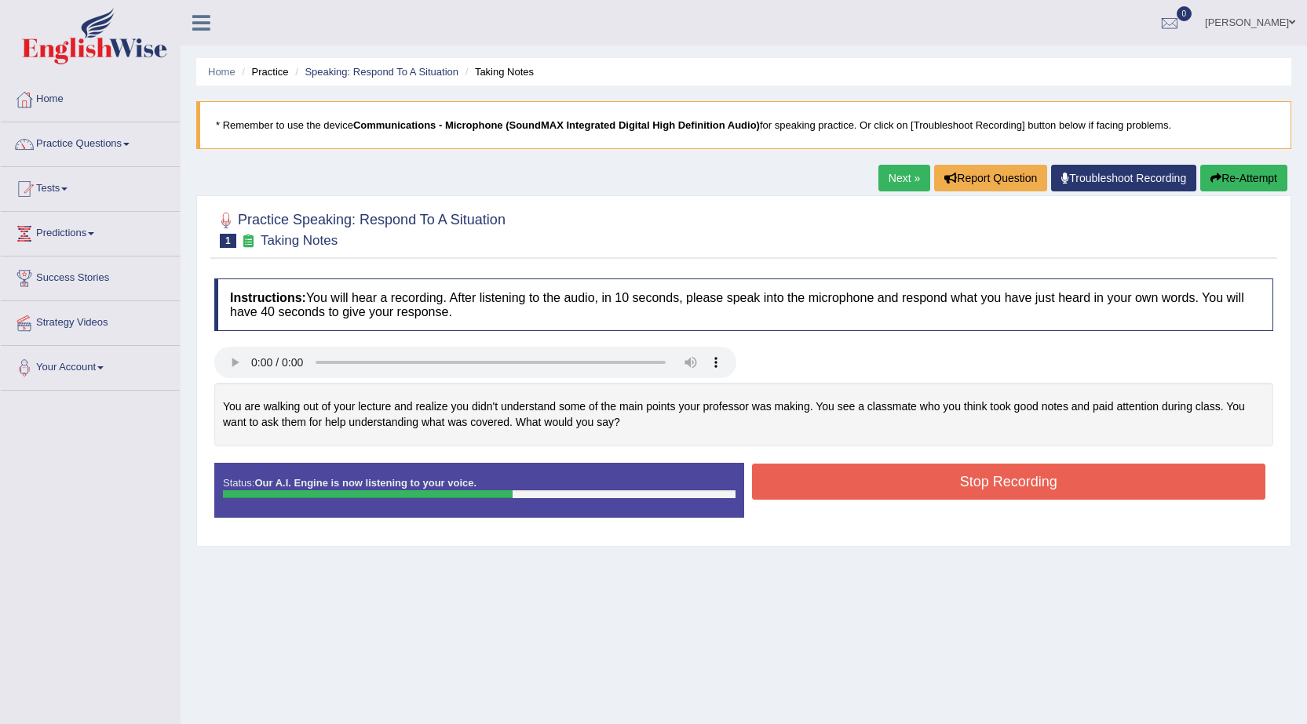
click at [989, 482] on button "Stop Recording" at bounding box center [1009, 482] width 514 height 36
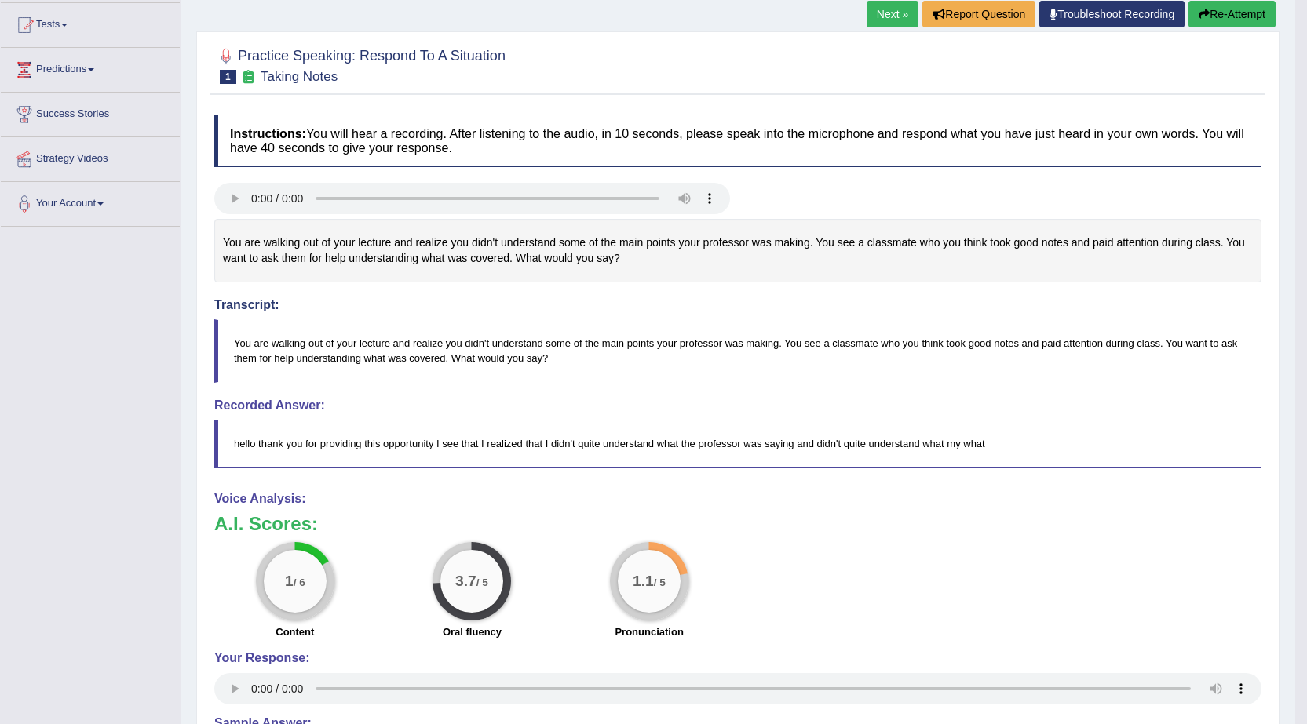
scroll to position [166, 0]
click at [870, 13] on link "Next »" at bounding box center [892, 12] width 52 height 27
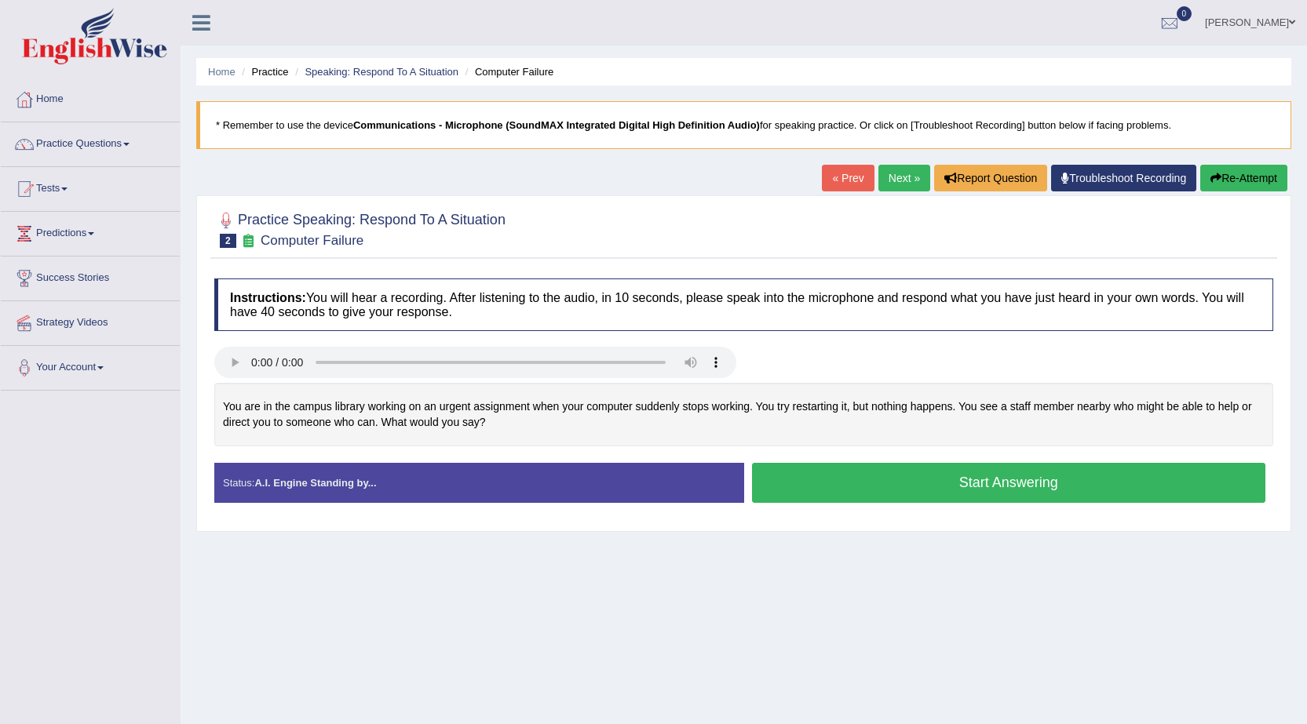
click at [900, 179] on link "Next »" at bounding box center [904, 178] width 52 height 27
click at [901, 181] on link "Next »" at bounding box center [904, 178] width 52 height 27
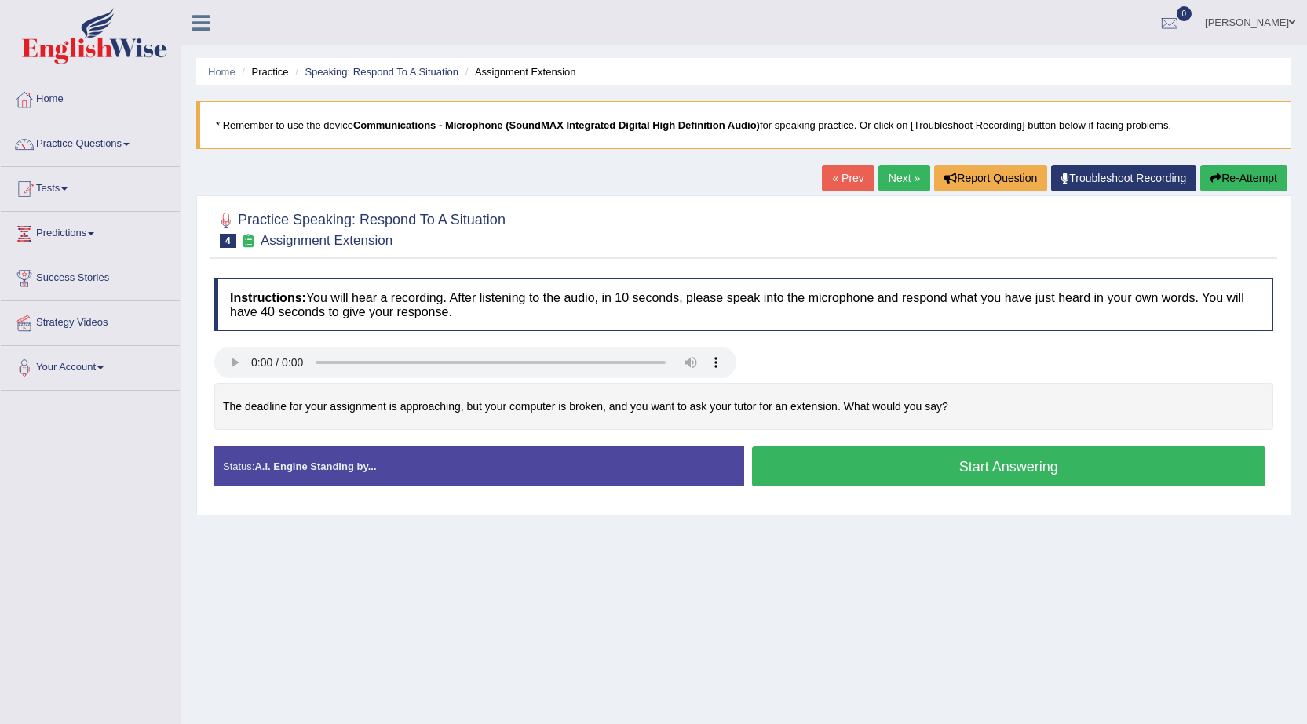
click at [900, 176] on link "Next »" at bounding box center [904, 178] width 52 height 27
click at [888, 177] on link "Next »" at bounding box center [904, 178] width 52 height 27
click at [1277, 17] on link "[PERSON_NAME]" at bounding box center [1250, 20] width 114 height 41
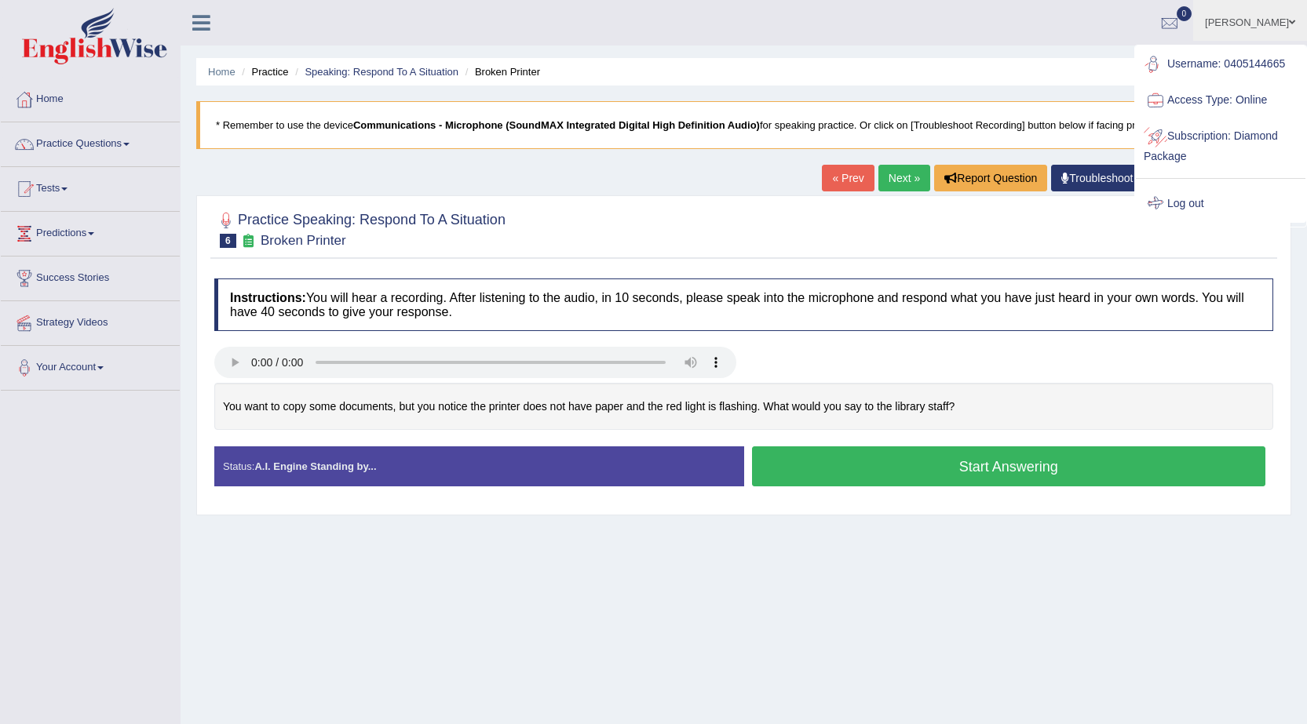
click at [1183, 198] on link "Log out" at bounding box center [1221, 204] width 170 height 36
